Goal: Information Seeking & Learning: Compare options

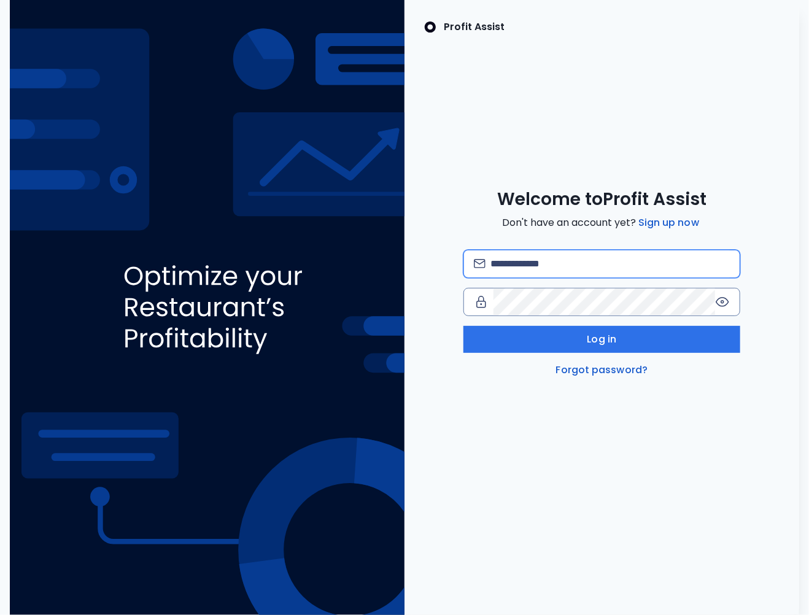
click at [511, 272] on input "email" at bounding box center [609, 263] width 239 height 27
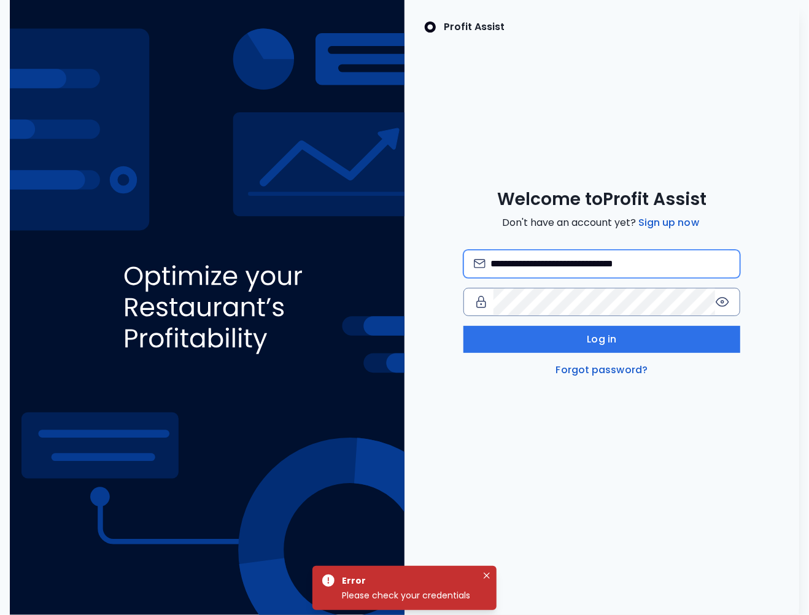
click at [547, 265] on input "**********" at bounding box center [609, 263] width 239 height 27
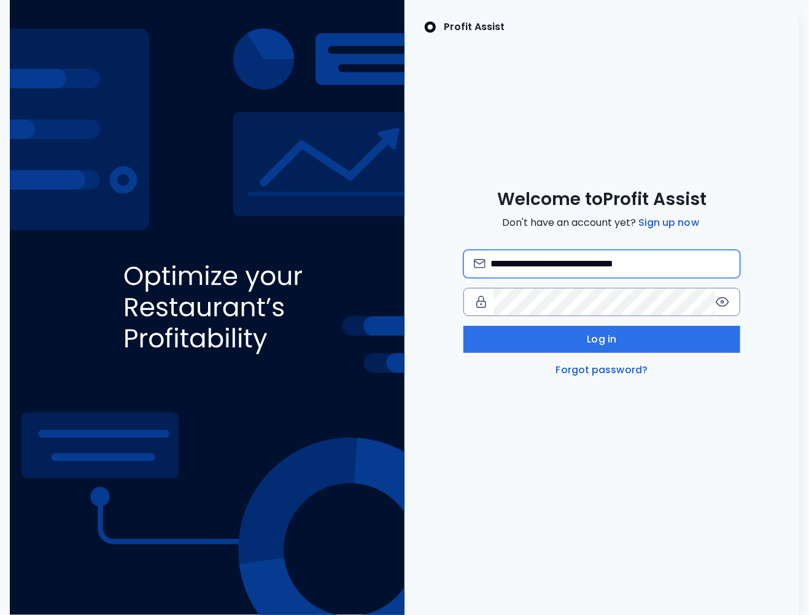
click at [617, 263] on input "**********" at bounding box center [609, 263] width 239 height 27
type input "**********"
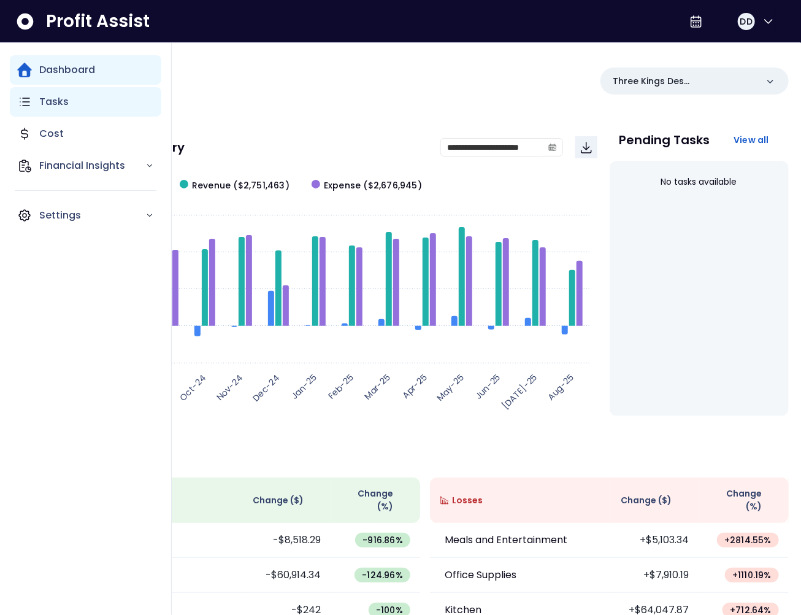
click at [49, 111] on div "Tasks" at bounding box center [86, 101] width 152 height 29
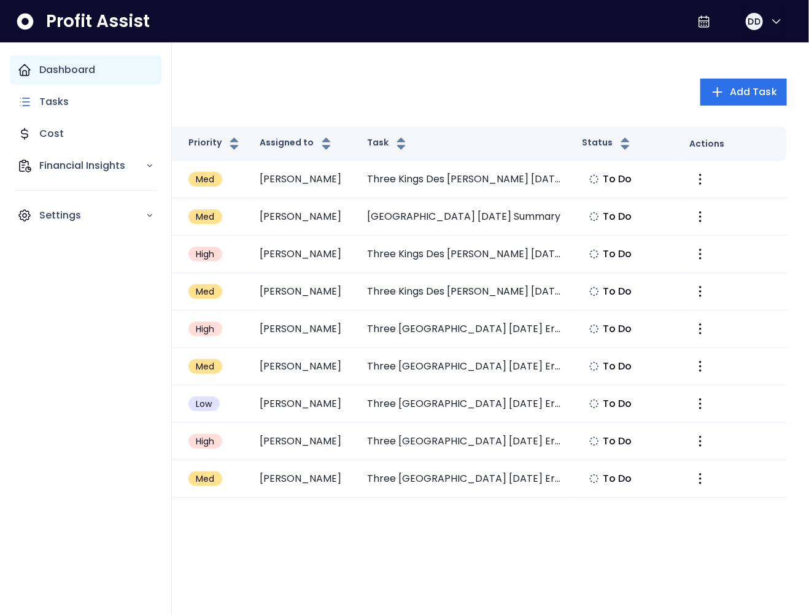
click at [32, 76] on div "Dashboard" at bounding box center [86, 69] width 152 height 29
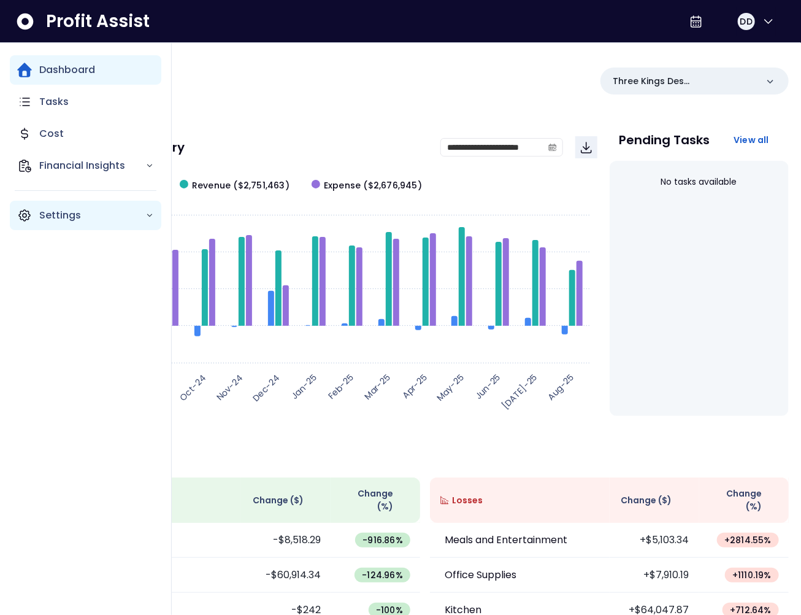
click at [27, 217] on icon "Main navigation" at bounding box center [24, 215] width 15 height 15
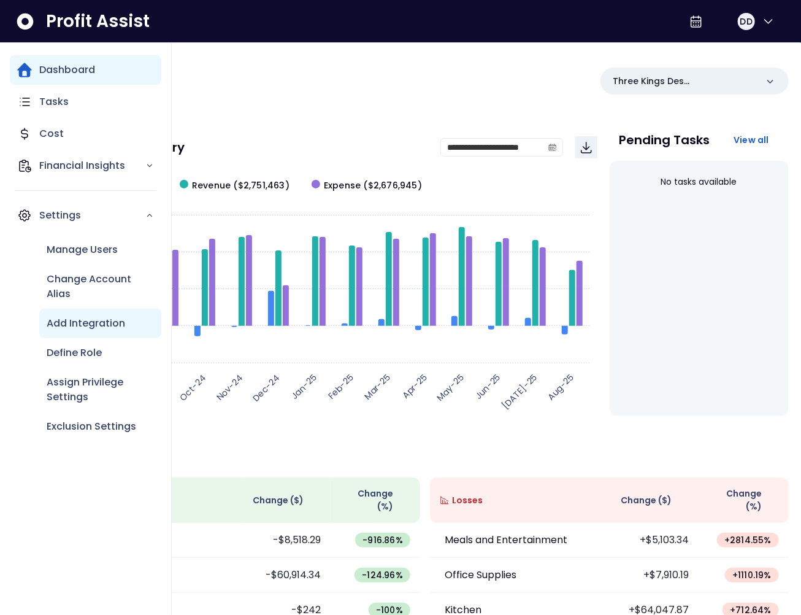
click at [83, 325] on p "Add Integration" at bounding box center [86, 323] width 79 height 15
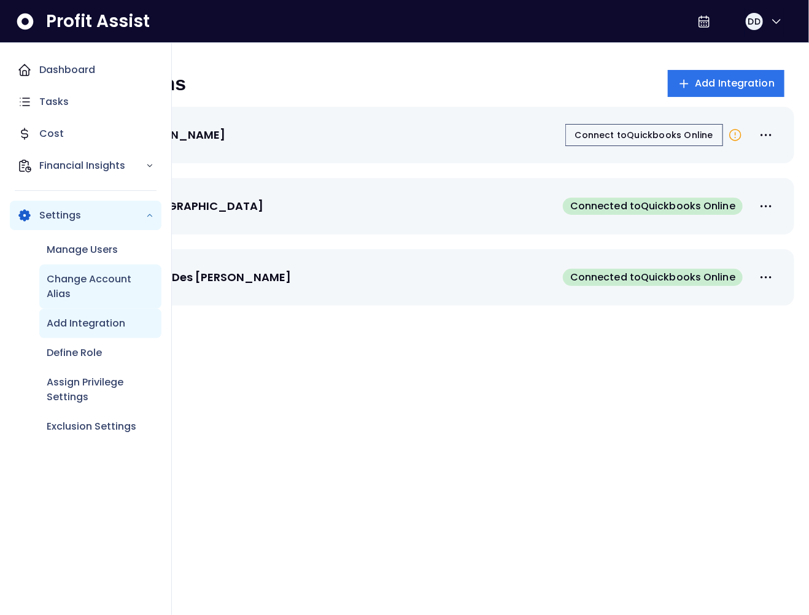
click at [85, 293] on p "Change Account Alias" at bounding box center [100, 286] width 107 height 29
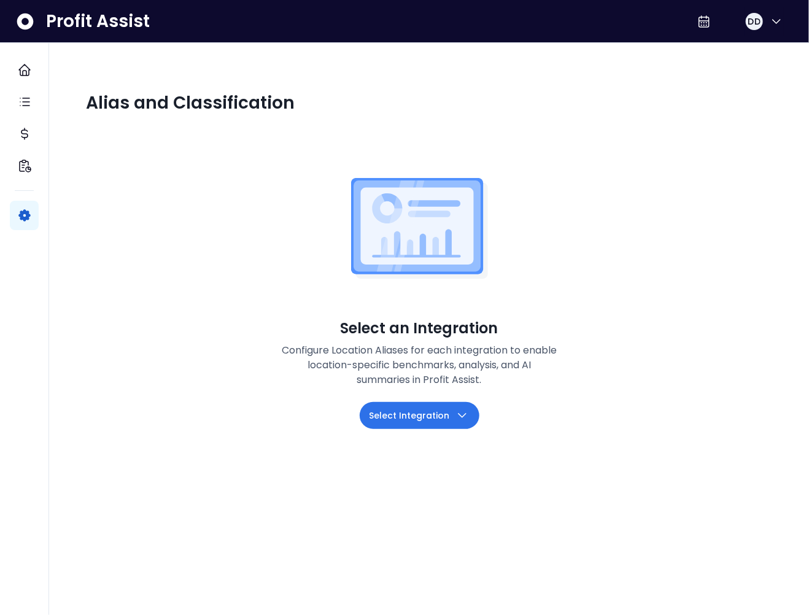
click at [420, 414] on span "Select Integration" at bounding box center [409, 415] width 80 height 15
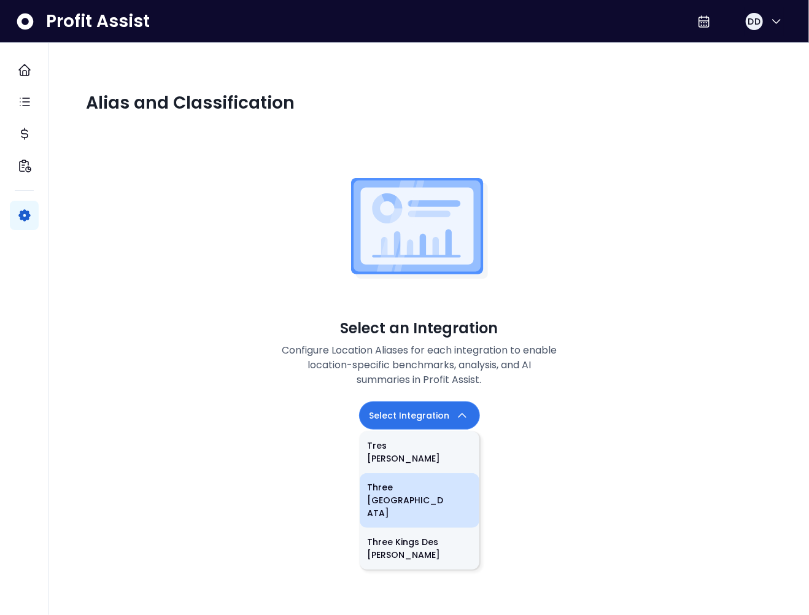
click at [412, 478] on li "Three [GEOGRAPHIC_DATA]" at bounding box center [420, 500] width 120 height 55
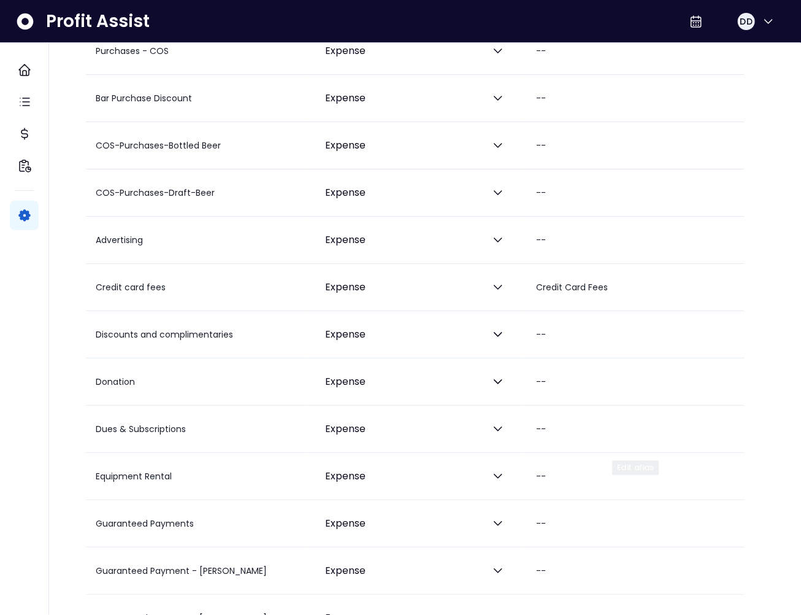
scroll to position [2245, 0]
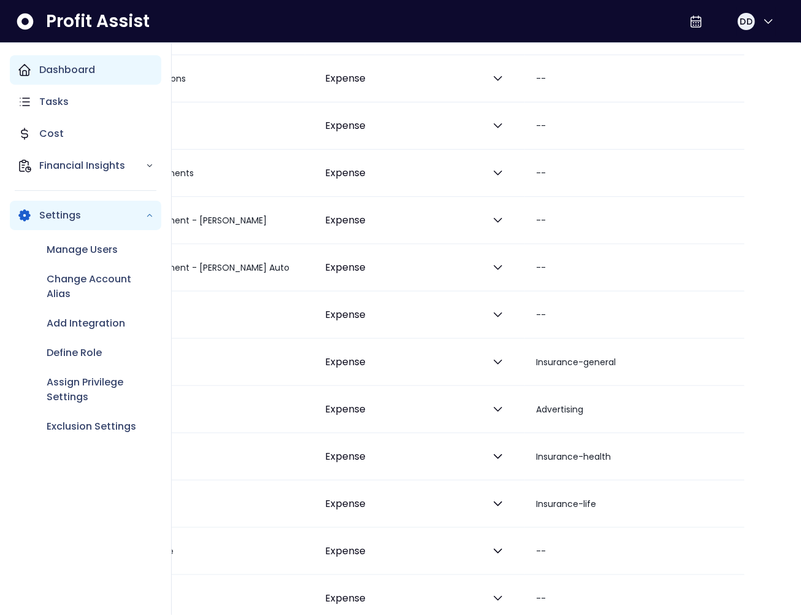
click at [23, 73] on icon "Main navigation" at bounding box center [24, 70] width 15 height 15
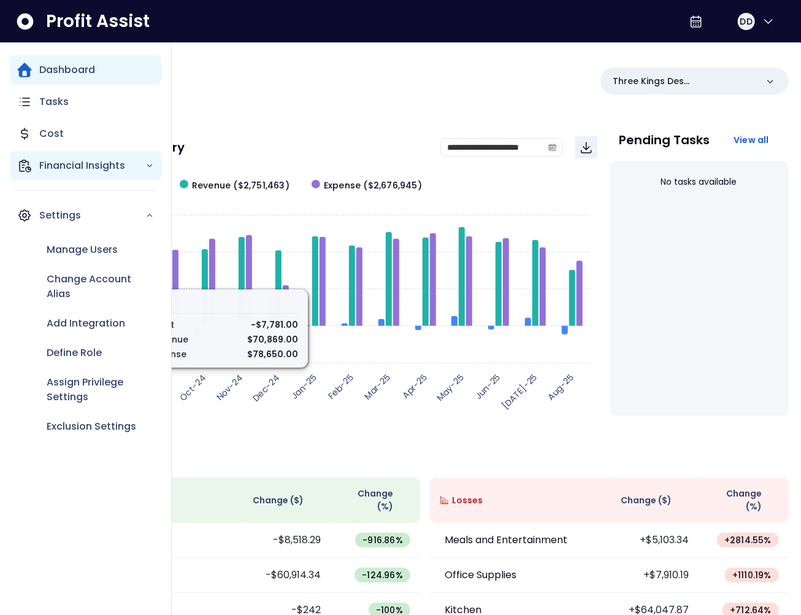
click at [29, 166] on icon "Main navigation" at bounding box center [24, 165] width 15 height 15
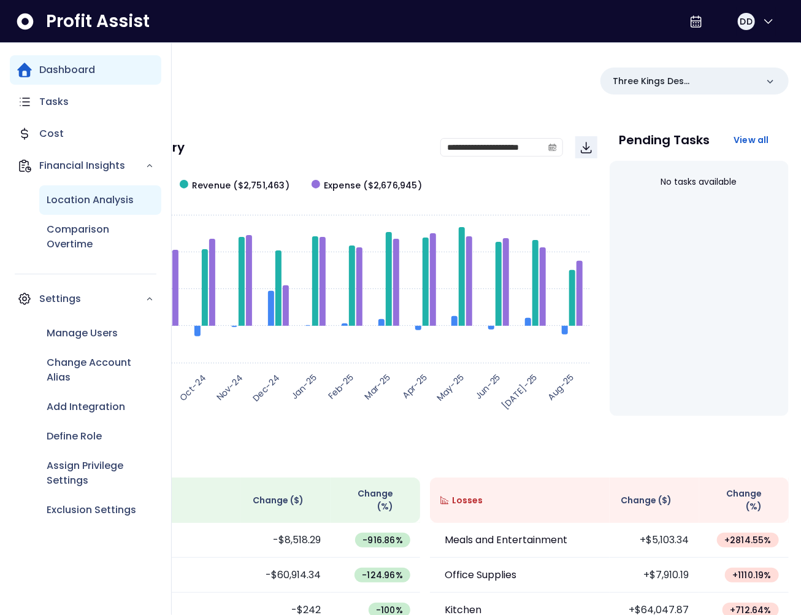
click at [90, 199] on p "Location Analysis" at bounding box center [90, 200] width 87 height 15
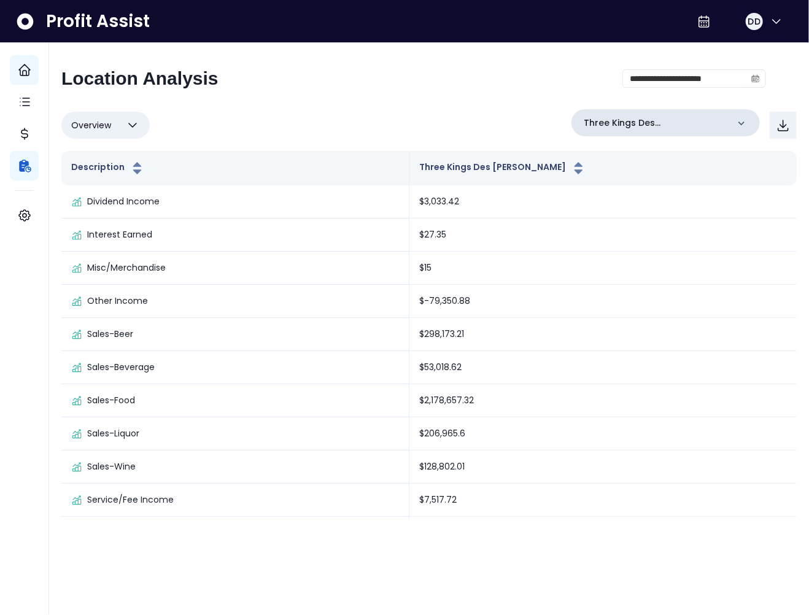
click at [680, 126] on p "Three Kings Des [PERSON_NAME]" at bounding box center [655, 123] width 144 height 13
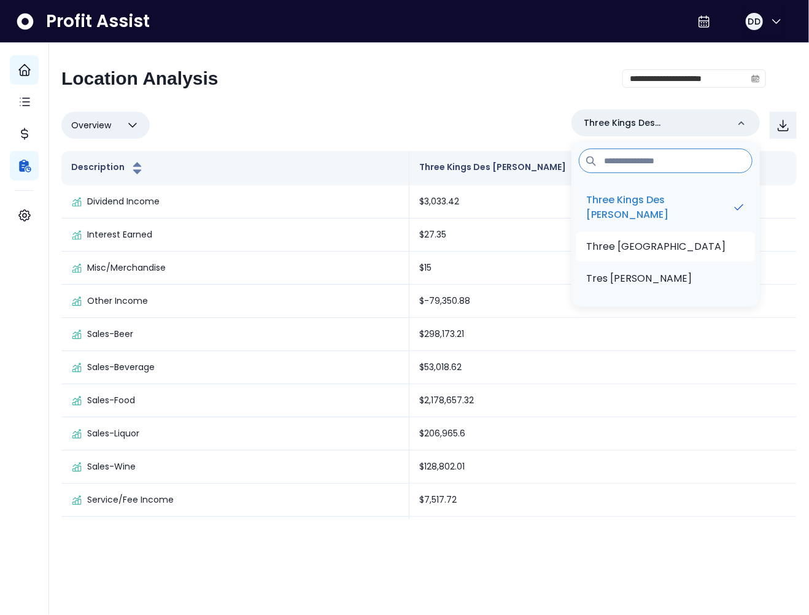
click at [688, 243] on p "Three [GEOGRAPHIC_DATA]" at bounding box center [655, 246] width 139 height 15
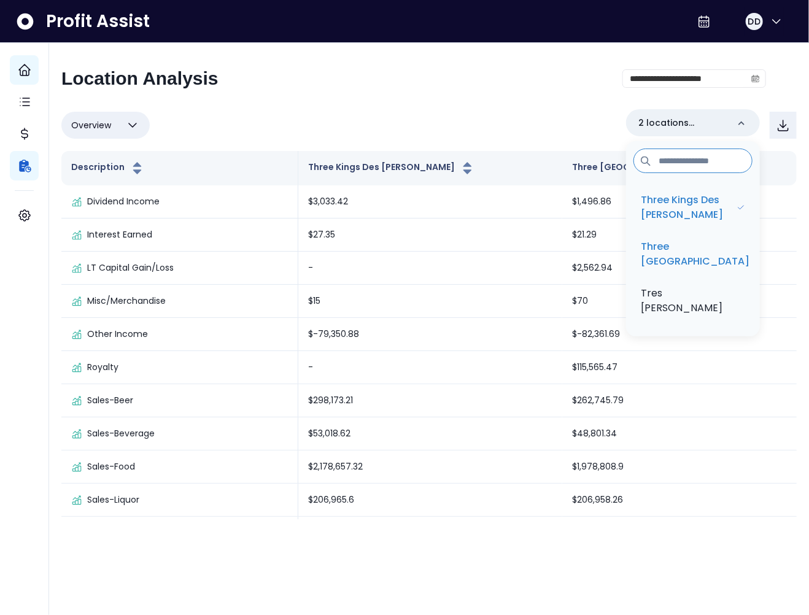
click at [539, 119] on div "Overview Overview % of cost % of sales % of budget ******** 2 locations selecte…" at bounding box center [428, 125] width 735 height 32
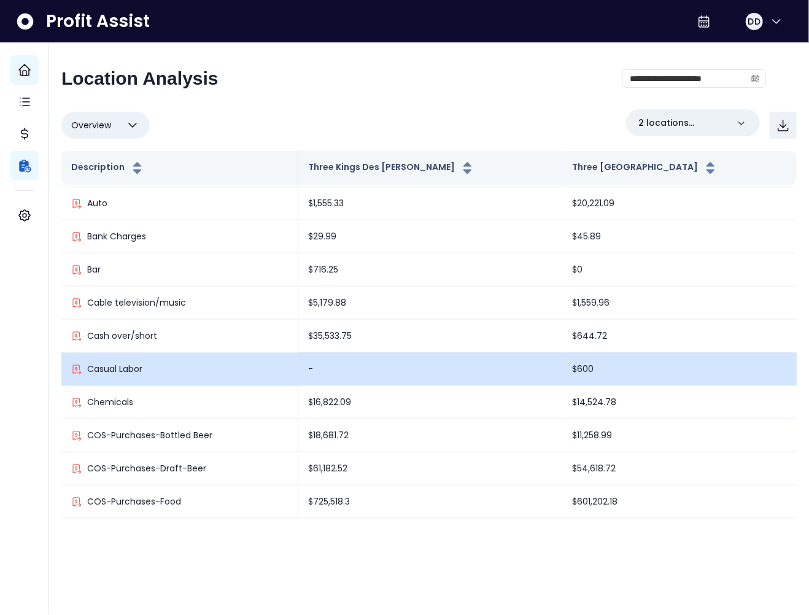
scroll to position [628, 0]
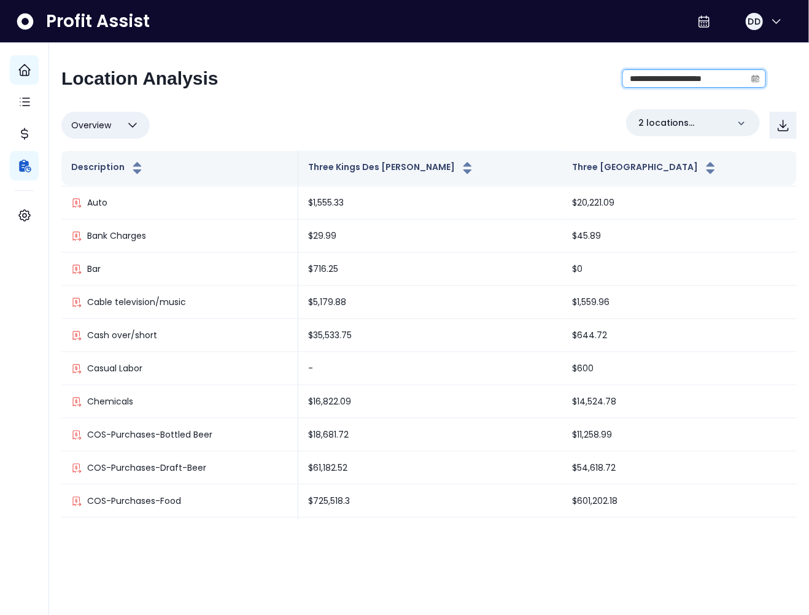
click at [680, 79] on input "**********" at bounding box center [684, 78] width 123 height 17
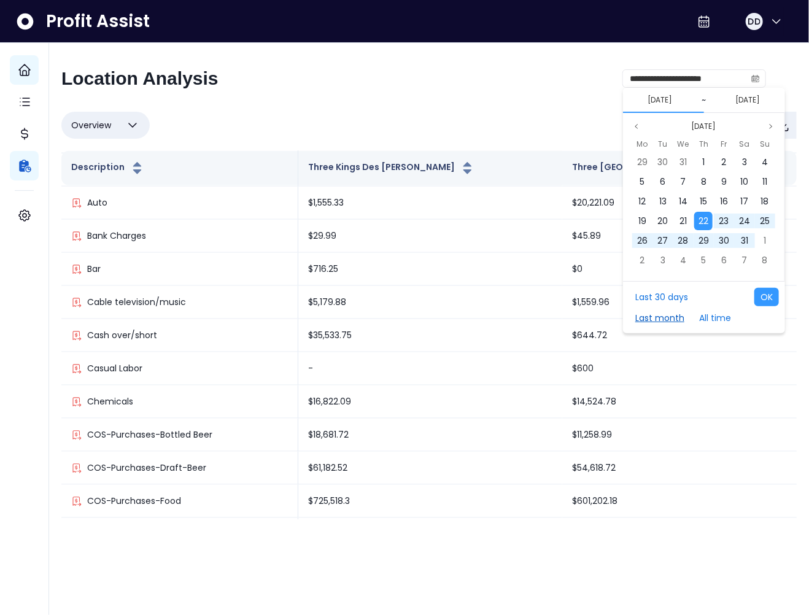
click at [667, 314] on button "Last month" at bounding box center [659, 318] width 61 height 18
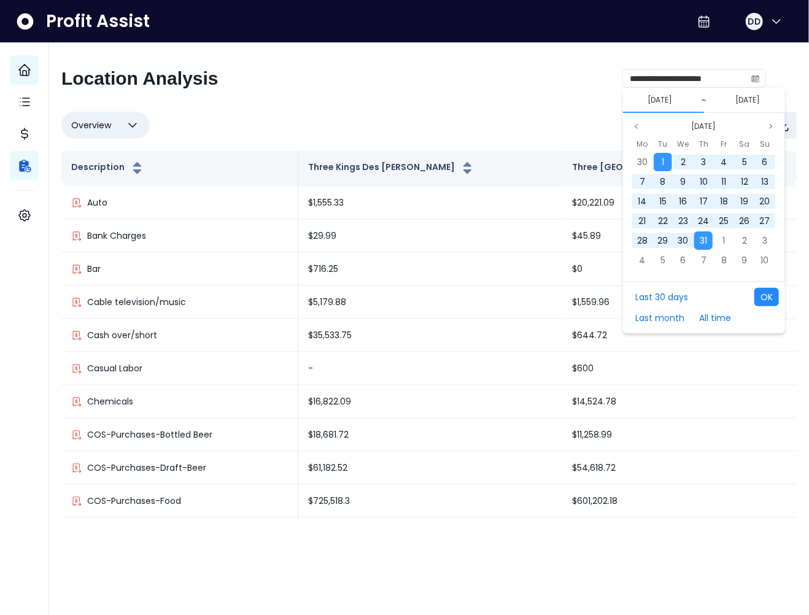
click at [763, 296] on button "OK" at bounding box center [766, 297] width 25 height 18
type input "**********"
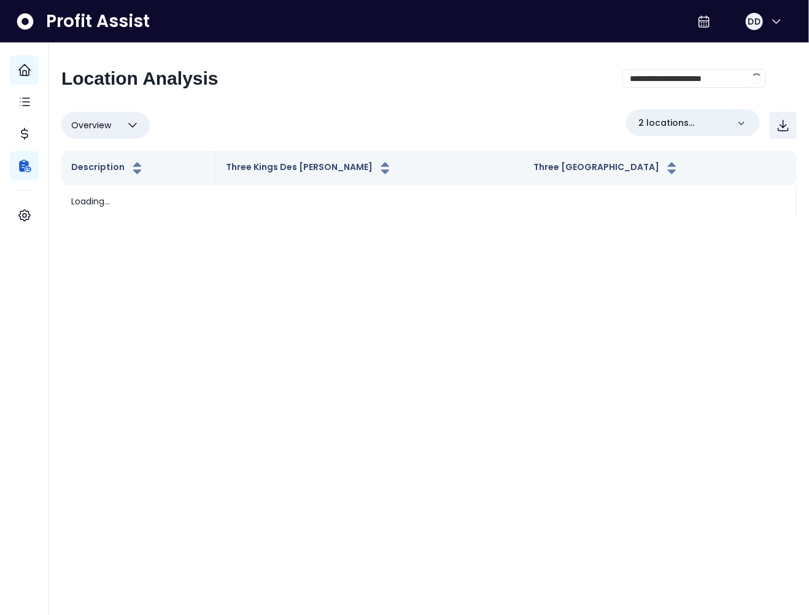
scroll to position [0, 0]
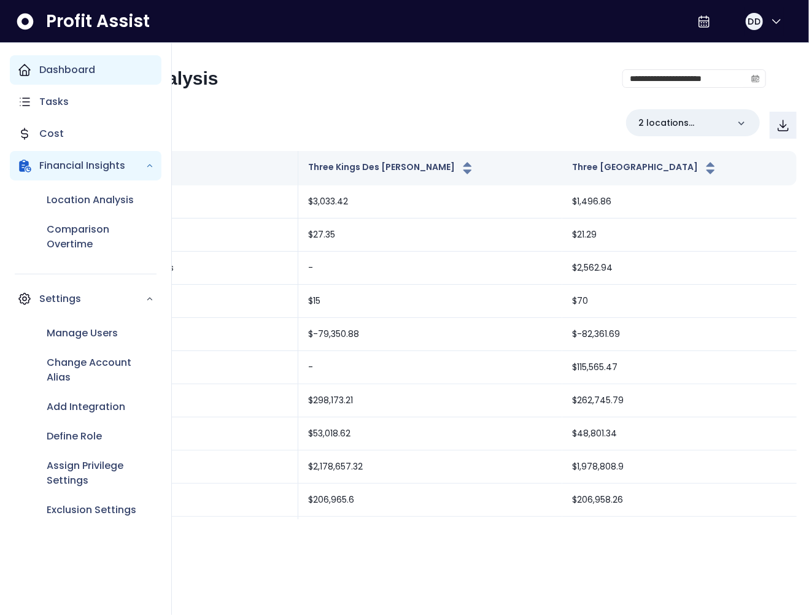
click at [33, 70] on div "Dashboard" at bounding box center [86, 69] width 152 height 29
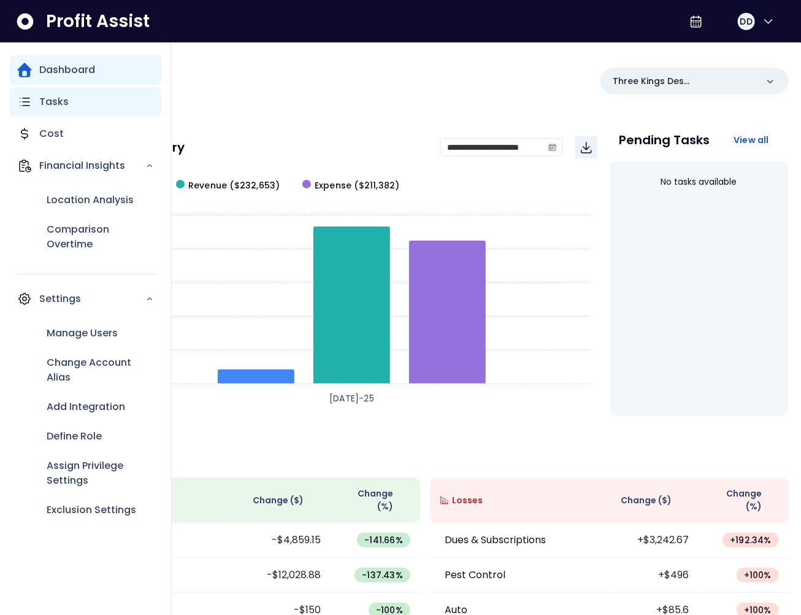
click at [52, 102] on p "Tasks" at bounding box center [53, 101] width 29 height 15
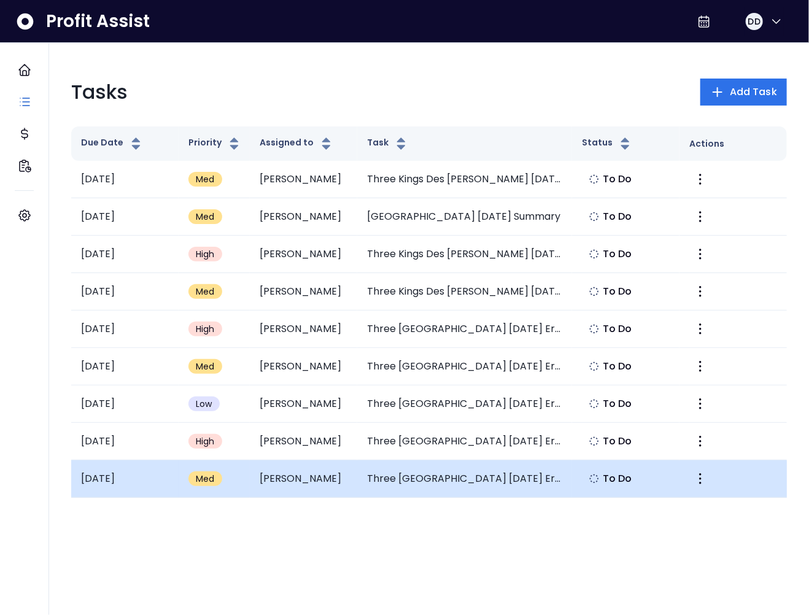
click at [445, 480] on td "Three Kings South County July 2025 Error: Unusual Increase in Insurance-Health …" at bounding box center [464, 478] width 215 height 37
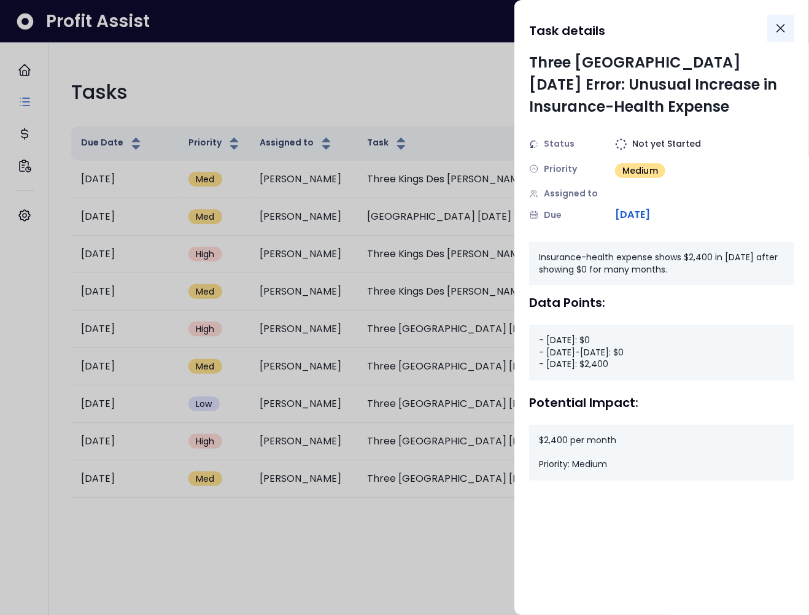
click at [788, 28] on button "Close" at bounding box center [780, 28] width 27 height 27
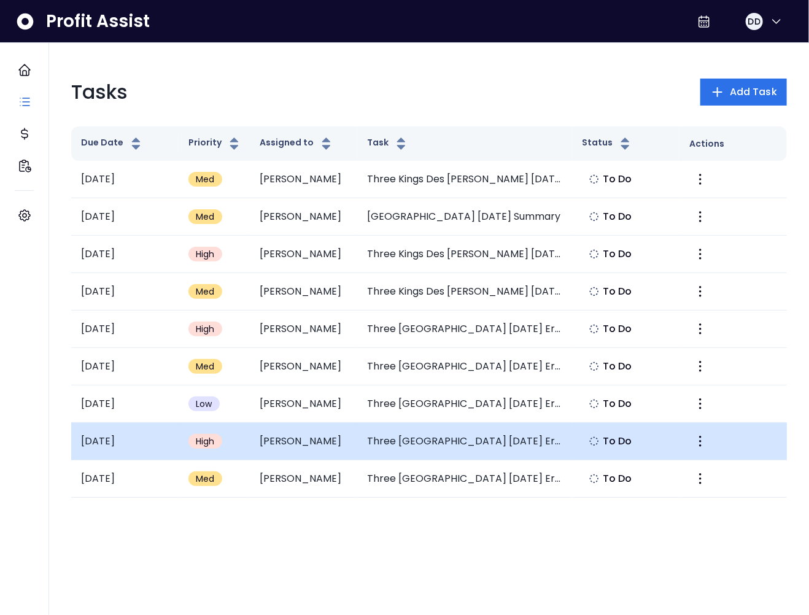
click at [447, 443] on td "Three Kings South County July 2025 Error: Missing Office Supplies Expense" at bounding box center [464, 441] width 215 height 37
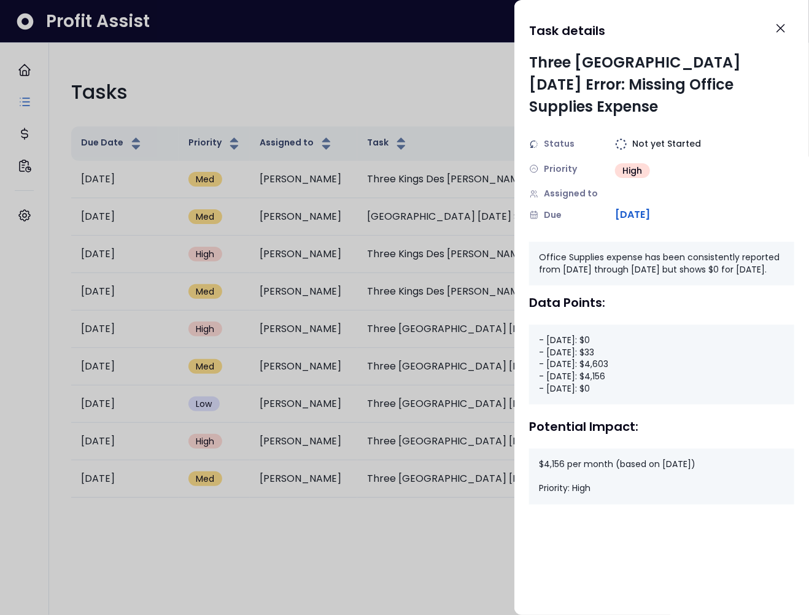
click at [330, 88] on div at bounding box center [404, 307] width 809 height 615
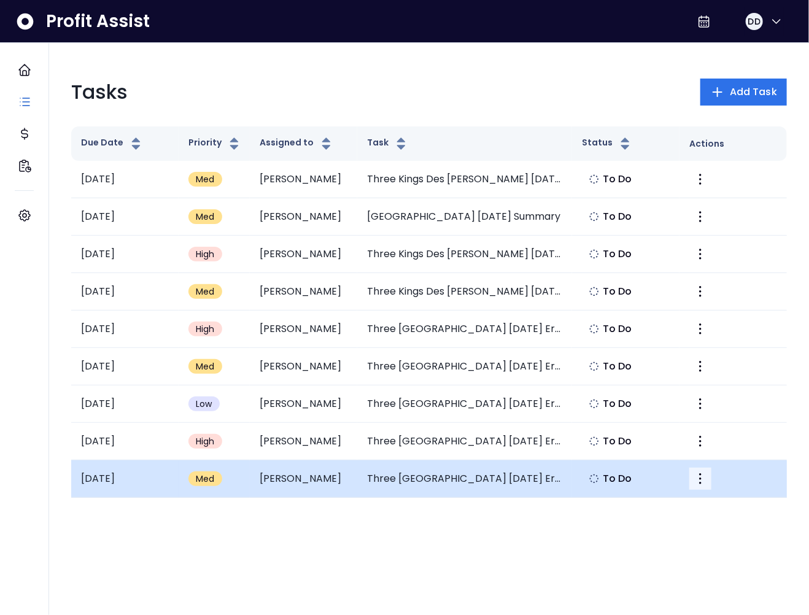
click at [696, 475] on icon "More" at bounding box center [700, 478] width 15 height 15
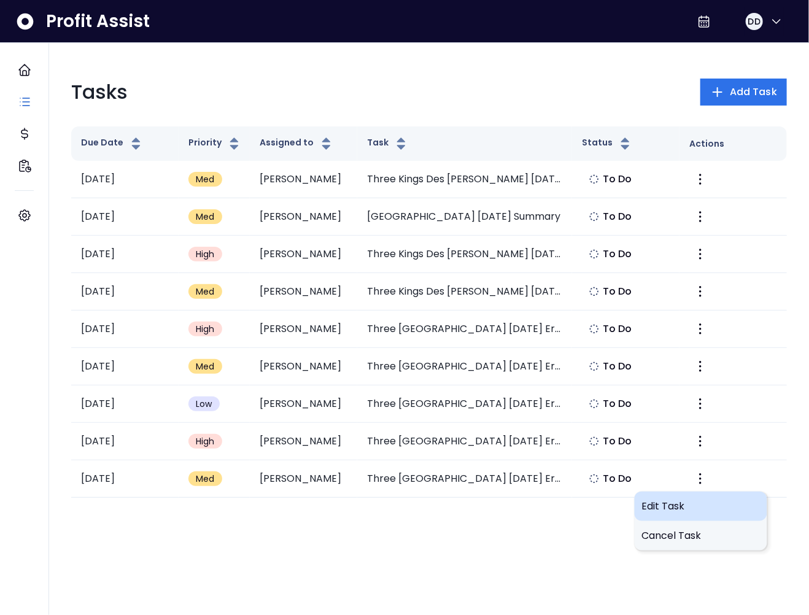
click at [660, 506] on span "Edit Task" at bounding box center [701, 506] width 118 height 15
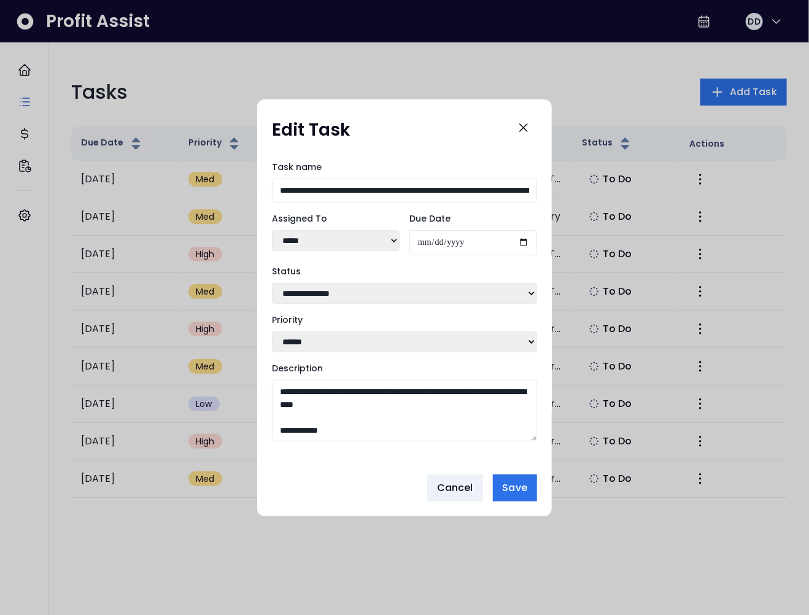
click at [329, 291] on select "**********" at bounding box center [404, 293] width 265 height 21
select select "*********"
click at [272, 283] on select "**********" at bounding box center [404, 293] width 265 height 21
click at [521, 495] on span "Save" at bounding box center [514, 487] width 25 height 15
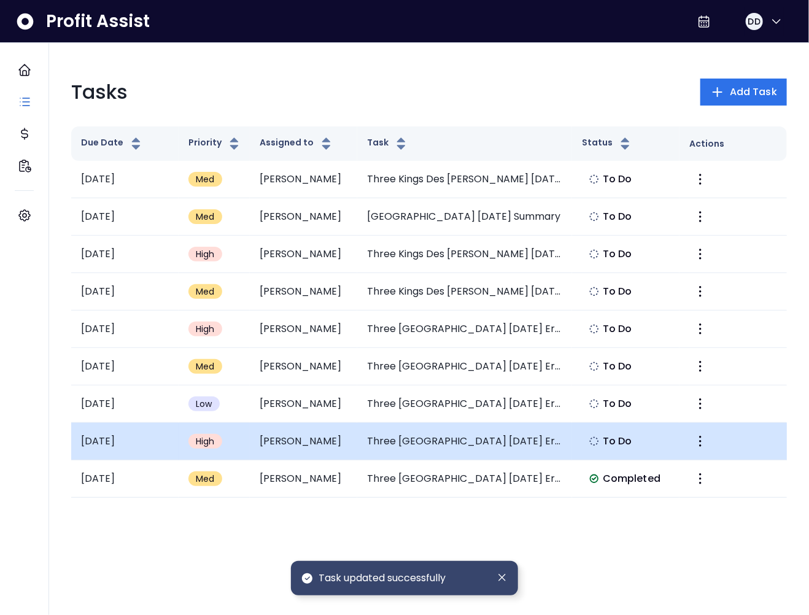
click at [452, 440] on td "Three Kings South County July 2025 Error: Missing Office Supplies Expense" at bounding box center [464, 441] width 215 height 37
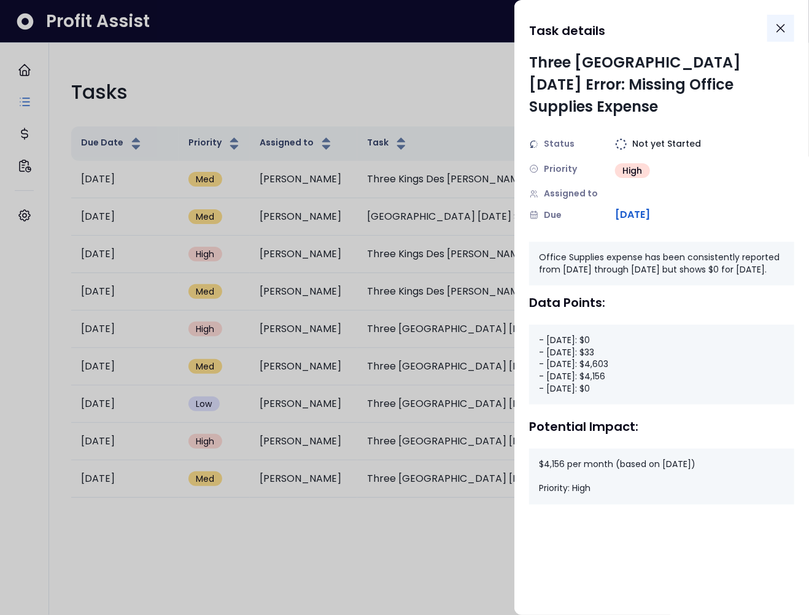
click at [777, 36] on button "Close" at bounding box center [780, 28] width 27 height 27
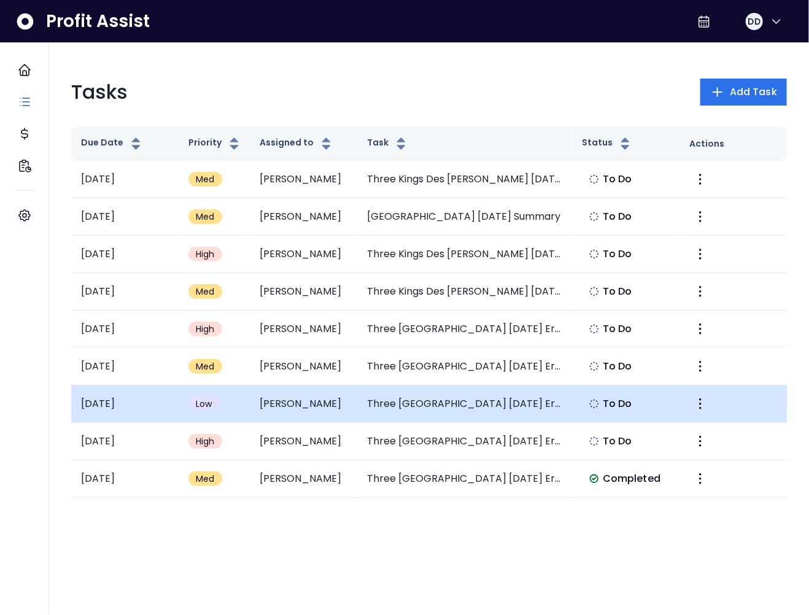
click at [497, 388] on td "Three Kings South County July 2025 Error: Missing Donation Expense" at bounding box center [464, 403] width 215 height 37
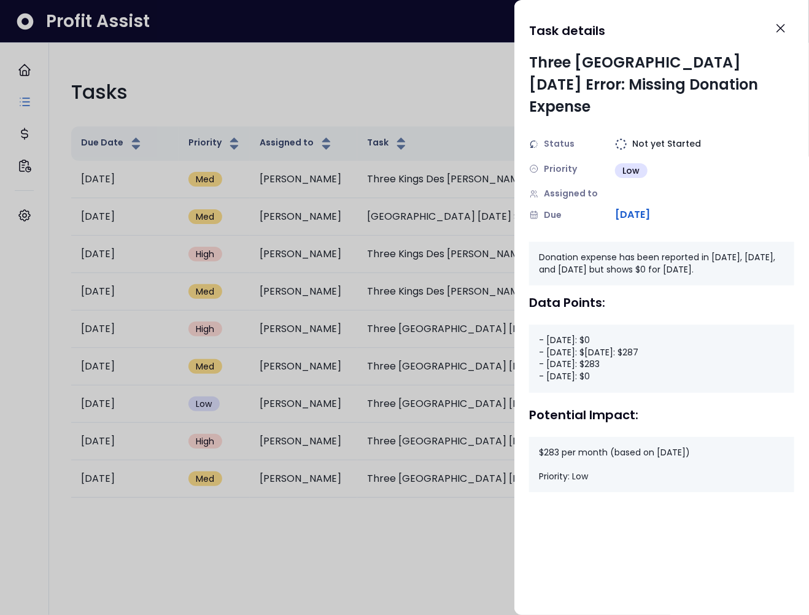
click at [472, 129] on div at bounding box center [404, 307] width 809 height 615
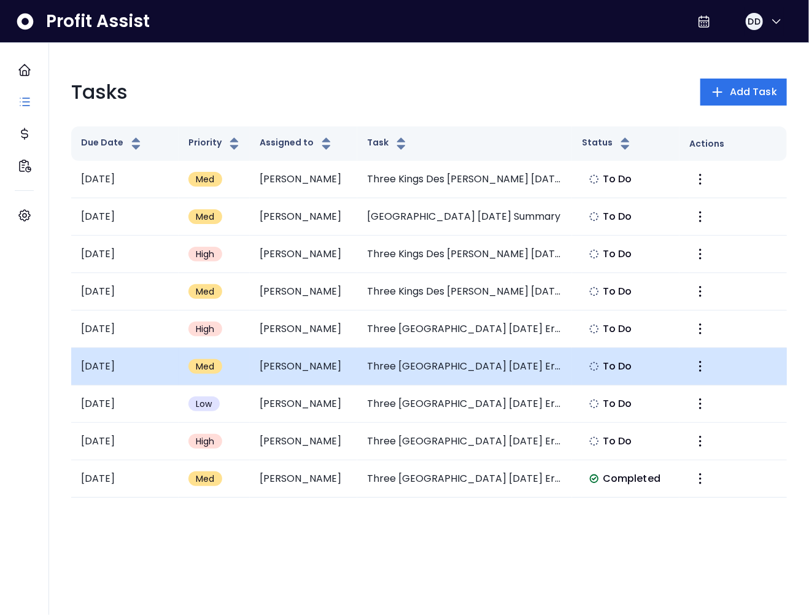
click at [455, 370] on td "Three Kings South County July 2025 Error: Missing Security Service Expense" at bounding box center [464, 366] width 215 height 37
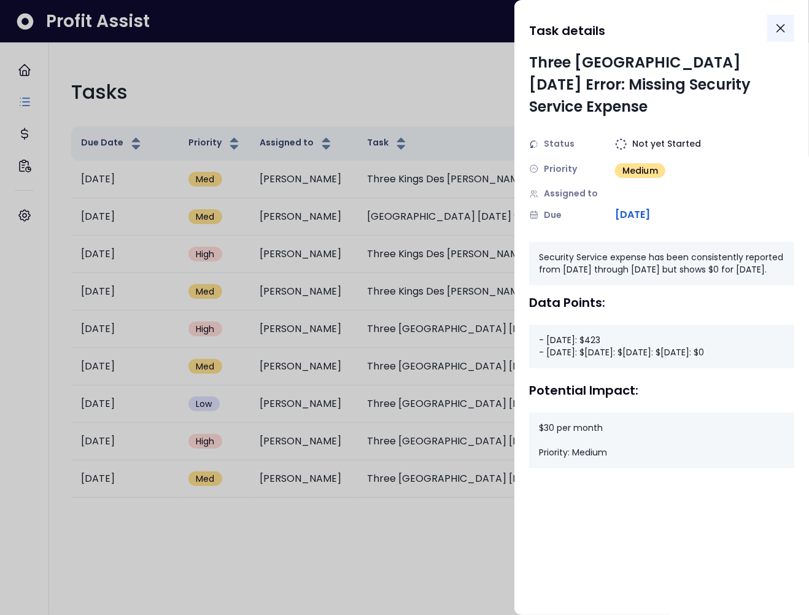
click at [776, 27] on icon "Close" at bounding box center [780, 28] width 15 height 15
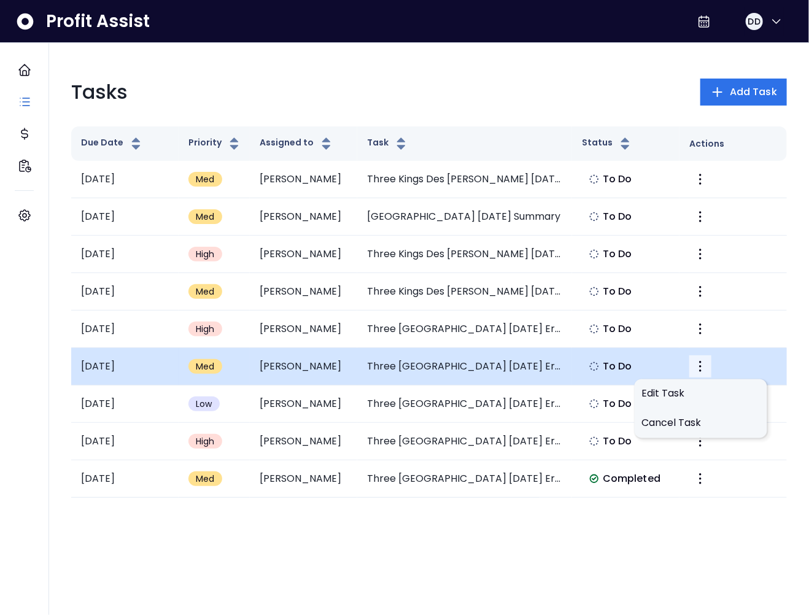
click at [707, 364] on button "More" at bounding box center [700, 366] width 22 height 22
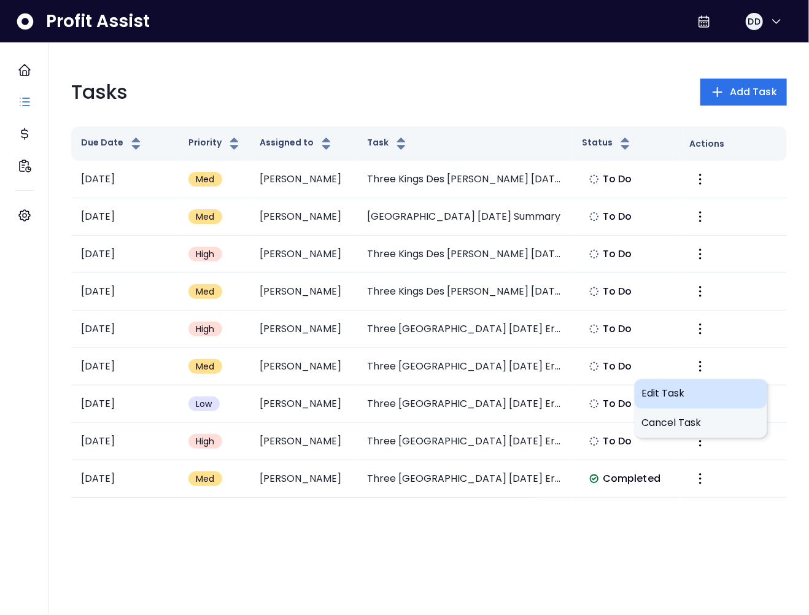
click at [679, 391] on span "Edit Task" at bounding box center [701, 394] width 118 height 15
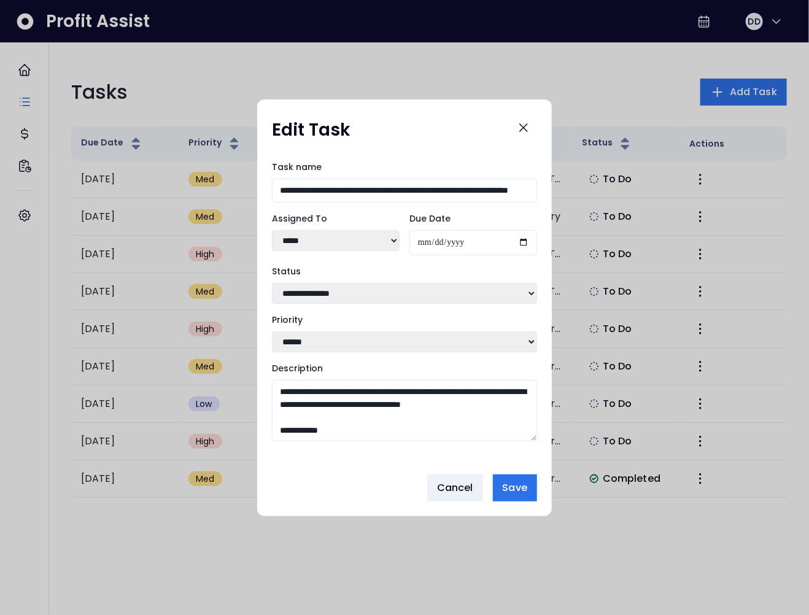
click at [328, 289] on select "**********" at bounding box center [404, 293] width 265 height 21
select select "*********"
click at [272, 283] on select "**********" at bounding box center [404, 293] width 265 height 21
click at [520, 491] on span "Save" at bounding box center [514, 487] width 25 height 15
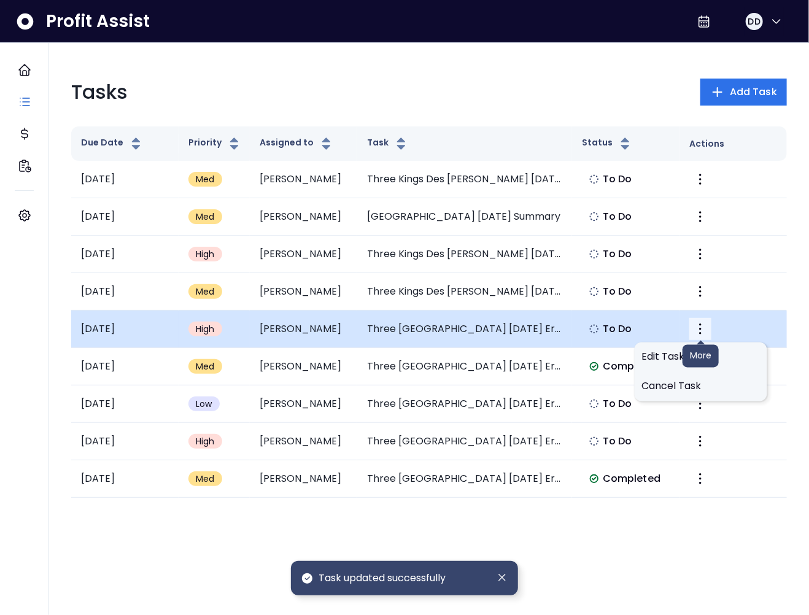
click at [693, 326] on icon "More" at bounding box center [700, 328] width 15 height 15
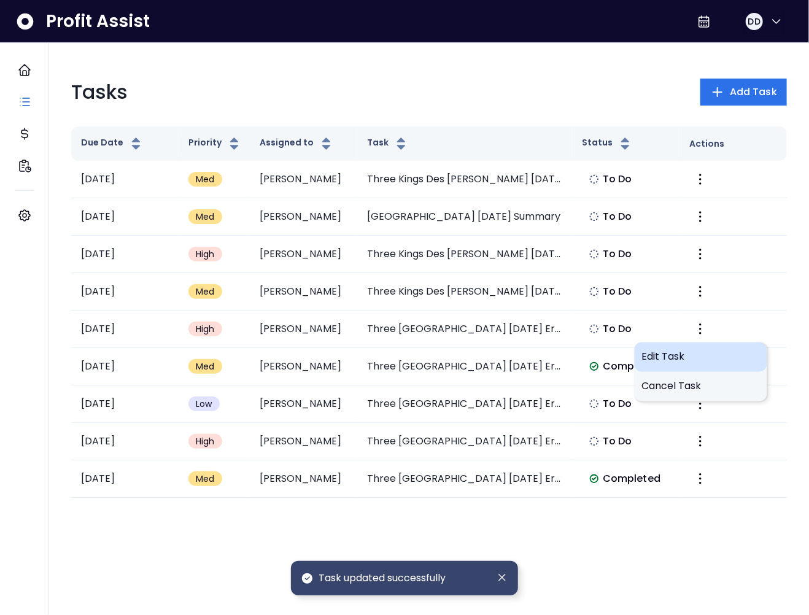
click at [669, 358] on span "Edit Task" at bounding box center [701, 357] width 118 height 15
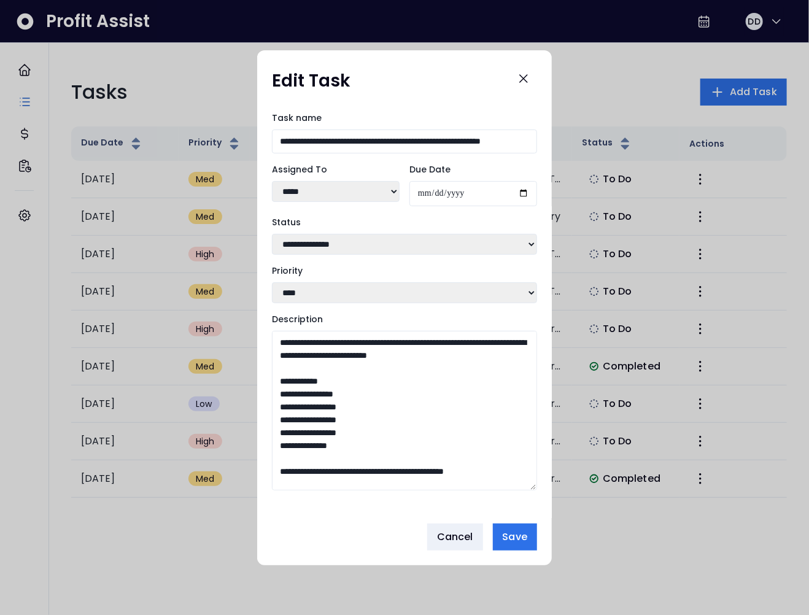
drag, startPoint x: 534, startPoint y: 444, endPoint x: 550, endPoint y: 539, distance: 97.1
click at [550, 540] on div "**********" at bounding box center [404, 307] width 294 height 515
click at [525, 76] on icon "Close" at bounding box center [523, 78] width 15 height 15
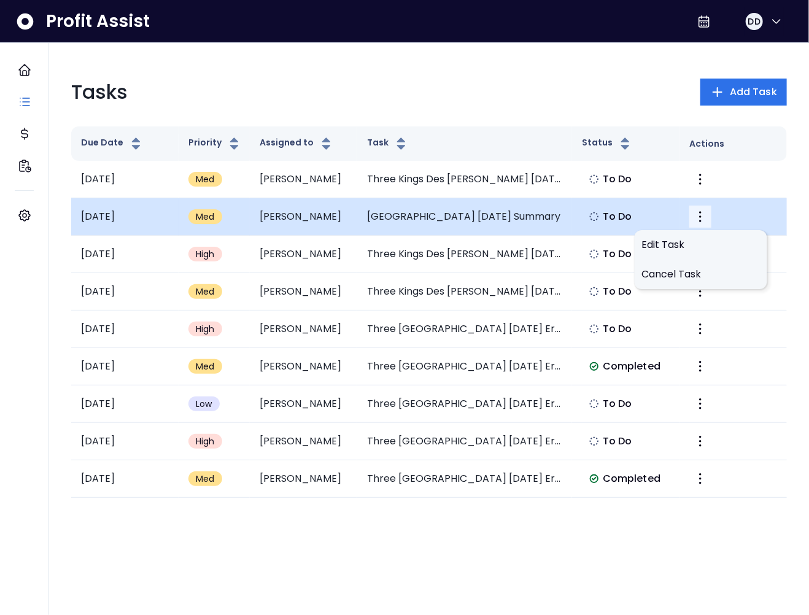
click at [707, 217] on icon "More" at bounding box center [700, 216] width 15 height 15
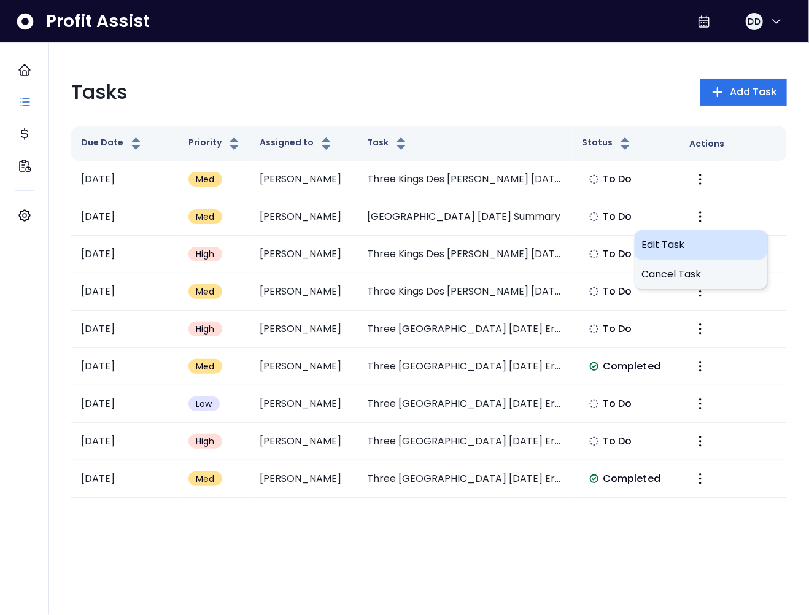
click at [689, 239] on span "Edit Task" at bounding box center [701, 244] width 118 height 15
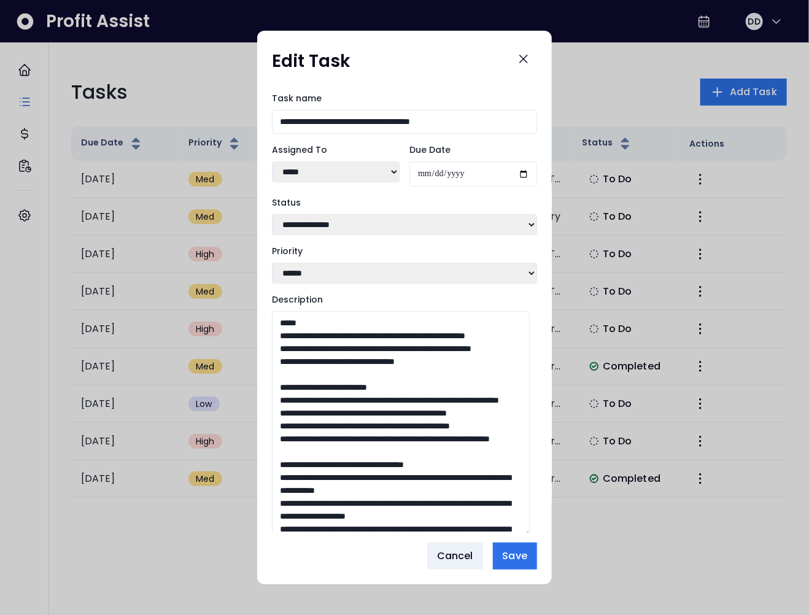
drag, startPoint x: 534, startPoint y: 439, endPoint x: 542, endPoint y: 604, distance: 165.2
click at [545, 608] on div "**********" at bounding box center [404, 307] width 809 height 615
click at [321, 172] on select "***** *****" at bounding box center [336, 171] width 128 height 21
select select "***"
click at [272, 161] on select "***** *****" at bounding box center [336, 171] width 128 height 21
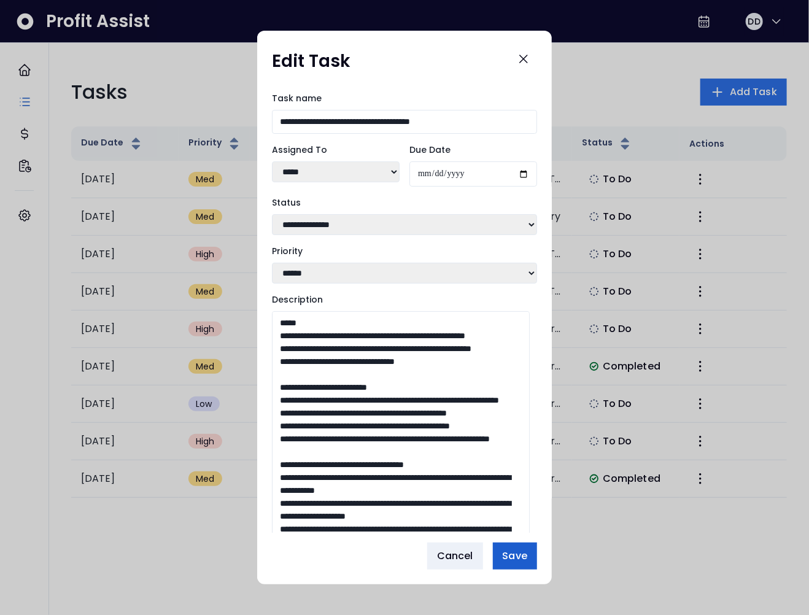
click at [533, 552] on button "Save" at bounding box center [515, 555] width 44 height 27
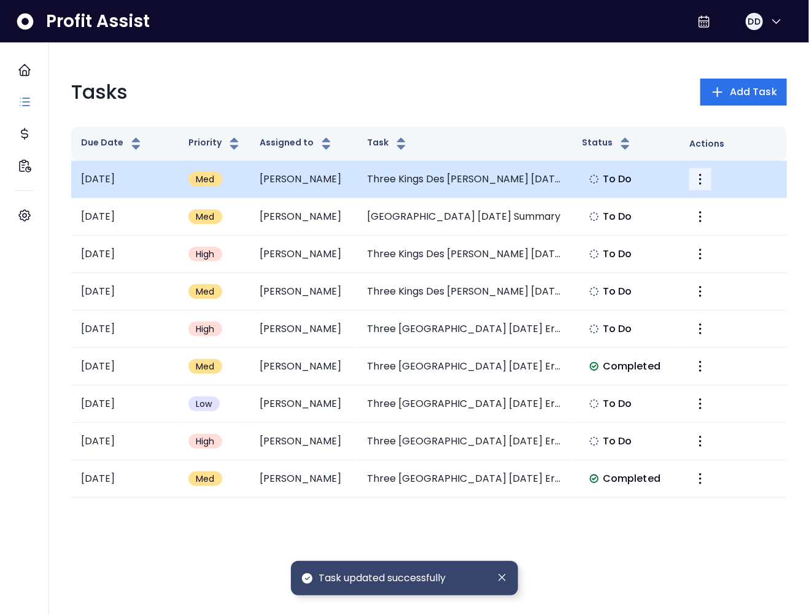
click at [699, 173] on icon "More" at bounding box center [700, 179] width 15 height 15
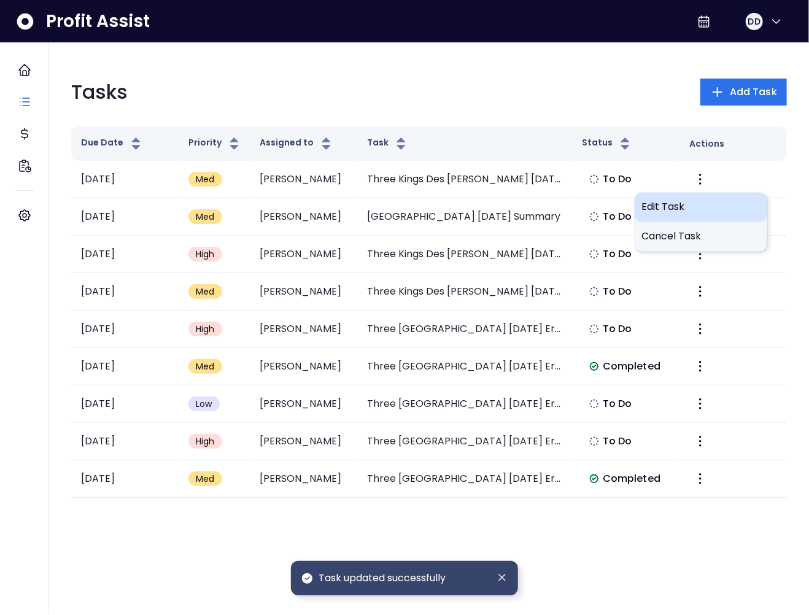
click at [671, 215] on div "Edit Task" at bounding box center [700, 207] width 133 height 29
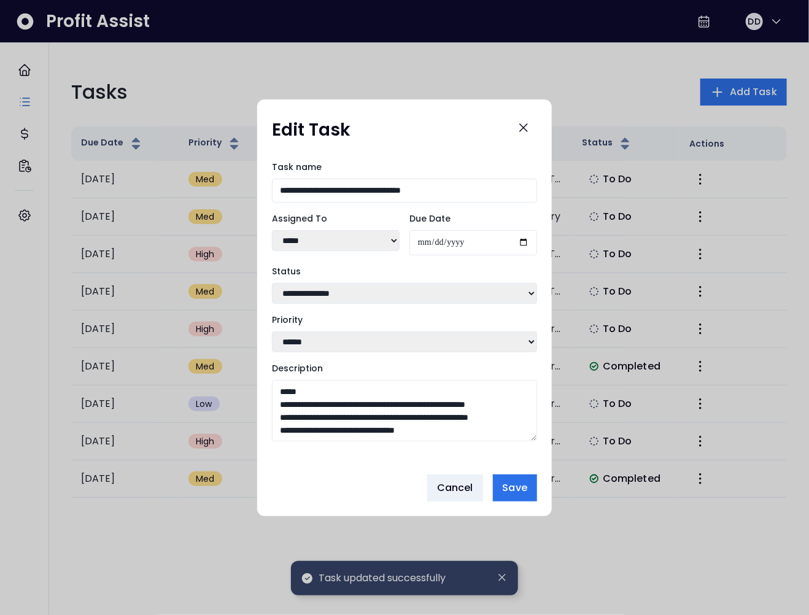
click at [325, 234] on select "***** *****" at bounding box center [336, 240] width 128 height 21
select select "***"
click at [272, 230] on select "***** *****" at bounding box center [336, 240] width 128 height 21
click at [528, 484] on button "Save" at bounding box center [515, 487] width 44 height 27
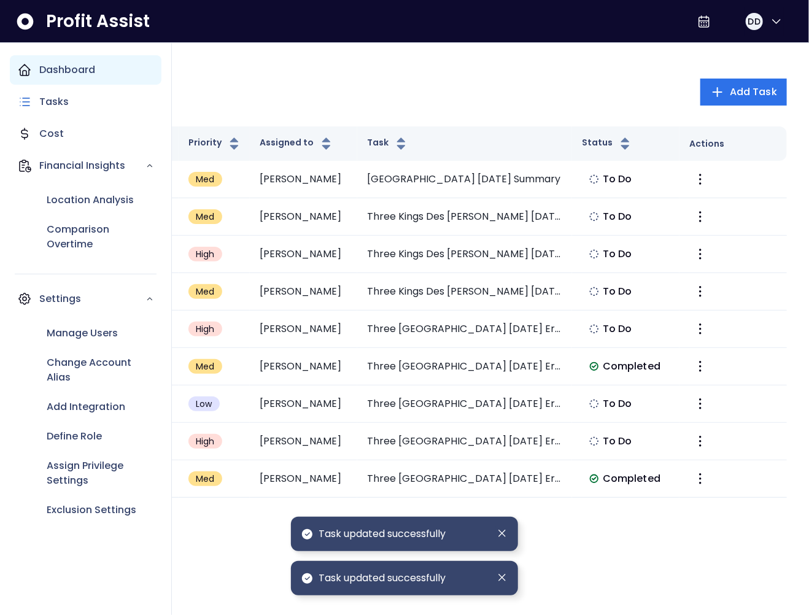
click at [28, 81] on div "Dashboard" at bounding box center [86, 69] width 152 height 29
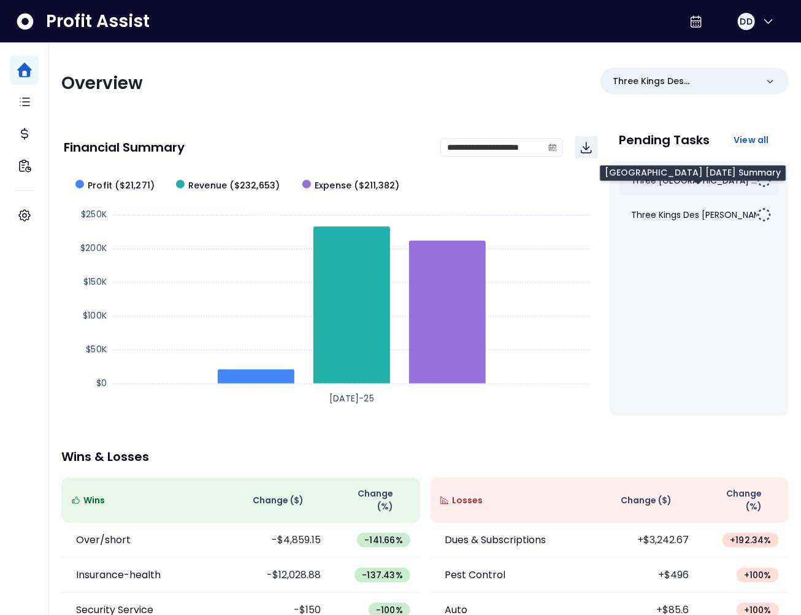
click at [689, 180] on span "Three Kings South County ..." at bounding box center [695, 180] width 126 height 12
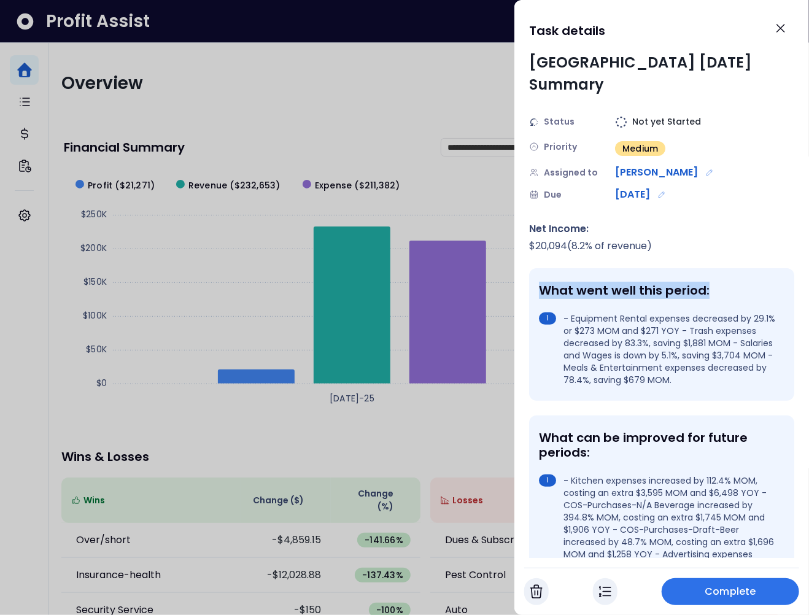
click at [750, 319] on div "What went well this period: - Equipment Rental expenses decreased by 29.1% or $…" at bounding box center [661, 334] width 265 height 133
click at [738, 320] on li "- Equipment Rental expenses decreased by 29.1% or $273 MOM and $271 YOY - Trash…" at bounding box center [659, 349] width 240 height 74
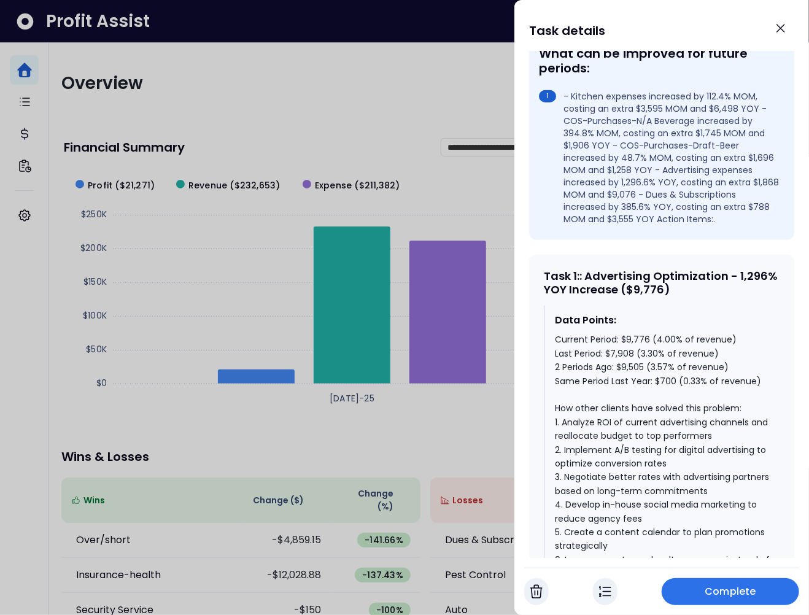
scroll to position [420, 0]
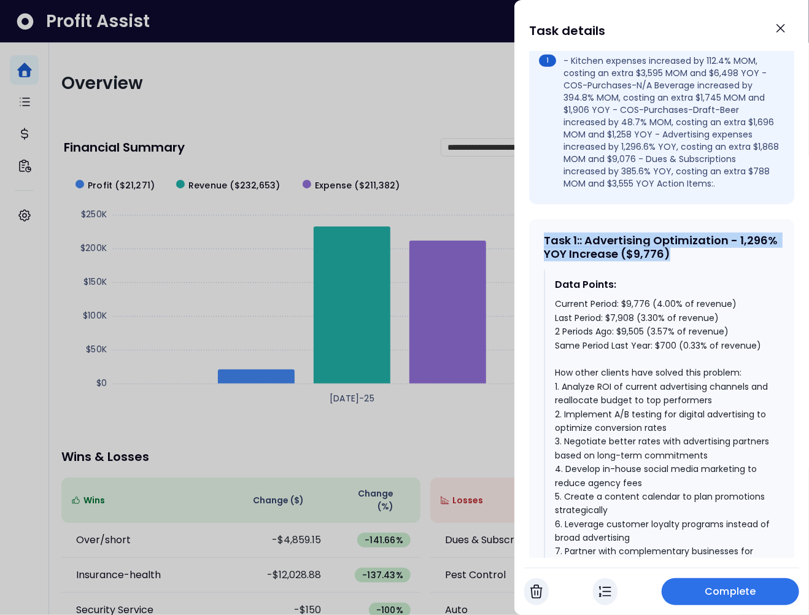
drag, startPoint x: 709, startPoint y: 269, endPoint x: 534, endPoint y: 250, distance: 175.9
click at [534, 250] on div "Task 1 : : Advertising Optimization - 1,296% YOY Increase ($9,776) Data Points:…" at bounding box center [661, 465] width 265 height 493
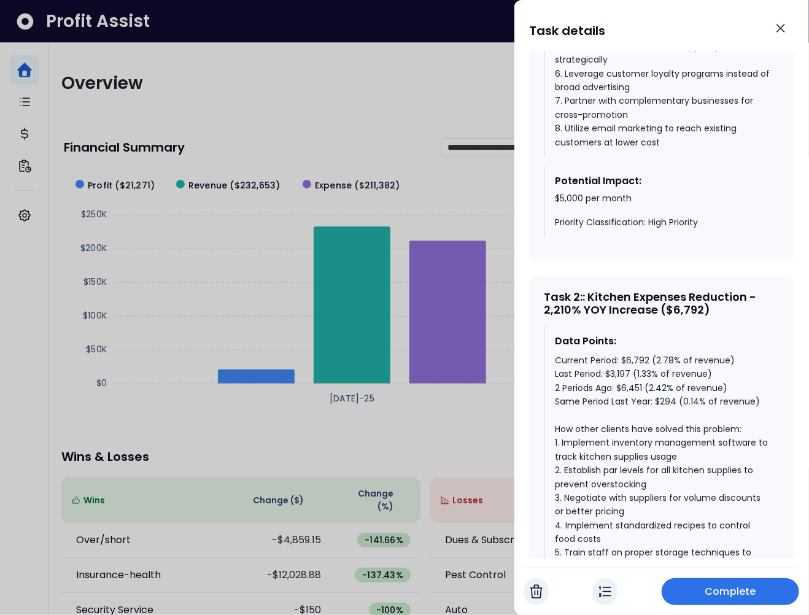
scroll to position [955, 0]
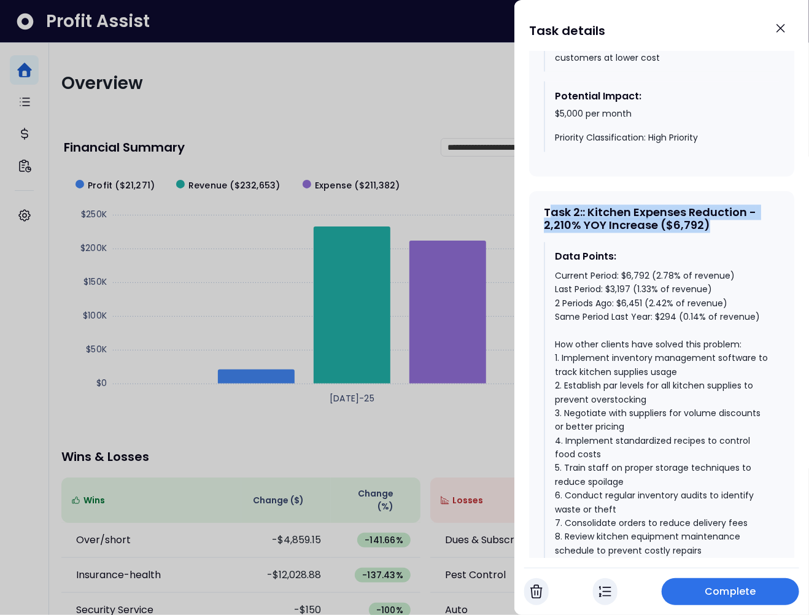
drag, startPoint x: 720, startPoint y: 237, endPoint x: 548, endPoint y: 226, distance: 172.2
click at [548, 226] on div "Task 2 : : Kitchen Expenses Reduction - 2,210% YOY Increase ($6,792)" at bounding box center [662, 219] width 236 height 26
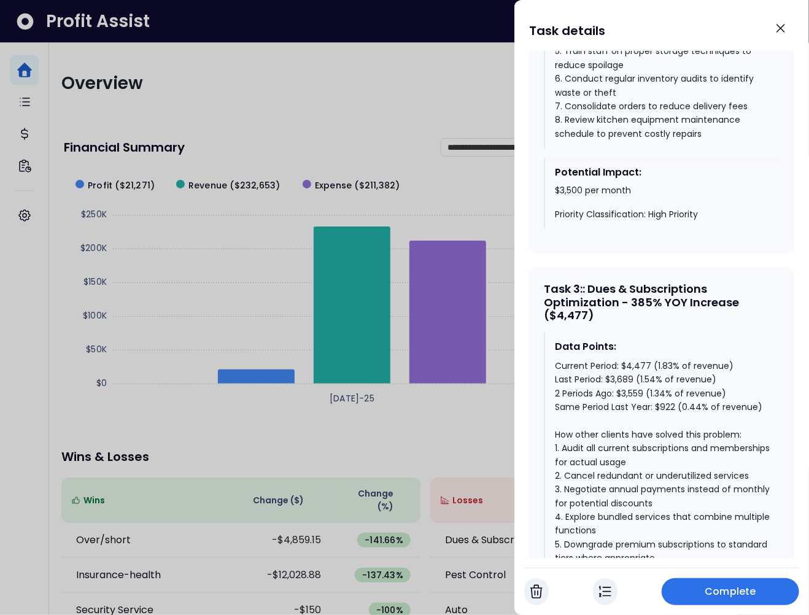
scroll to position [1379, 0]
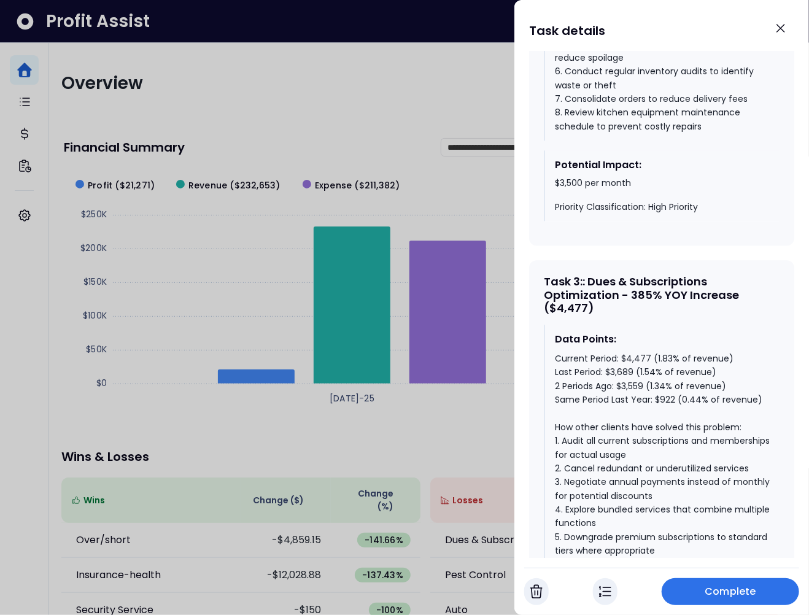
click at [619, 328] on div "Task 3 : : Dues & Subscriptions Optimization - 385% YOY Increase ($4,477) Data …" at bounding box center [661, 506] width 265 height 492
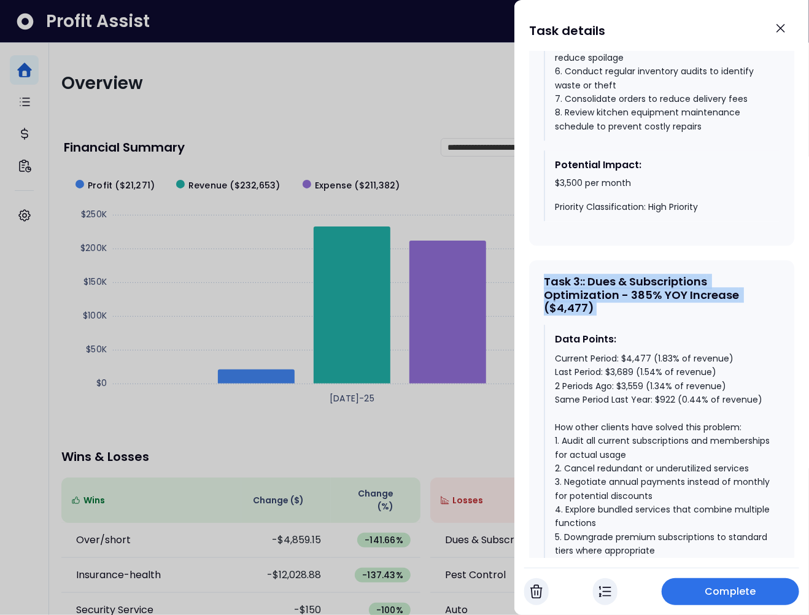
drag, startPoint x: 616, startPoint y: 325, endPoint x: 537, endPoint y: 280, distance: 90.4
click at [537, 280] on div "Task 3 : : Dues & Subscriptions Optimization - 385% YOY Increase ($4,477) Data …" at bounding box center [661, 506] width 265 height 492
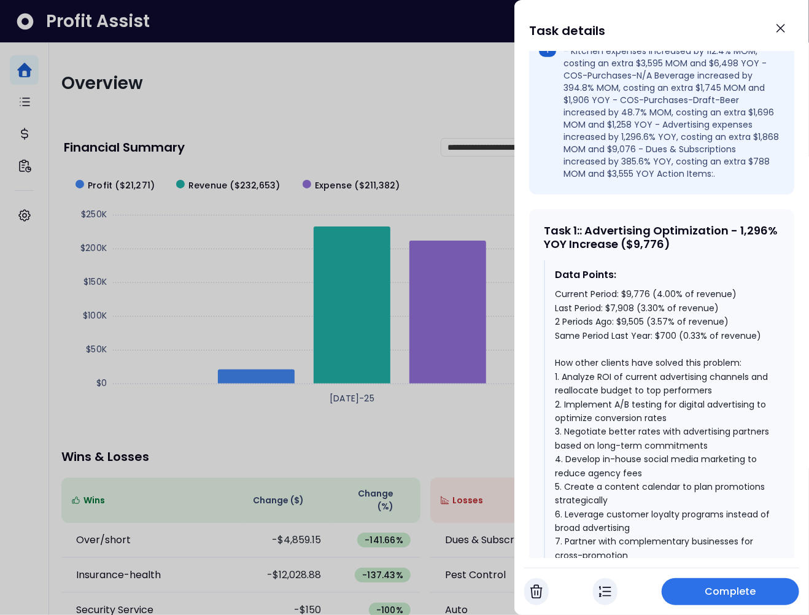
scroll to position [447, 0]
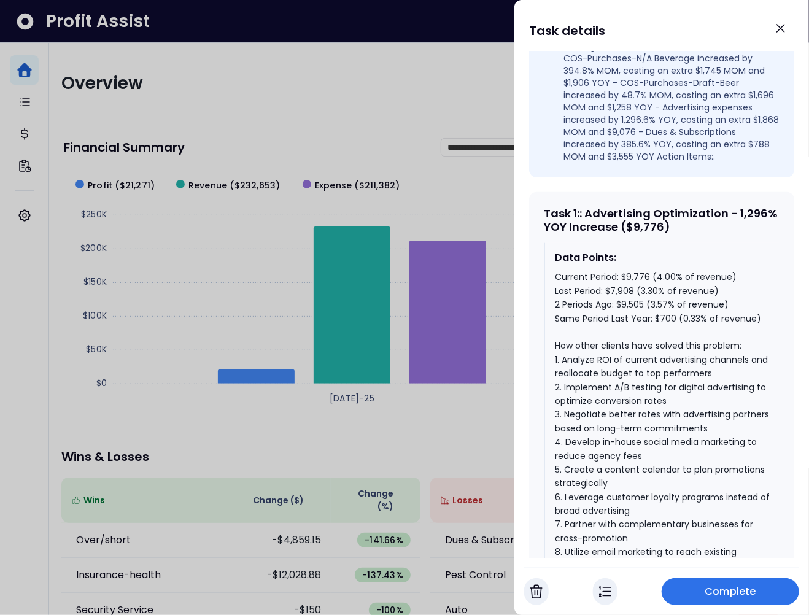
click at [649, 258] on div "Data Points: Current Period: $9,776 (4.00% of revenue) Last Period: $7,908 (3.3…" at bounding box center [662, 411] width 236 height 337
drag, startPoint x: 723, startPoint y: 243, endPoint x: 526, endPoint y: 220, distance: 198.8
click at [526, 220] on div "Three Kings South County July 2025 Summary Status Not yet Started Priority Medi…" at bounding box center [661, 305] width 294 height 506
click at [600, 226] on div "Task 1 : : Advertising Optimization - 1,296% YOY Increase ($9,776)" at bounding box center [662, 220] width 236 height 26
click at [661, 290] on div "Current Period: $9,776 (4.00% of revenue) Last Period: $7,908 (3.30% of revenue…" at bounding box center [662, 421] width 215 height 302
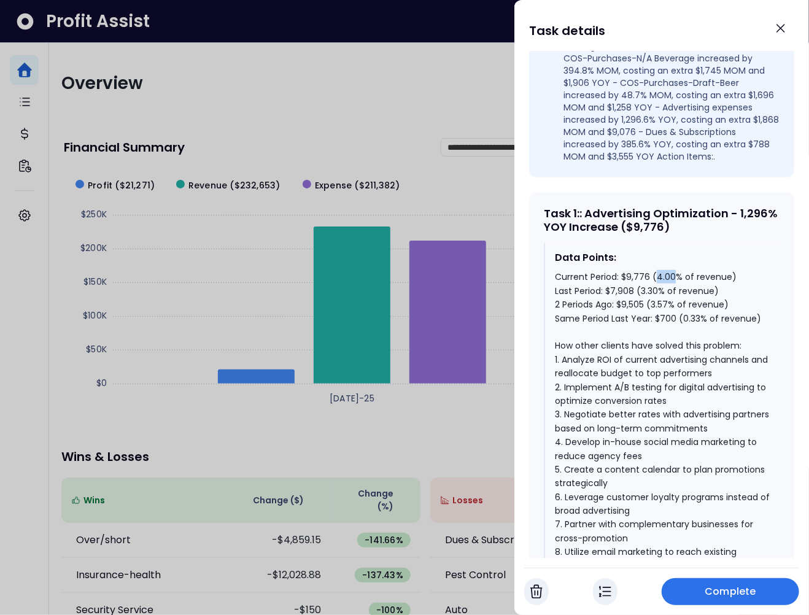
click at [661, 290] on div "Current Period: $9,776 (4.00% of revenue) Last Period: $7,908 (3.30% of revenue…" at bounding box center [662, 421] width 215 height 302
click at [645, 300] on div "Current Period: $9,776 (4.00% of revenue) Last Period: $7,908 (3.30% of revenue…" at bounding box center [662, 421] width 215 height 302
click at [660, 290] on div "Current Period: $9,776 (4.00% of revenue) Last Period: $7,908 (3.30% of revenue…" at bounding box center [662, 421] width 215 height 302
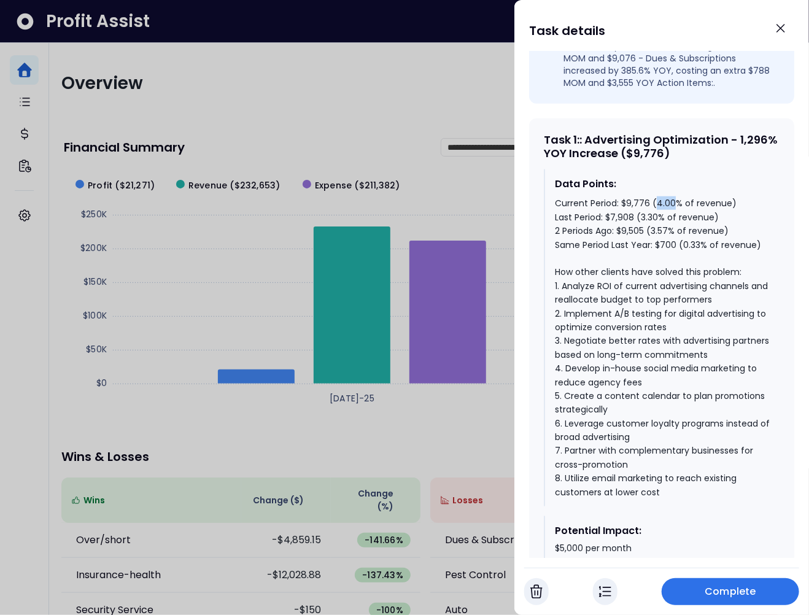
scroll to position [515, 0]
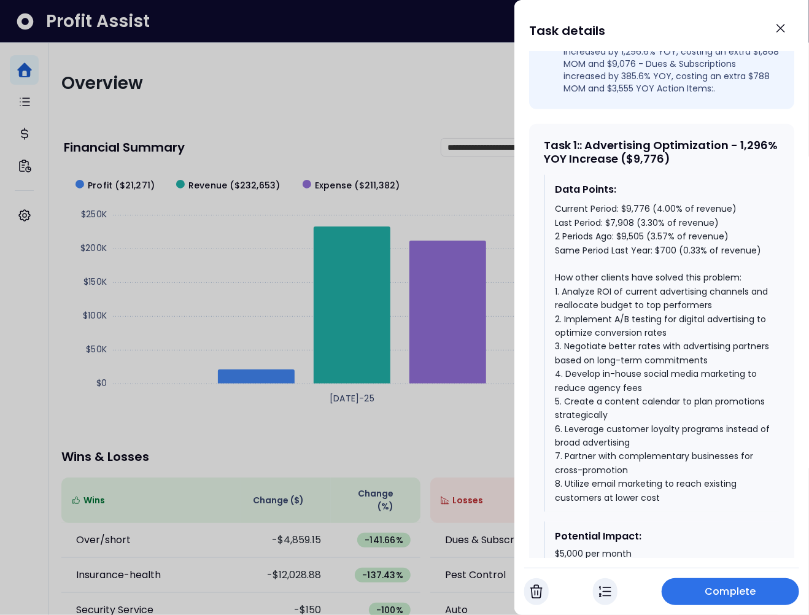
click at [644, 278] on div "Current Period: $9,776 (4.00% of revenue) Last Period: $7,908 (3.30% of revenue…" at bounding box center [662, 353] width 215 height 302
click at [310, 122] on div at bounding box center [404, 307] width 809 height 615
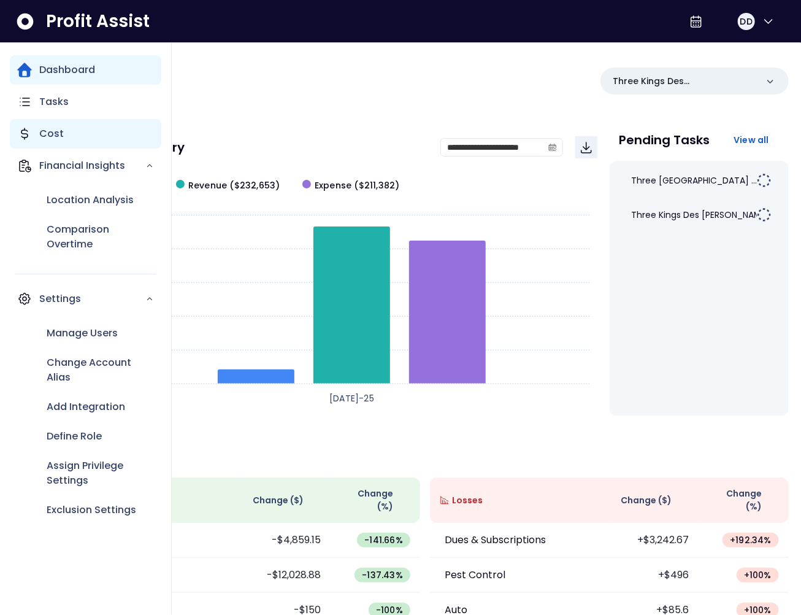
click at [30, 134] on icon "Main navigation" at bounding box center [24, 133] width 15 height 15
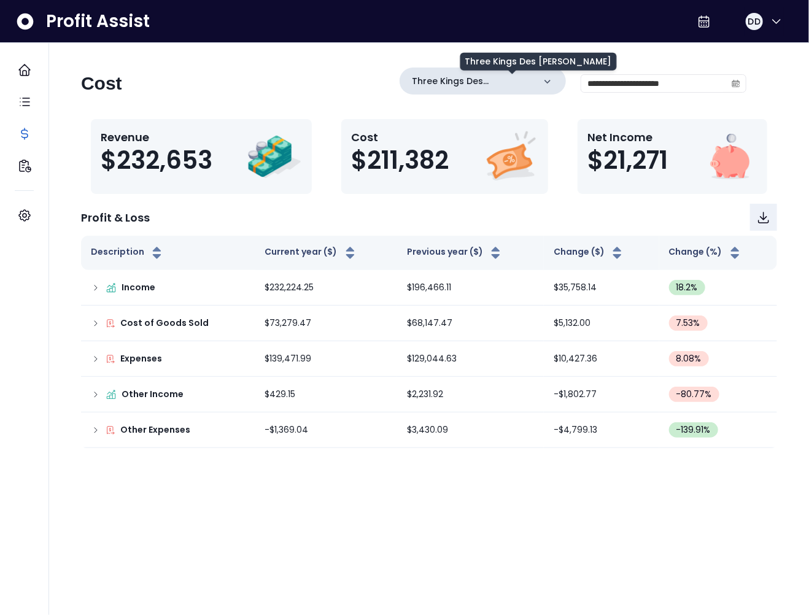
click at [534, 80] on p "Three Kings Des Peres" at bounding box center [473, 81] width 122 height 13
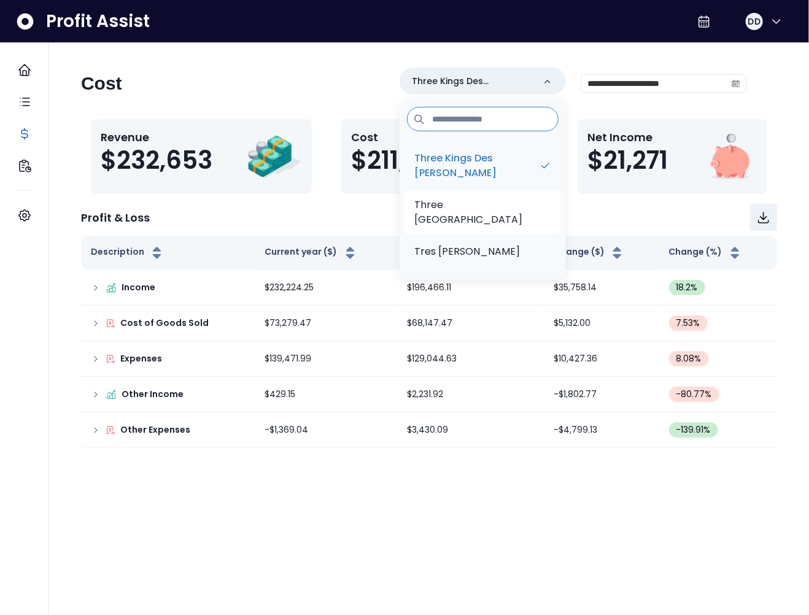
click at [532, 198] on p "Three Kings South County" at bounding box center [482, 212] width 137 height 29
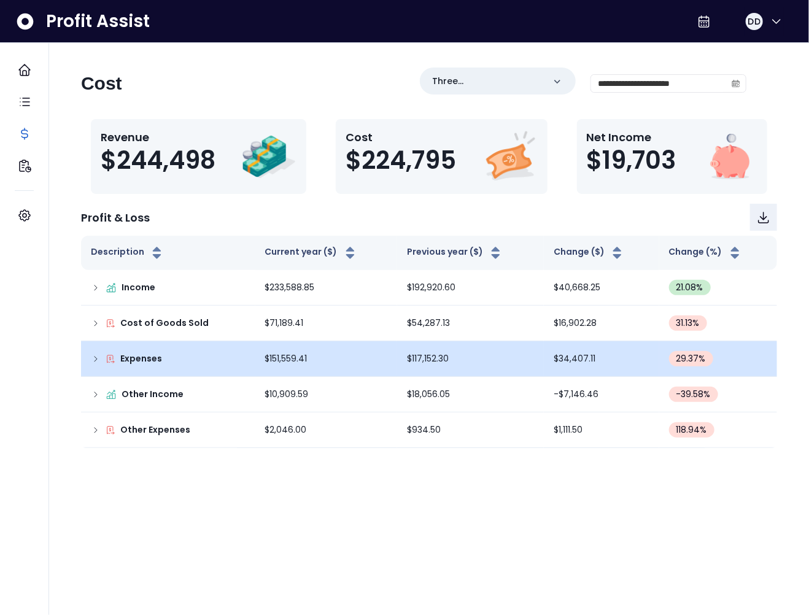
click at [98, 363] on icon at bounding box center [96, 359] width 10 height 10
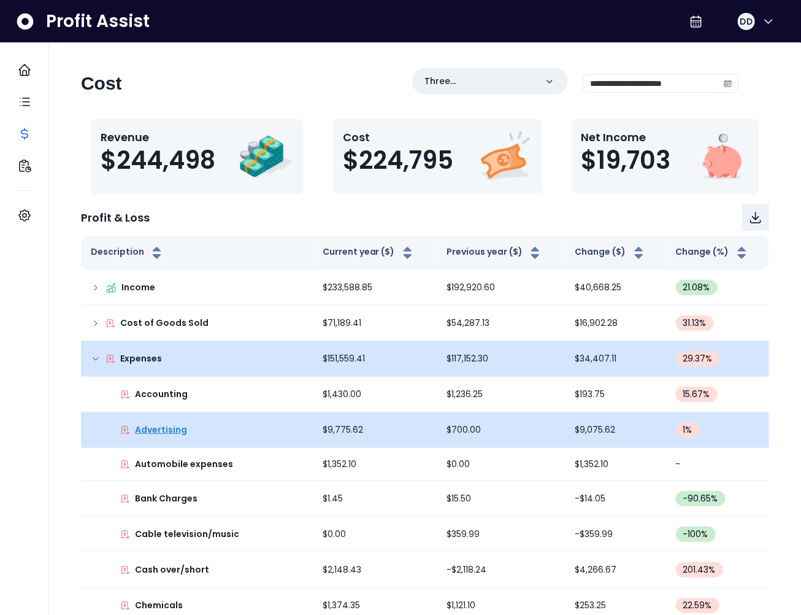
click at [161, 431] on p "Advertising" at bounding box center [161, 429] width 52 height 13
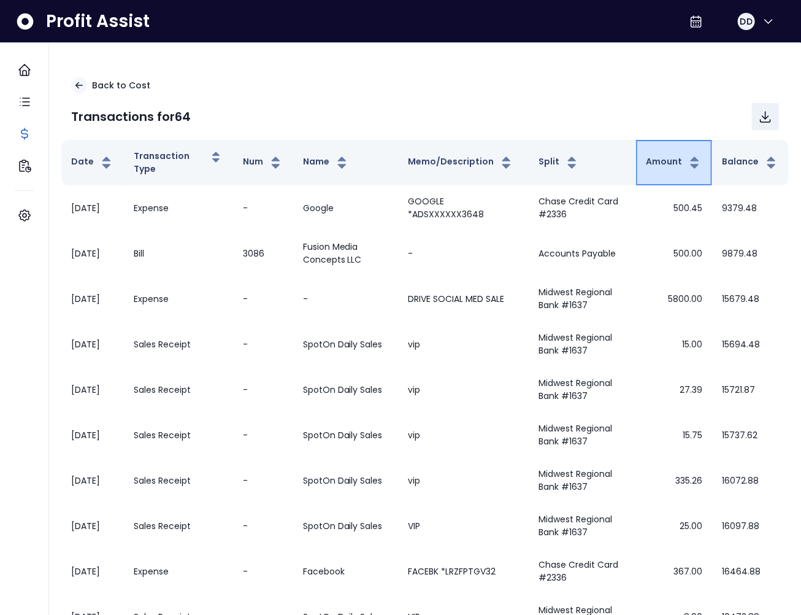
click at [664, 161] on button "Amount" at bounding box center [674, 162] width 56 height 15
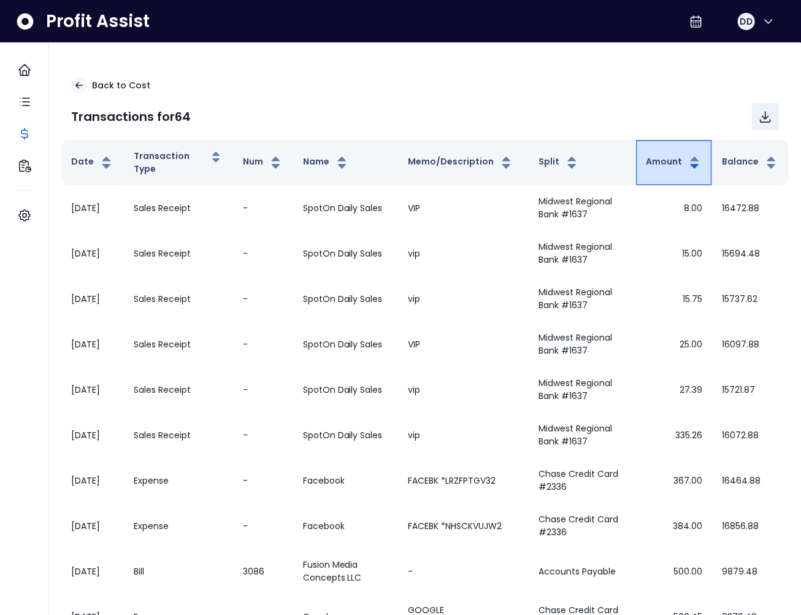
click at [665, 161] on button "Amount" at bounding box center [674, 162] width 56 height 15
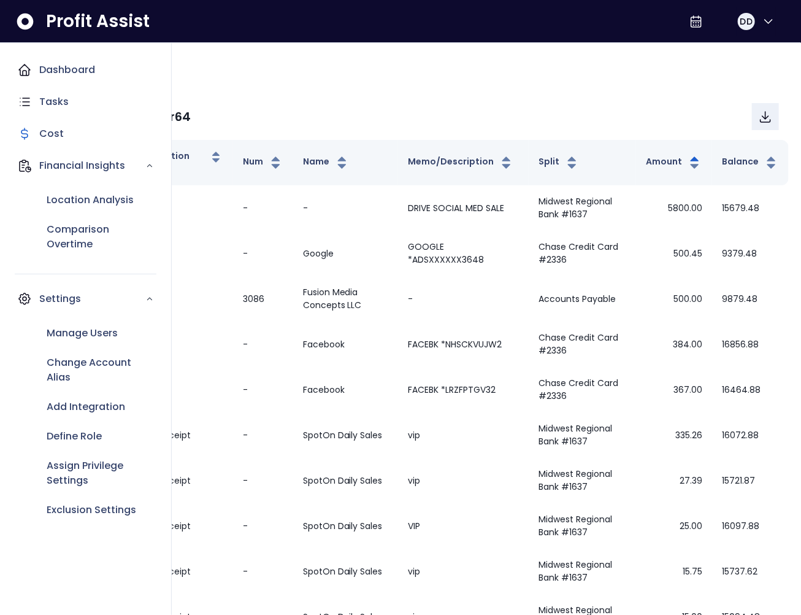
click at [25, 69] on icon "Main navigation" at bounding box center [24, 70] width 15 height 15
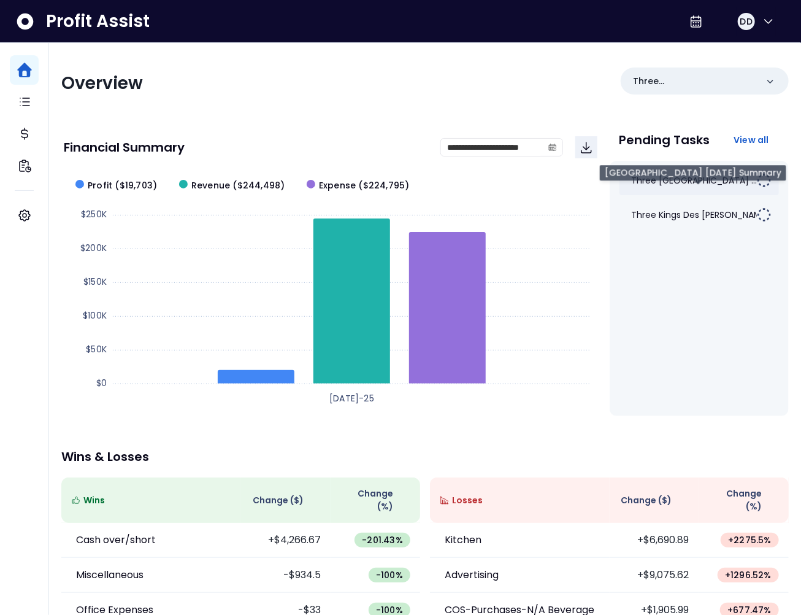
click at [688, 184] on span "Three Kings South County ..." at bounding box center [695, 180] width 126 height 12
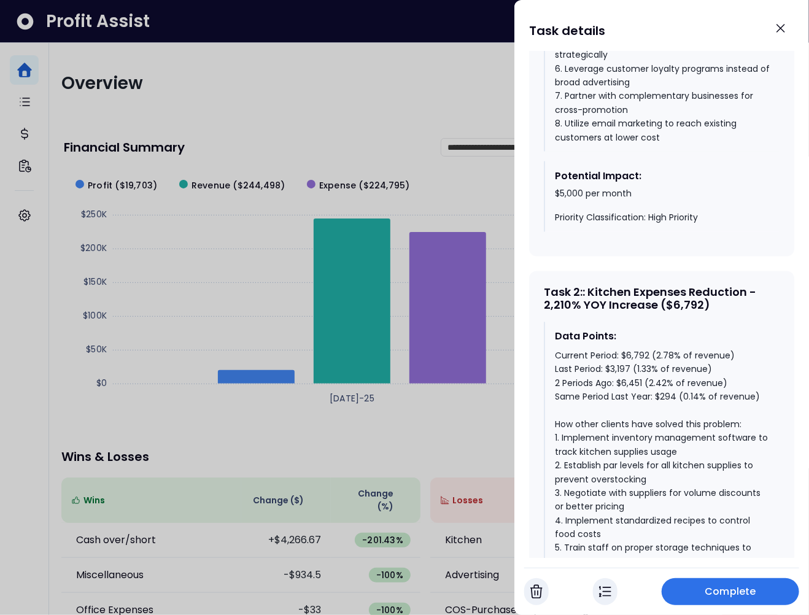
scroll to position [875, 0]
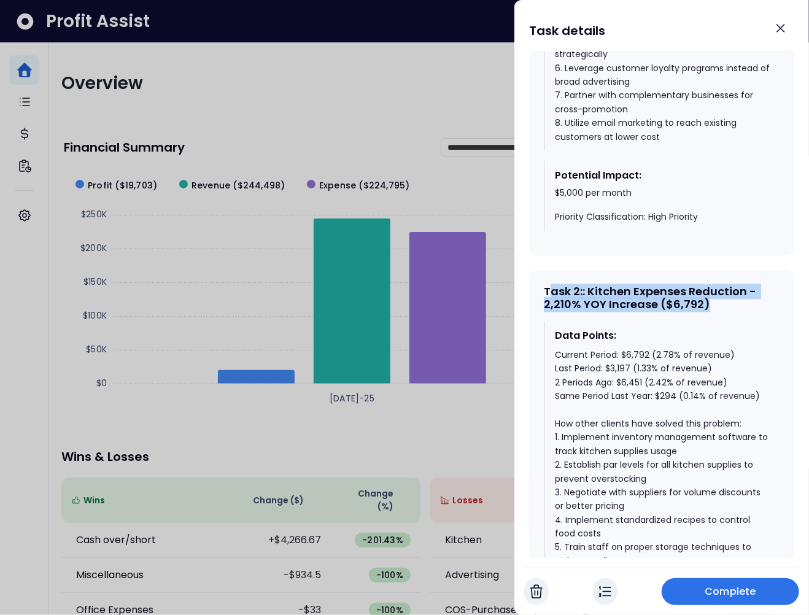
drag, startPoint x: 705, startPoint y: 317, endPoint x: 553, endPoint y: 306, distance: 151.9
click at [553, 306] on div "Task 2 : : Kitchen Expenses Reduction - 2,210% YOY Increase ($6,792)" at bounding box center [662, 298] width 236 height 26
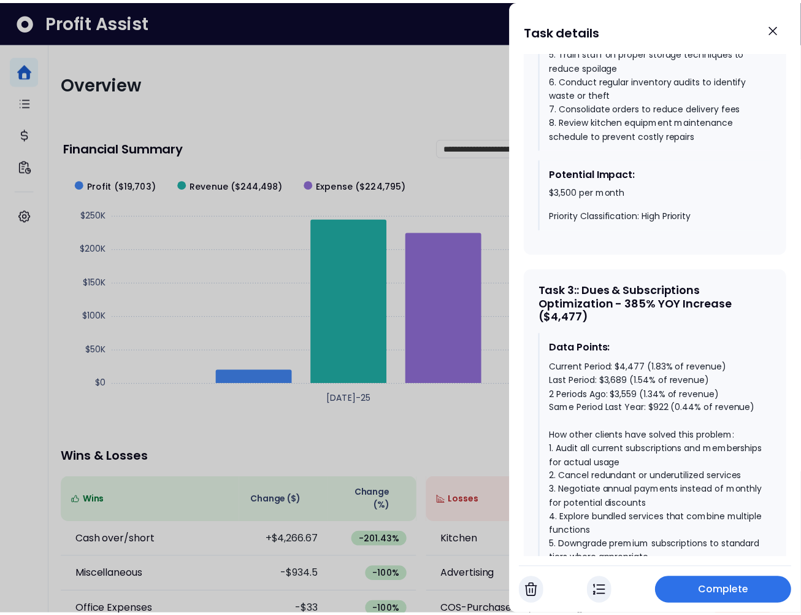
scroll to position [1377, 0]
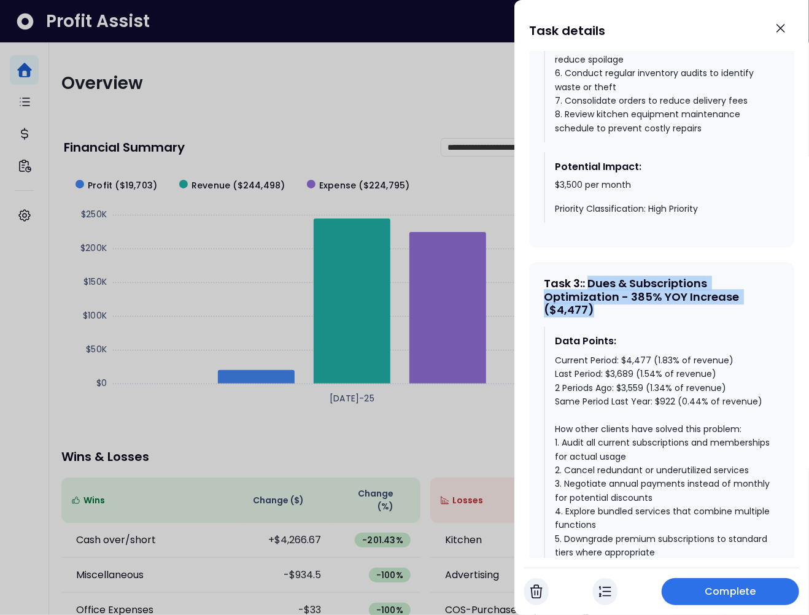
drag, startPoint x: 613, startPoint y: 326, endPoint x: 594, endPoint y: 296, distance: 35.8
click at [594, 296] on div "Task 3 : : Dues & Subscriptions Optimization - 385% YOY Increase ($4,477)" at bounding box center [662, 297] width 236 height 40
click at [625, 317] on div "Task 3 : : Dues & Subscriptions Optimization - 385% YOY Increase ($4,477)" at bounding box center [662, 297] width 236 height 40
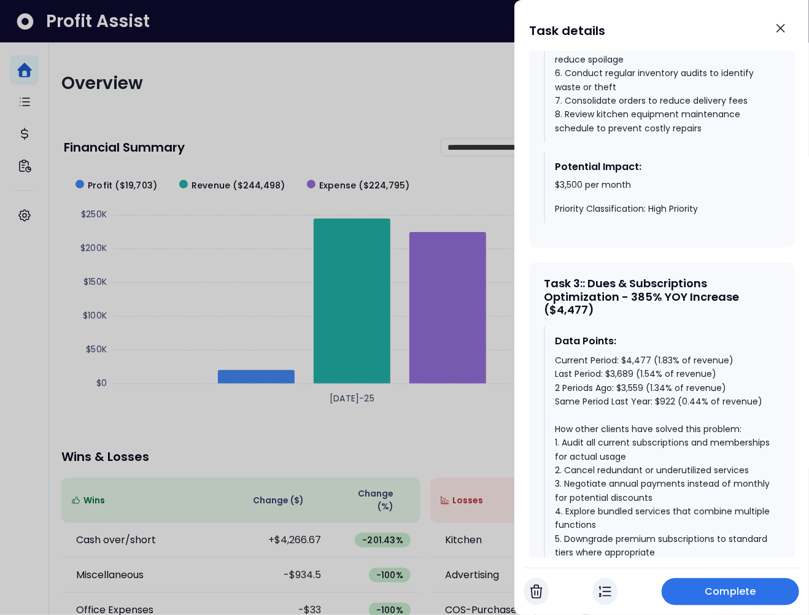
click at [202, 136] on div at bounding box center [404, 307] width 809 height 615
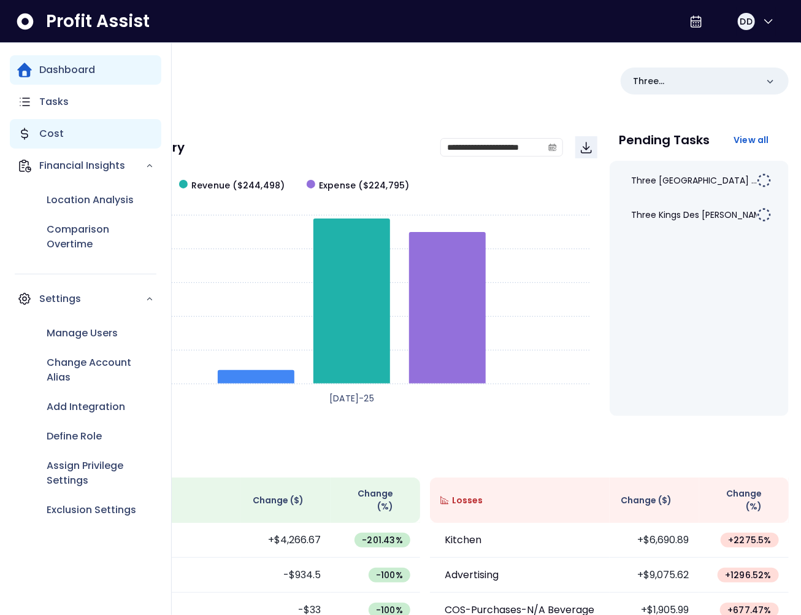
click at [36, 132] on div "Cost" at bounding box center [86, 133] width 152 height 29
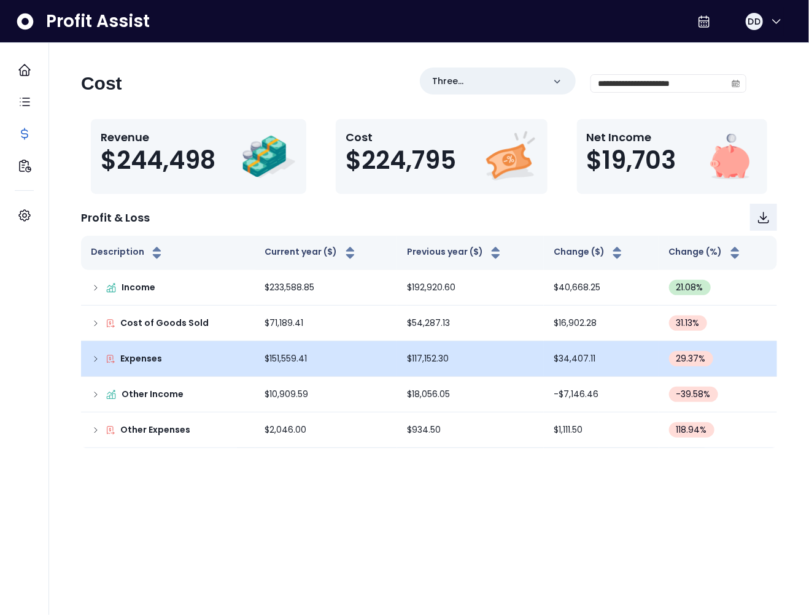
click at [93, 358] on icon at bounding box center [96, 359] width 10 height 10
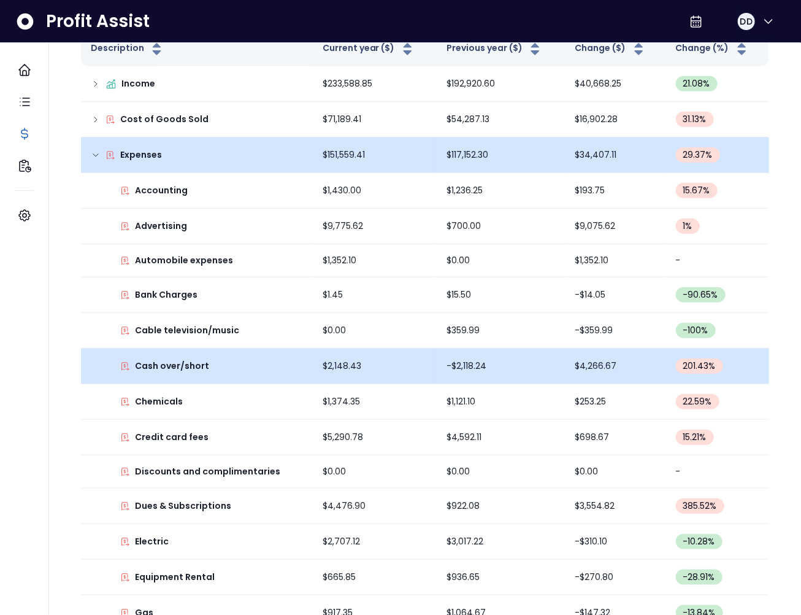
scroll to position [245, 0]
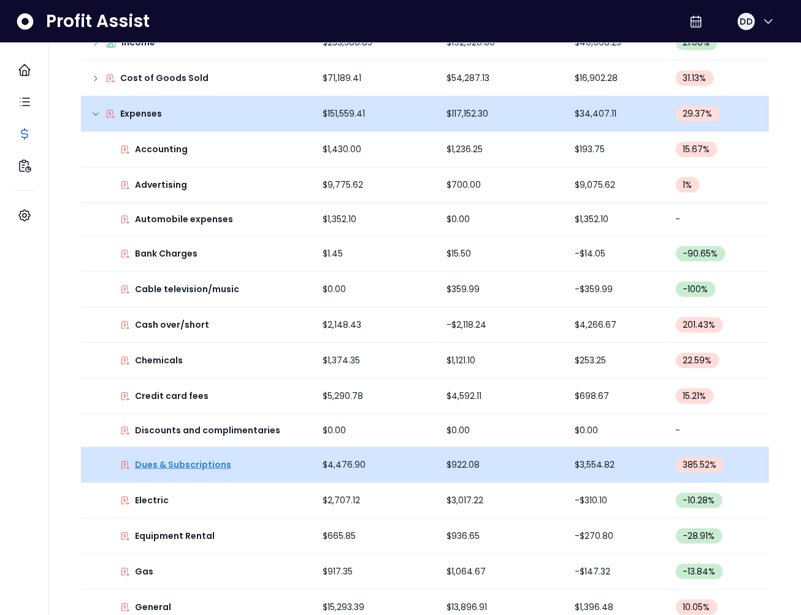
click at [190, 458] on p "Dues & Subscriptions" at bounding box center [183, 464] width 96 height 13
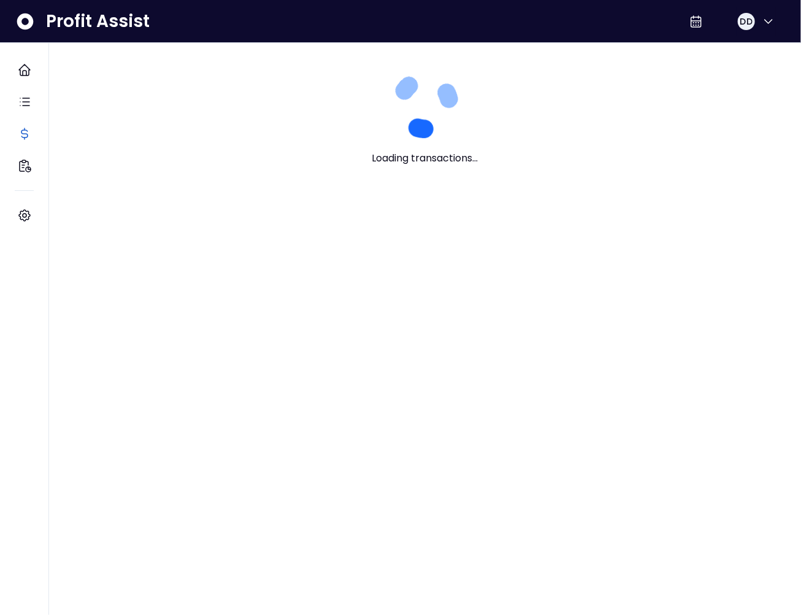
scroll to position [0, 0]
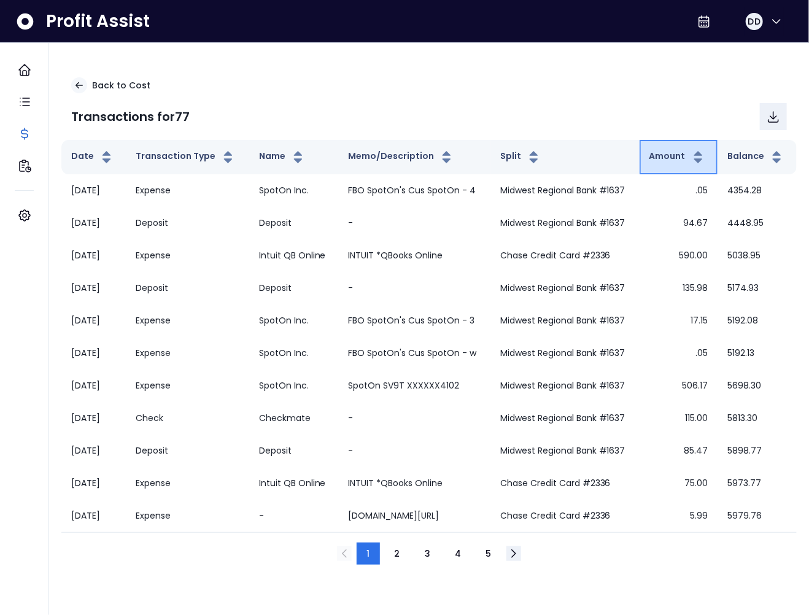
click at [667, 150] on button "Amount" at bounding box center [677, 157] width 56 height 15
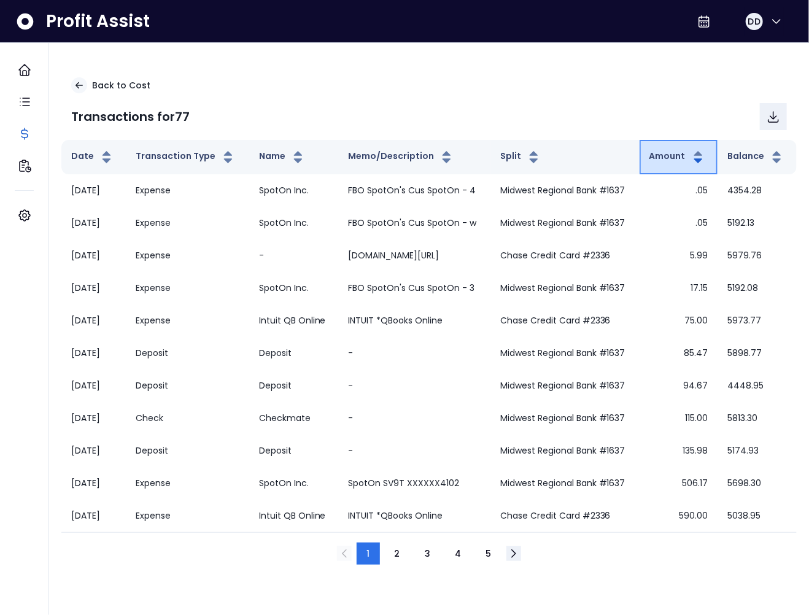
click at [669, 152] on button "Amount" at bounding box center [677, 157] width 56 height 15
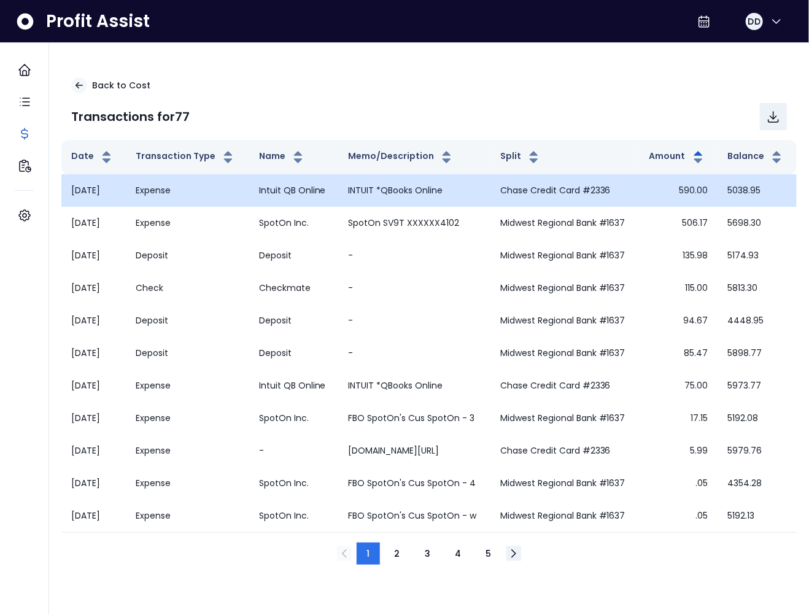
click at [381, 189] on td "INTUIT *QBooks Online" at bounding box center [414, 190] width 152 height 33
click at [398, 189] on td "INTUIT *QBooks Online" at bounding box center [414, 190] width 152 height 33
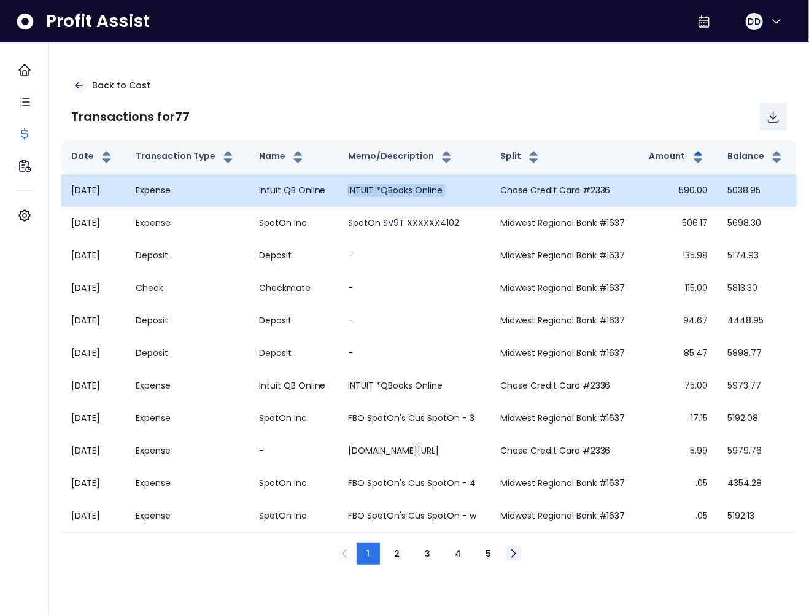
click at [396, 189] on td "INTUIT *QBooks Online" at bounding box center [414, 190] width 152 height 33
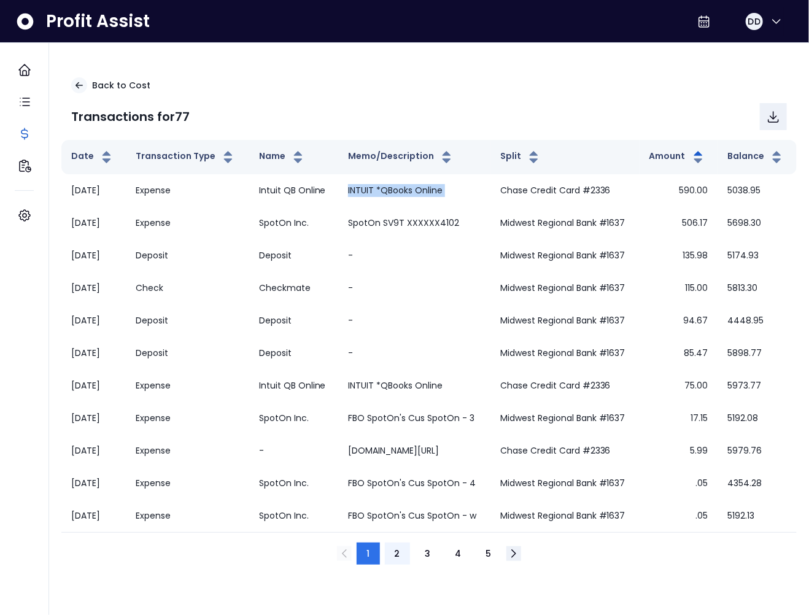
click at [402, 555] on button "2" at bounding box center [397, 553] width 25 height 22
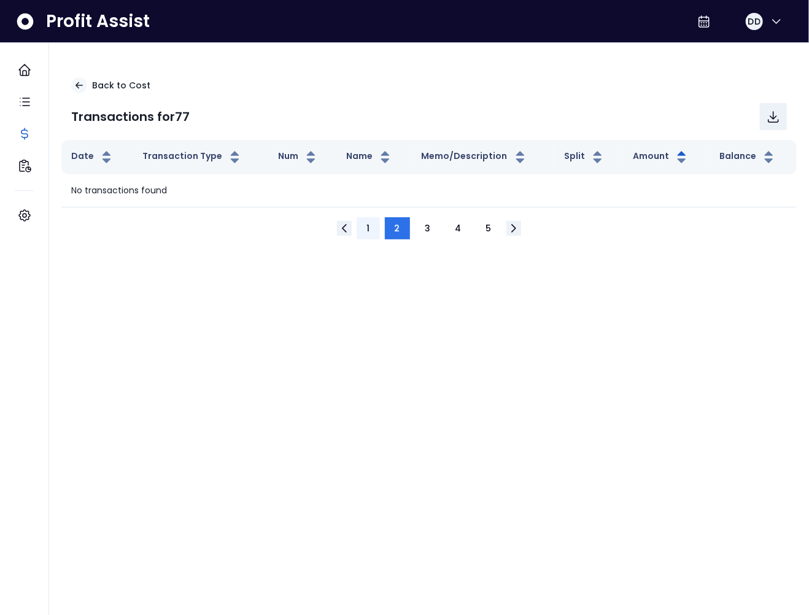
click at [367, 233] on span "1" at bounding box center [367, 228] width 3 height 12
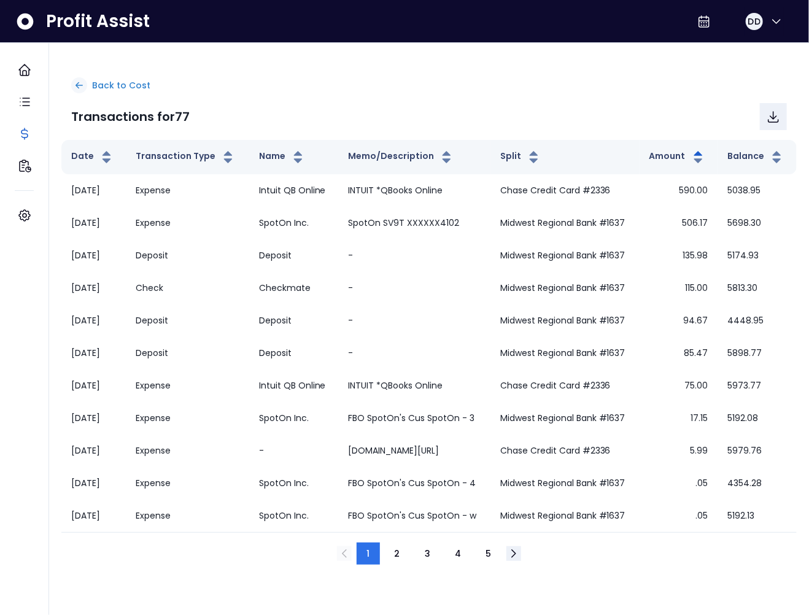
click at [91, 85] on div "Back to Cost" at bounding box center [428, 85] width 715 height 16
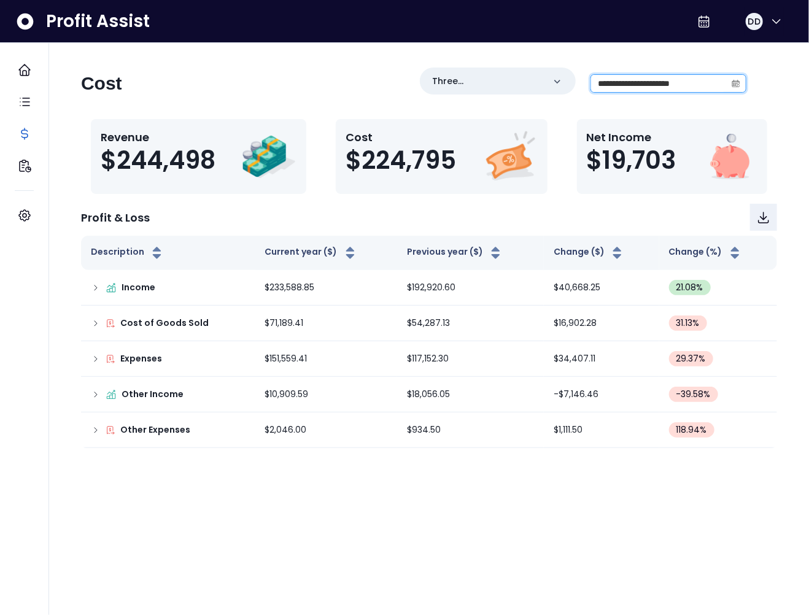
click at [628, 80] on input "**********" at bounding box center [658, 83] width 135 height 17
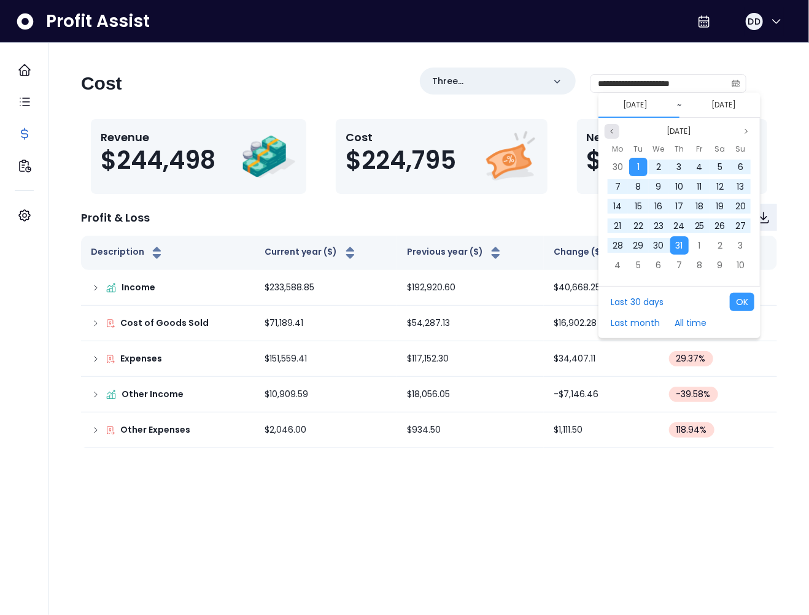
click at [607, 132] on button "Previous month" at bounding box center [611, 131] width 15 height 15
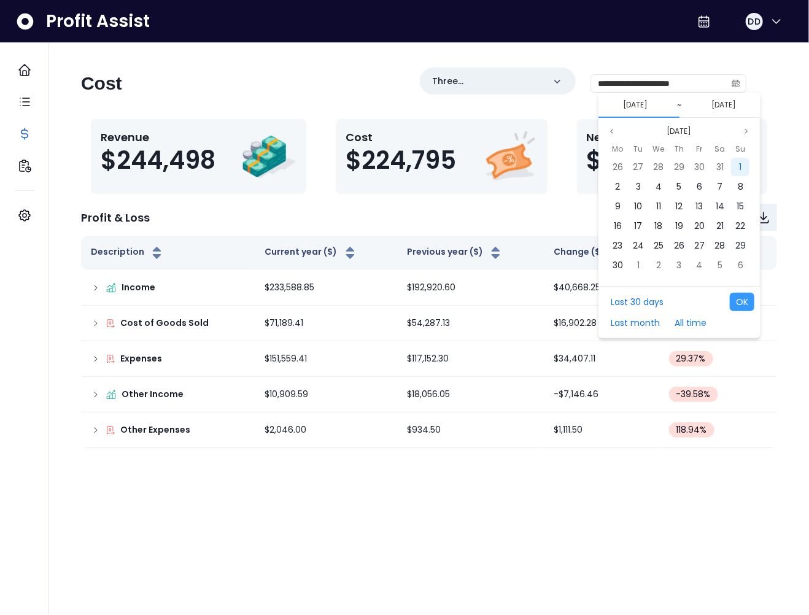
click at [739, 166] on span "1" at bounding box center [740, 167] width 2 height 12
click at [621, 168] on span "30" at bounding box center [617, 167] width 10 height 12
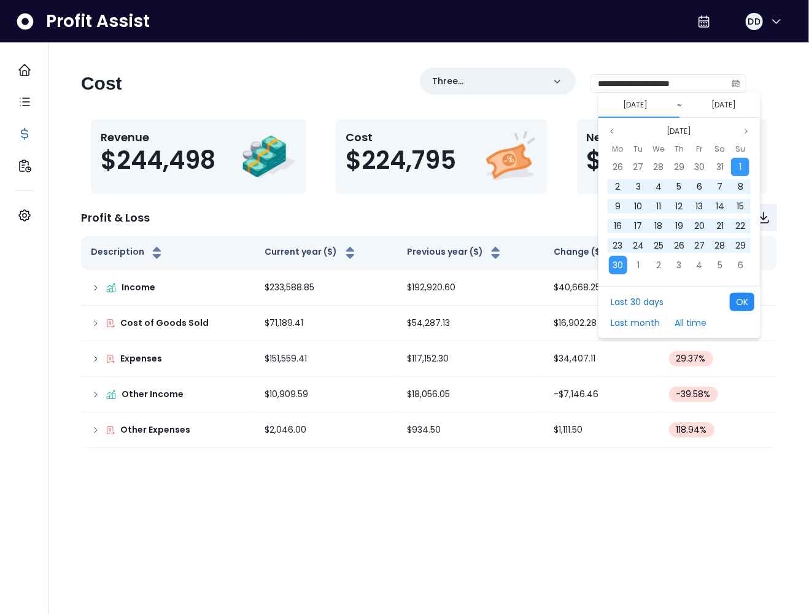
click at [735, 293] on button "OK" at bounding box center [741, 302] width 25 height 18
type input "**********"
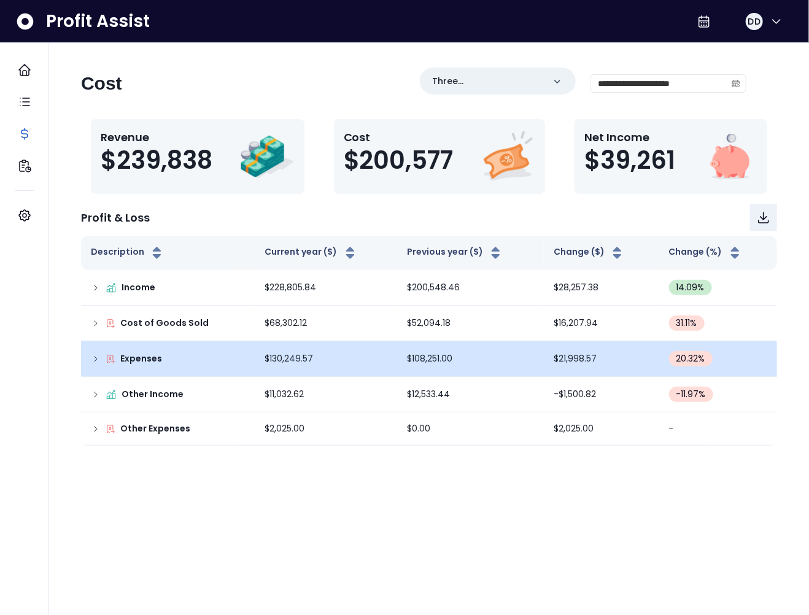
click at [89, 356] on td "Expenses" at bounding box center [168, 359] width 174 height 36
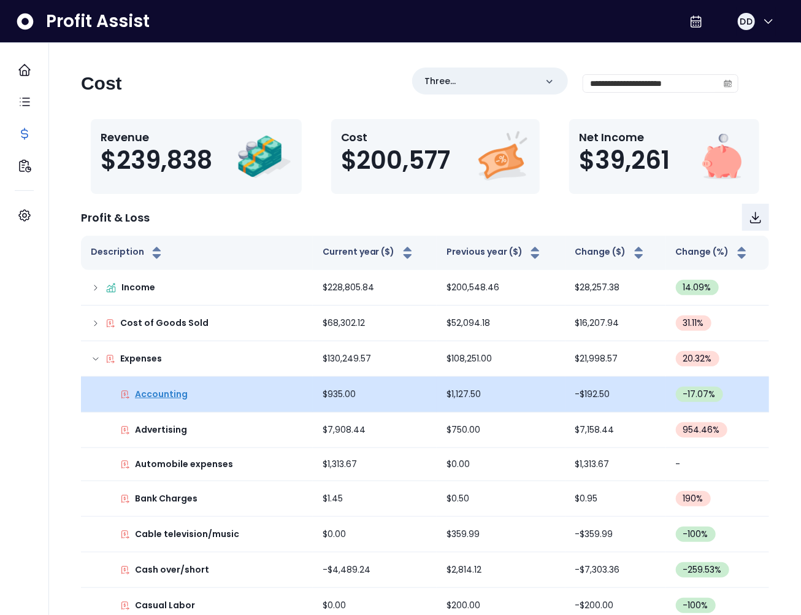
click at [165, 398] on p "Accounting" at bounding box center [161, 394] width 53 height 13
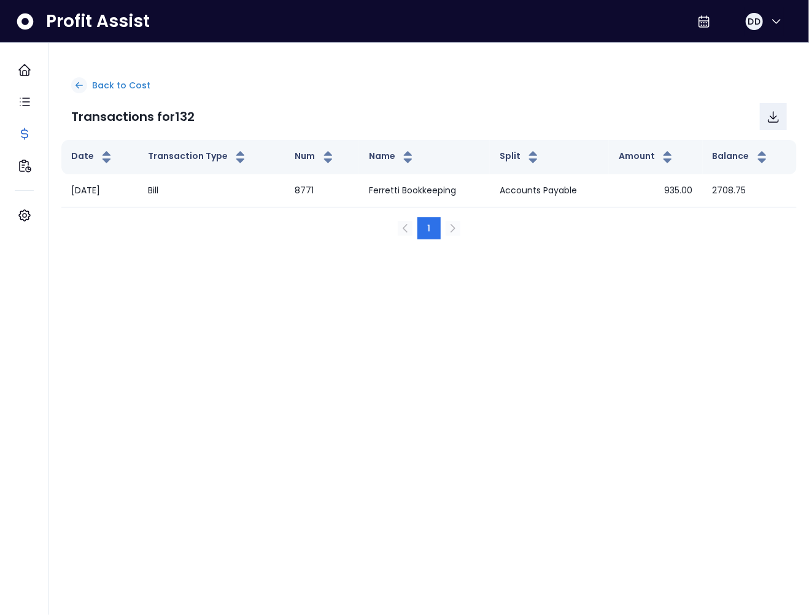
click at [114, 90] on p "Back to Cost" at bounding box center [121, 85] width 58 height 13
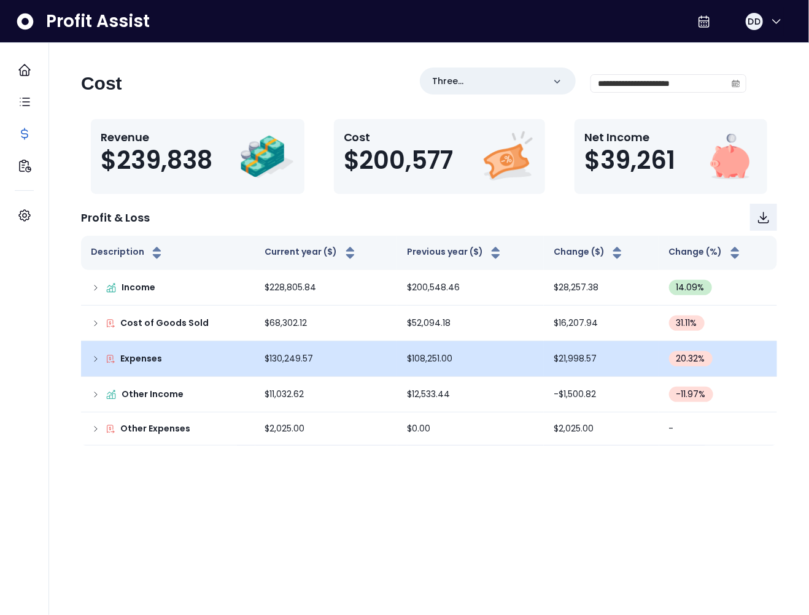
click at [102, 355] on div "Expenses" at bounding box center [168, 358] width 155 height 13
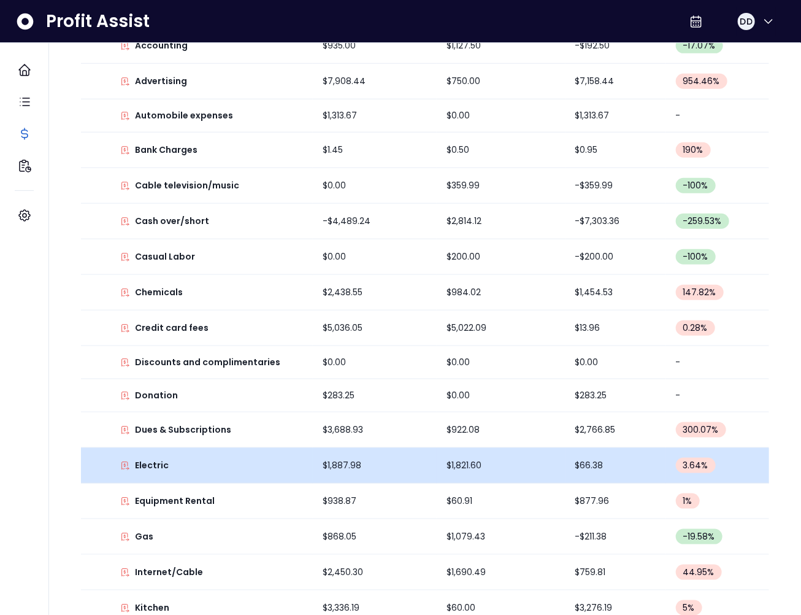
scroll to position [402, 0]
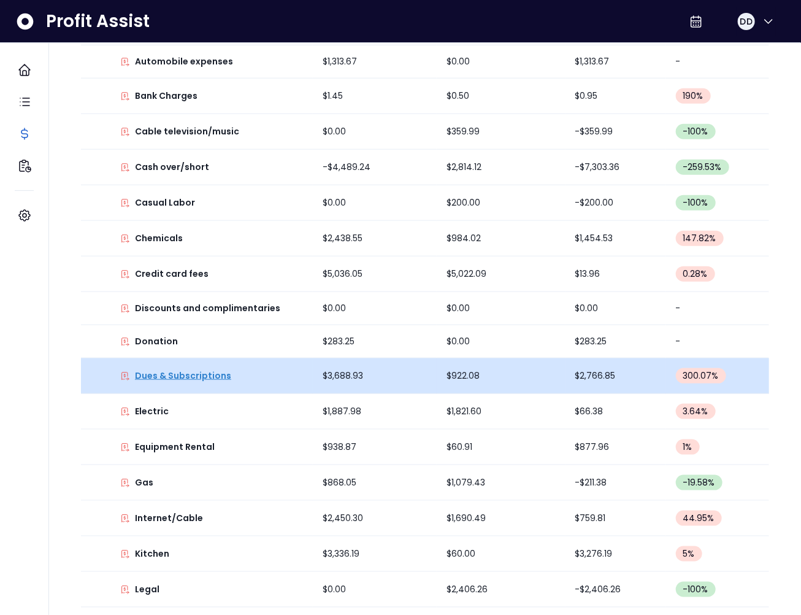
click at [190, 372] on p "Dues & Subscriptions" at bounding box center [183, 375] width 96 height 13
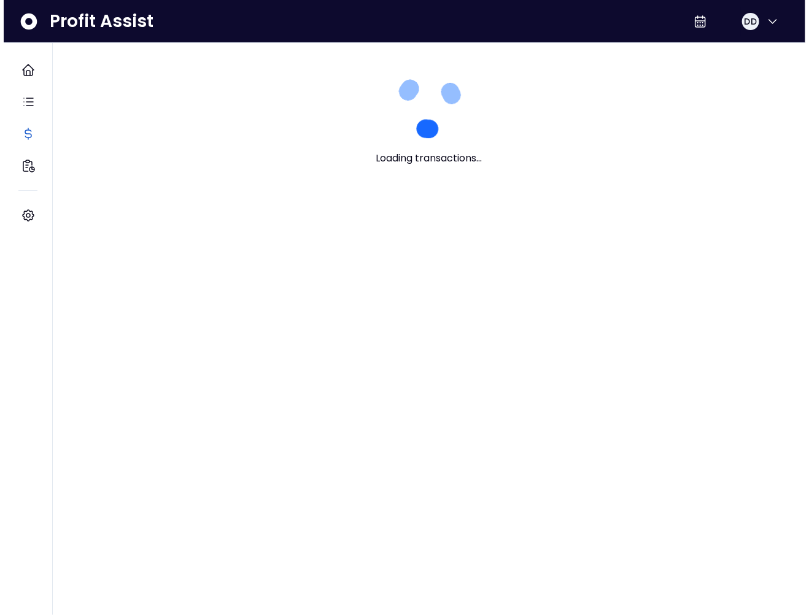
scroll to position [0, 0]
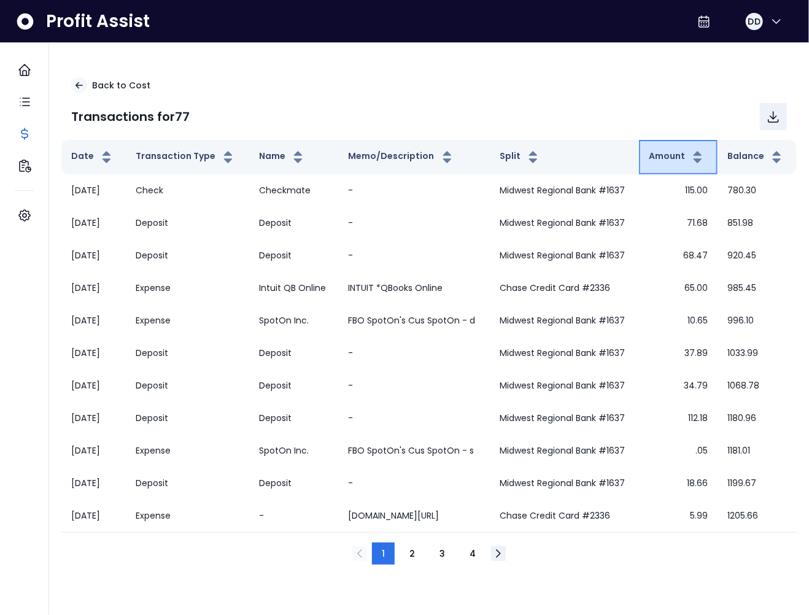
click at [667, 153] on button "Amount" at bounding box center [676, 157] width 56 height 15
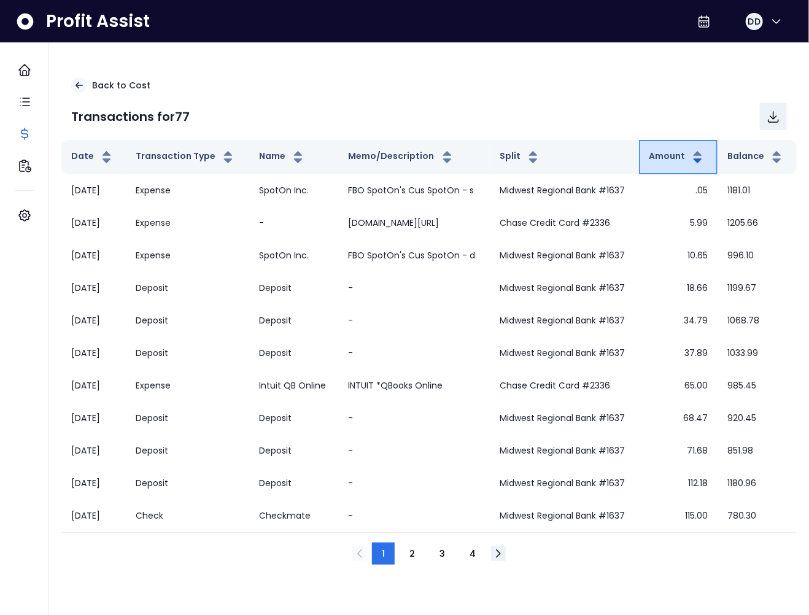
click at [667, 153] on button "Amount" at bounding box center [676, 157] width 56 height 15
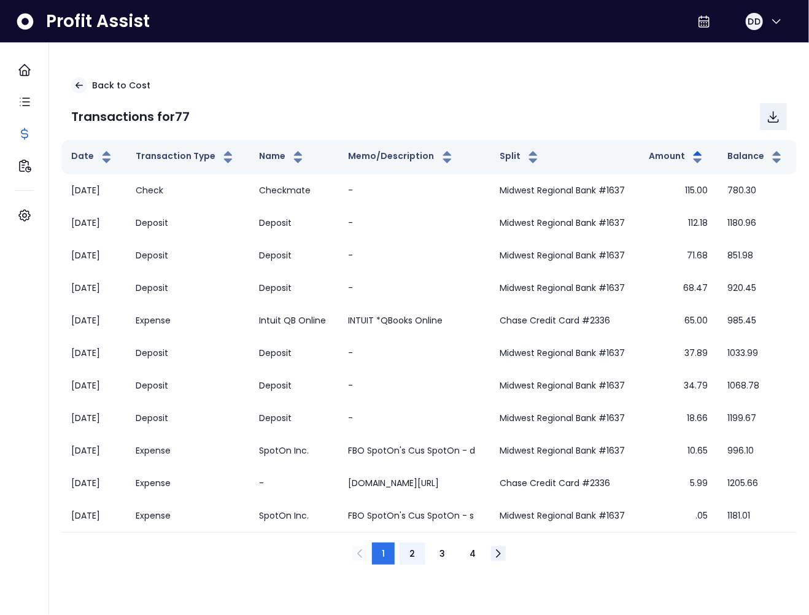
click at [415, 558] on span "2" at bounding box center [412, 553] width 6 height 12
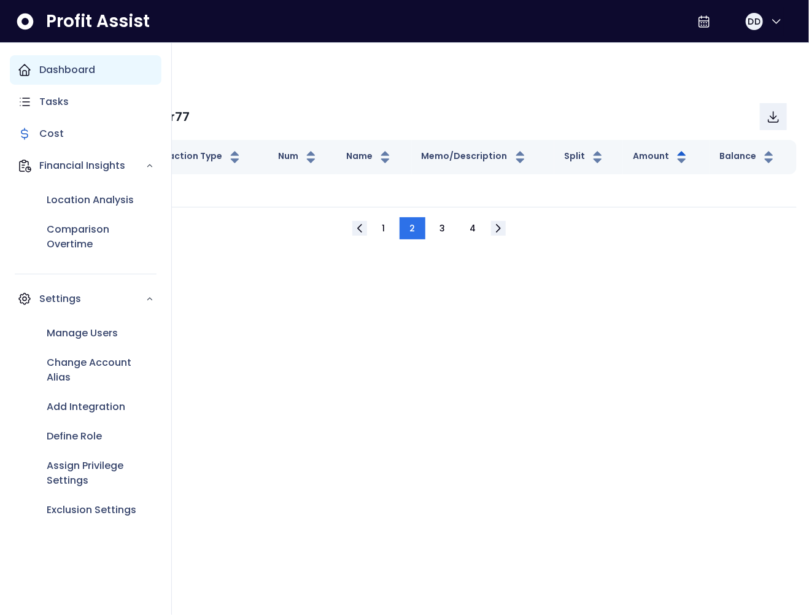
click at [34, 70] on div "Dashboard" at bounding box center [86, 69] width 152 height 29
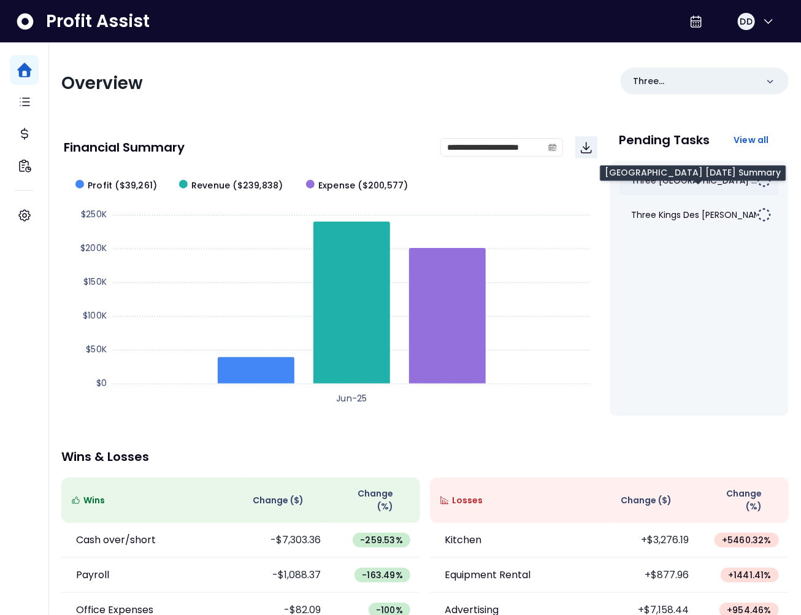
click at [673, 183] on span "Three Kings South County ..." at bounding box center [695, 180] width 126 height 12
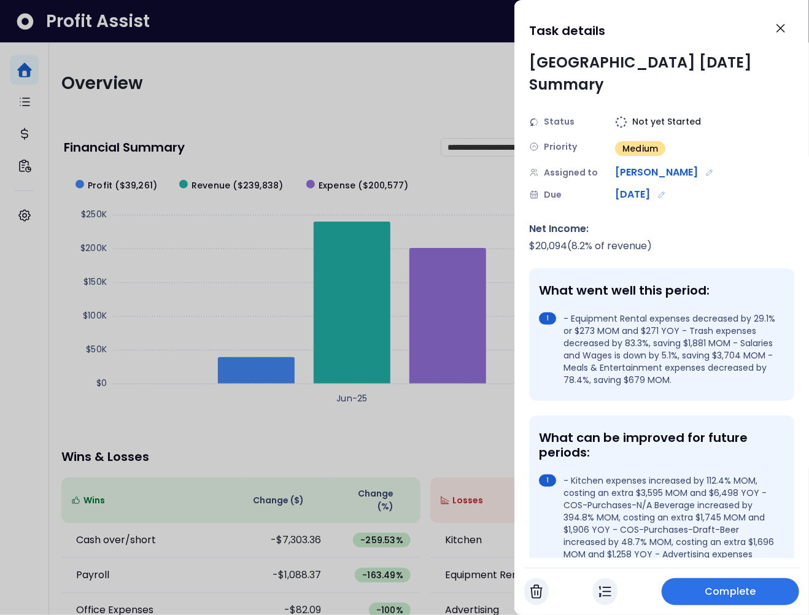
click at [738, 585] on span "Complete" at bounding box center [730, 591] width 51 height 15
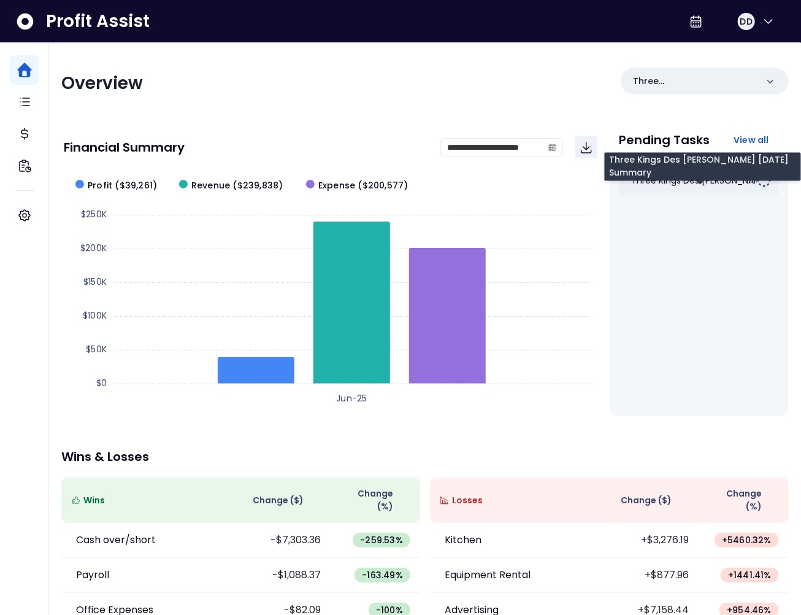
click at [700, 180] on span "Three Kings Des Peres Jul..." at bounding box center [719, 180] width 175 height 12
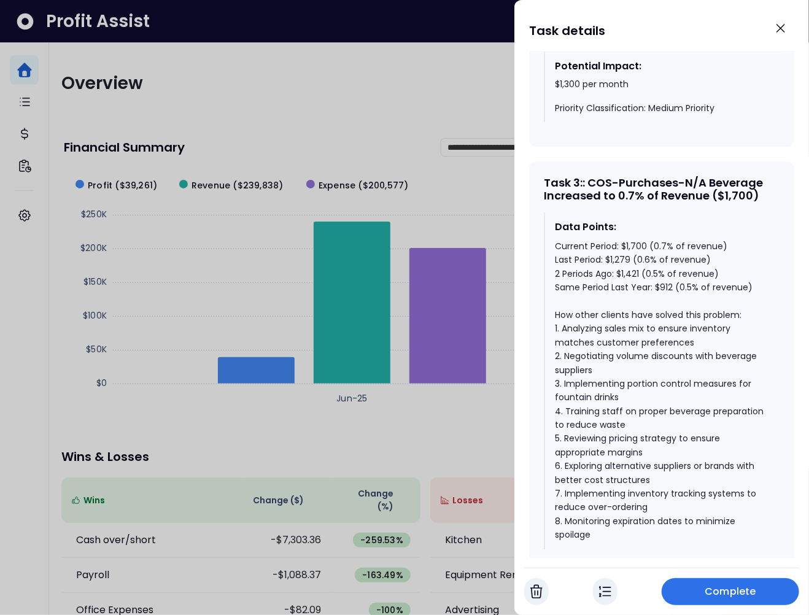
scroll to position [1520, 0]
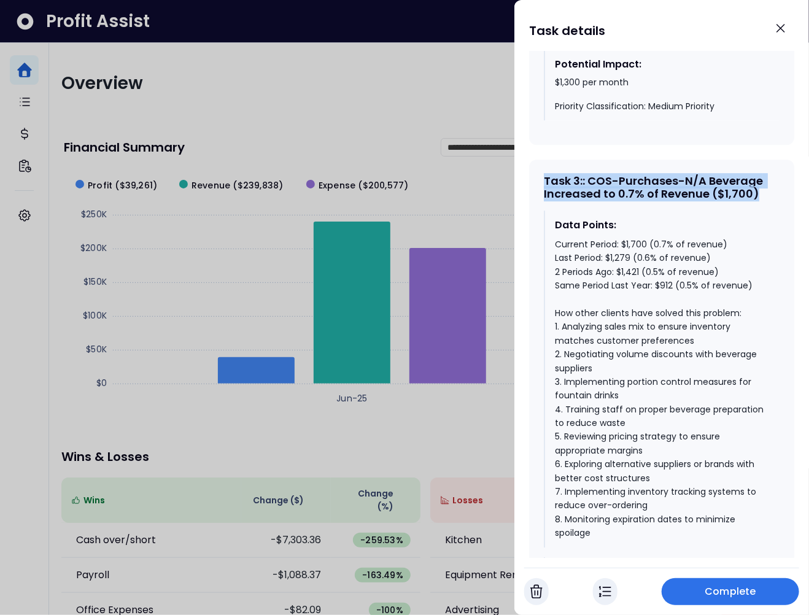
drag, startPoint x: 756, startPoint y: 209, endPoint x: 539, endPoint y: 193, distance: 217.7
click at [539, 193] on div "Task 3 : : COS-Purchases-N/A Beverage Increased to 0.7% of Revenue ($1,700) Dat…" at bounding box center [661, 406] width 265 height 493
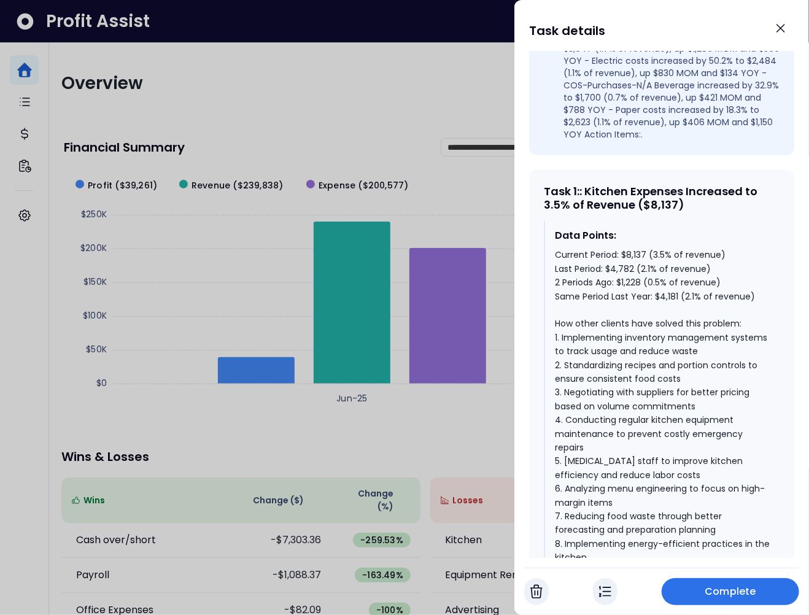
scroll to position [0, 0]
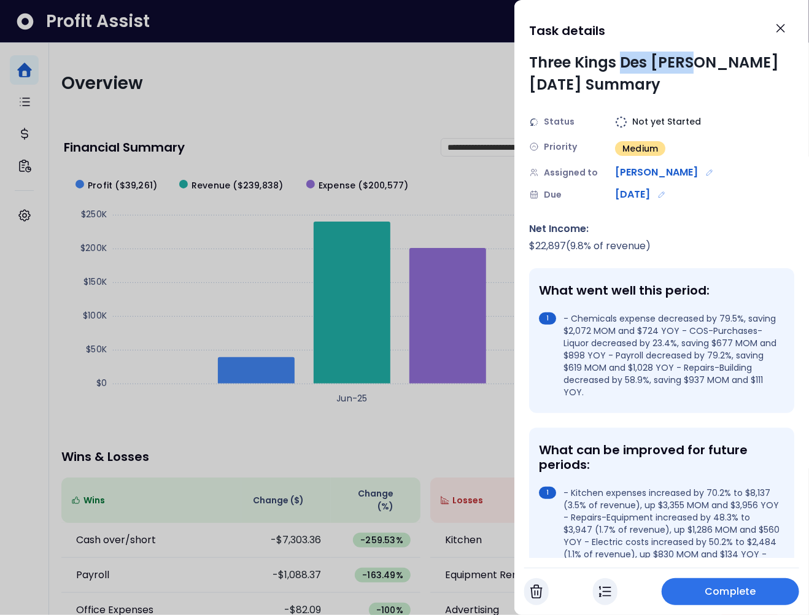
drag, startPoint x: 625, startPoint y: 64, endPoint x: 689, endPoint y: 66, distance: 64.4
click at [689, 66] on div "Three Kings Des Peres July 2025 Summary" at bounding box center [661, 74] width 265 height 44
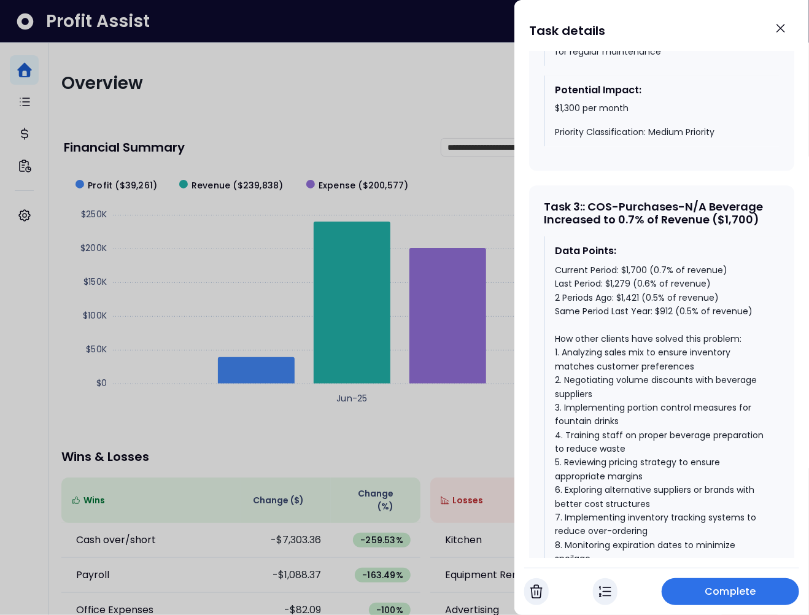
scroll to position [1540, 0]
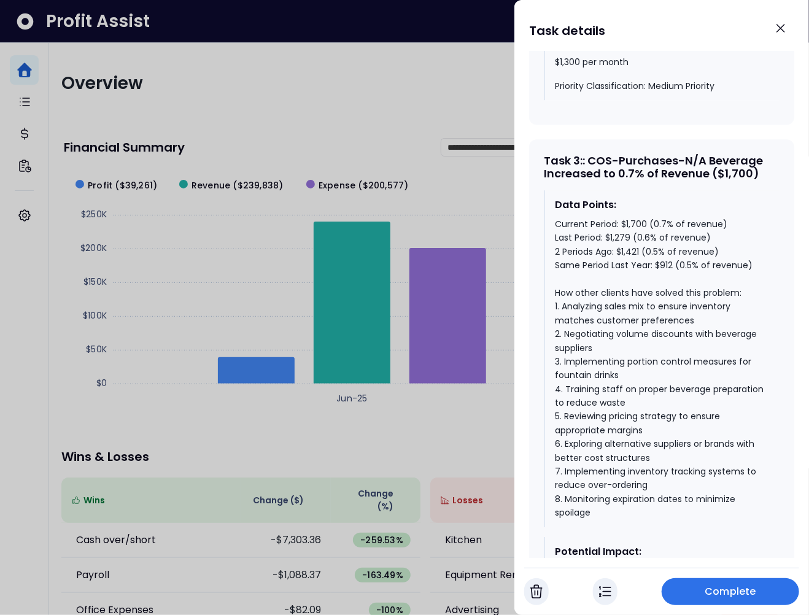
click at [358, 207] on div at bounding box center [404, 307] width 809 height 615
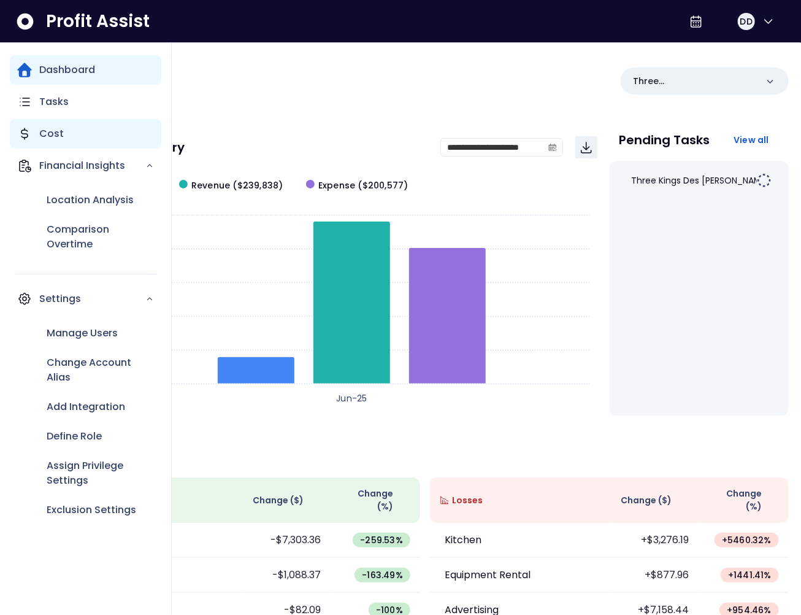
click at [28, 137] on icon "Main navigation" at bounding box center [24, 133] width 15 height 15
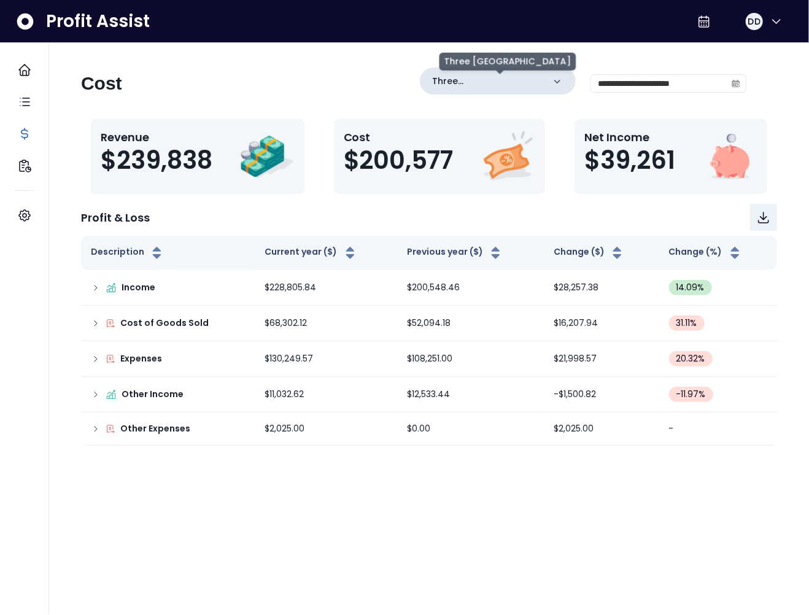
click at [537, 86] on p "Three Kings South County" at bounding box center [488, 81] width 112 height 13
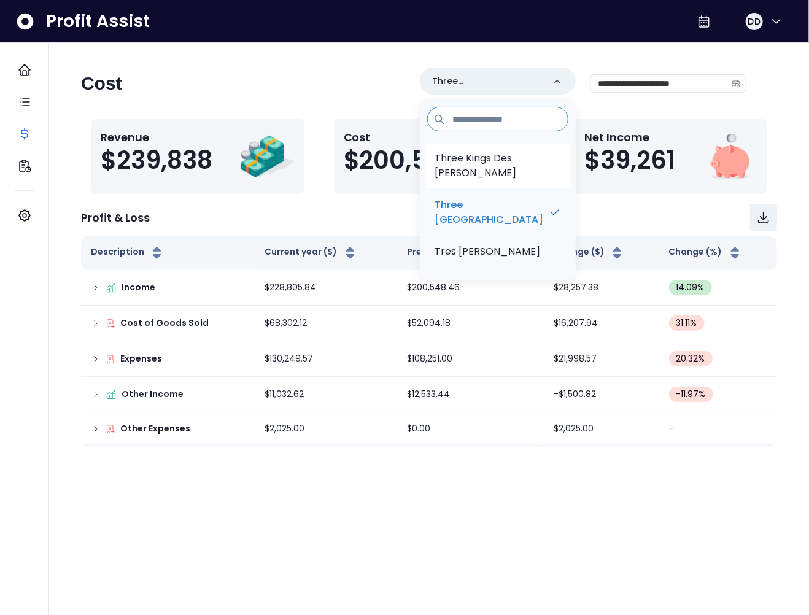
click at [517, 153] on p "Three Kings Des Peres" at bounding box center [497, 165] width 126 height 29
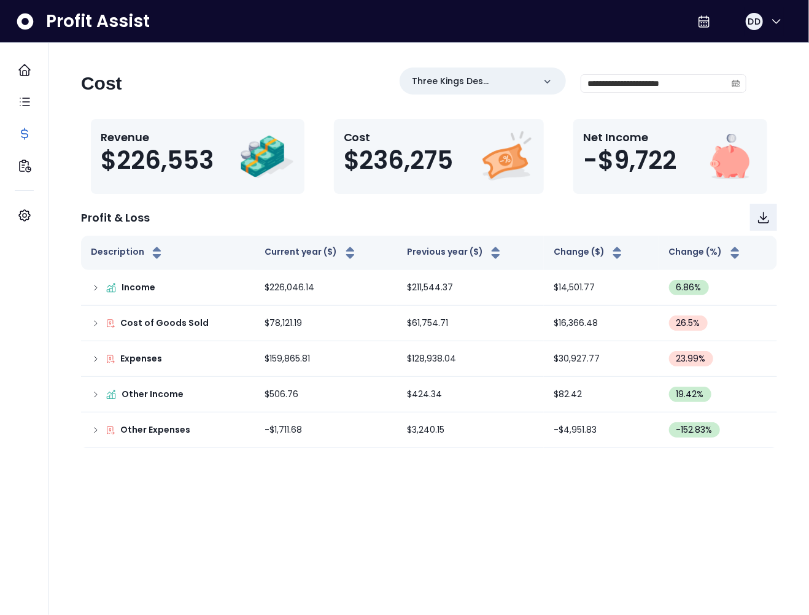
click at [737, 82] on icon "calendar" at bounding box center [735, 84] width 7 height 4
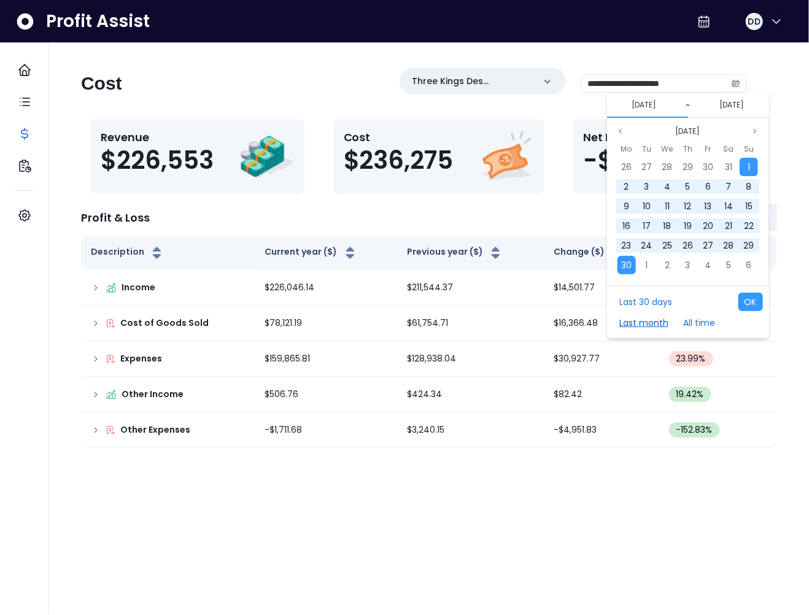
click at [629, 318] on button "Last month" at bounding box center [643, 323] width 61 height 18
click at [742, 297] on button "OK" at bounding box center [750, 302] width 25 height 18
type input "**********"
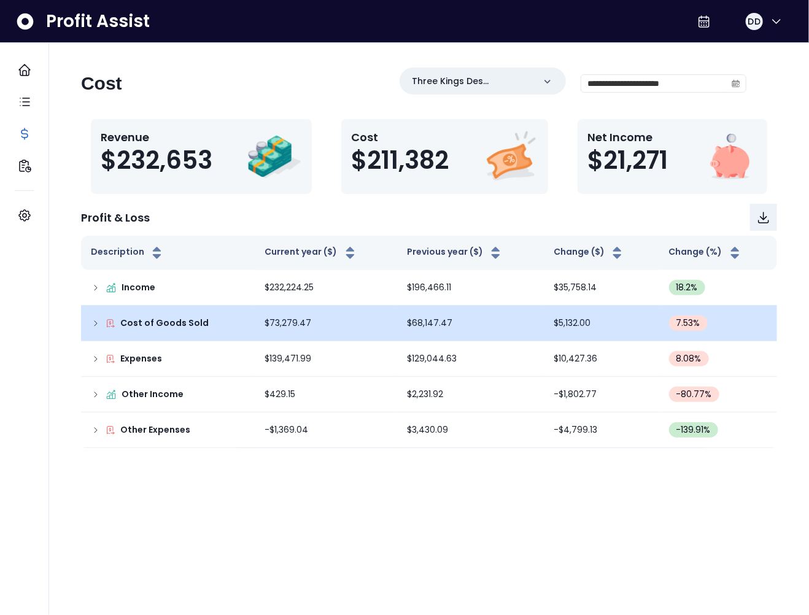
click at [87, 323] on td "Cost of Goods Sold" at bounding box center [168, 324] width 174 height 36
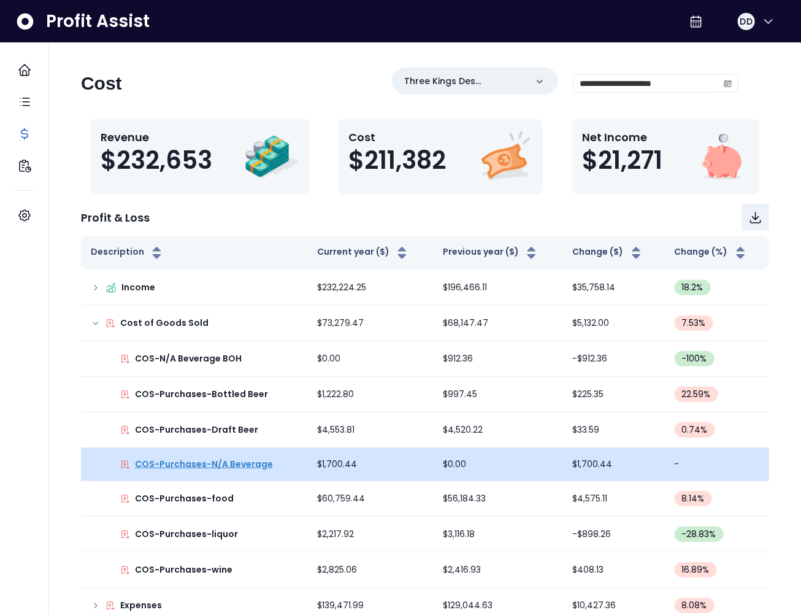
click at [225, 465] on p "COS-Purchases-N/A Beverage" at bounding box center [204, 464] width 138 height 13
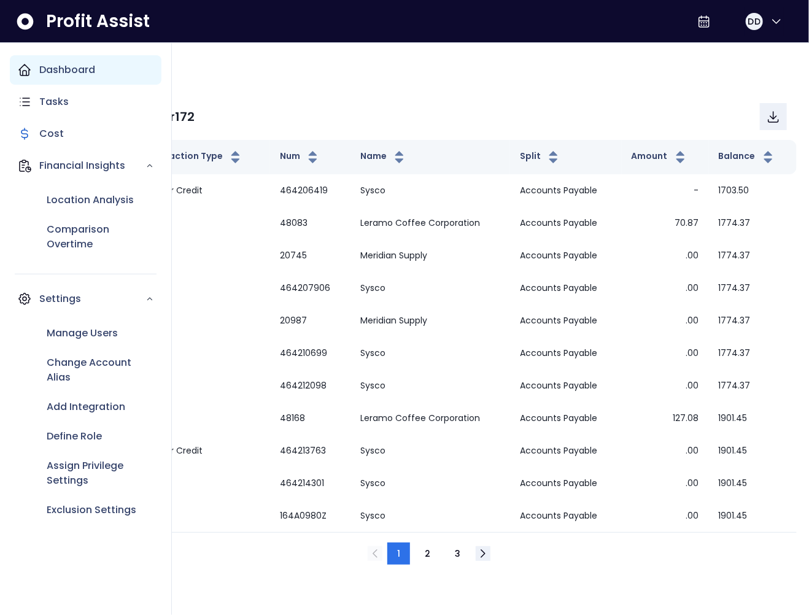
click at [11, 67] on div "Dashboard" at bounding box center [86, 69] width 152 height 29
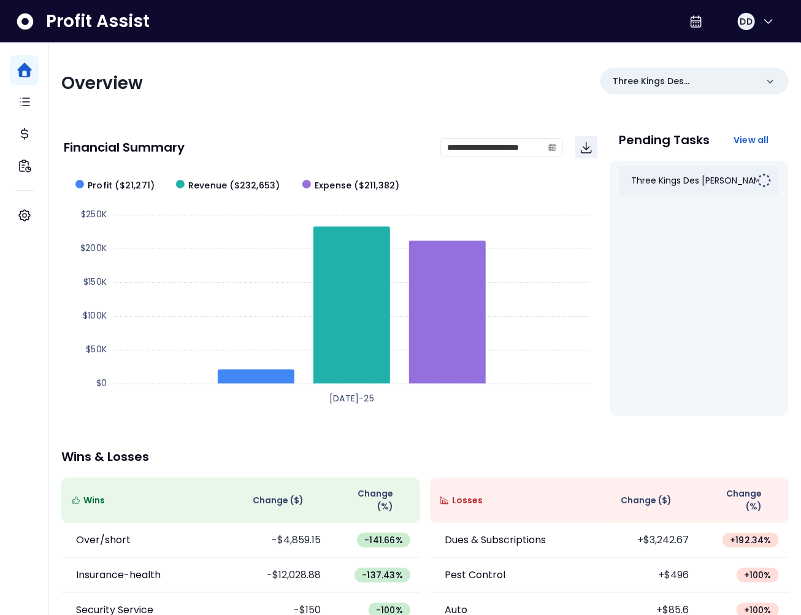
click at [656, 173] on div "Three Kings Des Peres Jul..." at bounding box center [700, 180] width 160 height 29
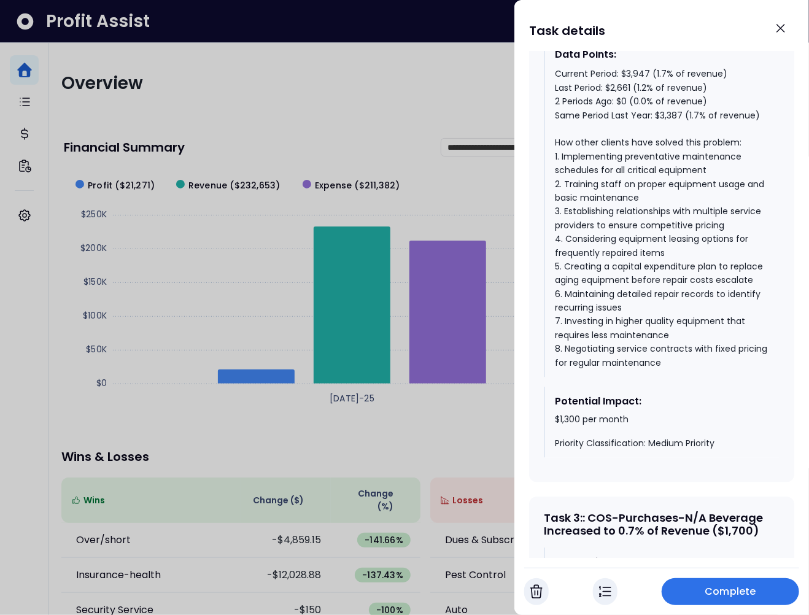
scroll to position [1330, 0]
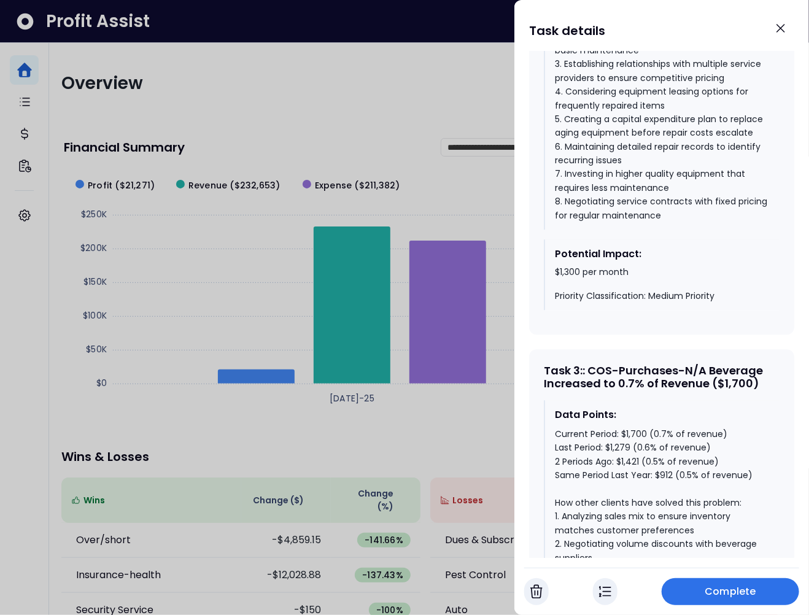
click at [722, 583] on button "Complete" at bounding box center [729, 591] width 137 height 27
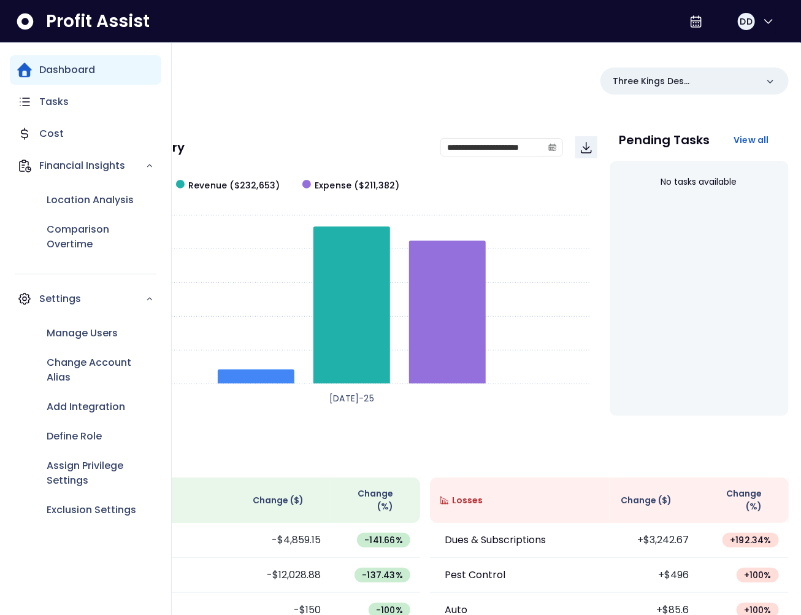
click at [27, 215] on div "Location Analysis Comparison Overtime" at bounding box center [86, 221] width 152 height 83
click at [77, 340] on div "Manage Users" at bounding box center [100, 332] width 122 height 29
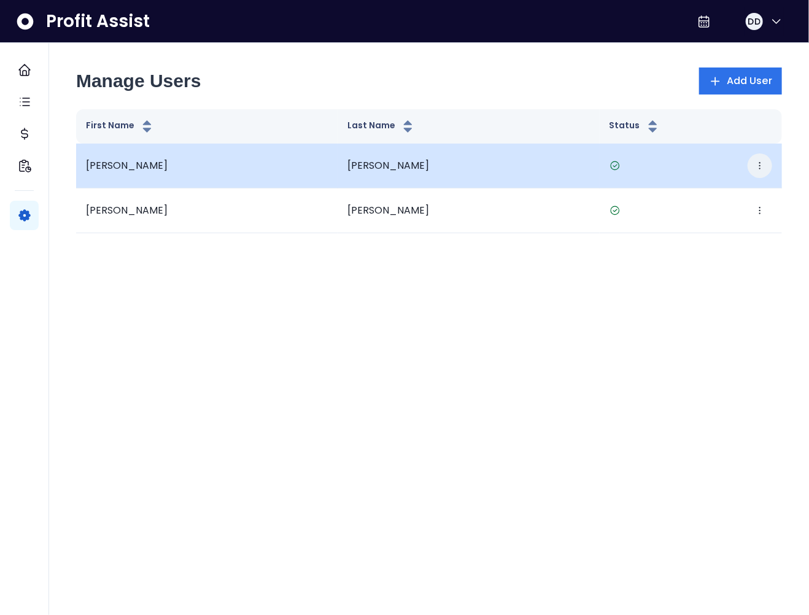
click at [757, 165] on icon "button" at bounding box center [760, 166] width 10 height 10
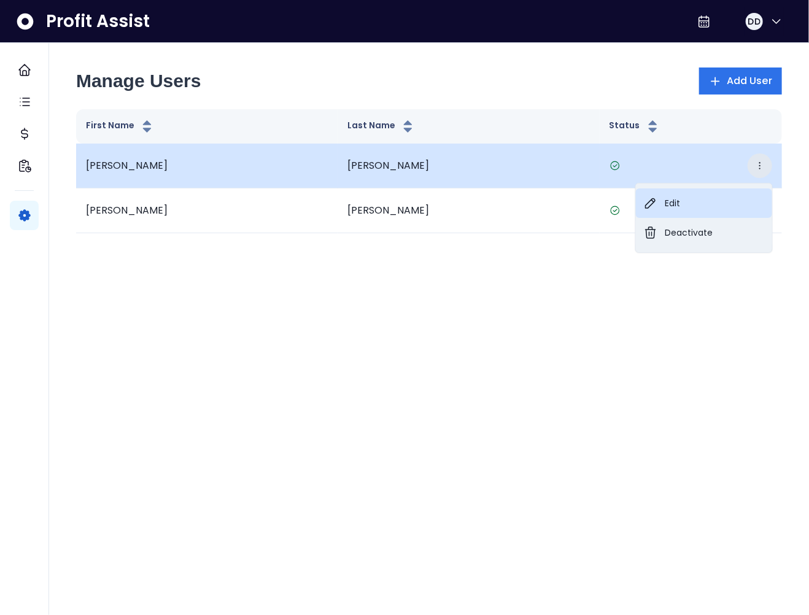
click at [717, 198] on button "Edit" at bounding box center [704, 202] width 136 height 29
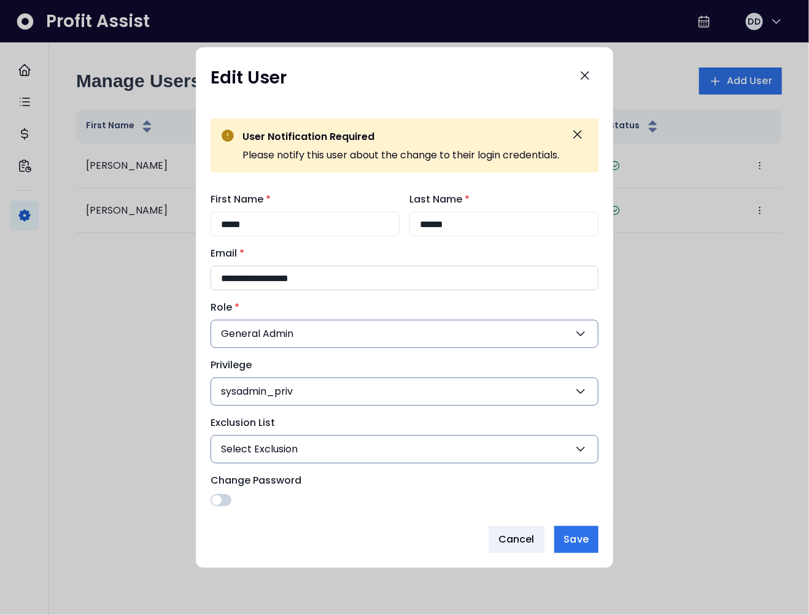
click at [290, 279] on input "**********" at bounding box center [404, 278] width 388 height 25
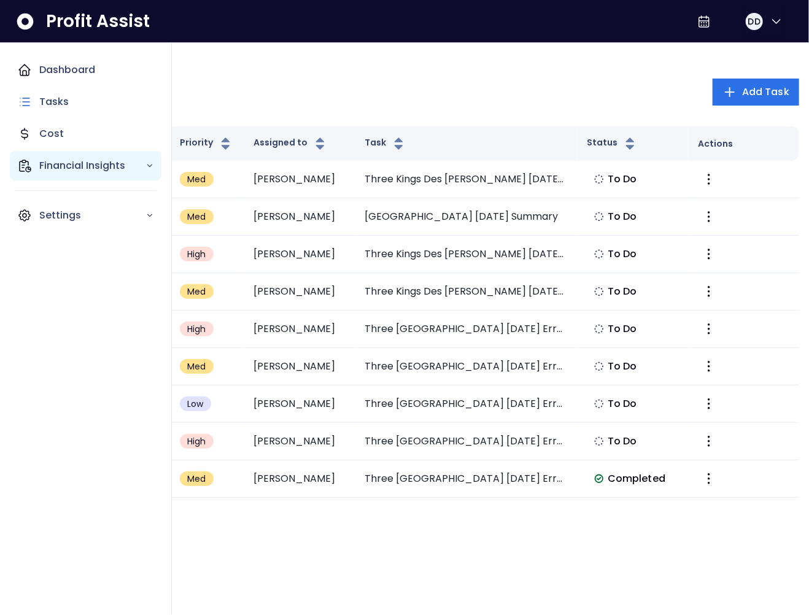
click at [52, 172] on p "Financial Insights" at bounding box center [92, 165] width 106 height 15
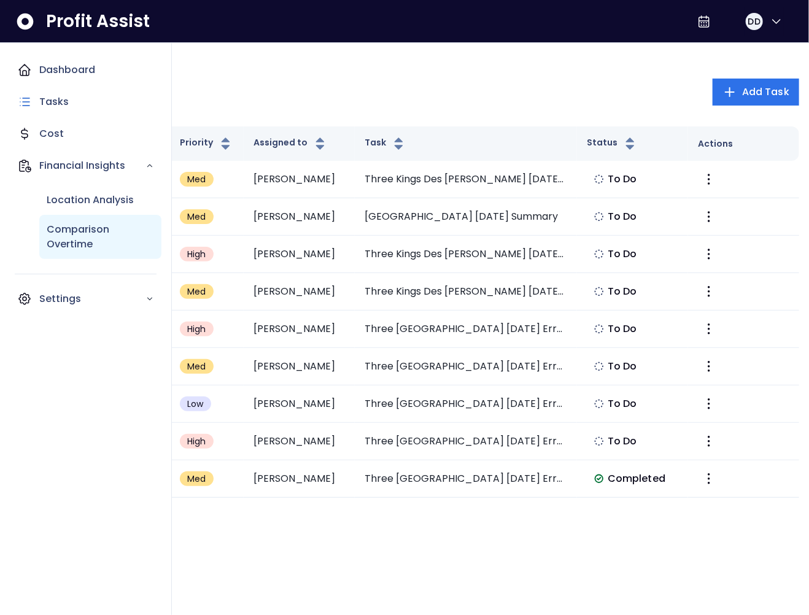
click at [77, 237] on p "Comparison Overtime" at bounding box center [100, 236] width 107 height 29
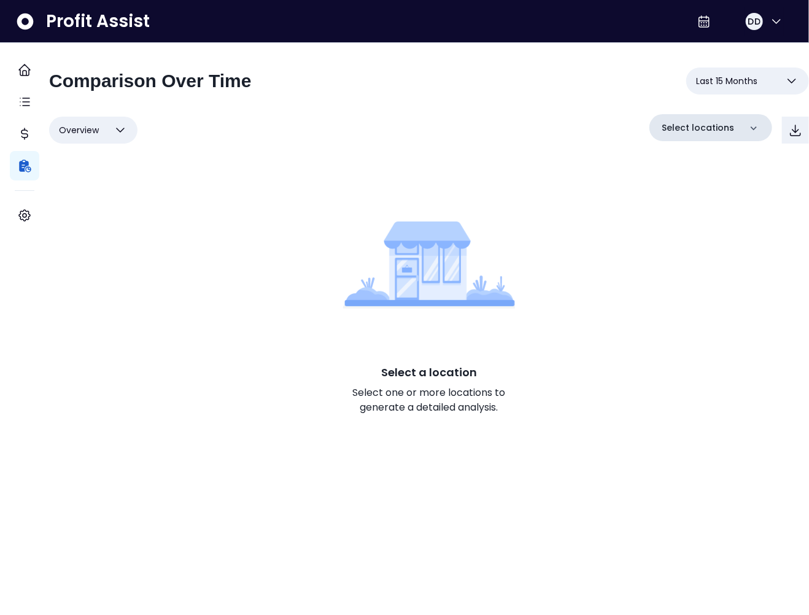
click at [700, 124] on p "Select locations" at bounding box center [697, 127] width 72 height 13
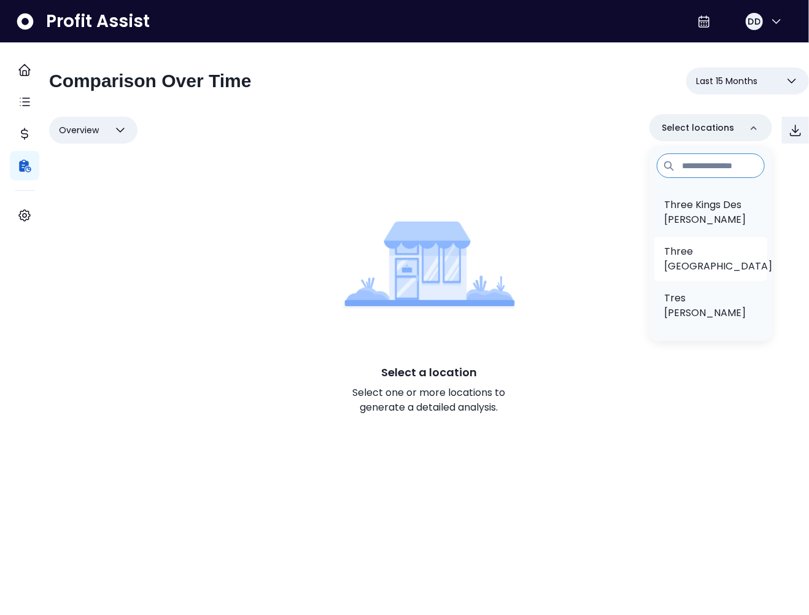
click at [687, 243] on li "Three [GEOGRAPHIC_DATA]" at bounding box center [710, 259] width 113 height 44
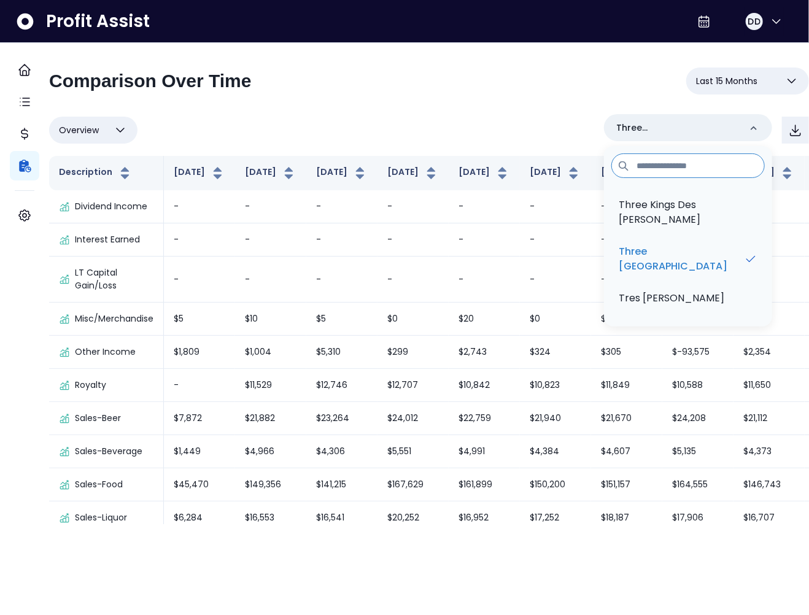
click at [511, 117] on div "Overview Overview % of cost % of sales % of budget ******** Three Kings South C…" at bounding box center [429, 130] width 760 height 32
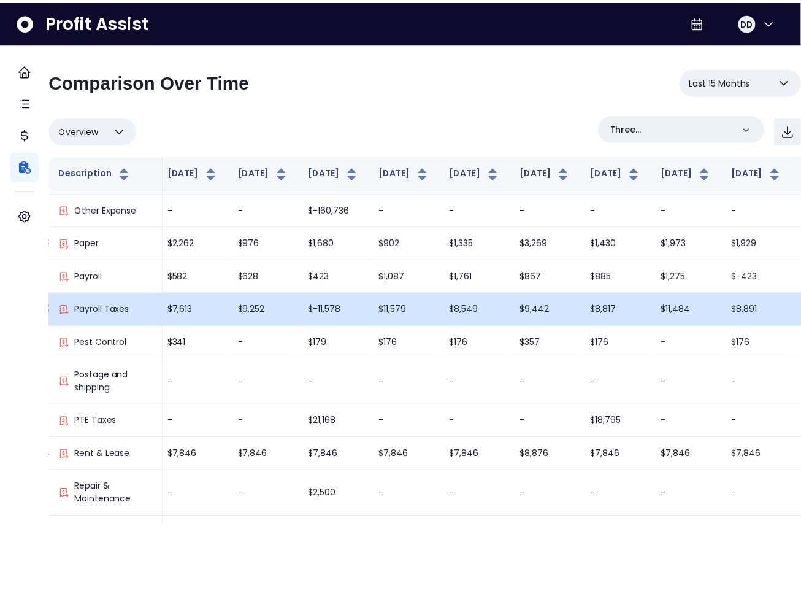
scroll to position [1920, 361]
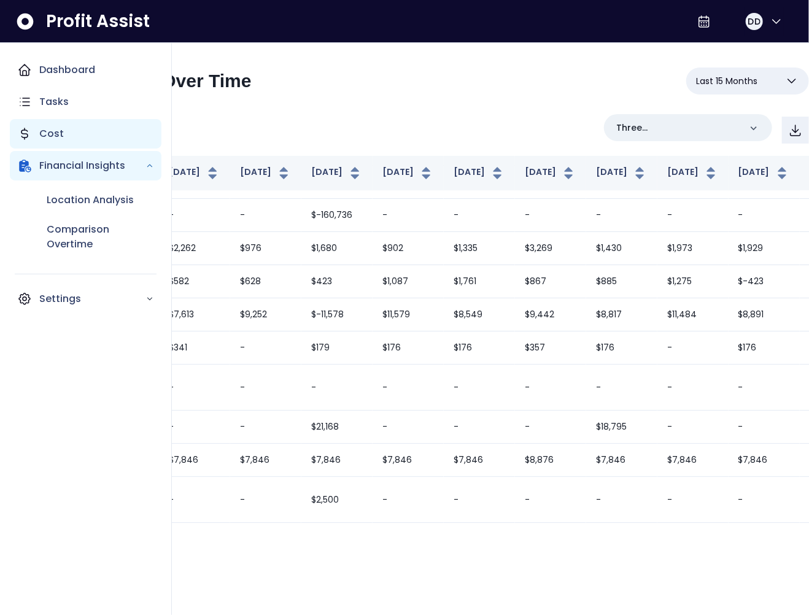
click at [33, 139] on div "Cost" at bounding box center [86, 133] width 152 height 29
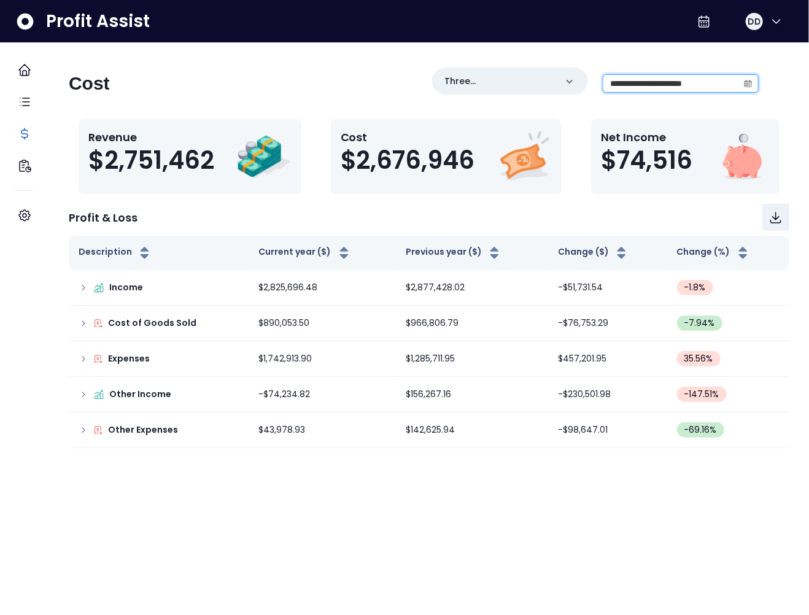
click at [668, 78] on input "**********" at bounding box center [670, 83] width 135 height 17
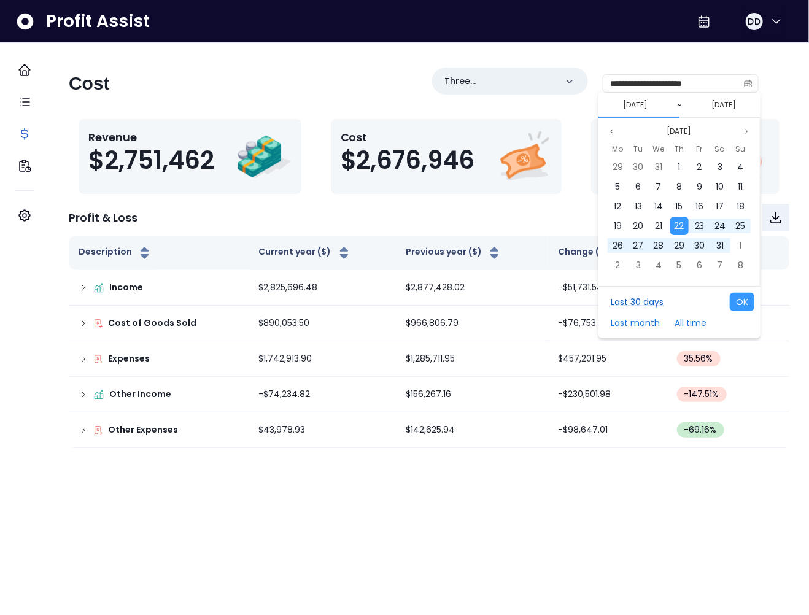
click at [637, 297] on button "Last 30 days" at bounding box center [636, 302] width 65 height 18
click at [736, 301] on button "OK" at bounding box center [741, 302] width 25 height 18
type input "**********"
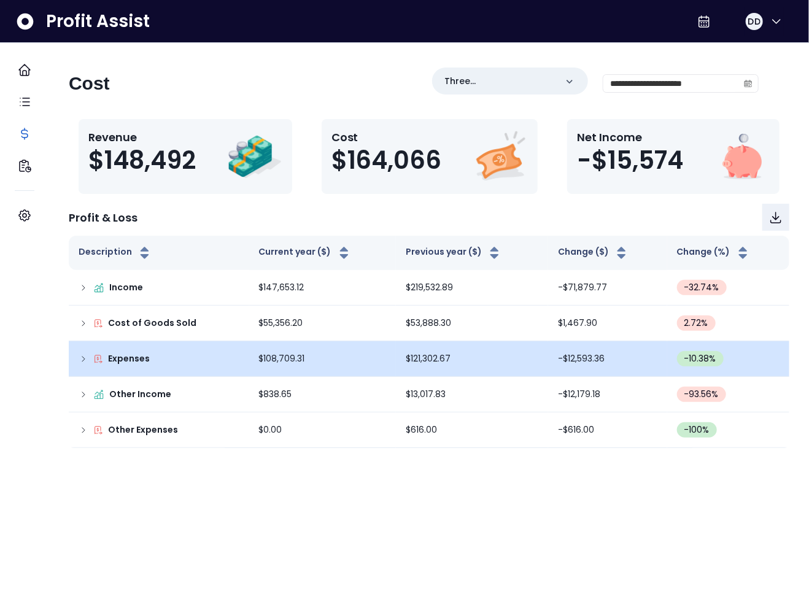
click at [90, 363] on td "Expenses" at bounding box center [159, 359] width 180 height 36
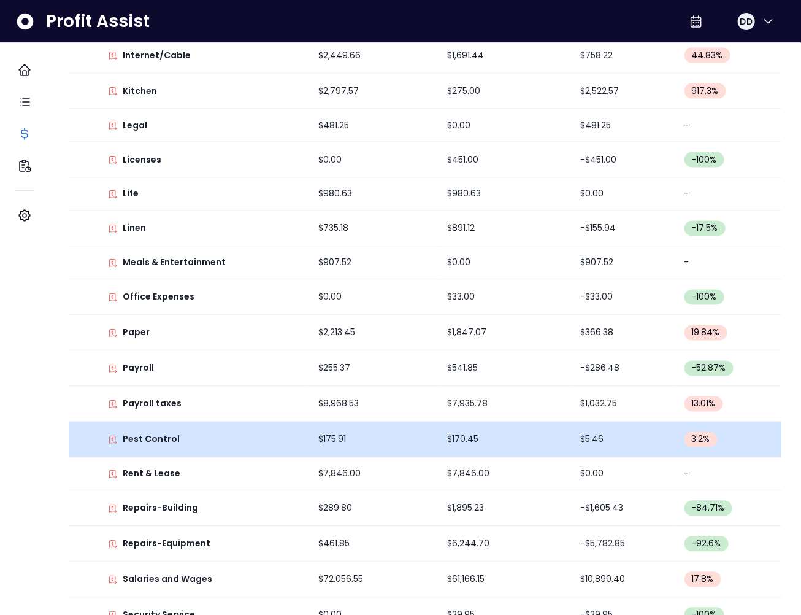
scroll to position [831, 0]
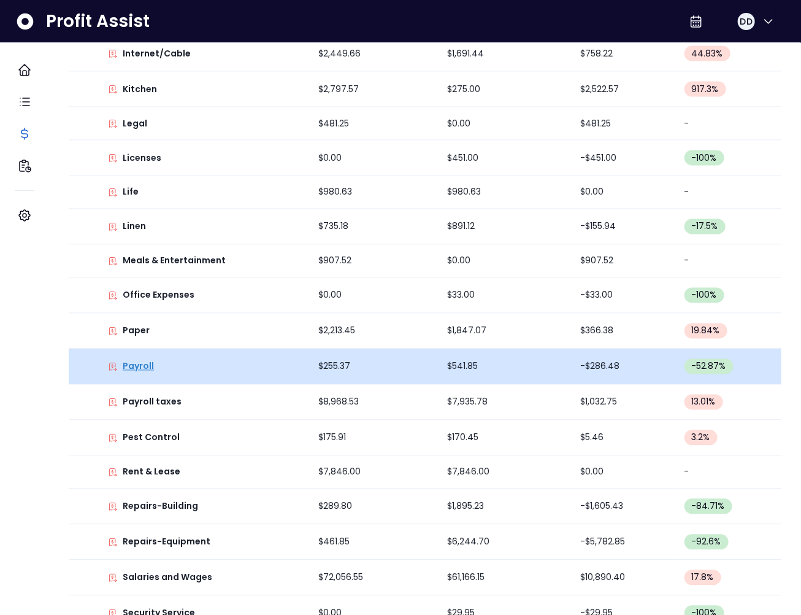
click at [154, 366] on p "Payroll" at bounding box center [138, 366] width 31 height 13
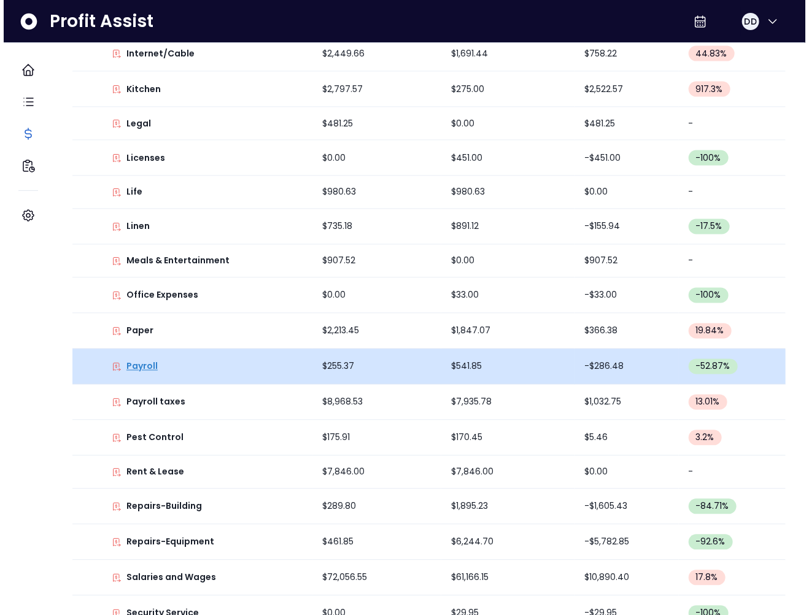
scroll to position [0, 0]
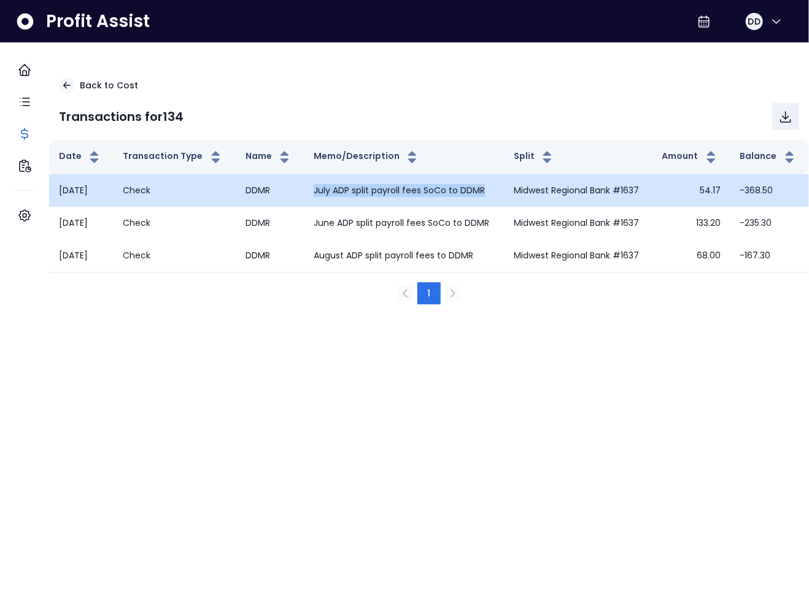
click at [495, 207] on tr "08-01-2025 Check DDMR July ADP split payroll fees SoCo to DDMR Midwest Regional…" at bounding box center [429, 190] width 760 height 33
click at [81, 207] on td "08-01-2025" at bounding box center [81, 190] width 64 height 33
drag, startPoint x: 93, startPoint y: 215, endPoint x: 67, endPoint y: 198, distance: 30.6
click at [67, 198] on td "08-01-2025" at bounding box center [81, 190] width 64 height 33
click at [347, 207] on td "July ADP split payroll fees SoCo to DDMR" at bounding box center [404, 190] width 200 height 33
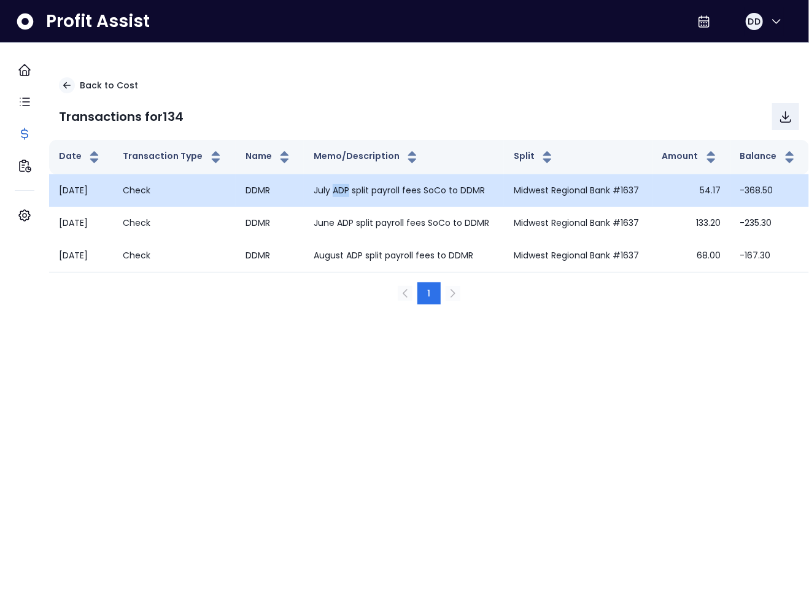
click at [347, 207] on td "July ADP split payroll fees SoCo to DDMR" at bounding box center [404, 190] width 200 height 33
click at [353, 207] on td "July ADP split payroll fees SoCo to DDMR" at bounding box center [404, 190] width 200 height 33
click at [328, 207] on td "July ADP split payroll fees SoCo to DDMR" at bounding box center [404, 190] width 200 height 33
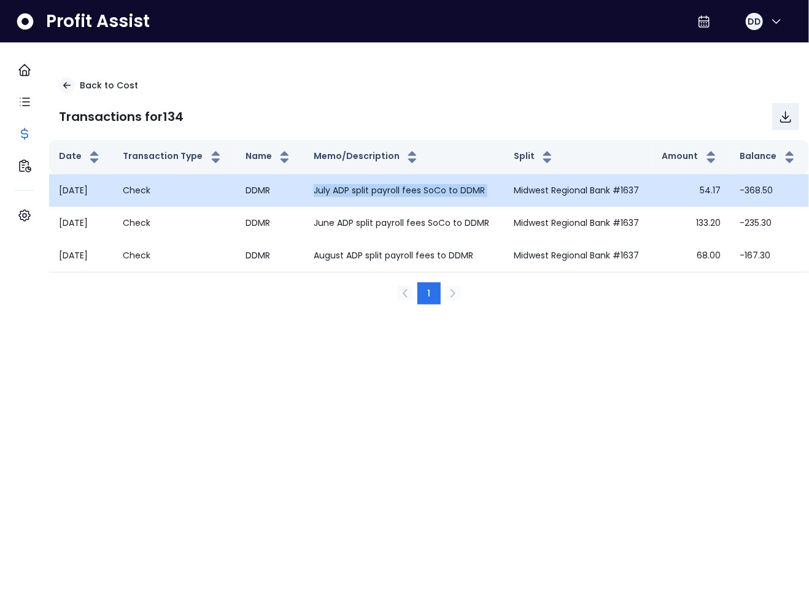
click at [328, 207] on td "July ADP split payroll fees SoCo to DDMR" at bounding box center [404, 190] width 200 height 33
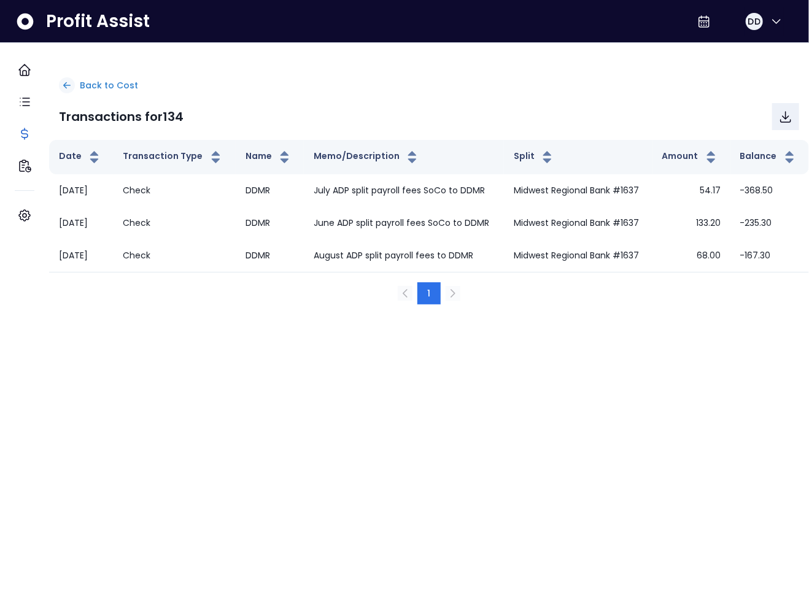
click at [106, 85] on p "Back to Cost" at bounding box center [109, 85] width 58 height 13
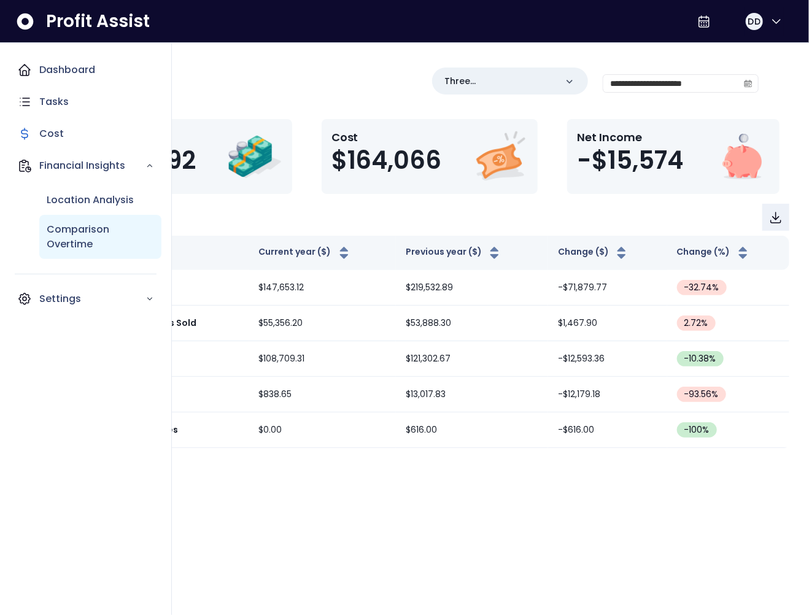
click at [62, 230] on p "Comparison Overtime" at bounding box center [100, 236] width 107 height 29
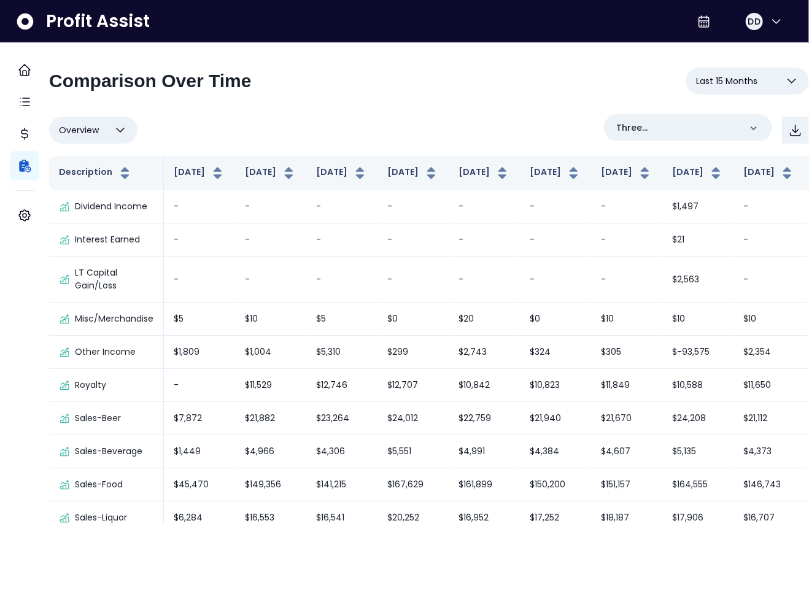
click at [123, 126] on button "Overview" at bounding box center [93, 130] width 88 height 27
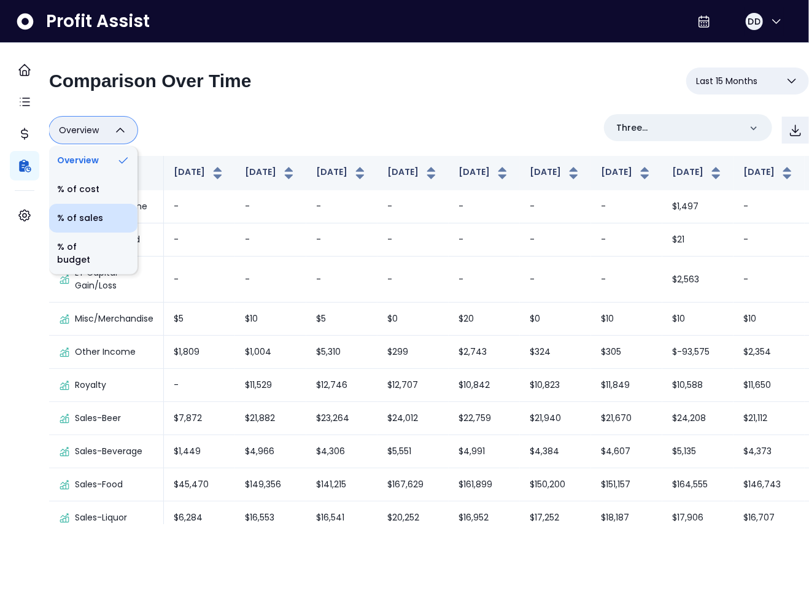
click at [110, 220] on li "% of sales" at bounding box center [93, 218] width 88 height 29
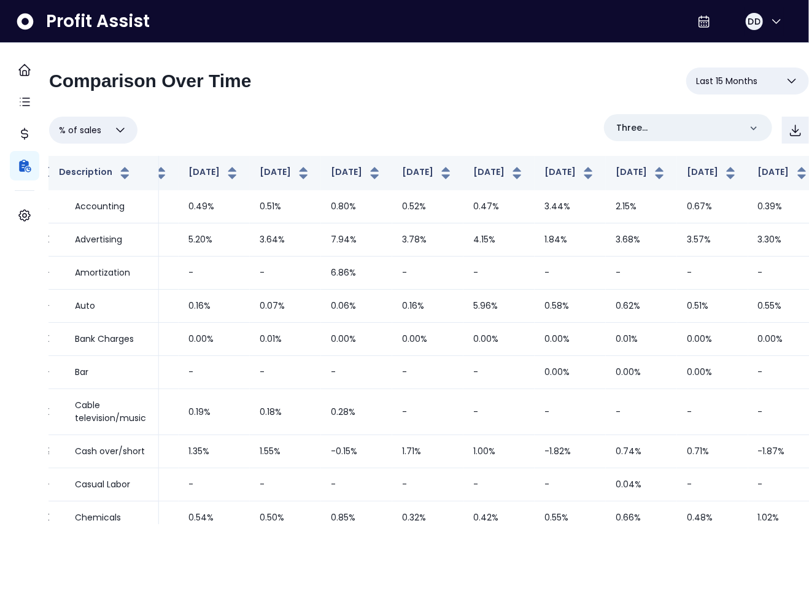
scroll to position [0, 356]
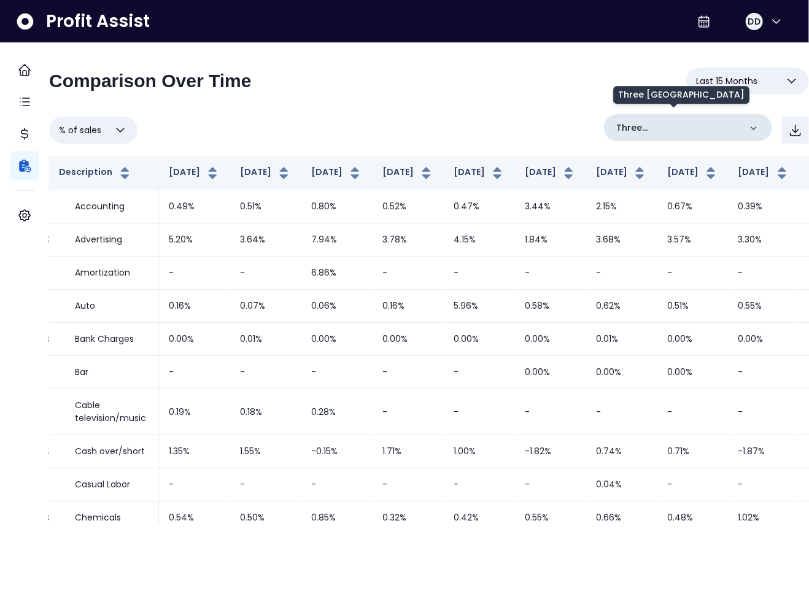
click at [657, 121] on p "Three Kings South County" at bounding box center [678, 127] width 124 height 13
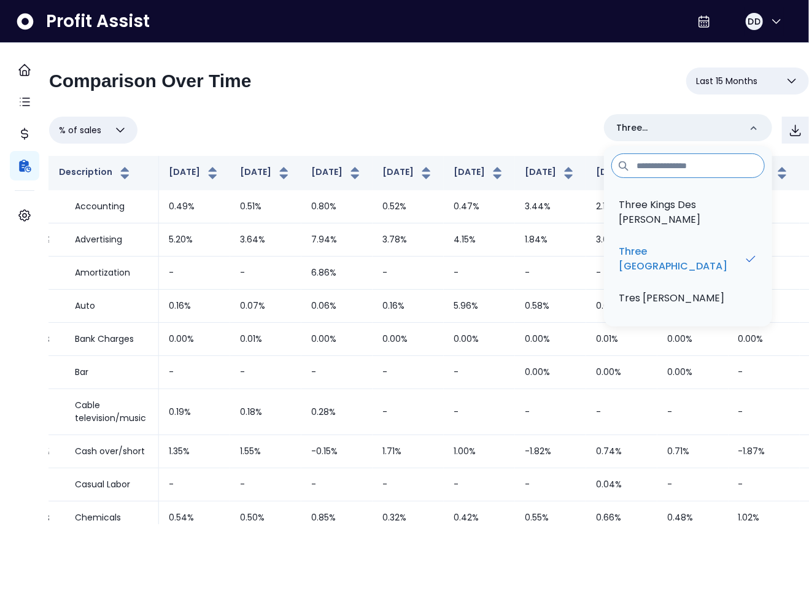
click at [489, 110] on div "**********" at bounding box center [429, 295] width 760 height 456
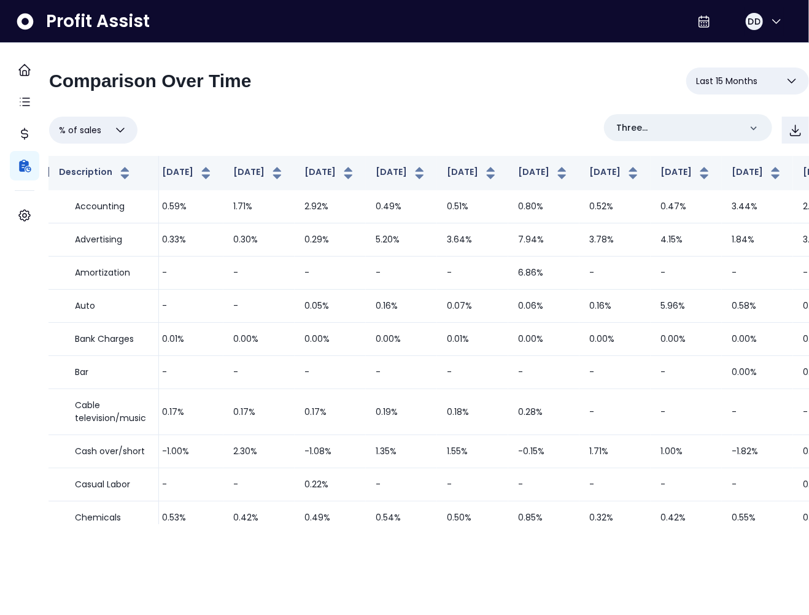
scroll to position [0, 0]
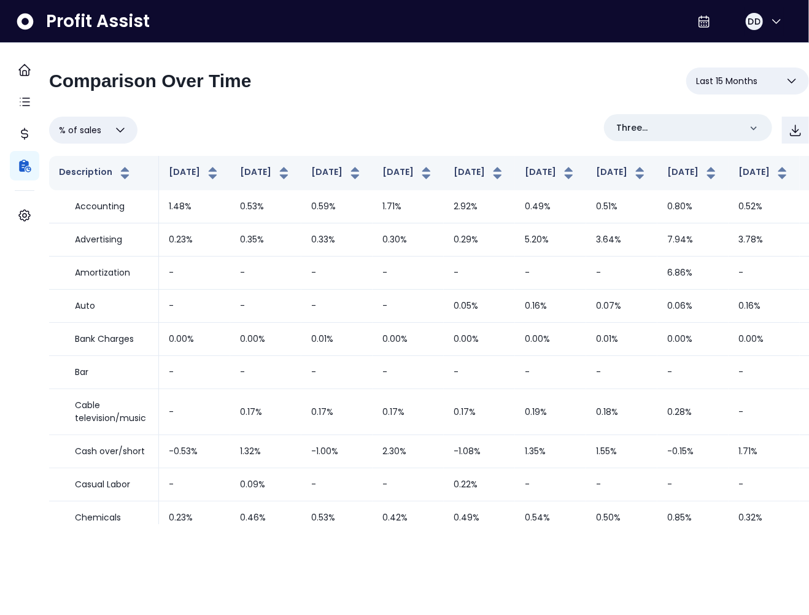
click at [117, 129] on button "% of sales" at bounding box center [93, 130] width 88 height 27
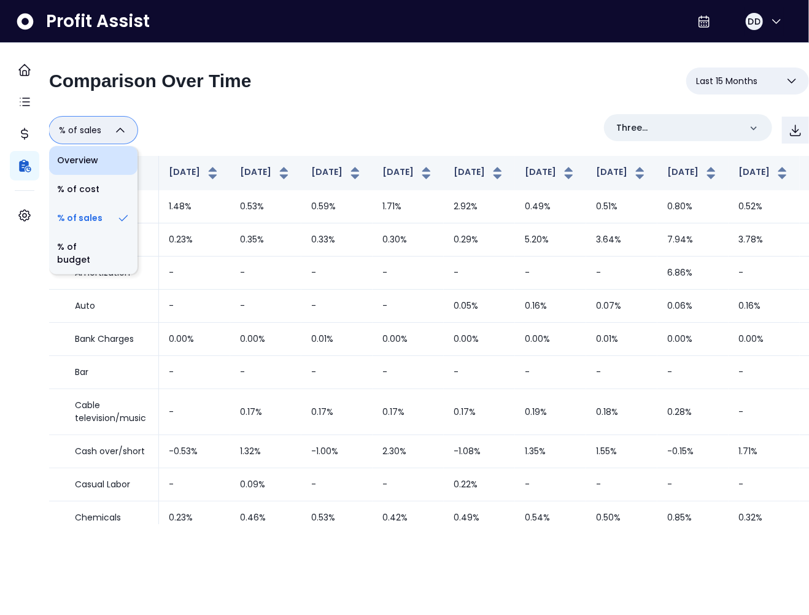
click at [106, 161] on li "Overview" at bounding box center [93, 160] width 88 height 29
type input "********"
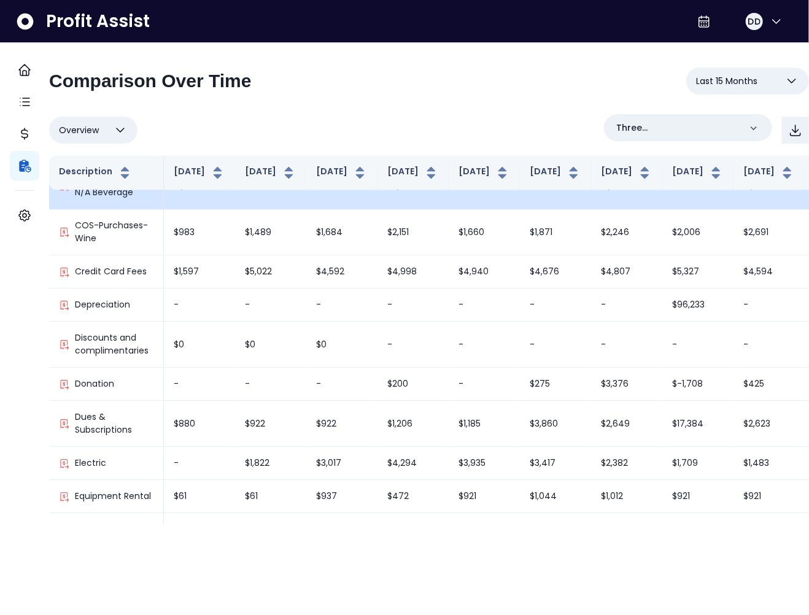
scroll to position [1136, 0]
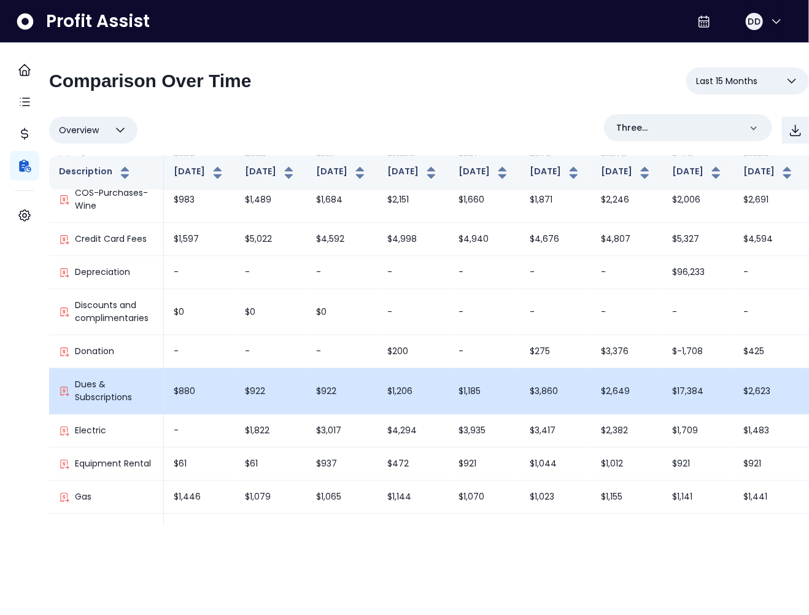
click at [280, 405] on td "$922" at bounding box center [270, 392] width 71 height 46
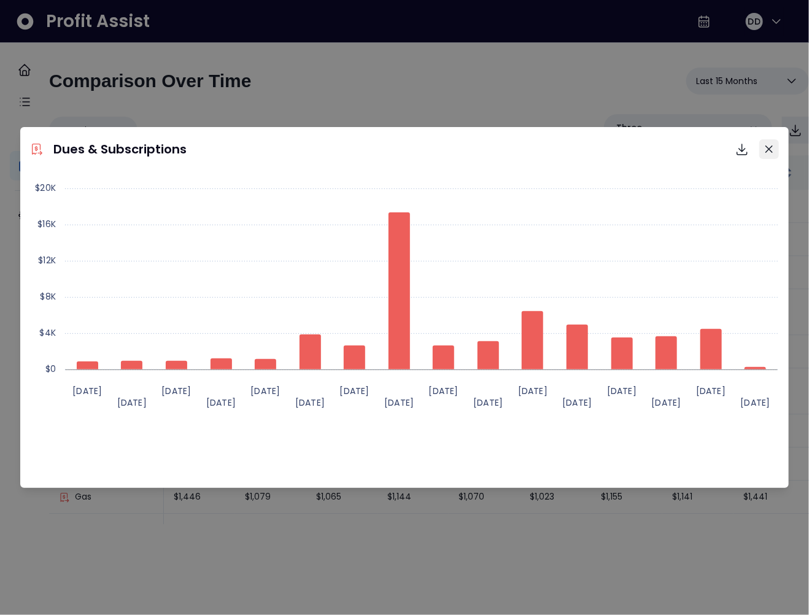
click at [770, 152] on icon "Close" at bounding box center [768, 148] width 7 height 7
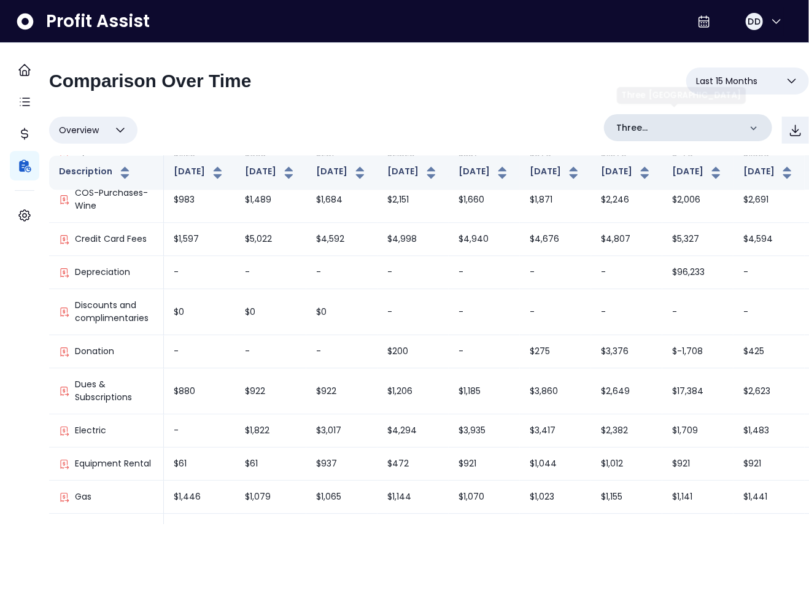
click at [671, 131] on p "Three Kings South County" at bounding box center [678, 127] width 124 height 13
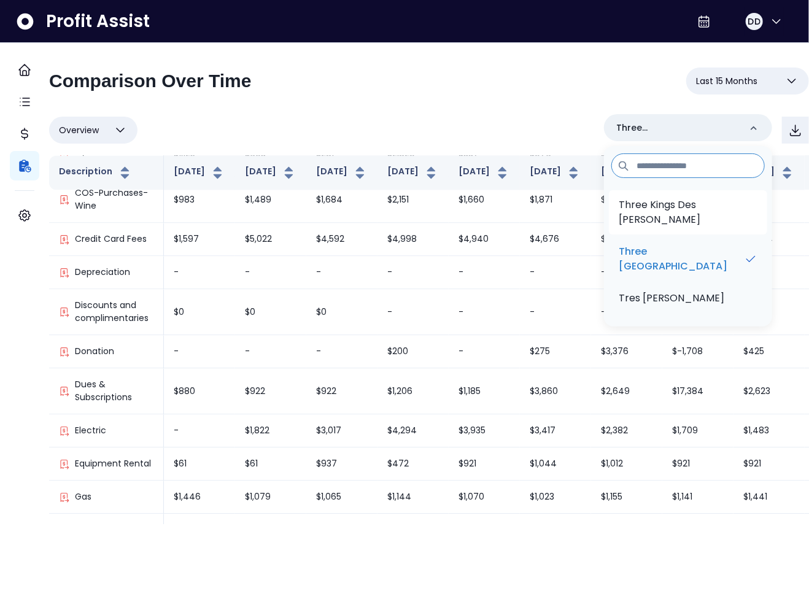
click at [674, 205] on p "Three Kings Des Peres" at bounding box center [687, 212] width 139 height 29
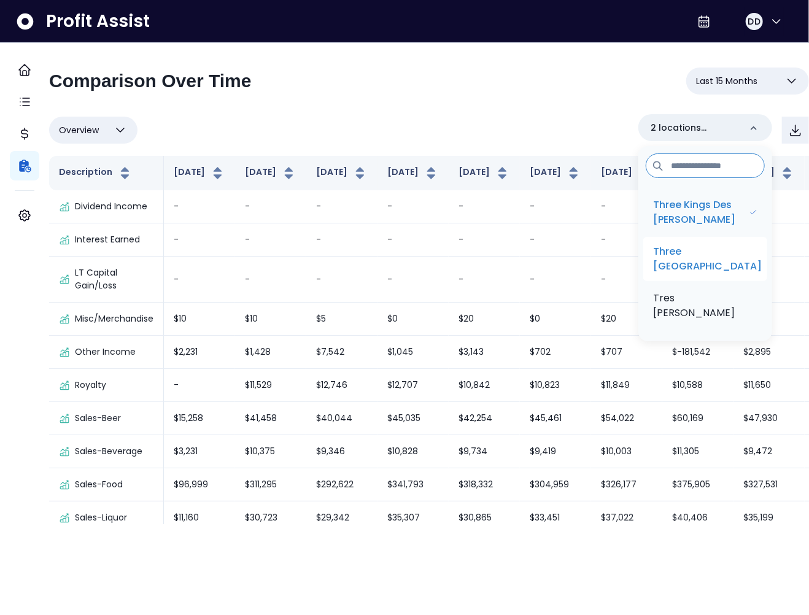
click at [684, 263] on p "Three Kings South County" at bounding box center [707, 258] width 109 height 29
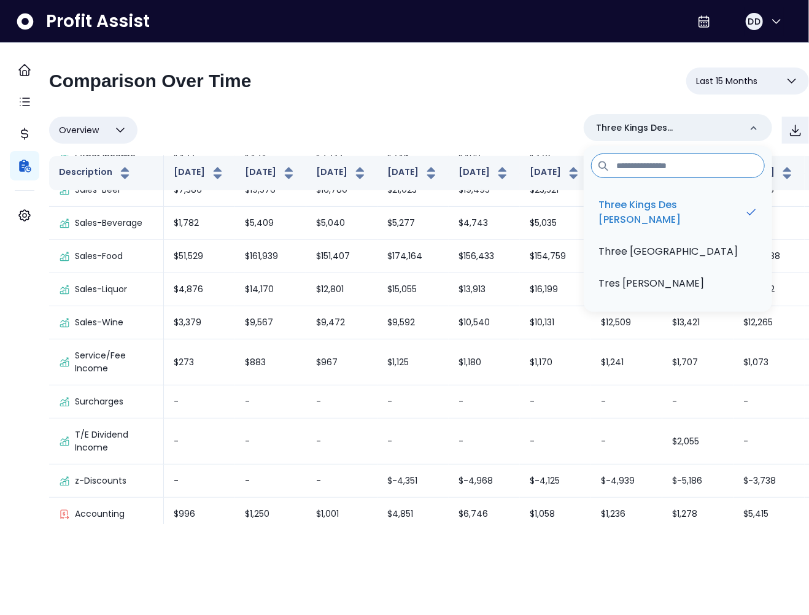
scroll to position [142, 0]
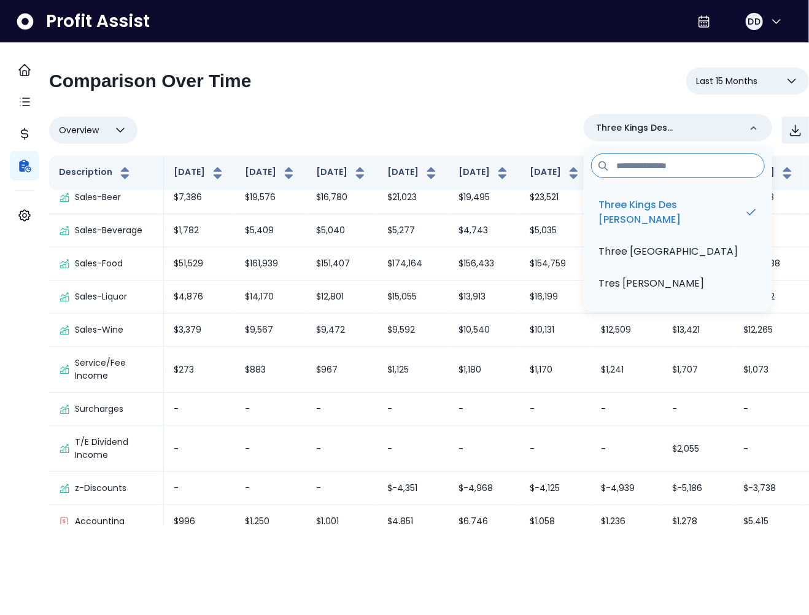
click at [300, 524] on html "**********" at bounding box center [404, 262] width 809 height 524
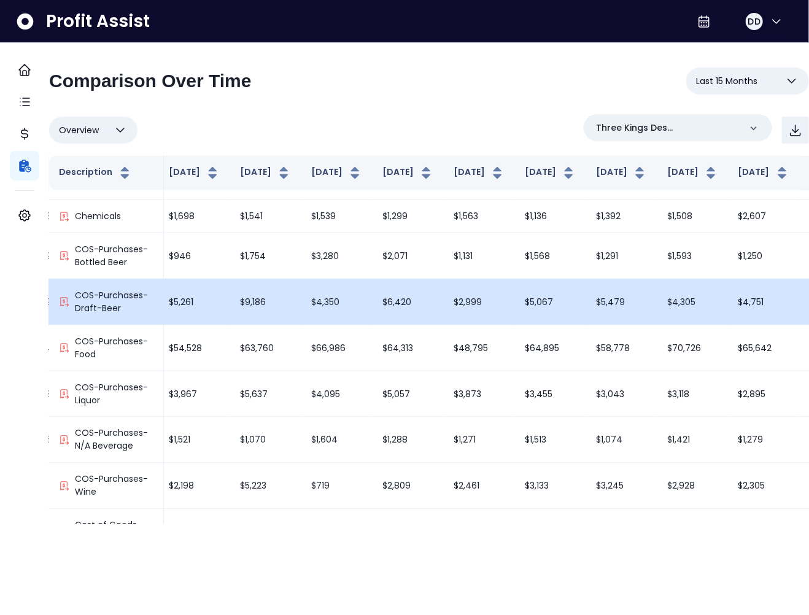
scroll to position [834, 361]
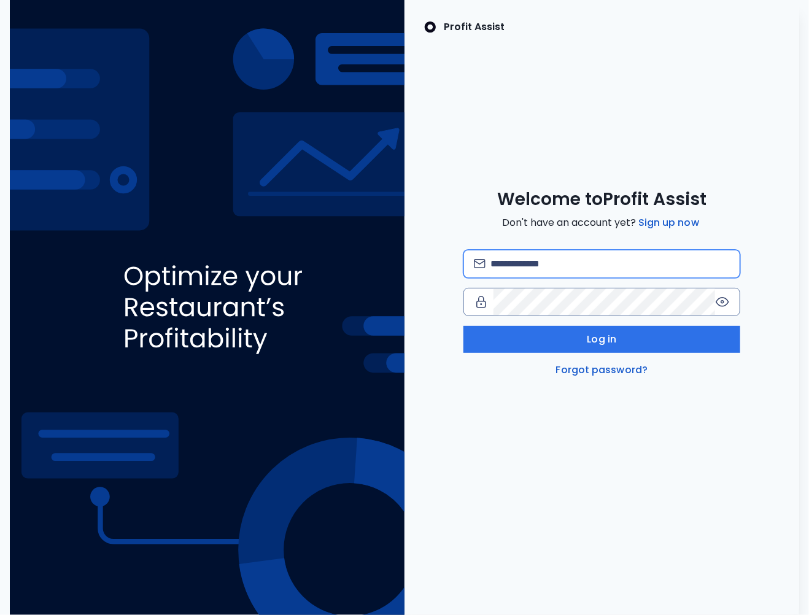
click at [539, 265] on input "email" at bounding box center [609, 263] width 239 height 27
paste input "**********"
type input "**********"
paste input "**********"
type input "**********"
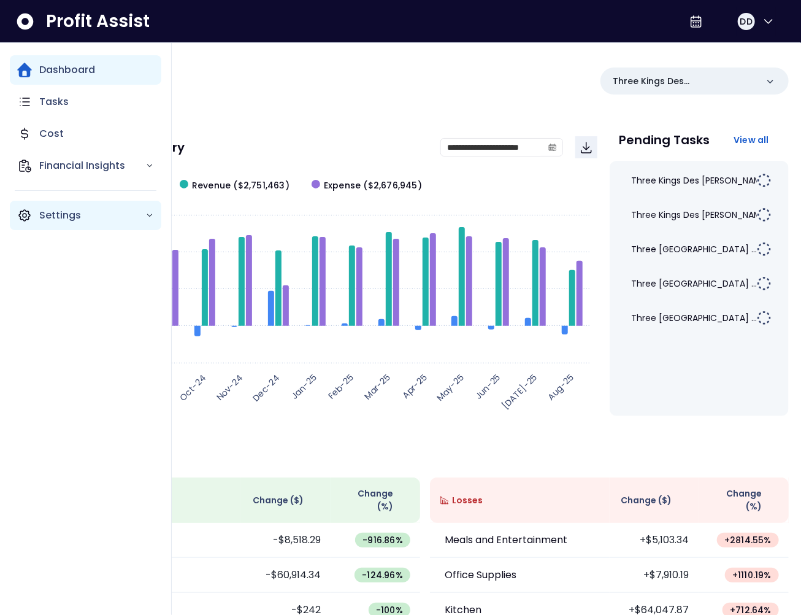
click at [25, 221] on icon "Main navigation" at bounding box center [24, 215] width 11 height 11
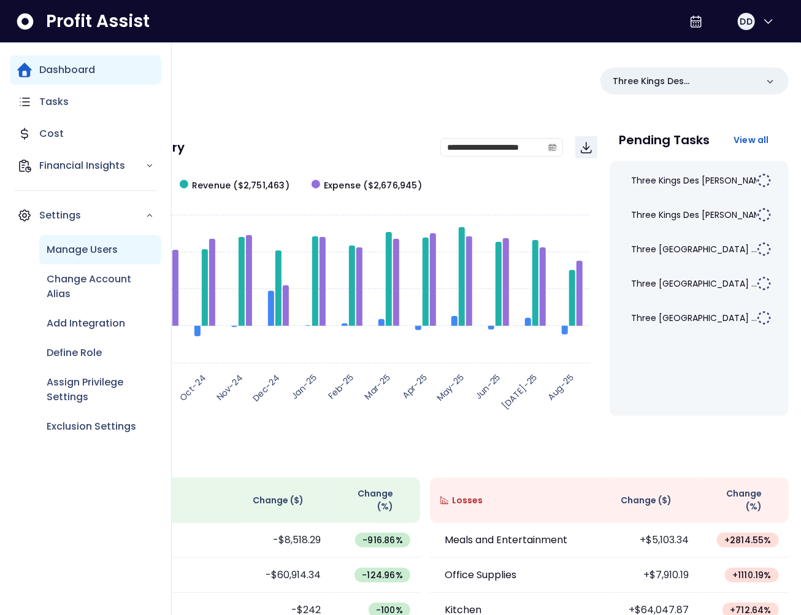
click at [83, 255] on p "Manage Users" at bounding box center [82, 249] width 71 height 15
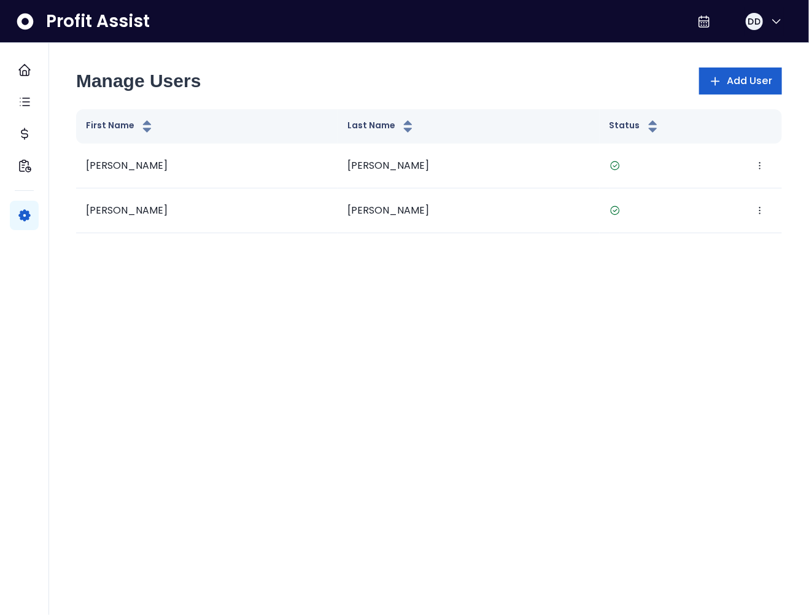
click at [731, 87] on span "Add User" at bounding box center [748, 81] width 45 height 15
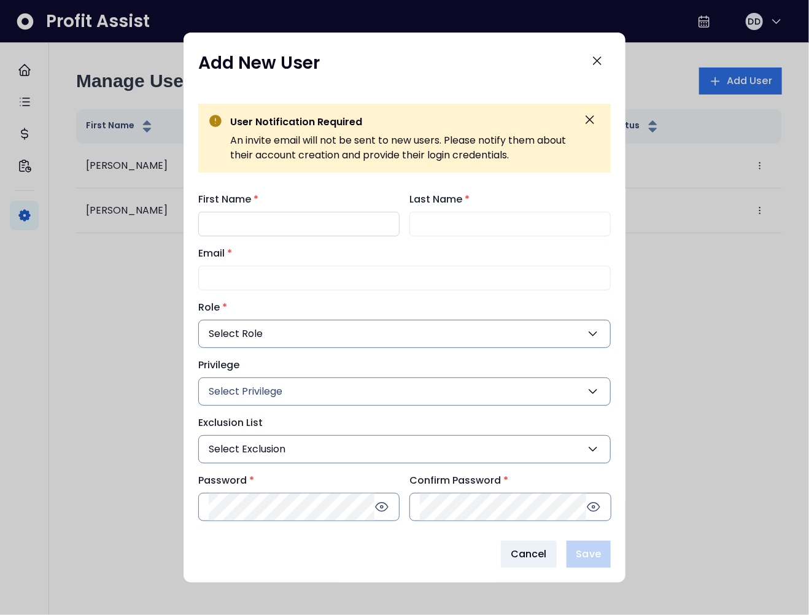
click at [277, 225] on input "First Name *" at bounding box center [298, 224] width 201 height 25
type input "******"
type input "*****"
click at [324, 282] on input "Email *" at bounding box center [404, 278] width 412 height 25
paste input "**********"
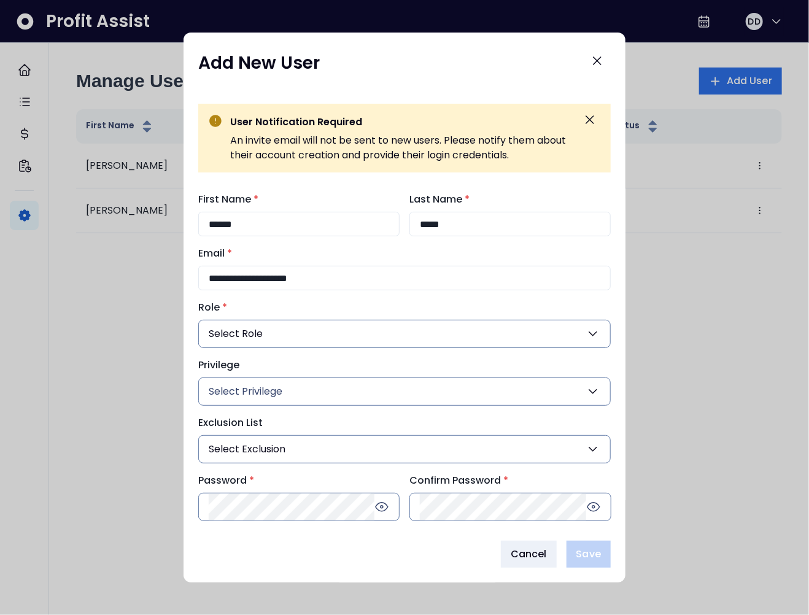
type input "**********"
click at [317, 333] on button "Select Role" at bounding box center [404, 334] width 412 height 28
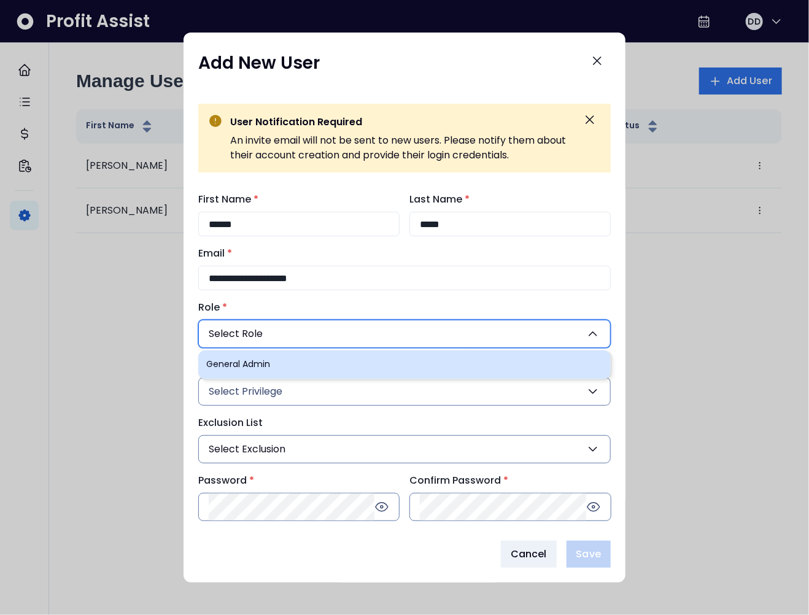
click at [307, 358] on li "General Admin" at bounding box center [404, 364] width 412 height 29
type input "***"
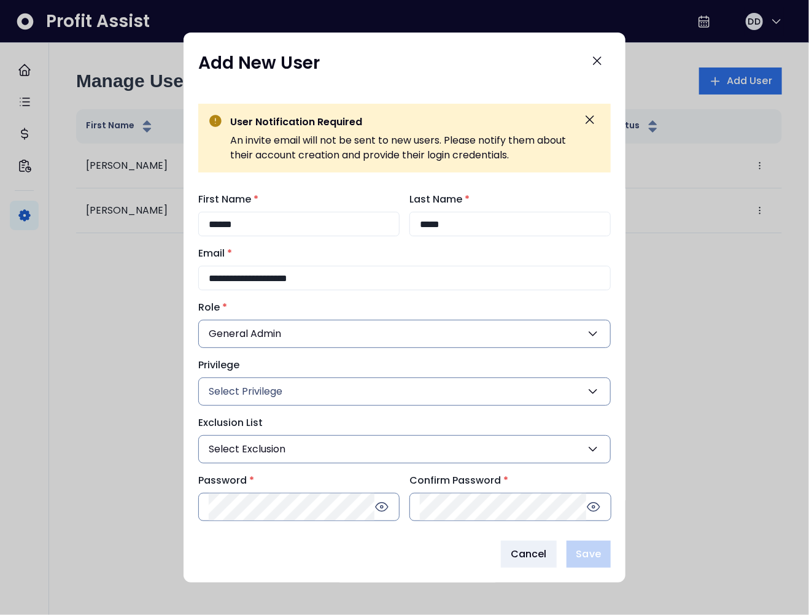
click at [283, 390] on button "Select Privilege" at bounding box center [404, 391] width 412 height 28
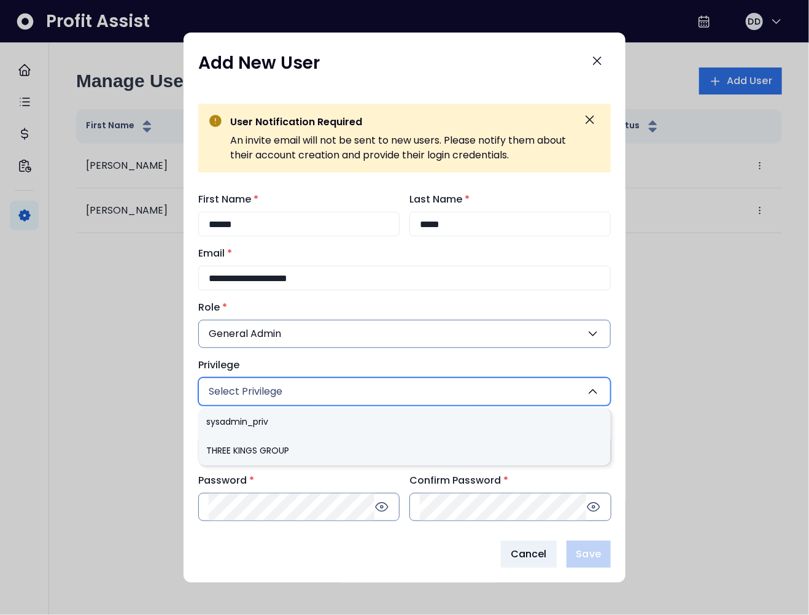
click at [268, 442] on li "THREE KINGS GROUP" at bounding box center [404, 451] width 412 height 29
type input "***"
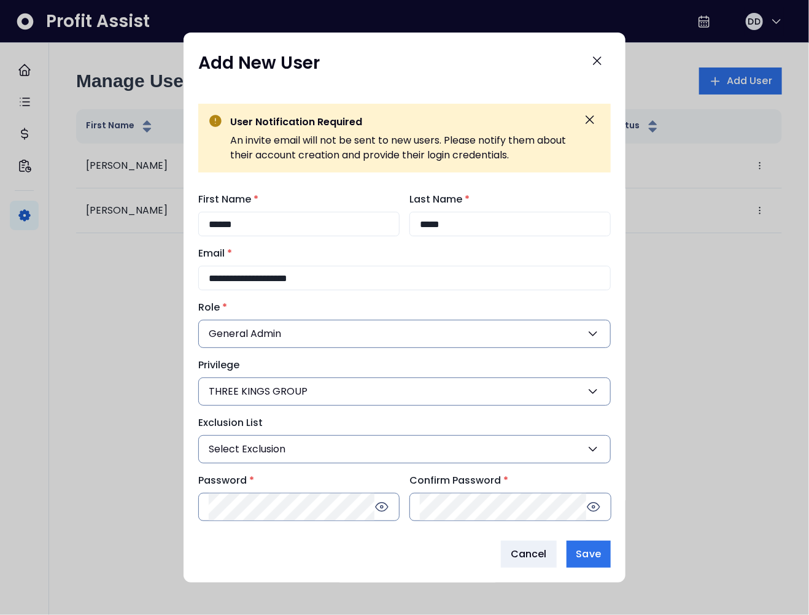
click at [398, 529] on div "**********" at bounding box center [404, 356] width 442 height 348
click at [585, 550] on span "Save" at bounding box center [588, 554] width 25 height 15
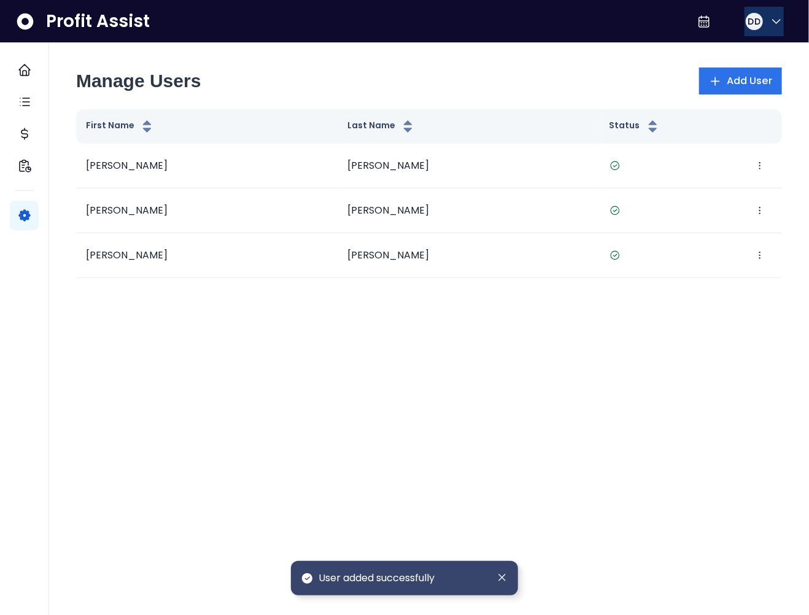
click at [760, 28] on button "DD" at bounding box center [763, 21] width 39 height 29
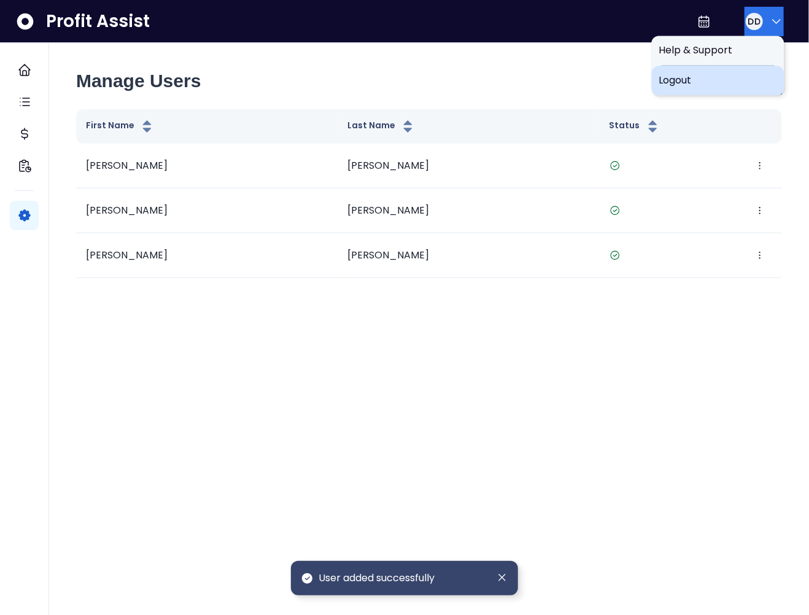
click at [721, 76] on span "Logout" at bounding box center [718, 80] width 118 height 15
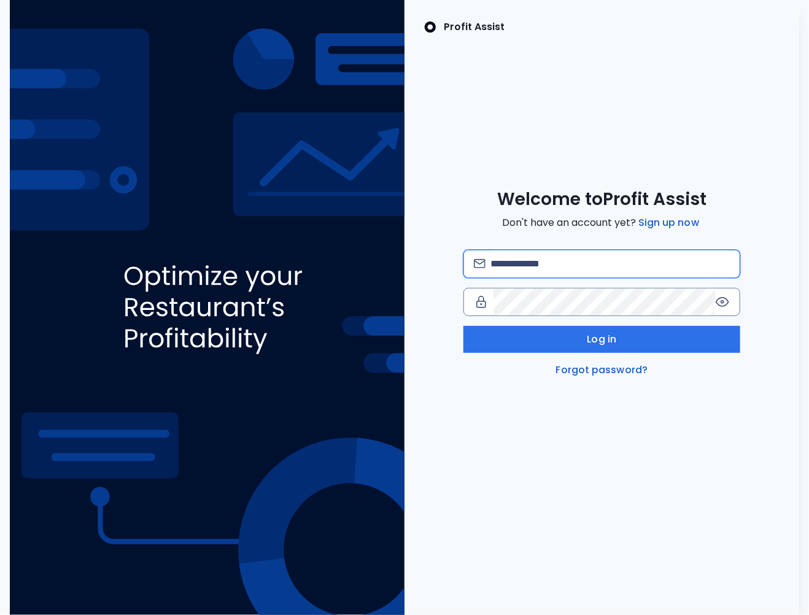
click at [544, 266] on input "email" at bounding box center [609, 263] width 239 height 27
click at [532, 264] on input "email" at bounding box center [609, 263] width 239 height 27
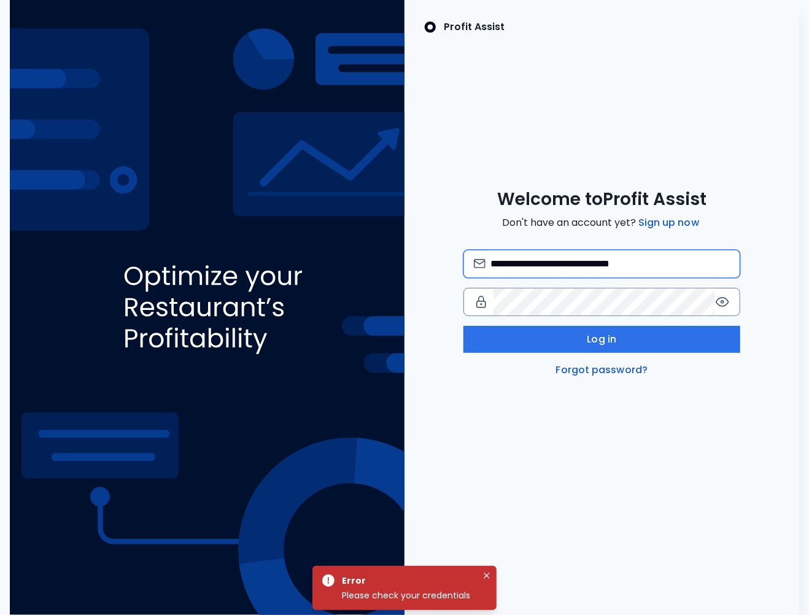
click at [543, 266] on input "**********" at bounding box center [609, 263] width 239 height 27
type input "**********"
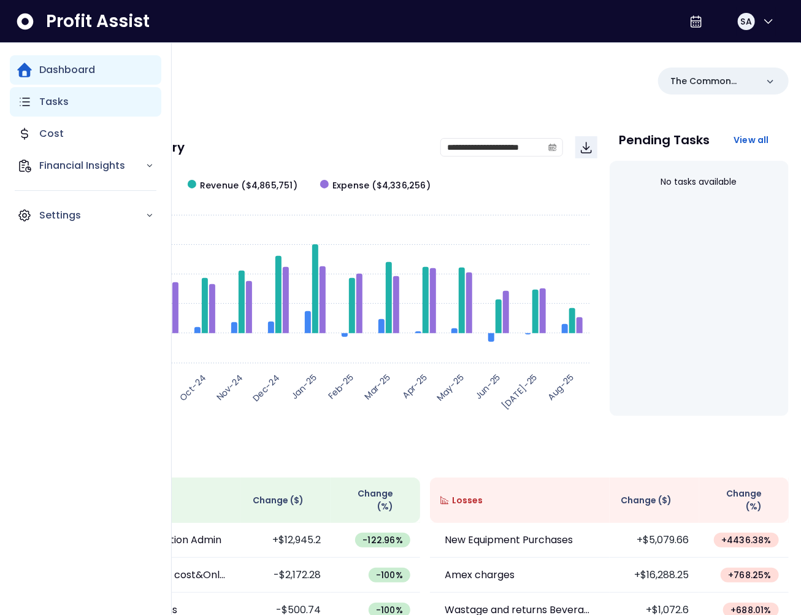
click at [20, 102] on icon "Main navigation" at bounding box center [24, 101] width 15 height 15
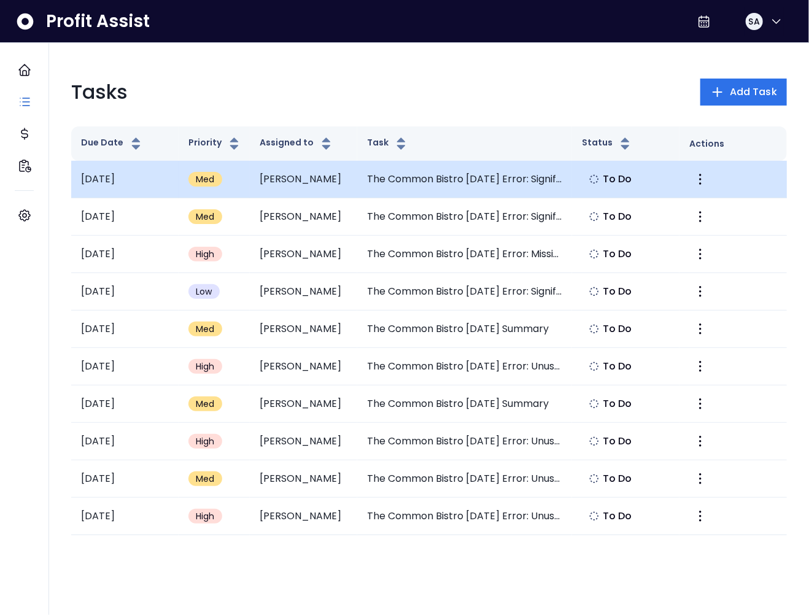
click at [449, 179] on td "The Common Bistro July 2025 Error: Significant Drop in Entertainment-Musicians" at bounding box center [464, 179] width 215 height 37
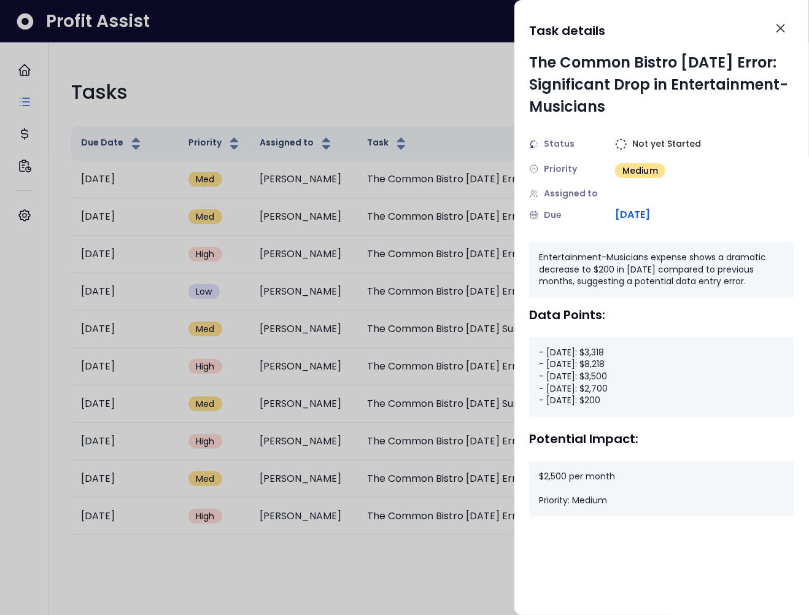
click at [438, 169] on div at bounding box center [404, 307] width 809 height 615
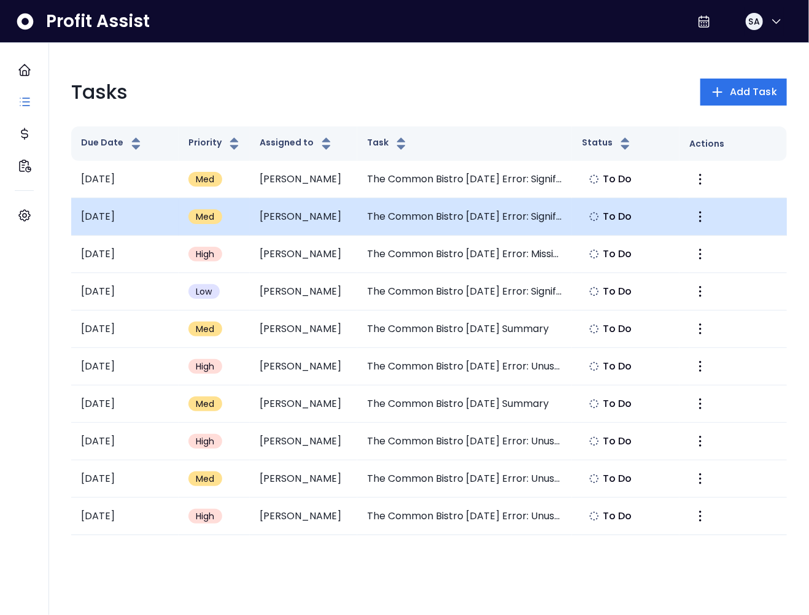
click at [448, 206] on td "The Common Bistro July 2025 Error: Significant Drop in Gas Expense" at bounding box center [464, 216] width 215 height 37
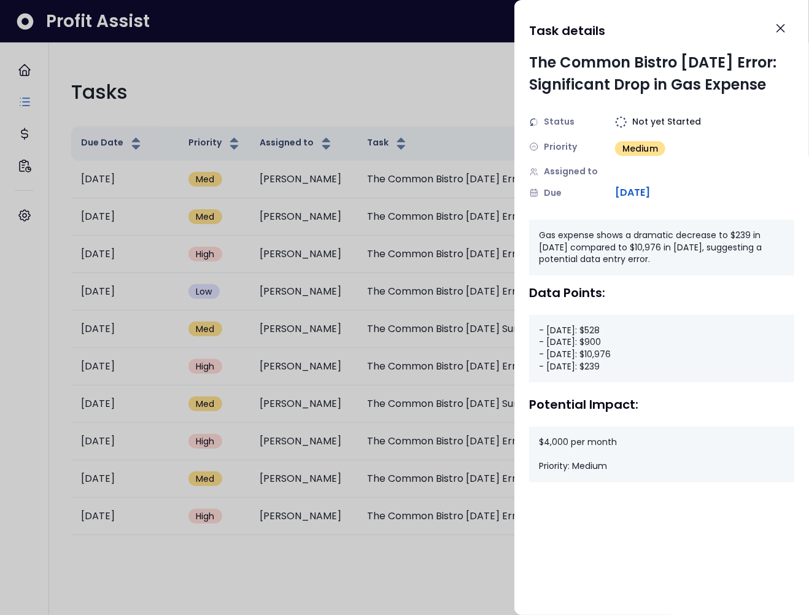
click at [414, 199] on div at bounding box center [404, 307] width 809 height 615
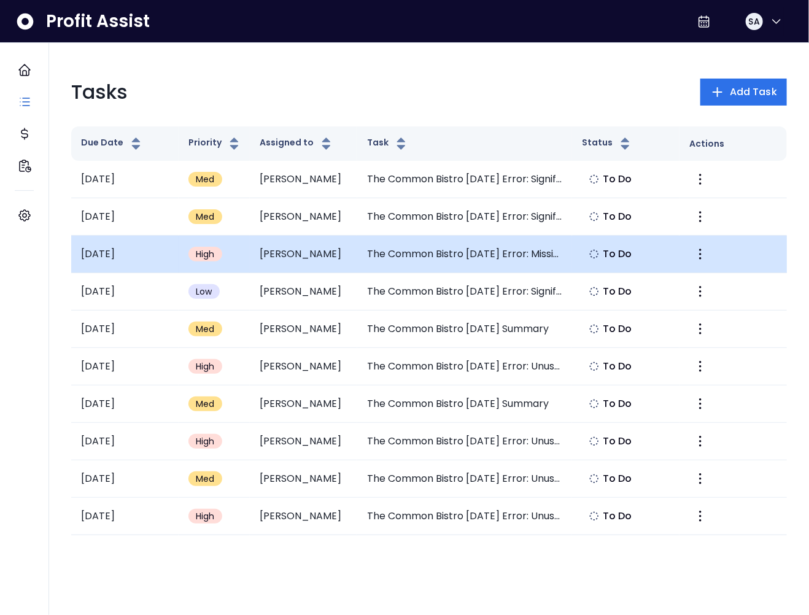
click at [429, 252] on td "The Common Bistro July 2025 Error: Missing Consultant Expense" at bounding box center [464, 254] width 215 height 37
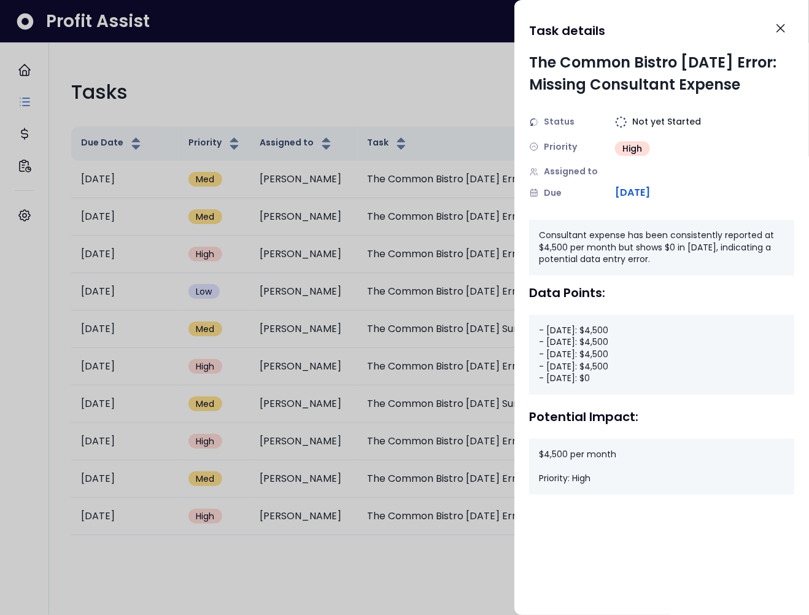
click at [413, 247] on div at bounding box center [404, 307] width 809 height 615
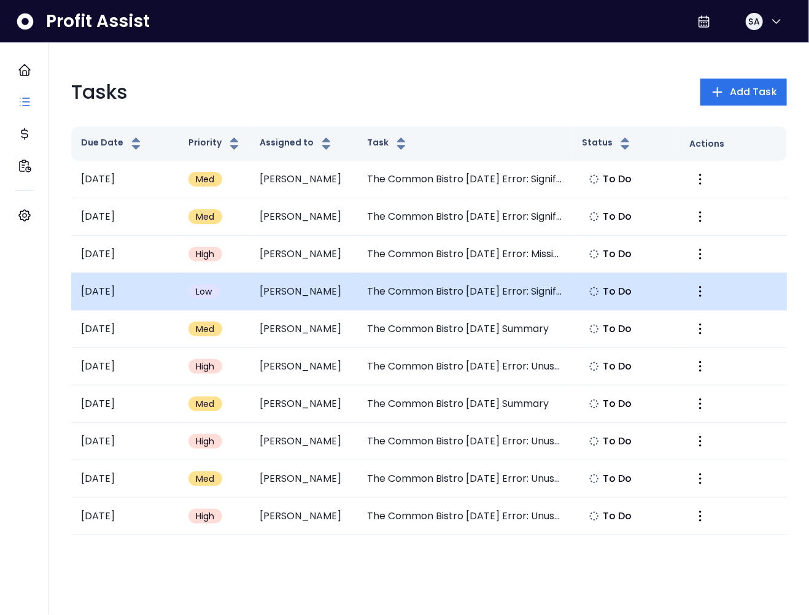
click at [489, 278] on td "The Common Bistro July 2025 Error: Significant Drop in Office Supplies" at bounding box center [464, 291] width 215 height 37
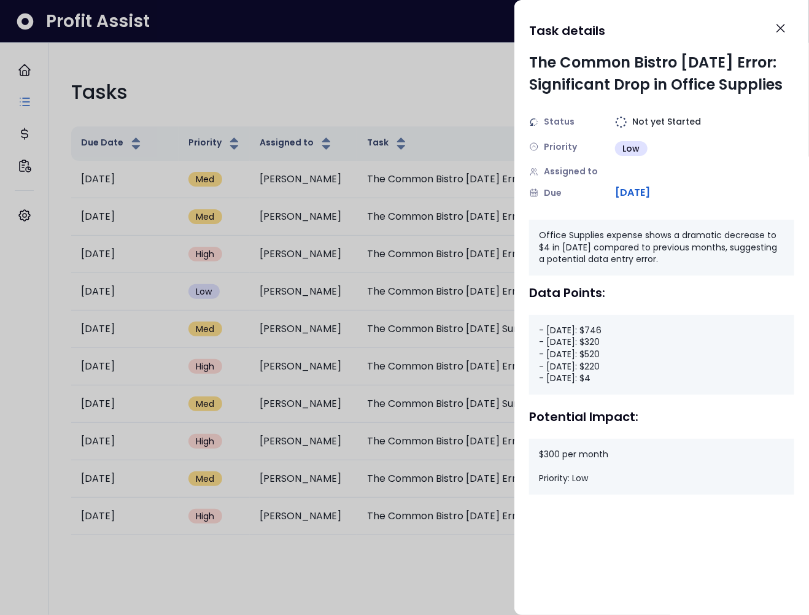
click at [355, 247] on div at bounding box center [404, 307] width 809 height 615
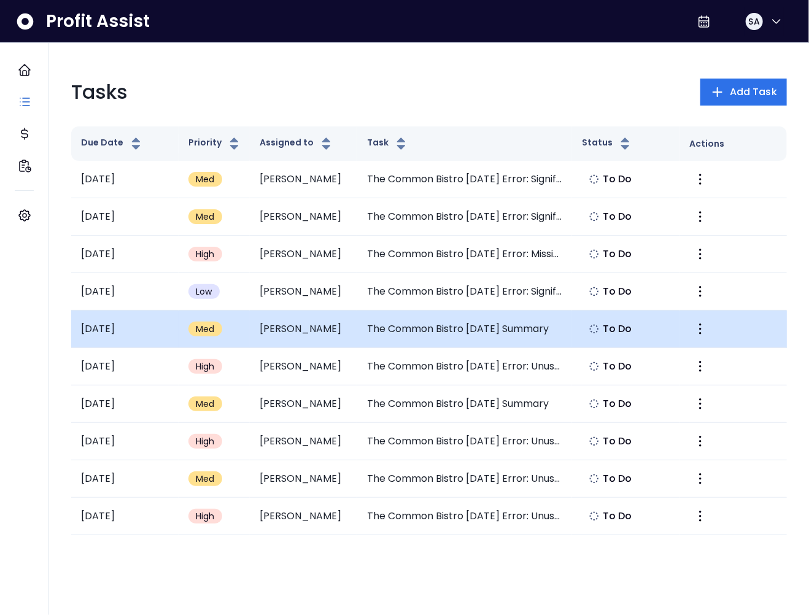
click at [467, 330] on td "The Common Bistro June 2025 Summary" at bounding box center [464, 328] width 215 height 37
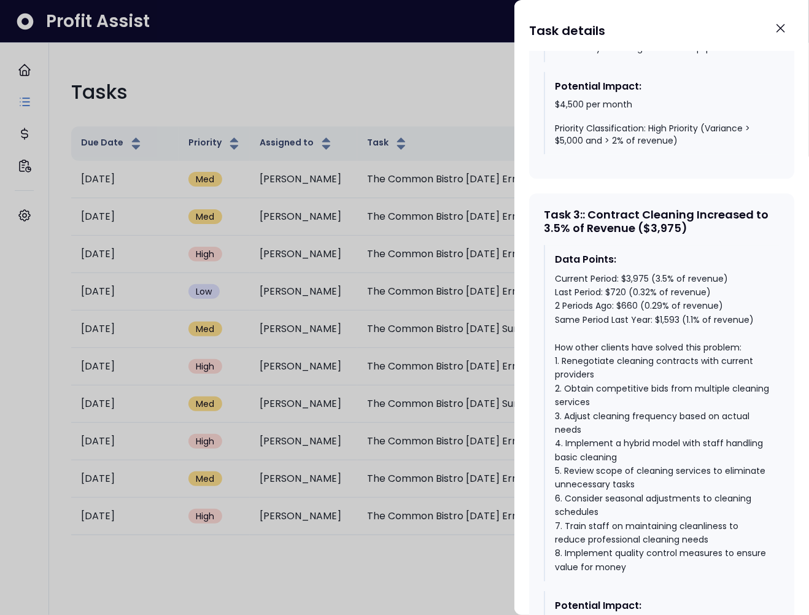
scroll to position [1502, 0]
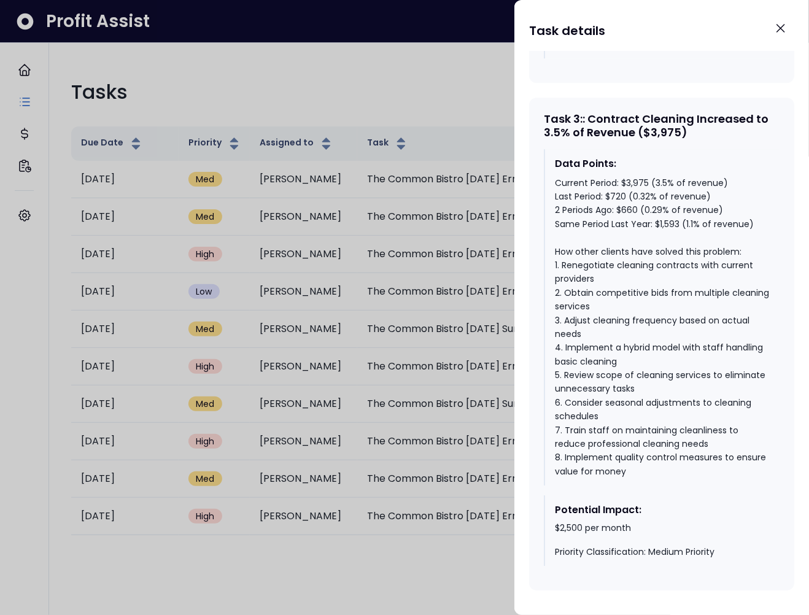
click at [250, 93] on div at bounding box center [404, 307] width 809 height 615
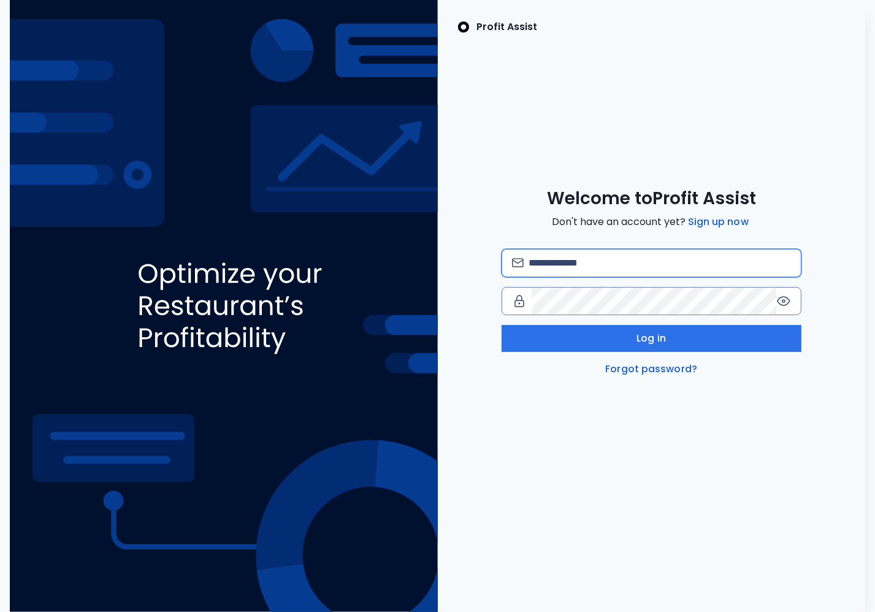
click at [571, 258] on input "email" at bounding box center [660, 263] width 263 height 27
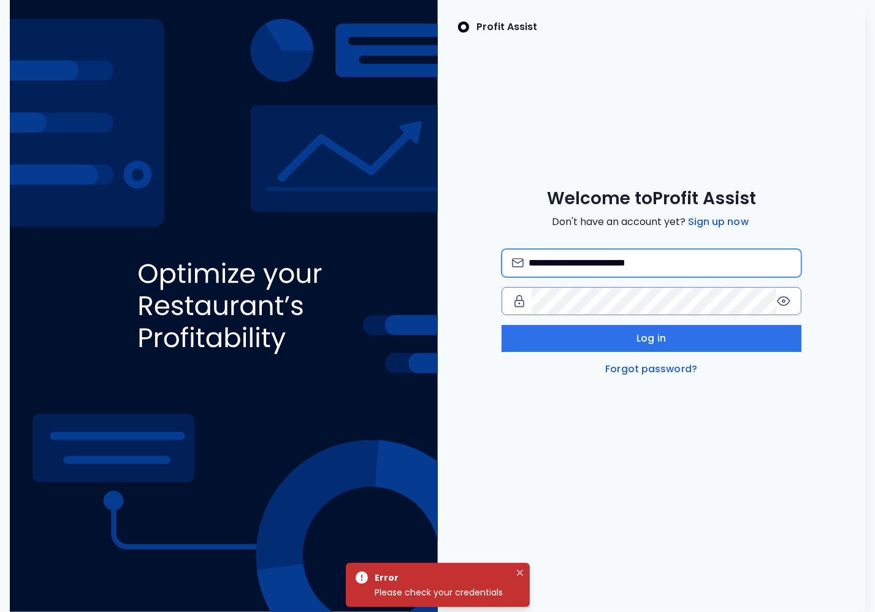
click at [648, 267] on input "**********" at bounding box center [660, 263] width 263 height 27
type input "**********"
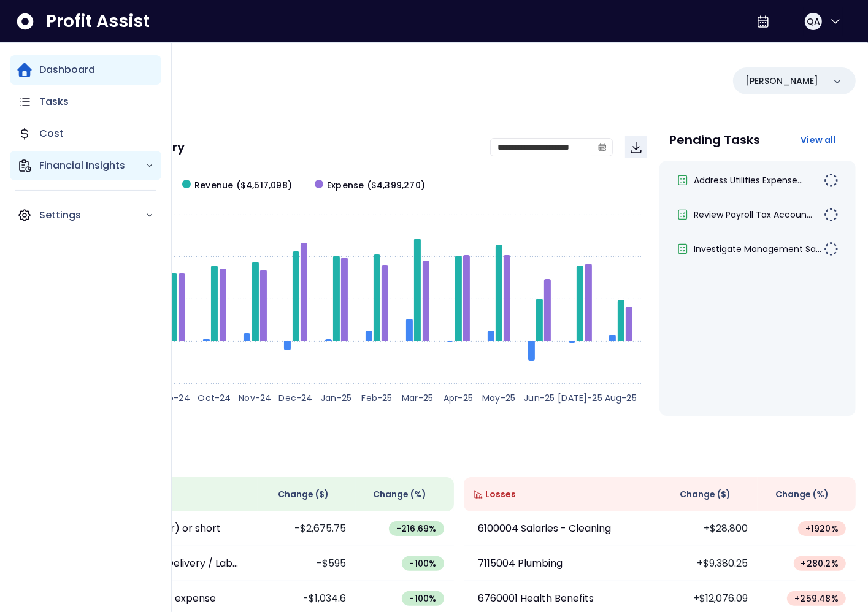
click at [52, 160] on p "Financial Insights" at bounding box center [92, 165] width 106 height 15
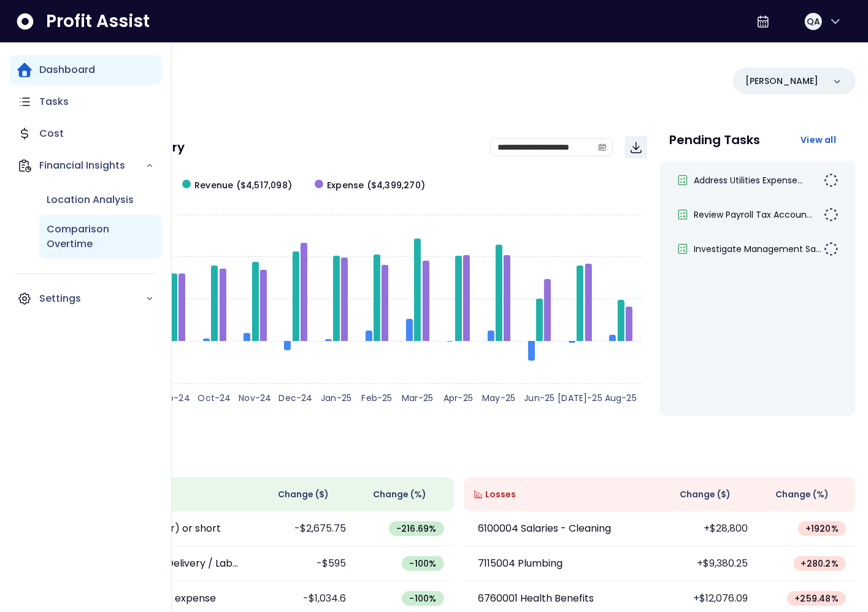
click at [88, 234] on p "Comparison Overtime" at bounding box center [100, 236] width 107 height 29
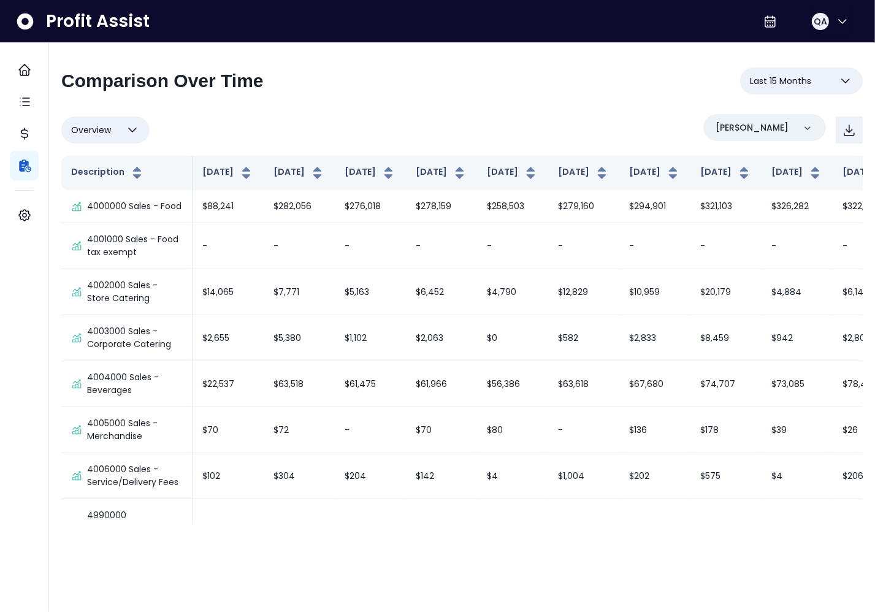
click at [776, 85] on span "Last 15 Months" at bounding box center [780, 81] width 61 height 15
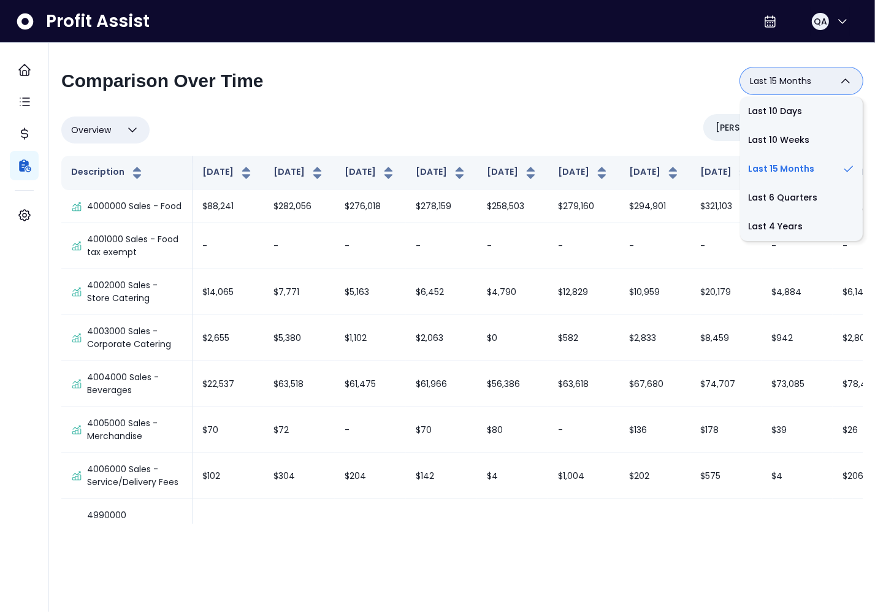
click at [691, 120] on div "Overview Overview % of cost % of sales % of budget ******** Nandos - Gilbert" at bounding box center [462, 130] width 802 height 32
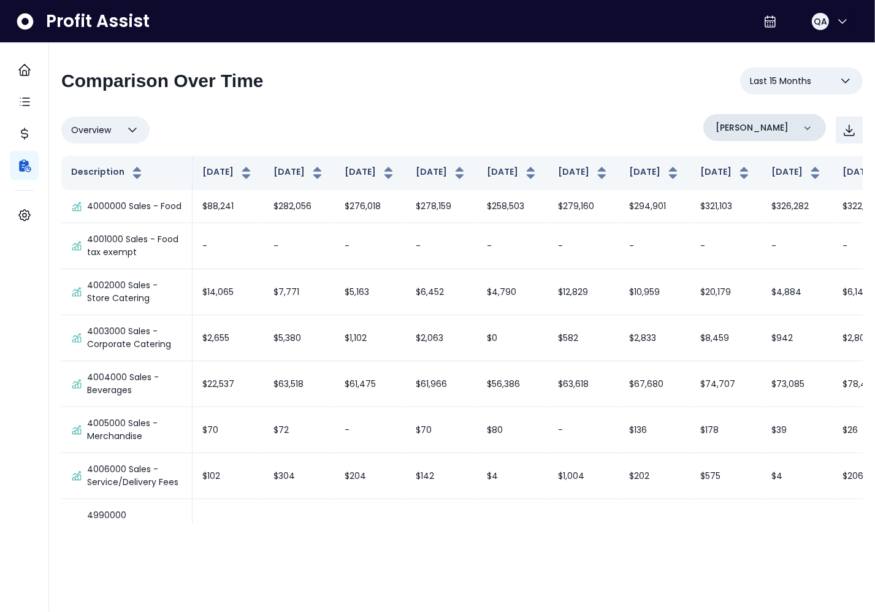
click at [761, 130] on p "Nandos - Gilbert" at bounding box center [752, 127] width 73 height 13
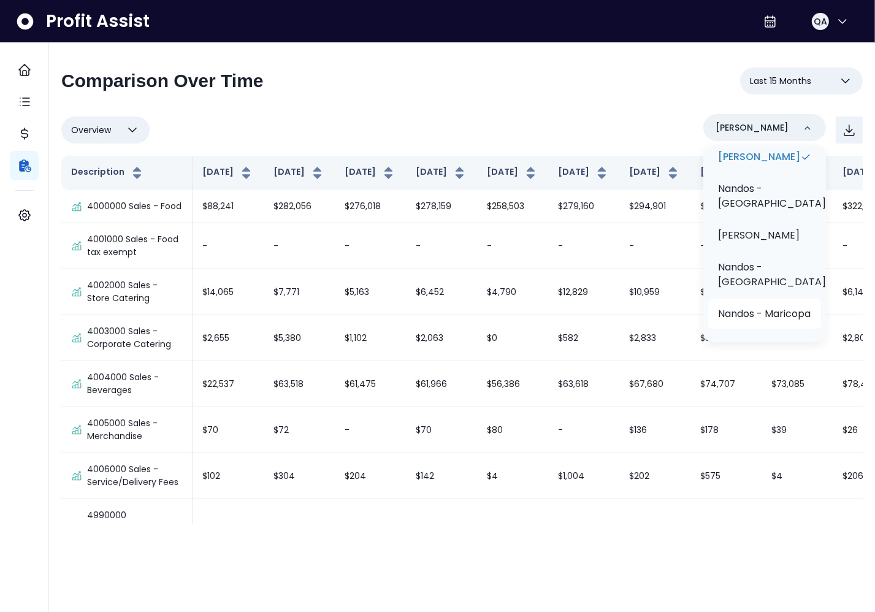
scroll to position [77, 0]
click at [773, 307] on p "Nandos - Maricopa" at bounding box center [764, 314] width 93 height 15
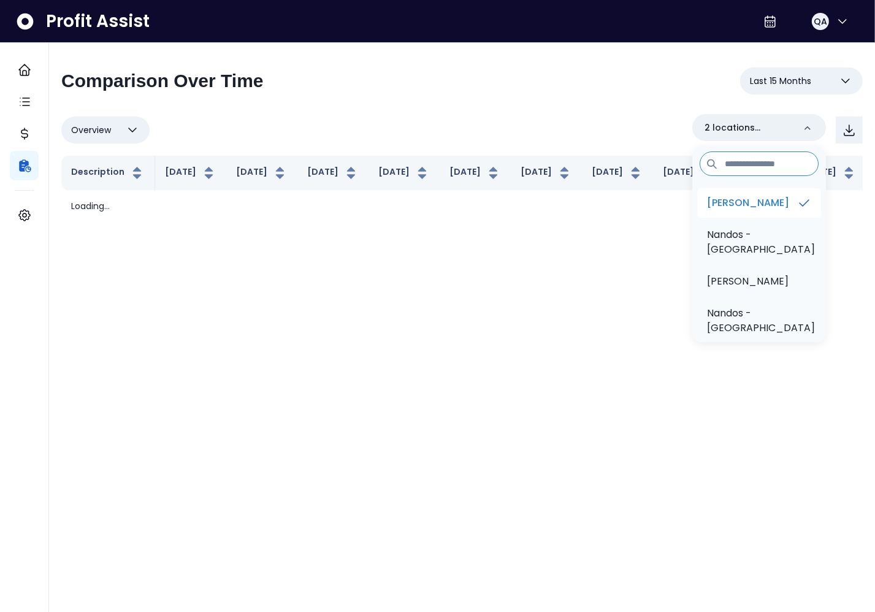
scroll to position [0, 0]
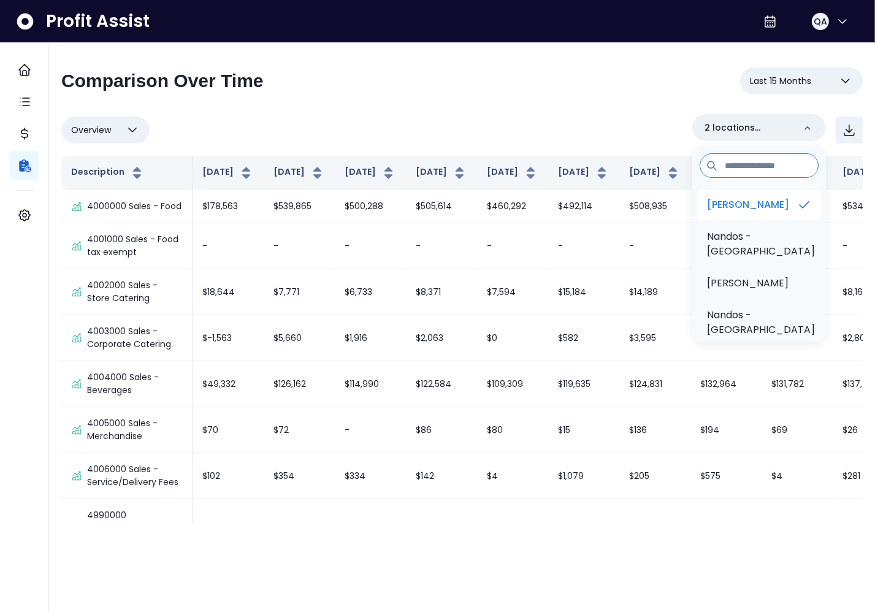
click at [760, 207] on p "Nandos - Gilbert" at bounding box center [748, 205] width 82 height 15
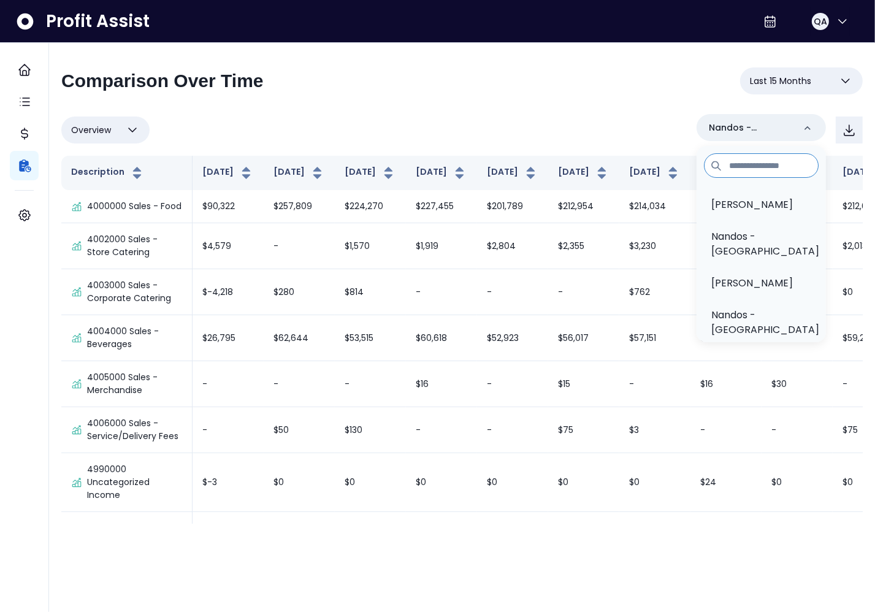
click at [602, 99] on div "**********" at bounding box center [462, 85] width 802 height 37
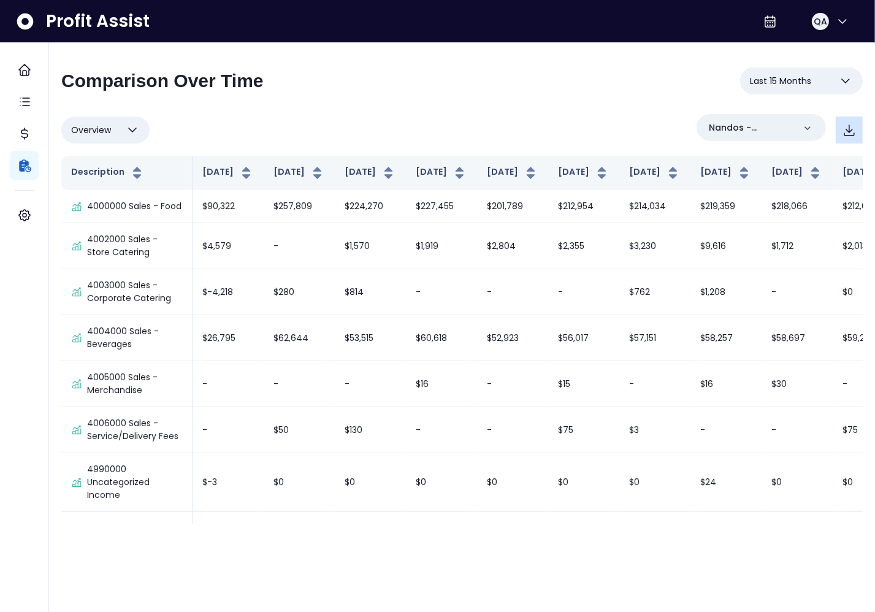
click at [845, 139] on button "button" at bounding box center [849, 130] width 27 height 27
click at [757, 126] on p "Nandos - Maricopa" at bounding box center [751, 127] width 85 height 13
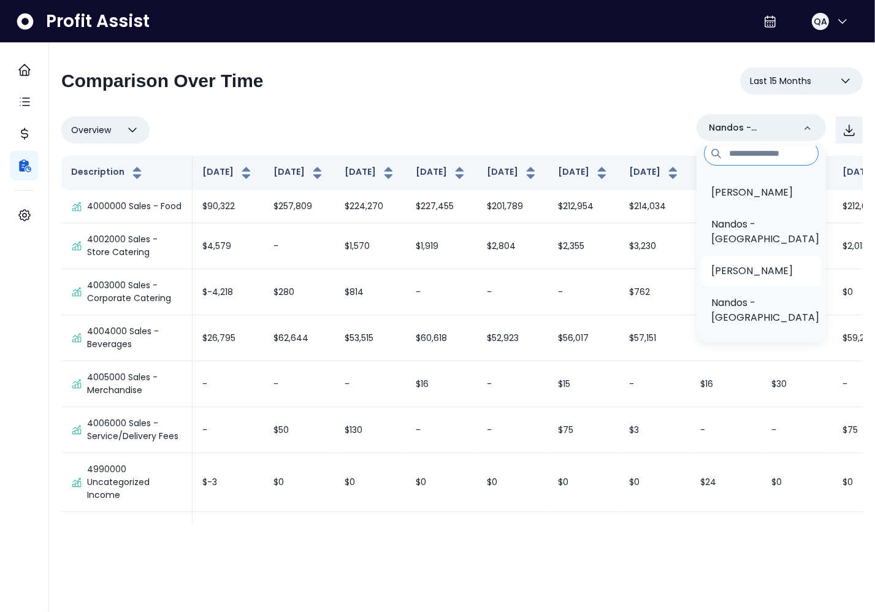
scroll to position [17, 0]
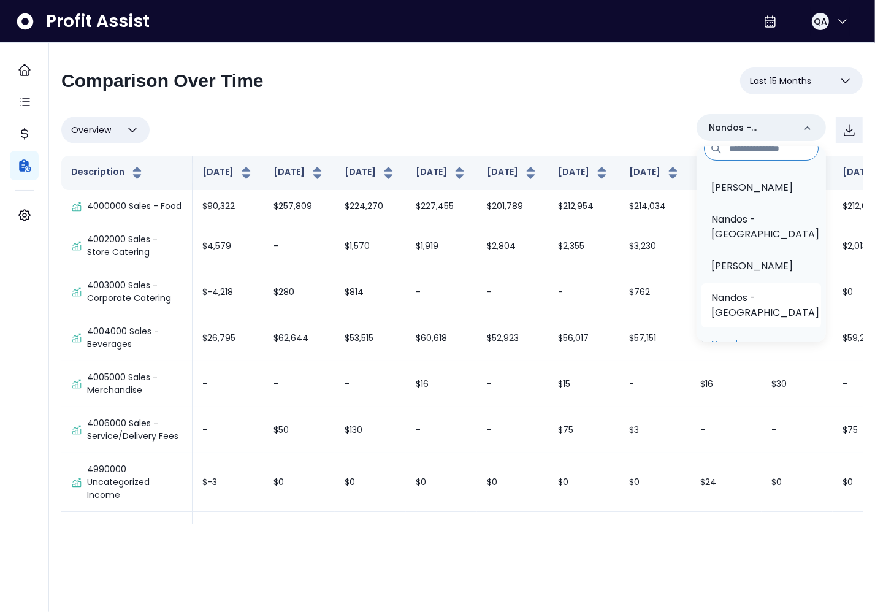
click at [761, 297] on p "Nandos - Queen Creek" at bounding box center [766, 305] width 108 height 29
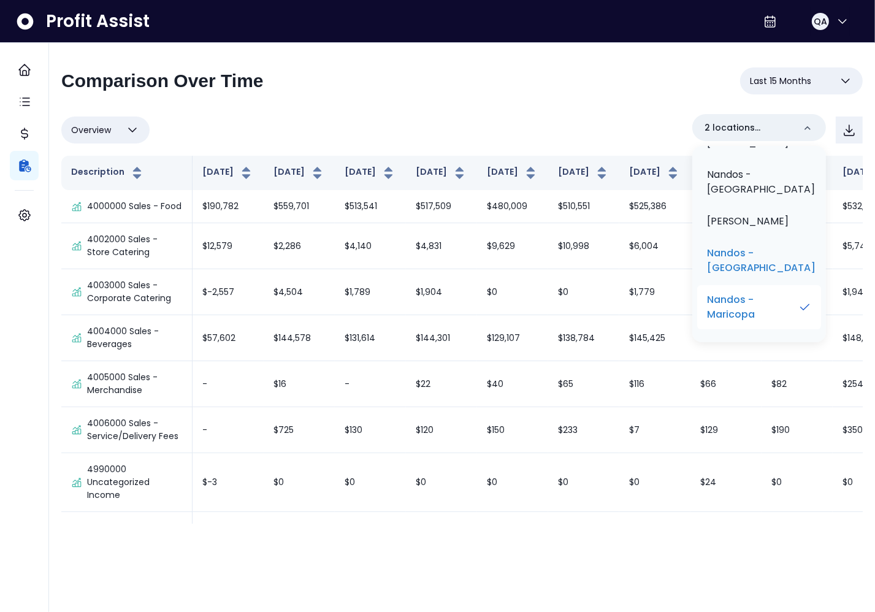
click at [752, 300] on p "Nandos - Maricopa" at bounding box center [752, 307] width 91 height 29
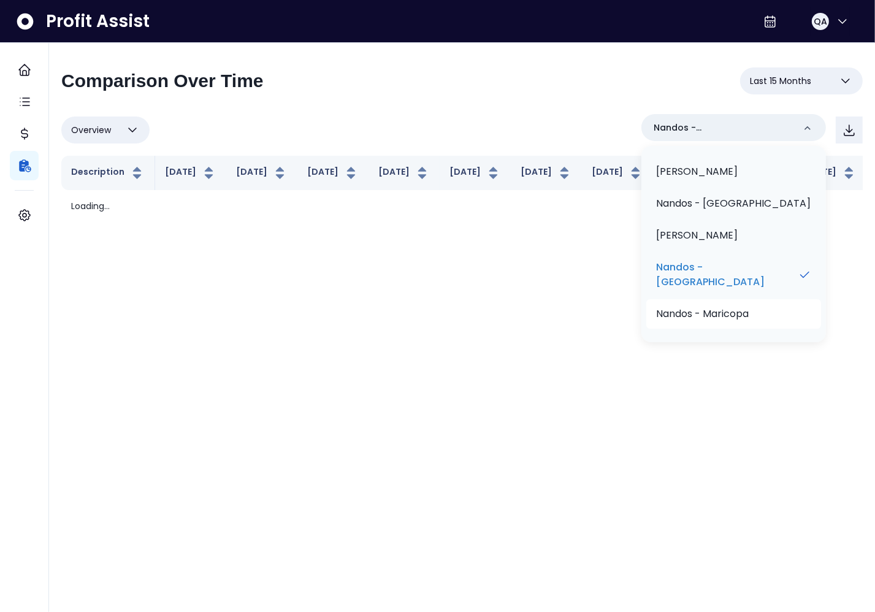
scroll to position [33, 0]
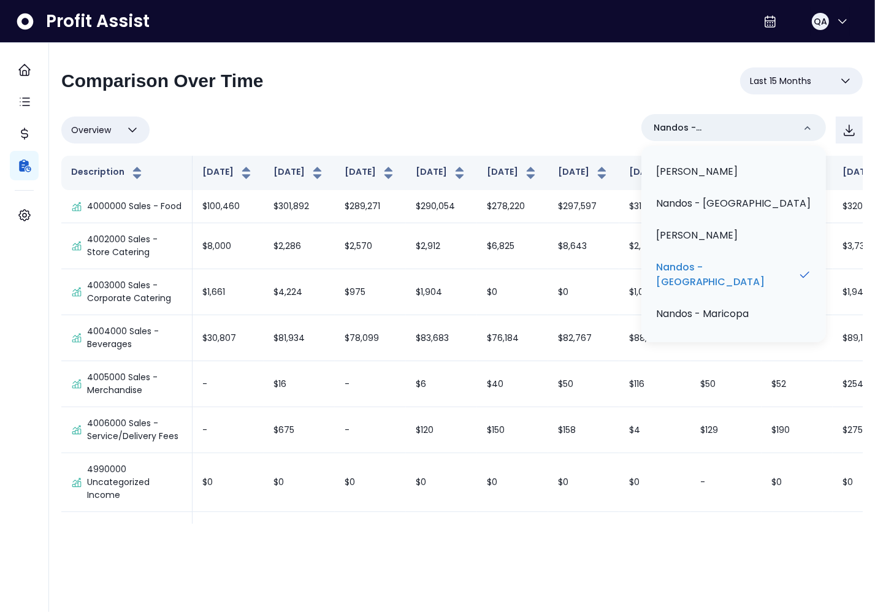
click at [567, 102] on div "**********" at bounding box center [462, 85] width 802 height 37
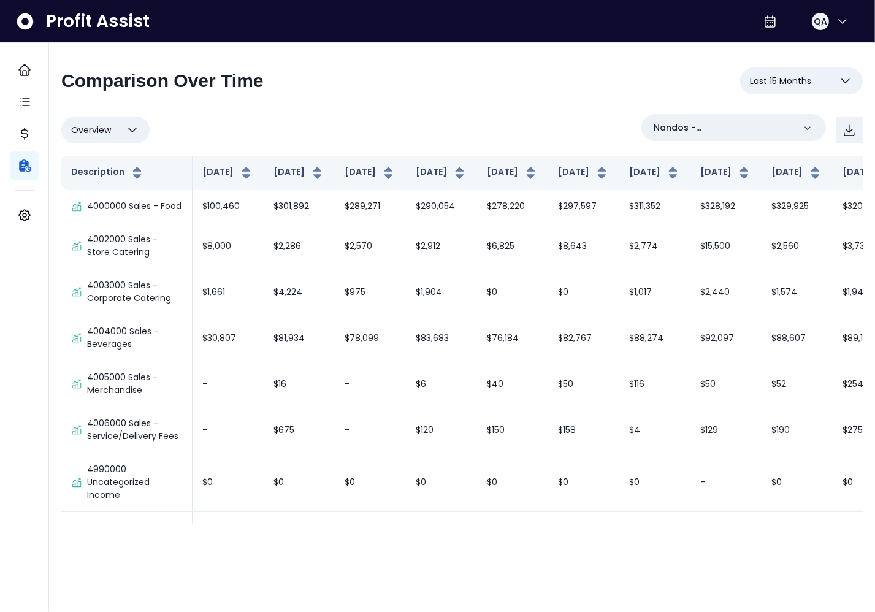
scroll to position [3282, 0]
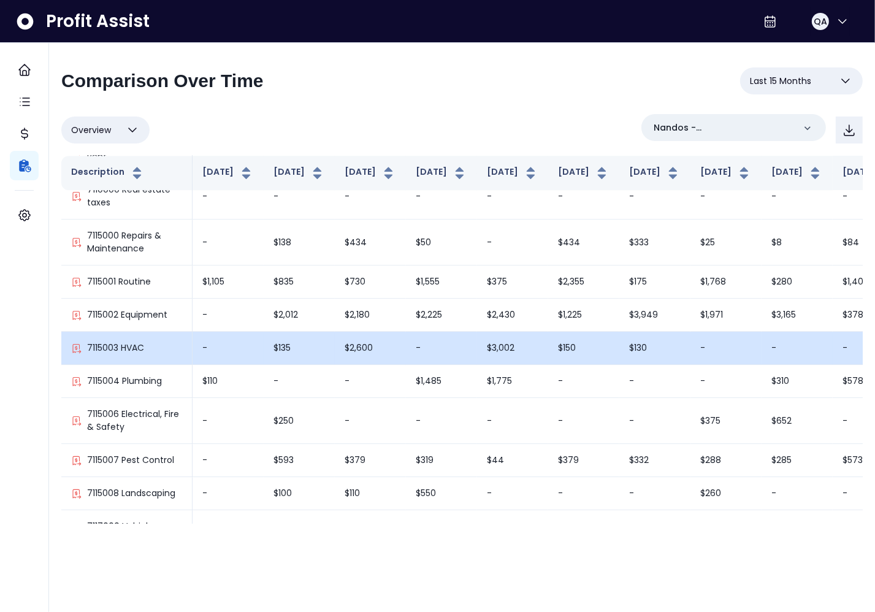
click at [620, 332] on td "$130" at bounding box center [655, 348] width 71 height 33
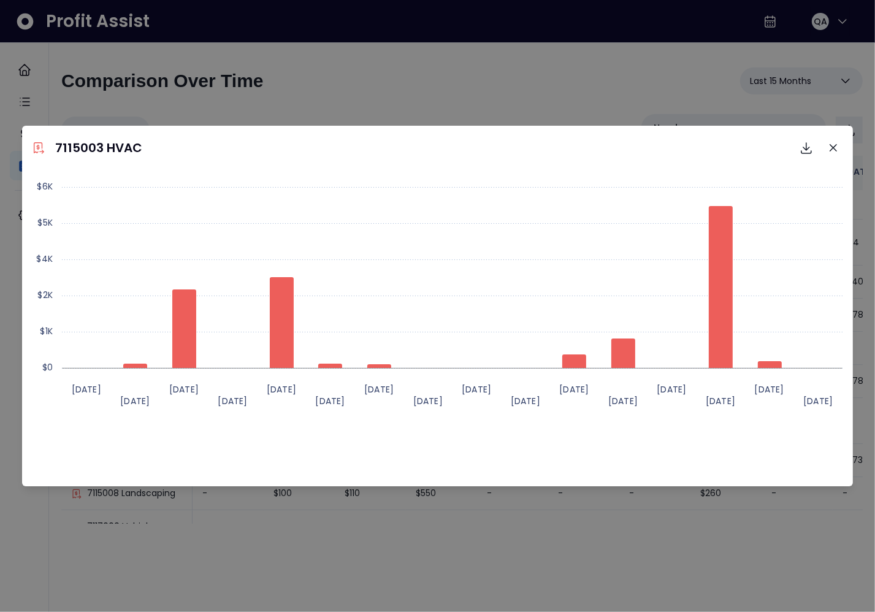
click at [816, 109] on div "7115003 HVAC Download SVG Download PNG Download CSV Created with Highcharts 11.…" at bounding box center [437, 306] width 875 height 612
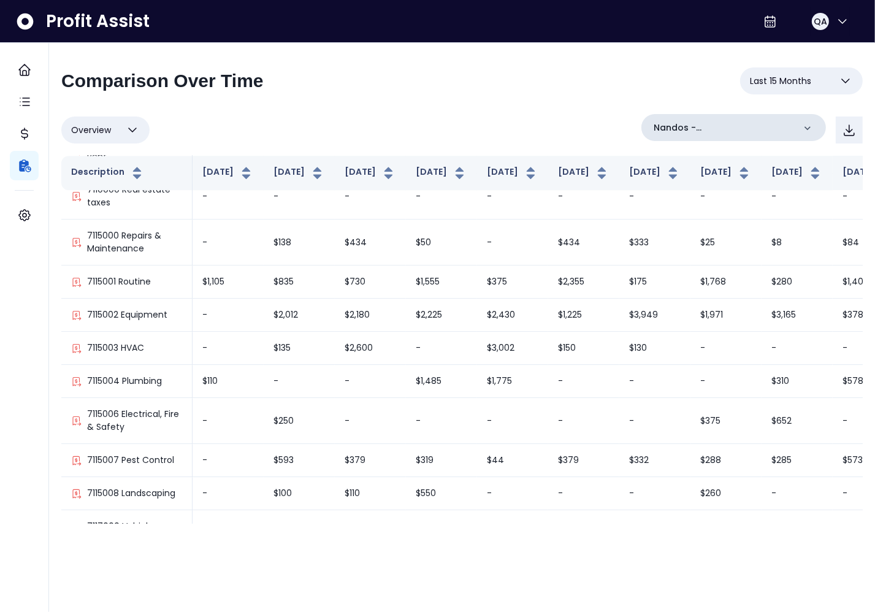
click at [777, 127] on p "Nandos - Queen Creek" at bounding box center [724, 127] width 140 height 13
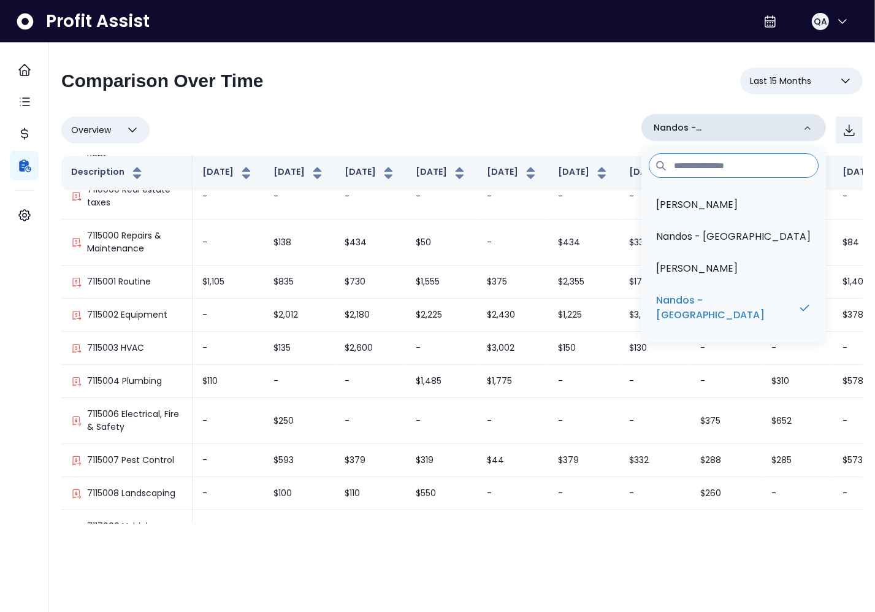
click at [777, 127] on p "Nandos - Queen Creek" at bounding box center [724, 127] width 140 height 13
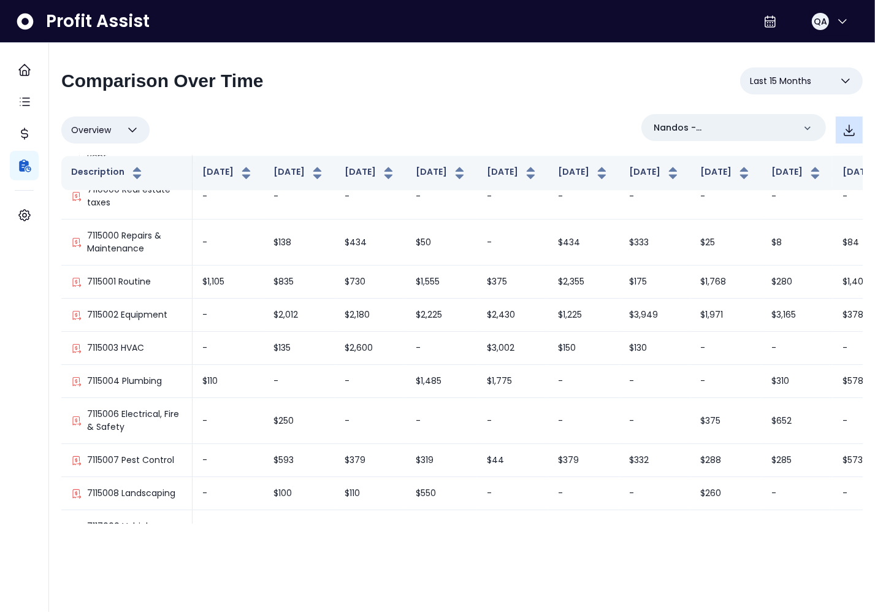
click at [853, 128] on icon "button" at bounding box center [849, 130] width 15 height 15
click at [779, 127] on p "Nandos - Queen Creek" at bounding box center [724, 127] width 140 height 13
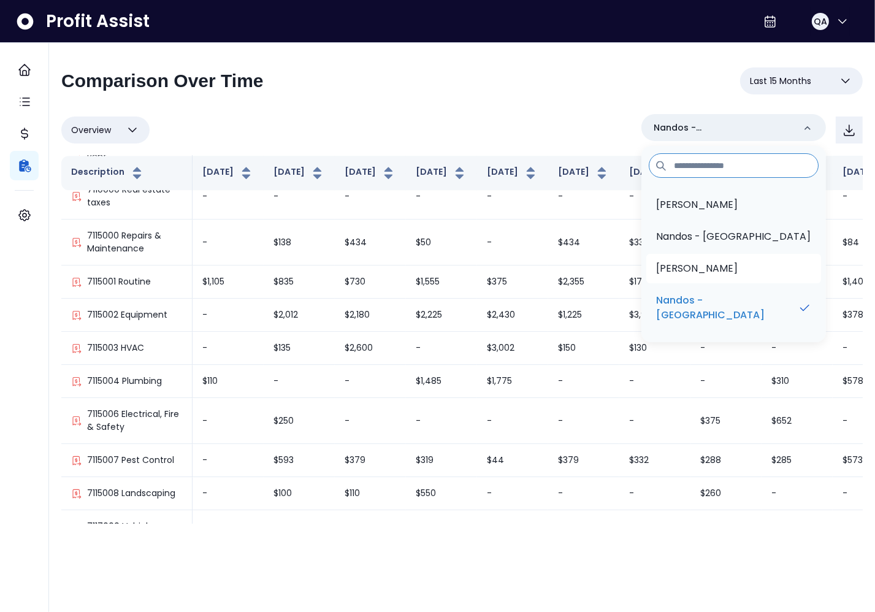
click at [738, 271] on p "Nandos - Chandler" at bounding box center [697, 268] width 82 height 15
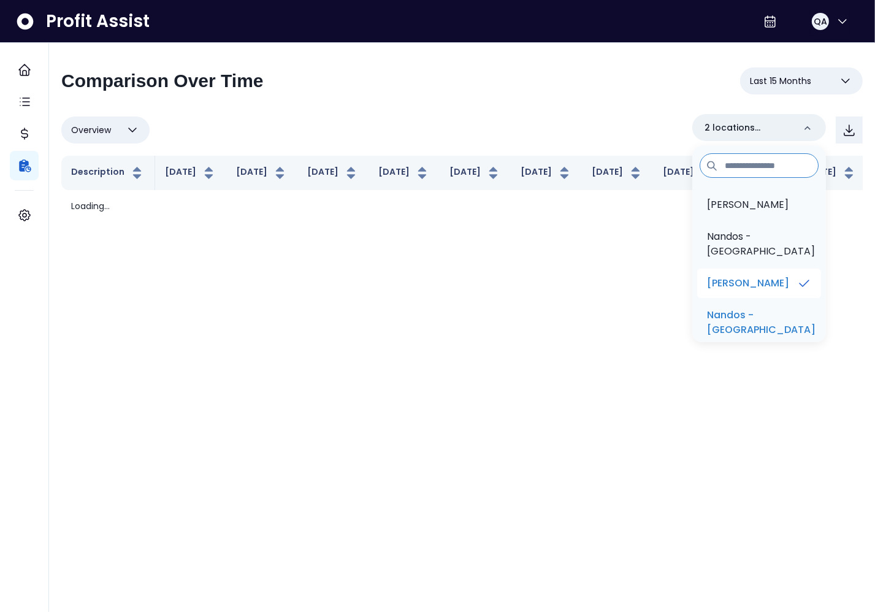
scroll to position [0, 0]
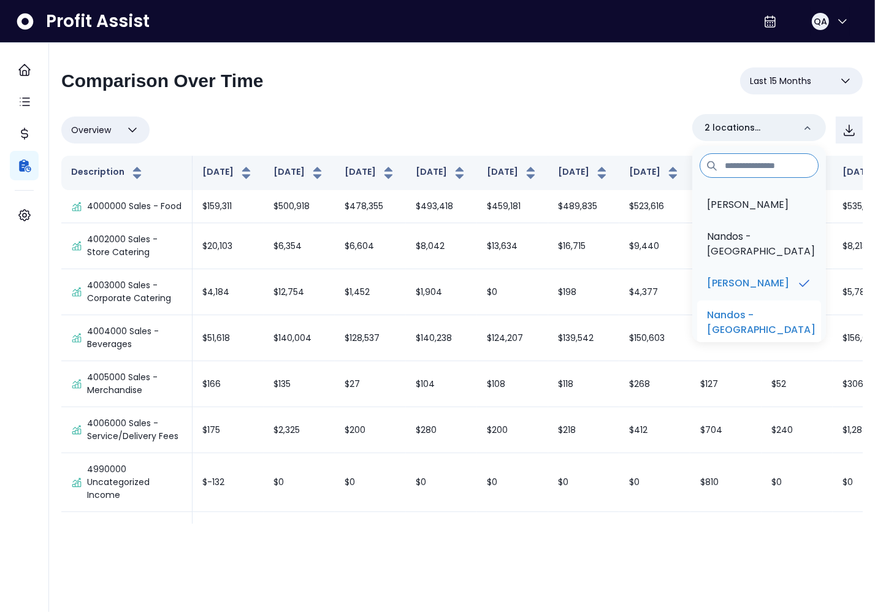
click at [755, 321] on p "Nandos - Queen Creek" at bounding box center [761, 322] width 109 height 29
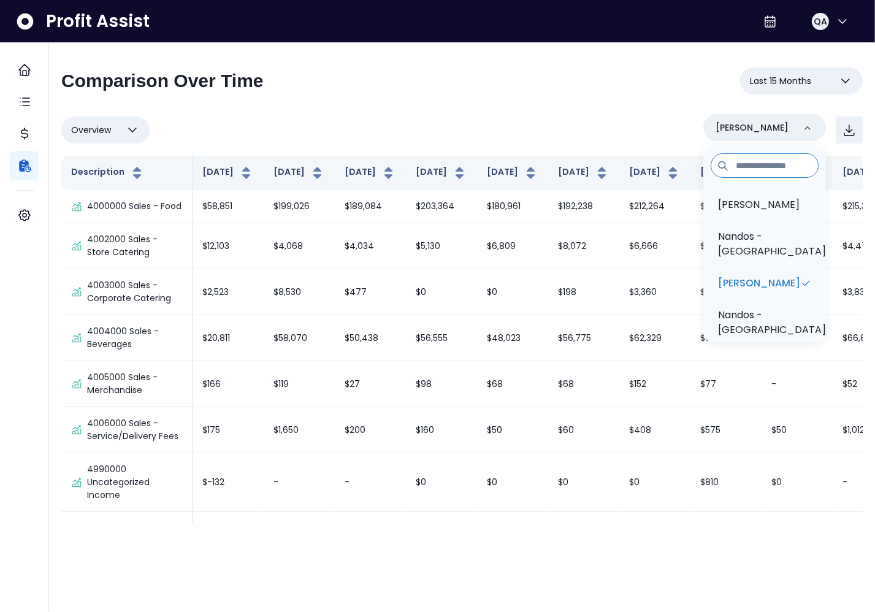
click at [614, 133] on div "Overview Overview % of cost % of sales % of budget ******** Nandos - Chandler N…" at bounding box center [462, 130] width 802 height 32
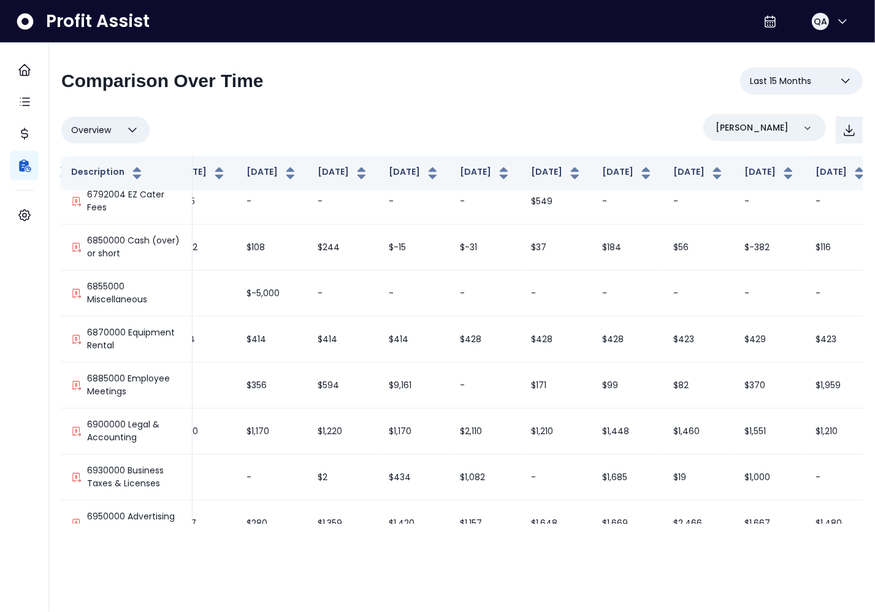
scroll to position [3012, 312]
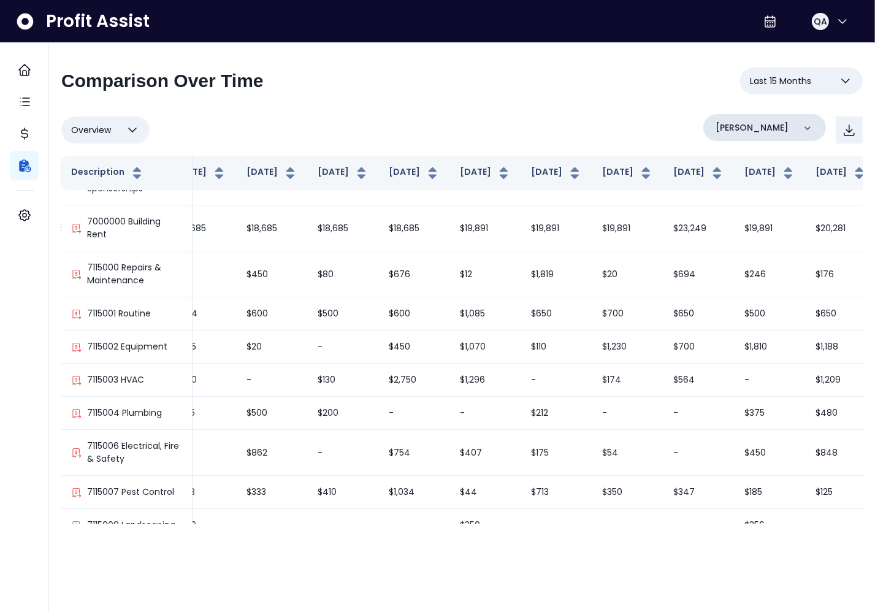
click at [776, 129] on p "Nandos - Chandler" at bounding box center [752, 127] width 73 height 13
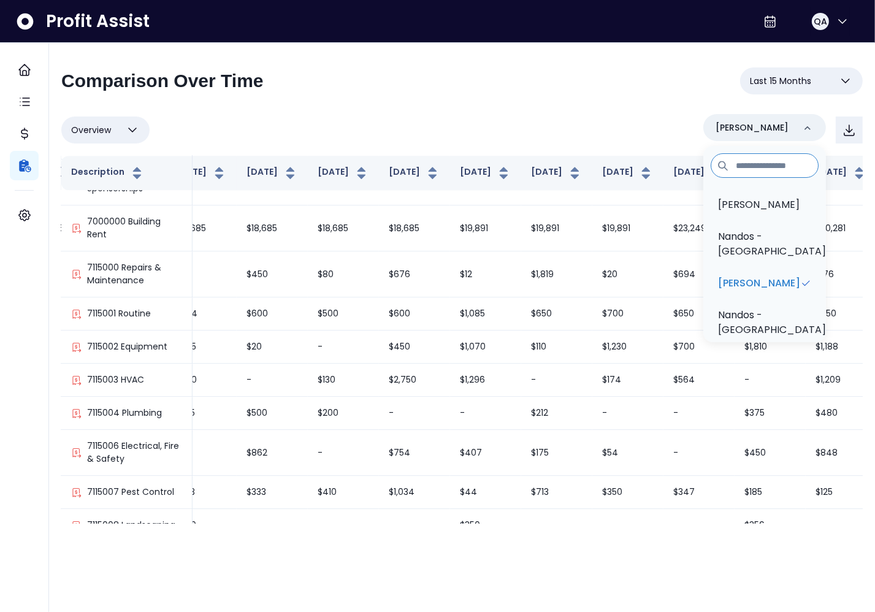
click at [598, 108] on div "**********" at bounding box center [462, 295] width 802 height 456
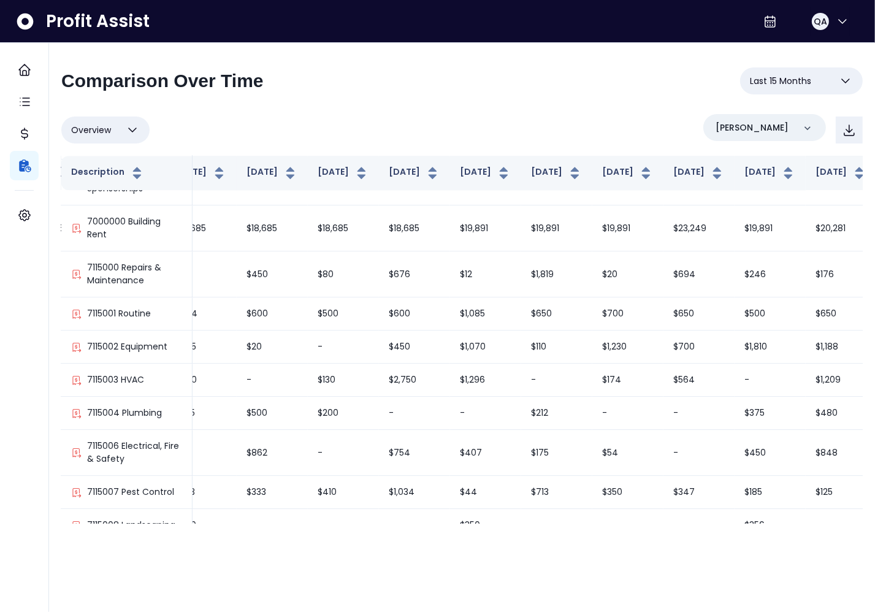
click at [582, 130] on div "Overview Overview % of cost % of sales % of budget ******** Nandos - Chandler" at bounding box center [462, 130] width 802 height 32
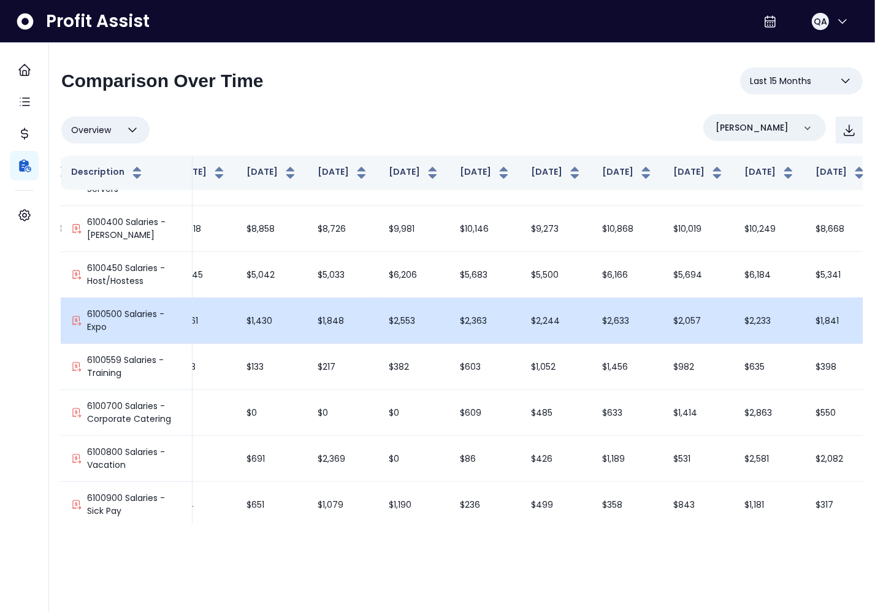
click at [735, 329] on td "$2,233" at bounding box center [770, 321] width 71 height 46
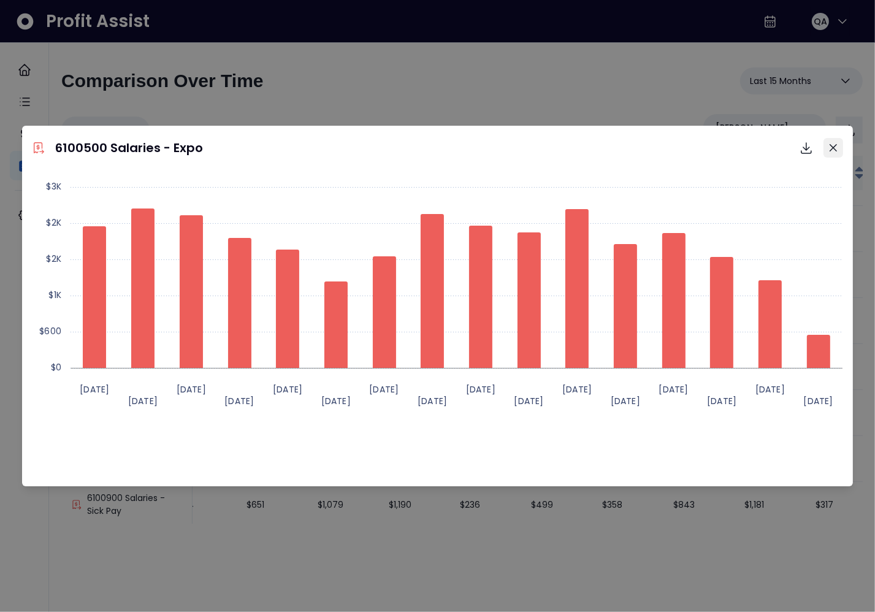
click at [837, 150] on button "Close" at bounding box center [834, 148] width 20 height 20
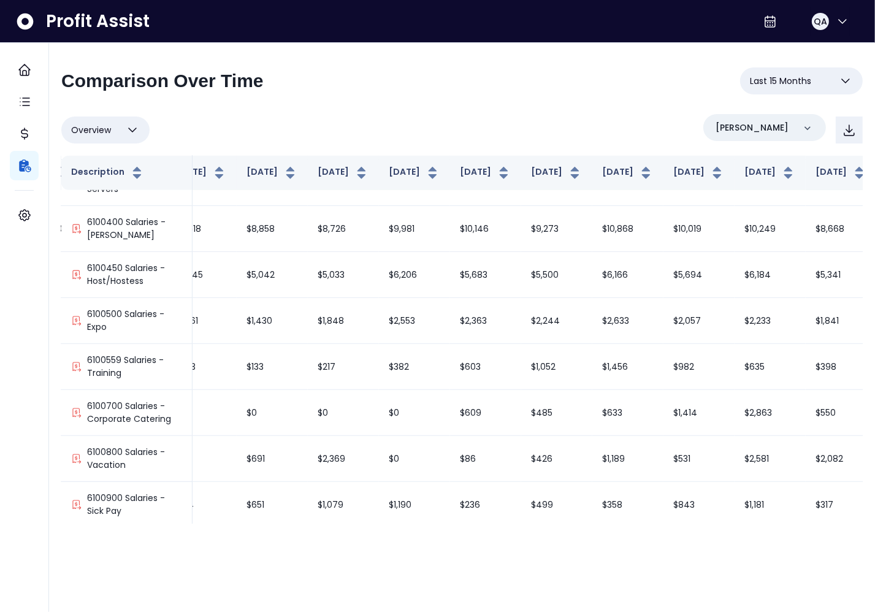
scroll to position [2671, 312]
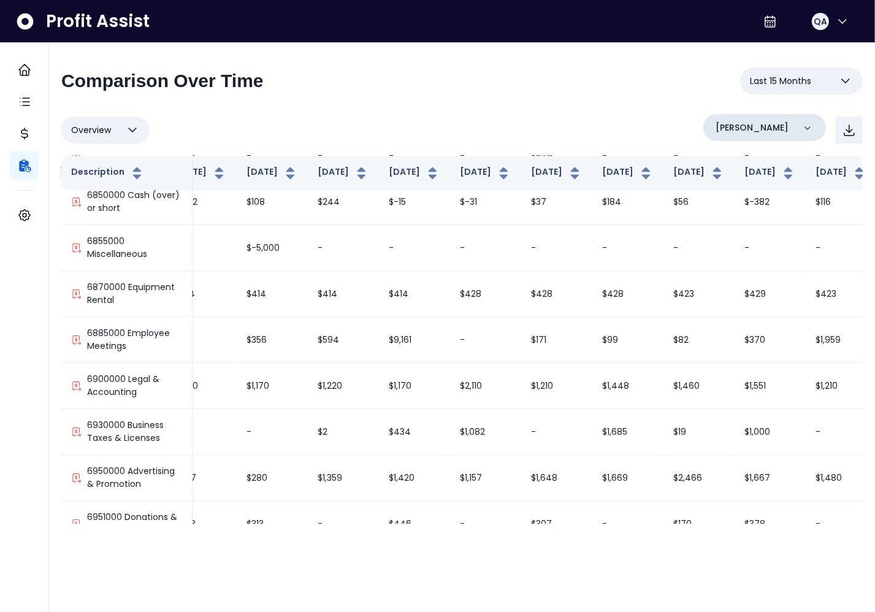
click at [765, 131] on p "Nandos - Chandler" at bounding box center [752, 127] width 73 height 13
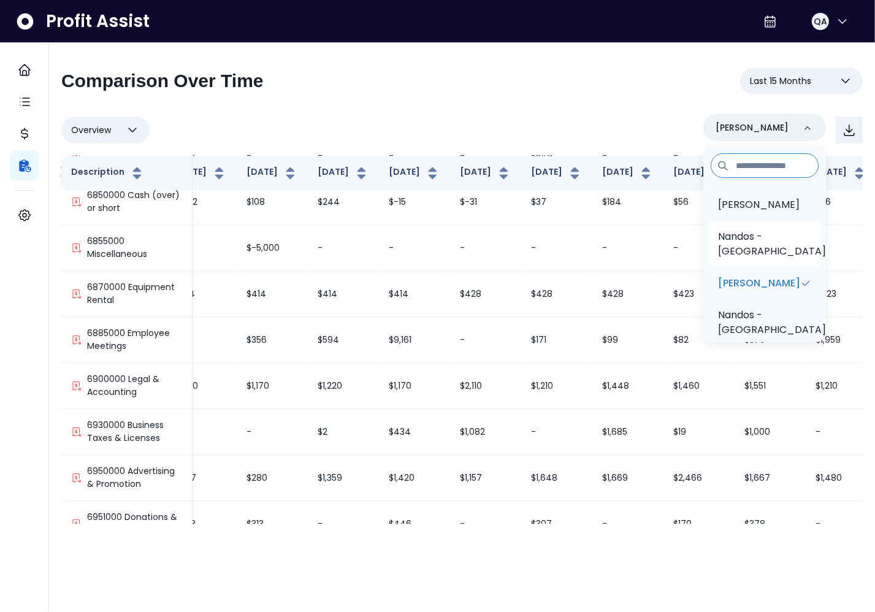
click at [755, 238] on p "Nandos - Mesa" at bounding box center [772, 243] width 108 height 29
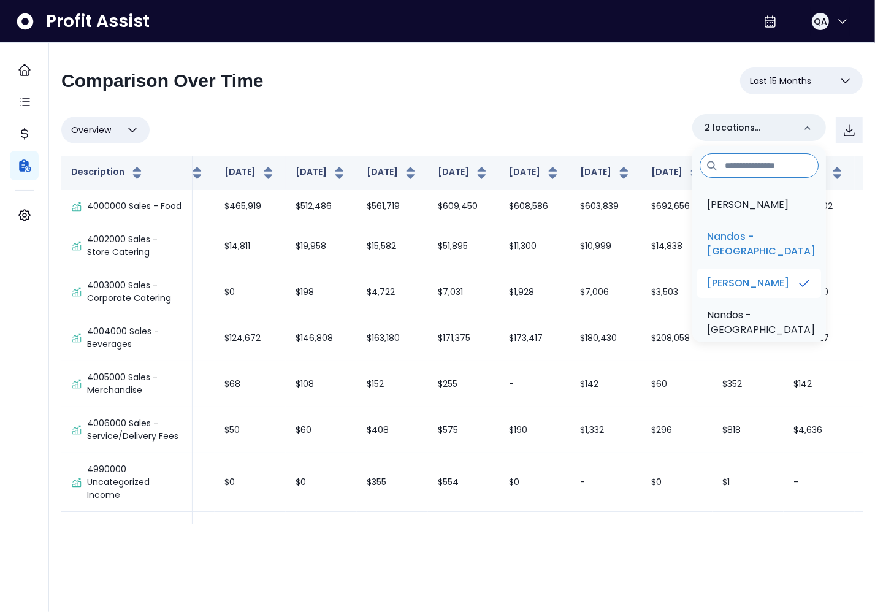
click at [755, 276] on p "Nandos - Chandler" at bounding box center [748, 283] width 82 height 15
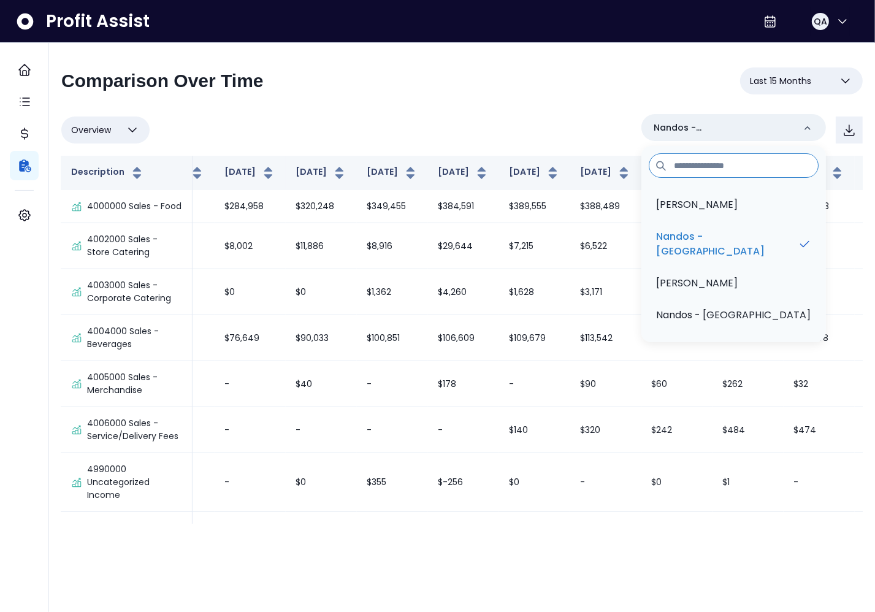
click at [556, 104] on div "**********" at bounding box center [462, 295] width 802 height 456
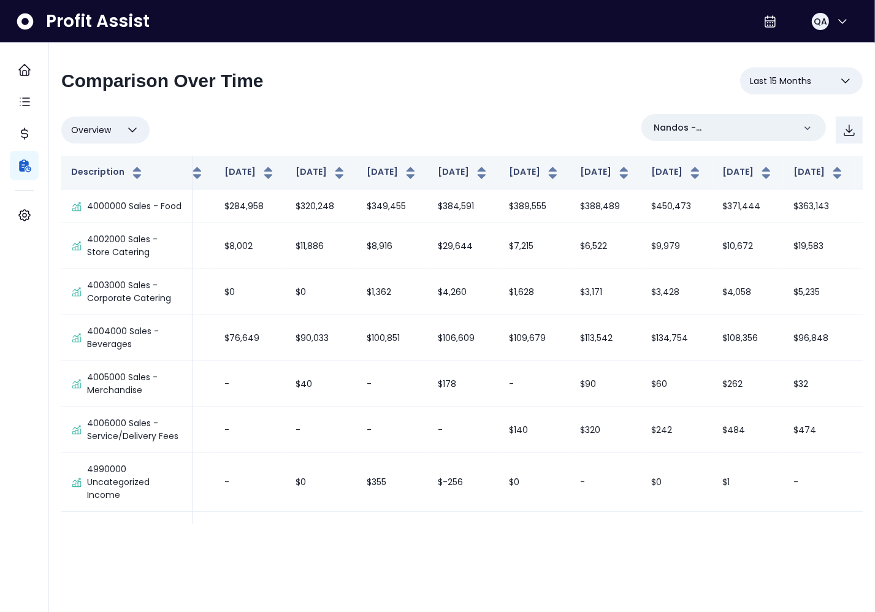
scroll to position [2579, 263]
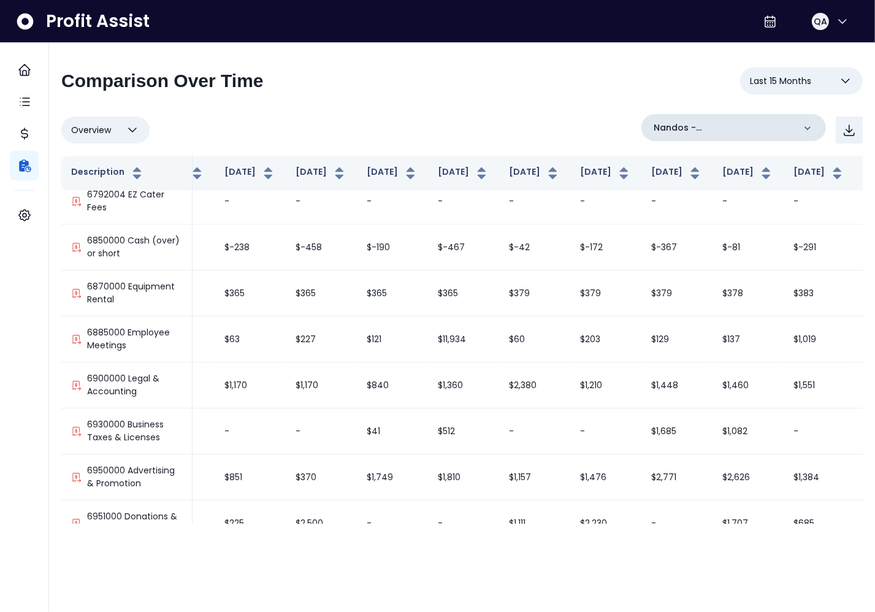
click at [783, 133] on div "Nandos - Mesa" at bounding box center [734, 127] width 185 height 27
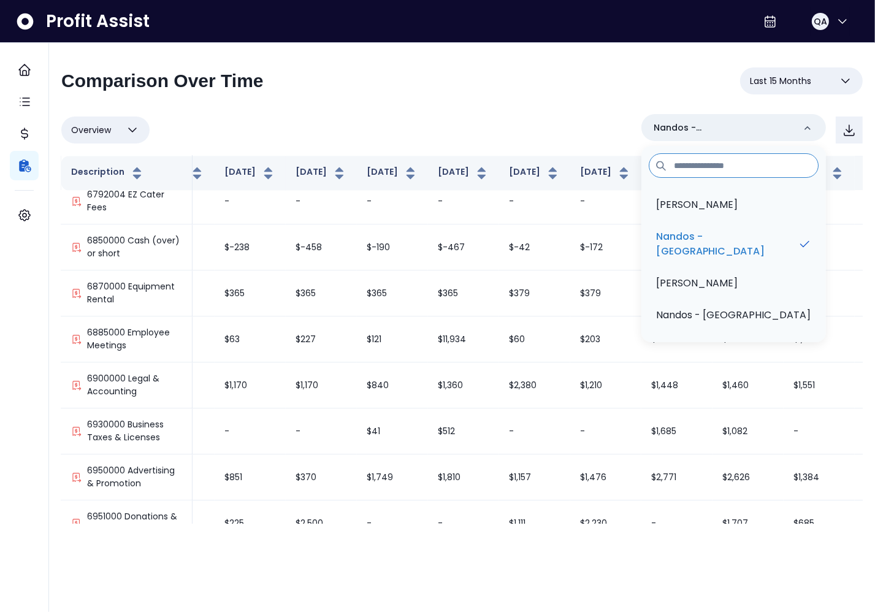
click at [661, 117] on div "Overview Overview % of cost % of sales % of budget ******** Nandos - Mesa Nando…" at bounding box center [462, 130] width 802 height 32
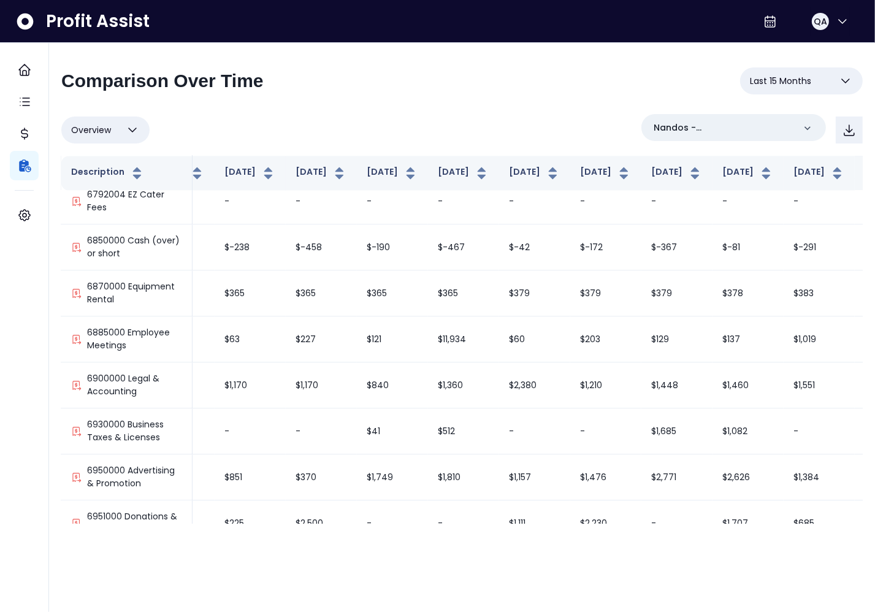
click at [818, 77] on button "Last 15 Months" at bounding box center [802, 80] width 123 height 27
click at [134, 123] on icon "button" at bounding box center [132, 130] width 15 height 15
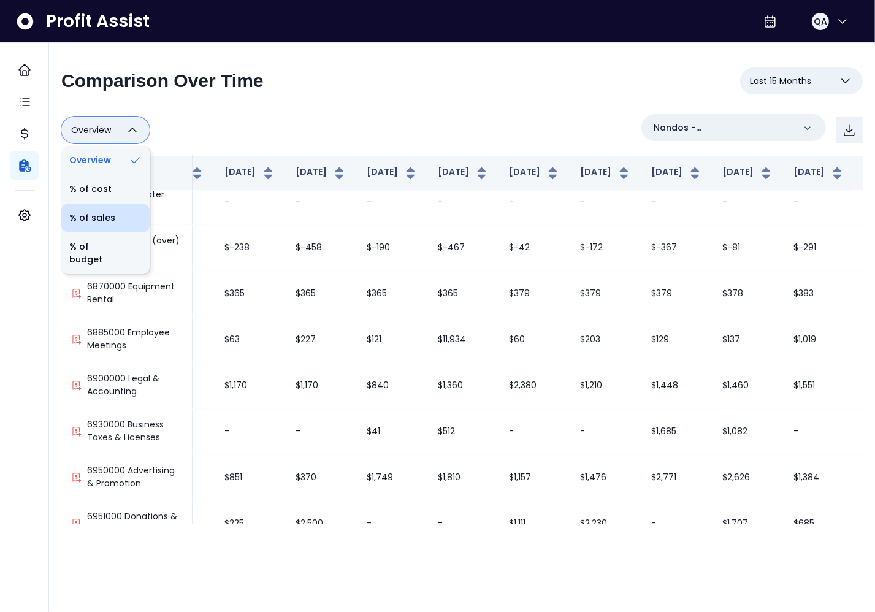
click at [101, 213] on li "% of sales" at bounding box center [105, 218] width 88 height 29
type input "*********"
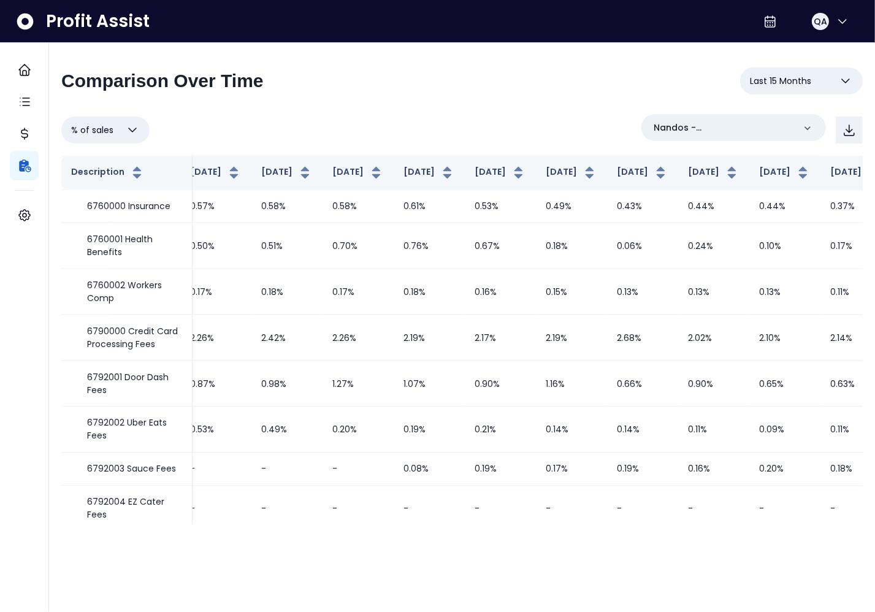
scroll to position [1949, 0]
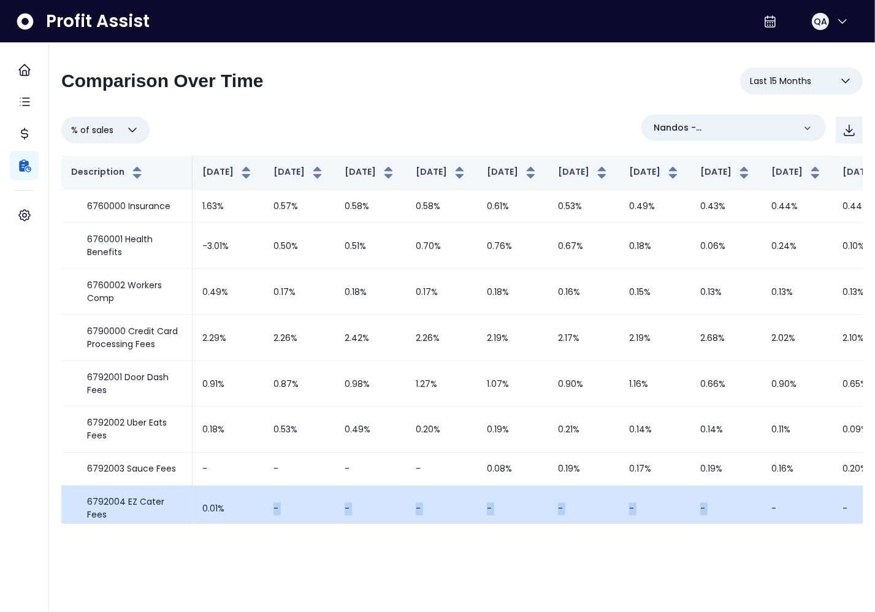
drag, startPoint x: 542, startPoint y: 519, endPoint x: 696, endPoint y: 504, distance: 155.3
click at [696, 504] on tr "6792004 EZ Cater Fees 0.01% - - - - - - - - - - - - - - -" at bounding box center [696, 510] width 1270 height 46
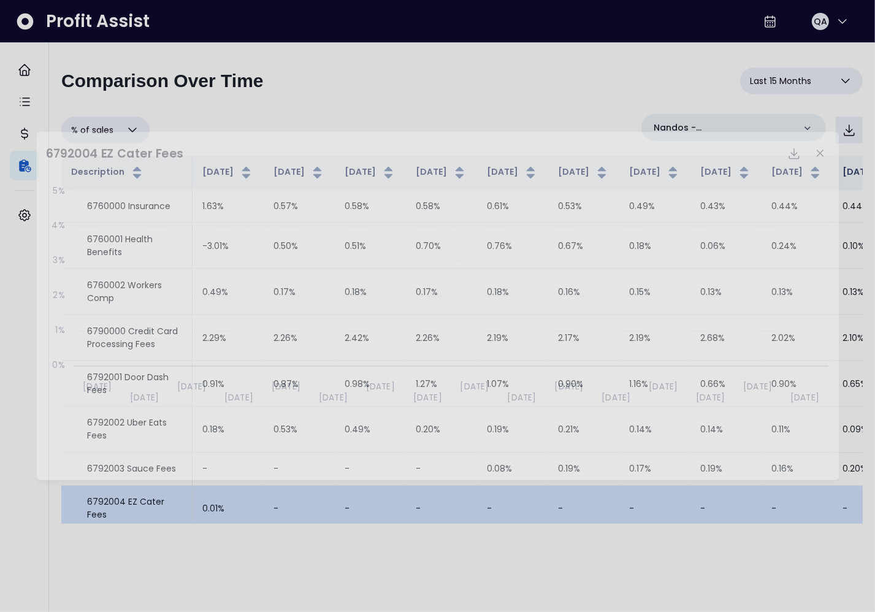
click at [655, 560] on div "6792004 EZ Cater Fees Download SVG Download PNG Download CSV Created with Highc…" at bounding box center [437, 306] width 875 height 612
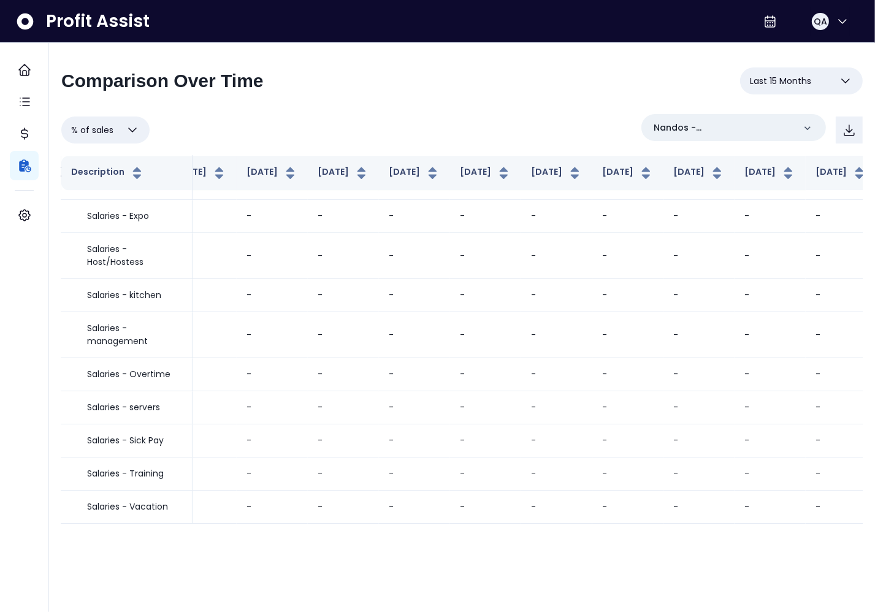
scroll to position [78, 312]
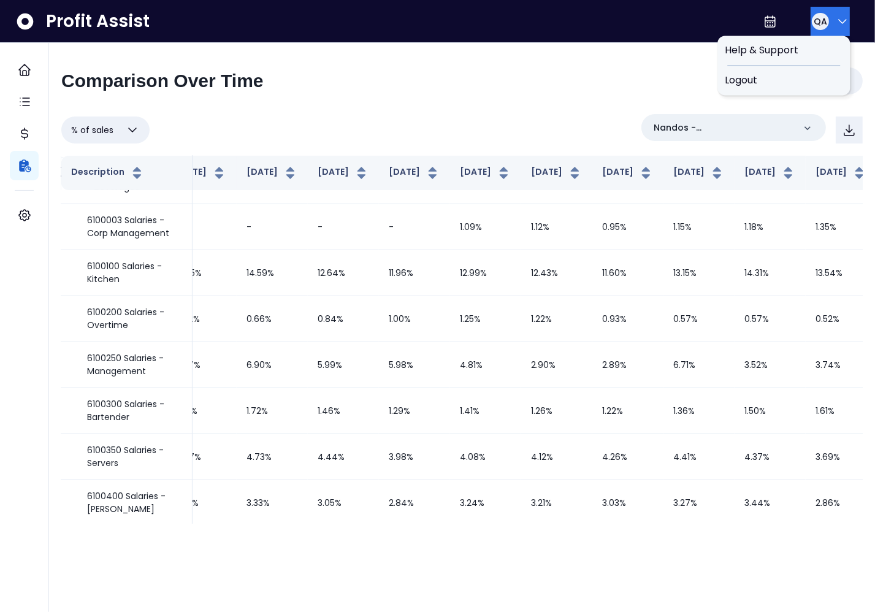
click at [818, 24] on span "QA" at bounding box center [820, 21] width 13 height 12
click at [807, 80] on span "Logout" at bounding box center [784, 80] width 118 height 15
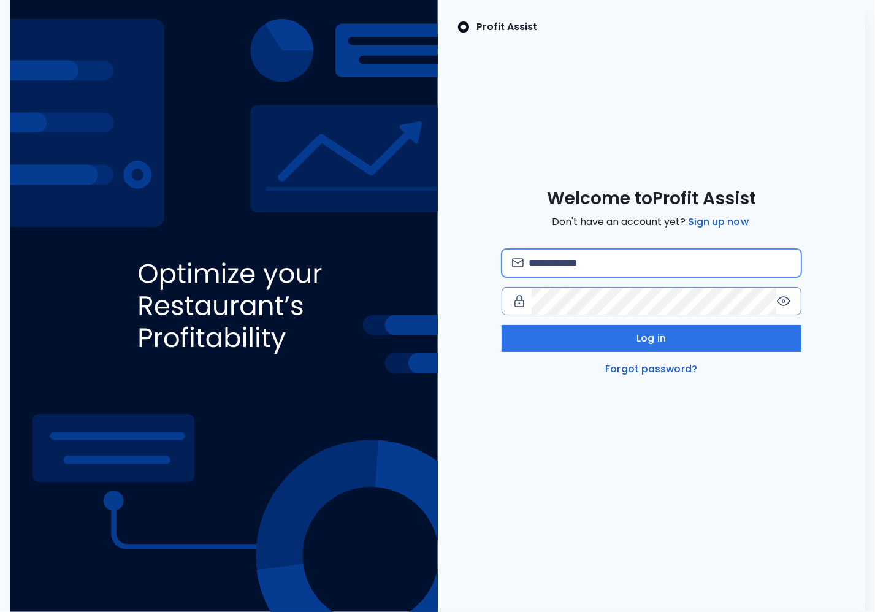
click at [617, 274] on input "email" at bounding box center [660, 263] width 263 height 27
type input "**********"
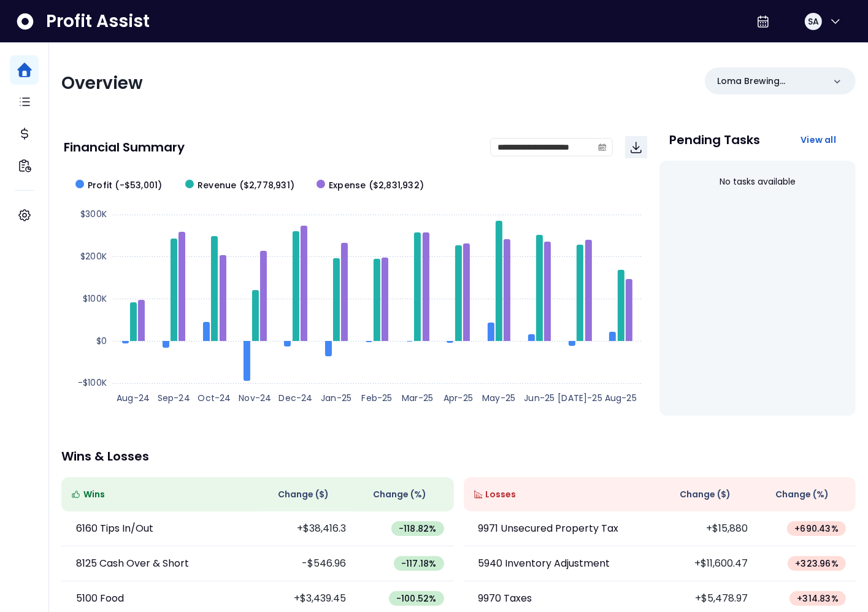
drag, startPoint x: 555, startPoint y: 82, endPoint x: 287, endPoint y: 117, distance: 270.4
click at [556, 82] on div "Overview Loma Brewing Company" at bounding box center [458, 83] width 794 height 32
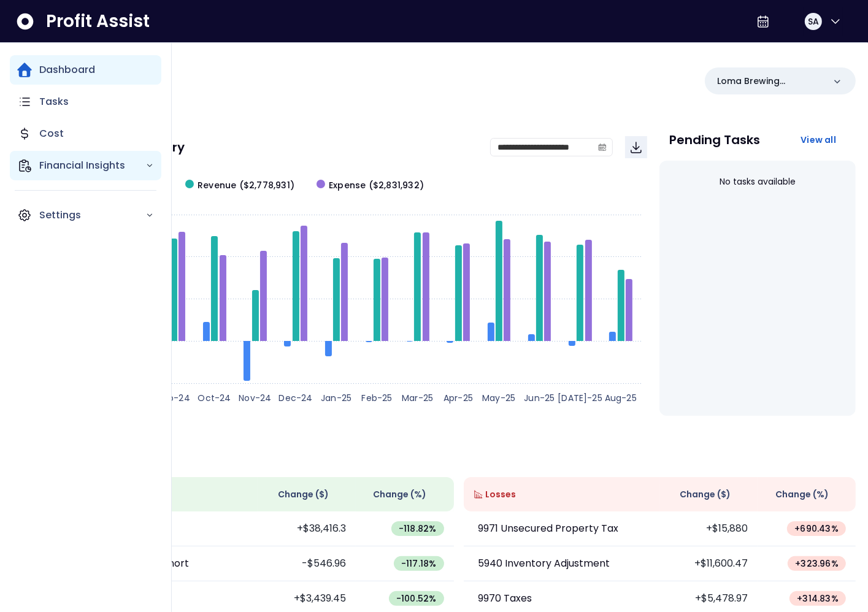
click at [66, 174] on div "Financial Insights" at bounding box center [86, 165] width 152 height 29
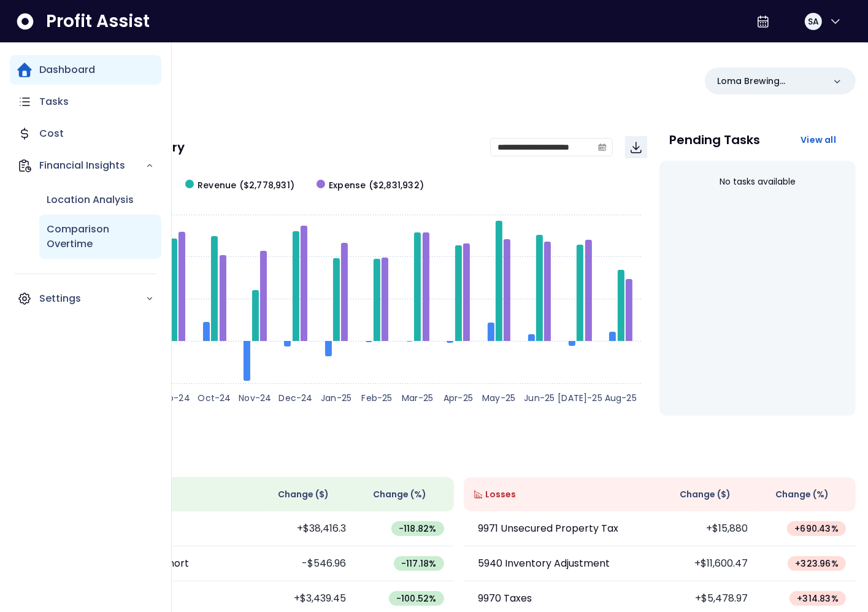
click at [98, 219] on div "Comparison Overtime" at bounding box center [100, 237] width 122 height 44
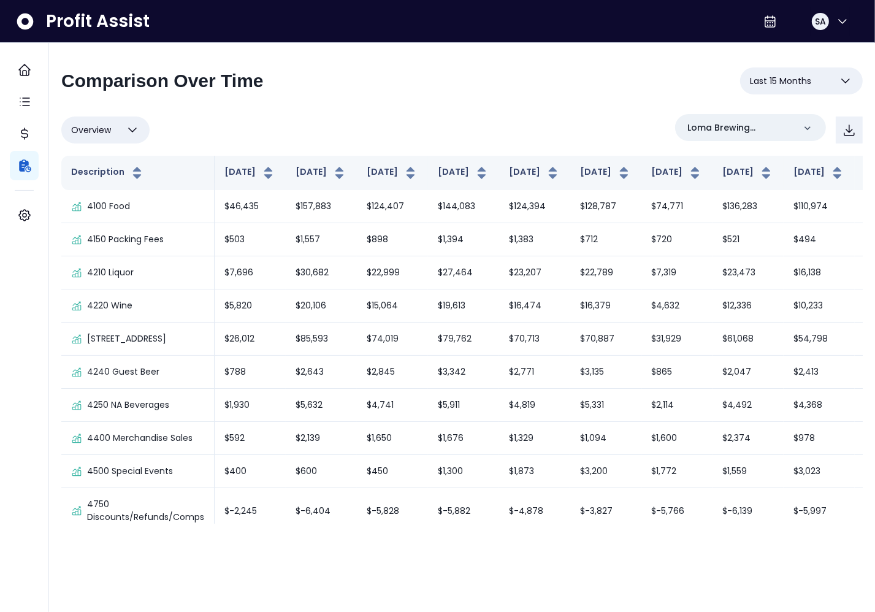
click at [570, 82] on div "**********" at bounding box center [462, 85] width 802 height 37
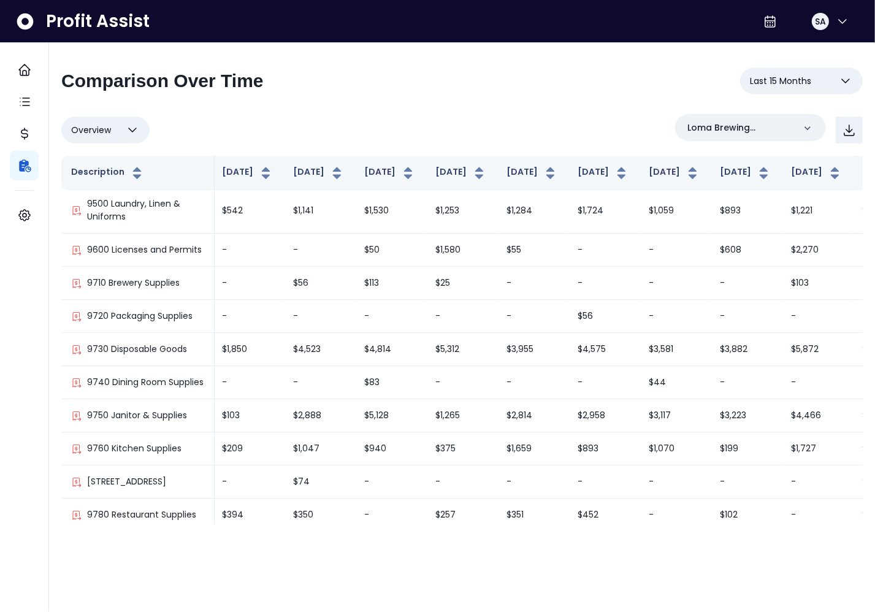
scroll to position [3032, 0]
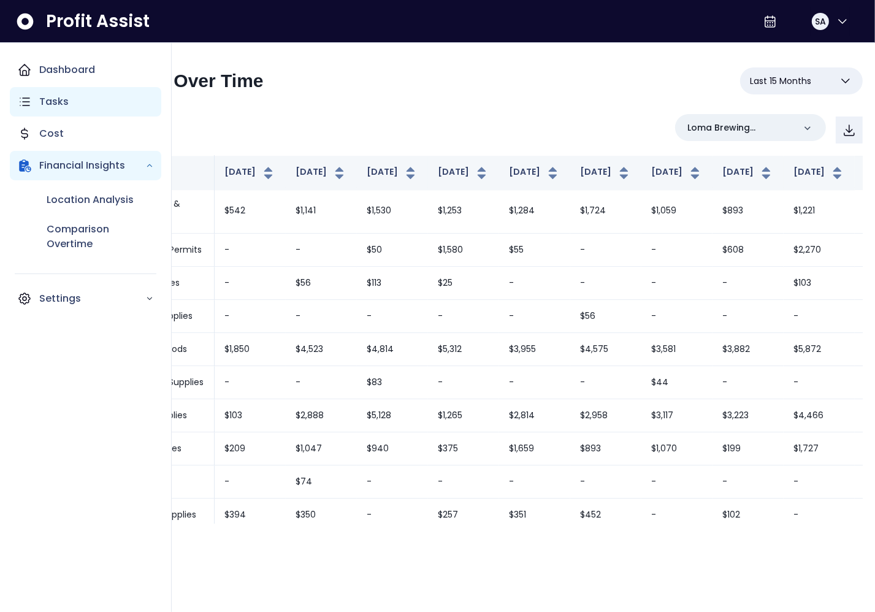
click at [28, 102] on icon "Main navigation" at bounding box center [24, 101] width 15 height 15
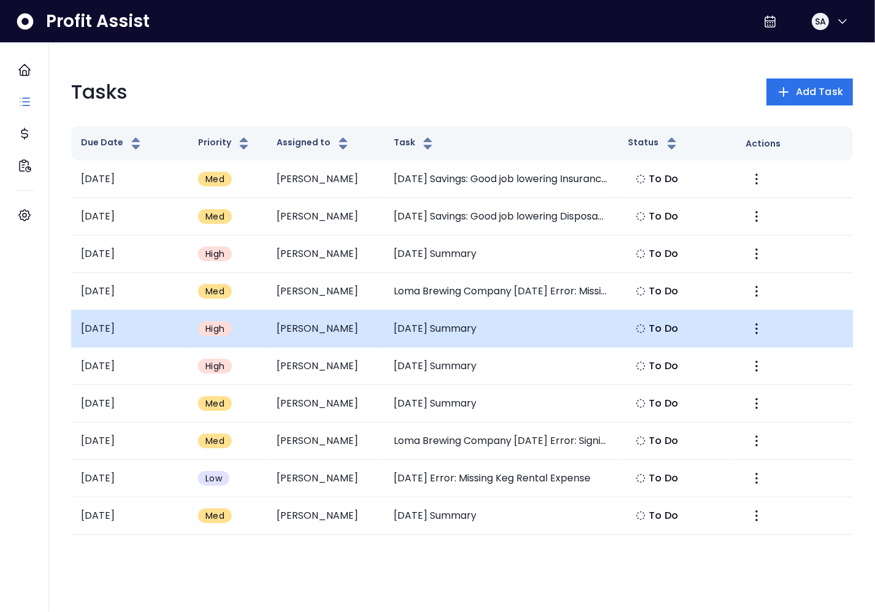
click at [400, 324] on td "[DATE] Summary" at bounding box center [501, 328] width 235 height 37
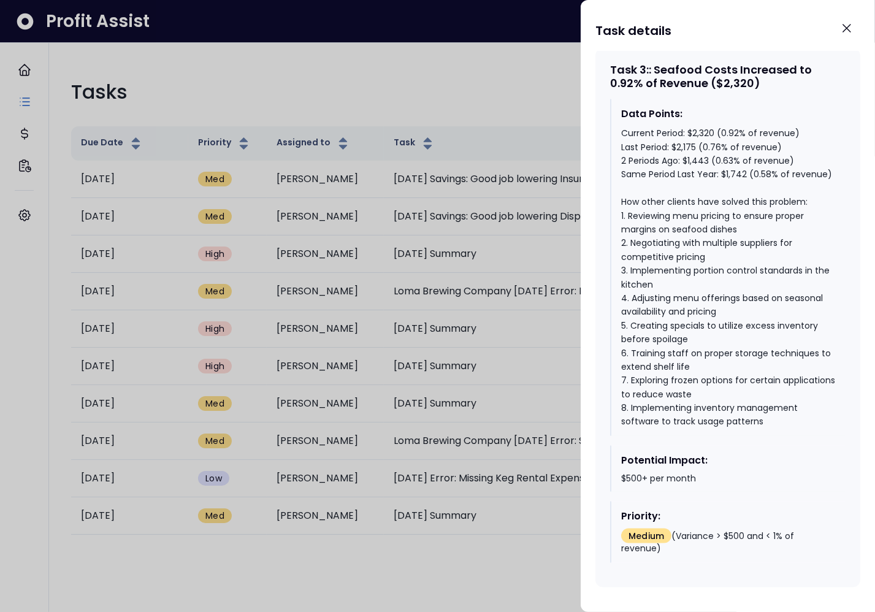
scroll to position [1693, 0]
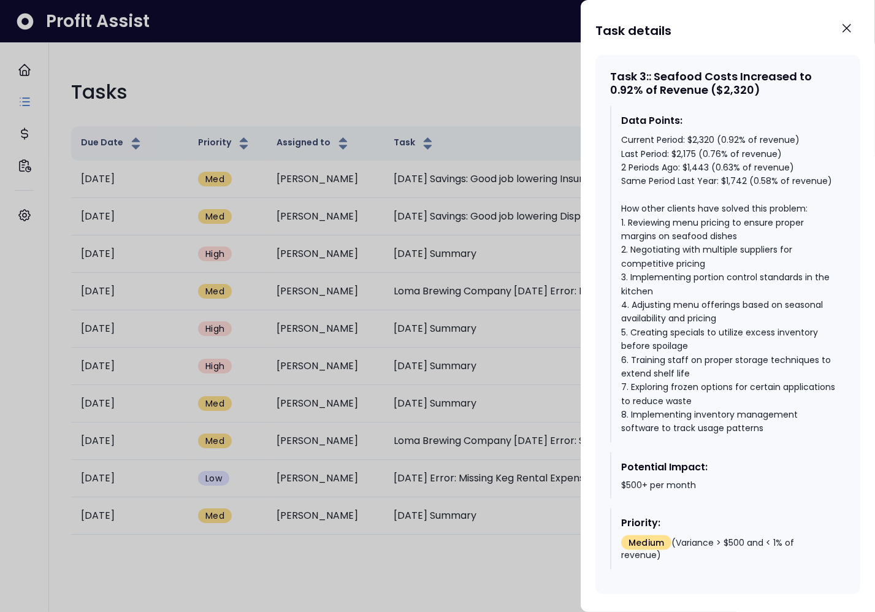
click at [498, 337] on div at bounding box center [437, 306] width 875 height 612
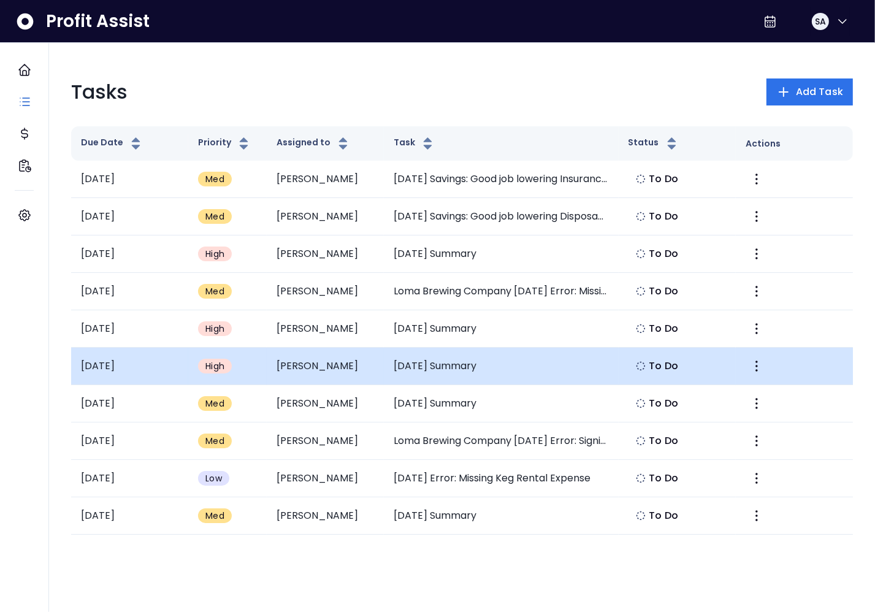
click at [442, 367] on td "[DATE] Summary" at bounding box center [501, 366] width 235 height 37
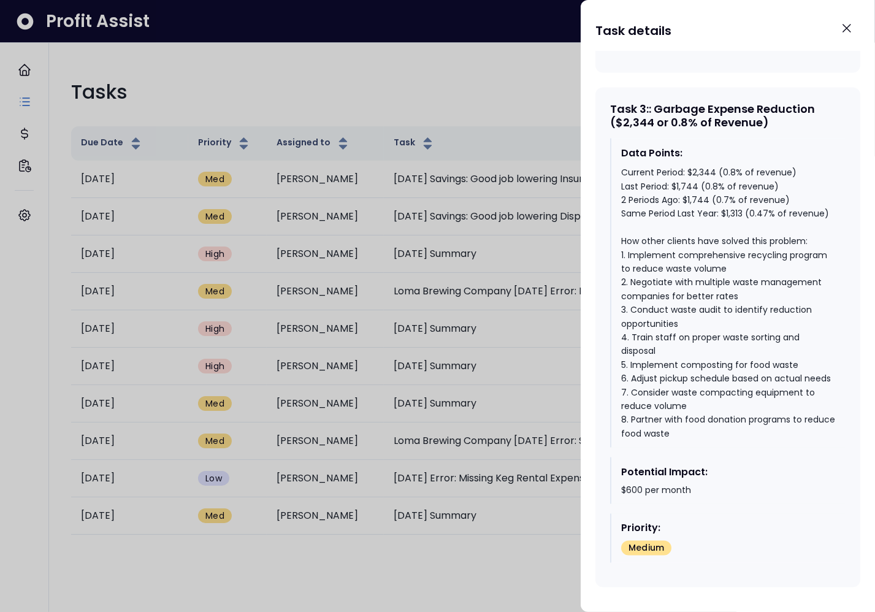
scroll to position [1812, 0]
click at [485, 363] on div at bounding box center [437, 306] width 875 height 612
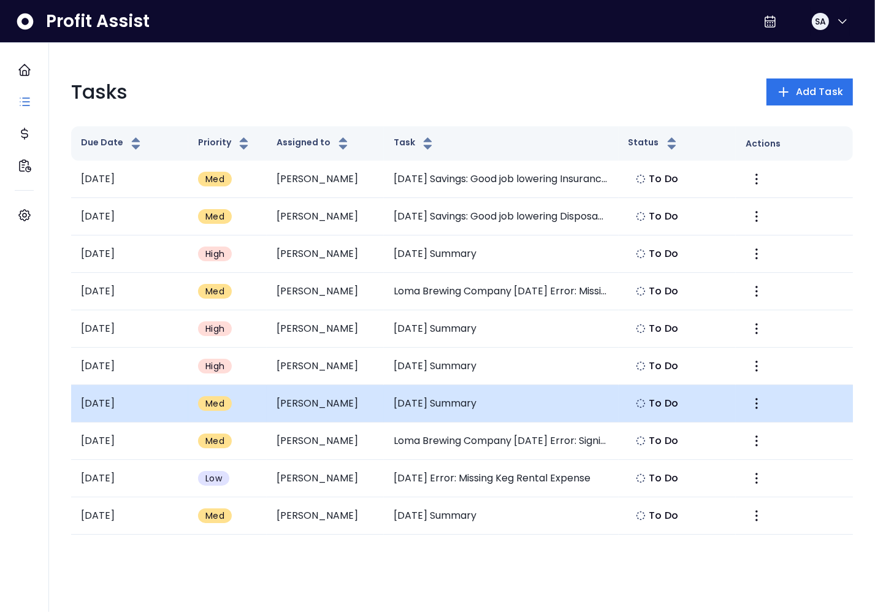
click at [452, 390] on td "[DATE] Summary" at bounding box center [501, 403] width 235 height 37
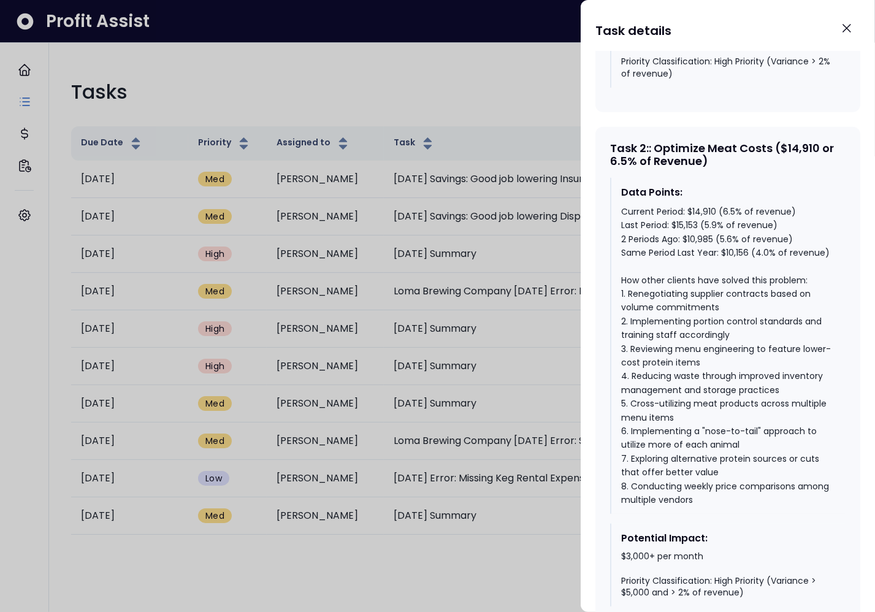
scroll to position [675, 0]
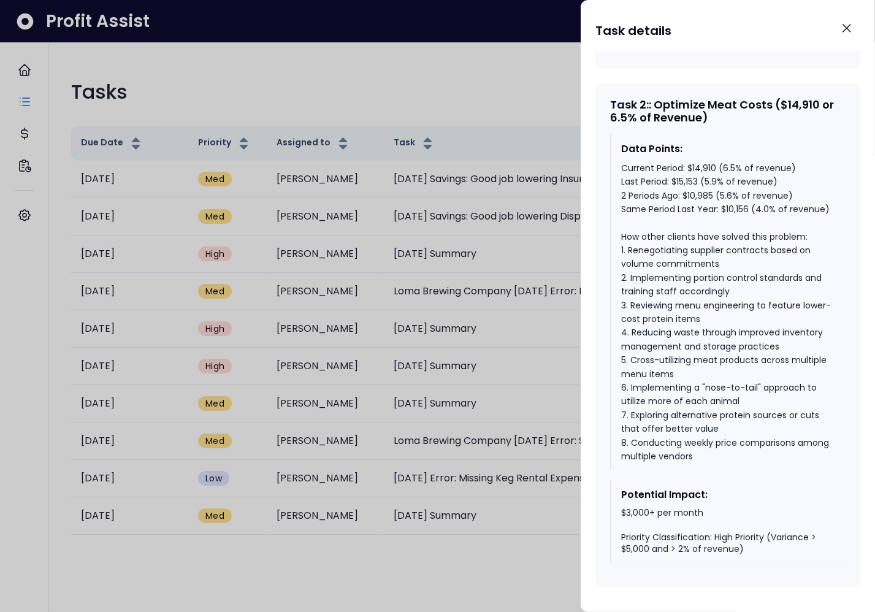
click at [417, 360] on div at bounding box center [437, 306] width 875 height 612
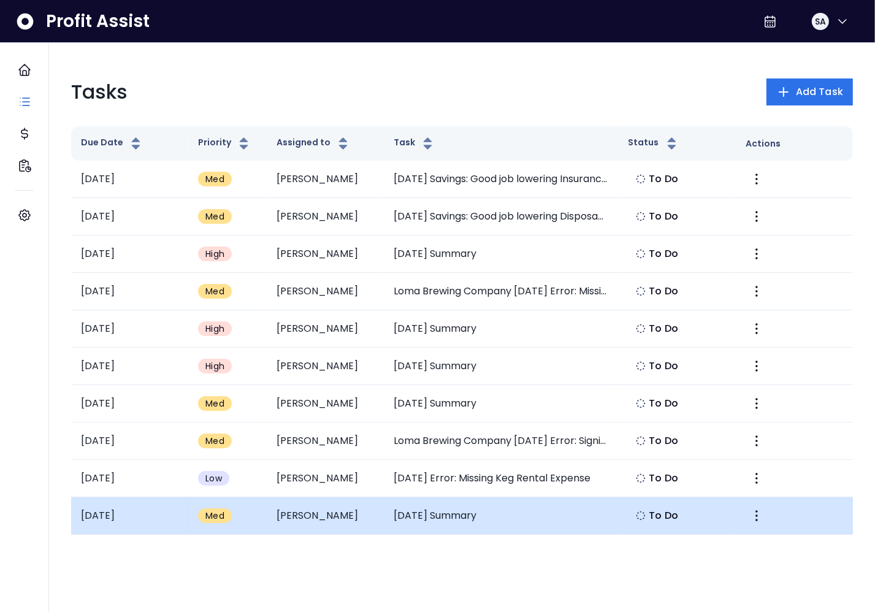
click at [466, 504] on td "[DATE] Summary" at bounding box center [501, 516] width 235 height 37
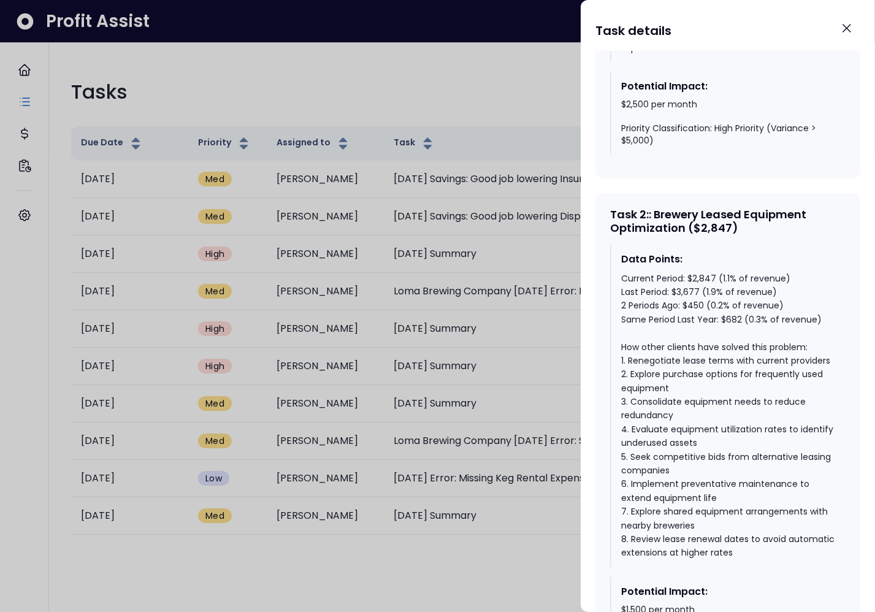
scroll to position [1014, 0]
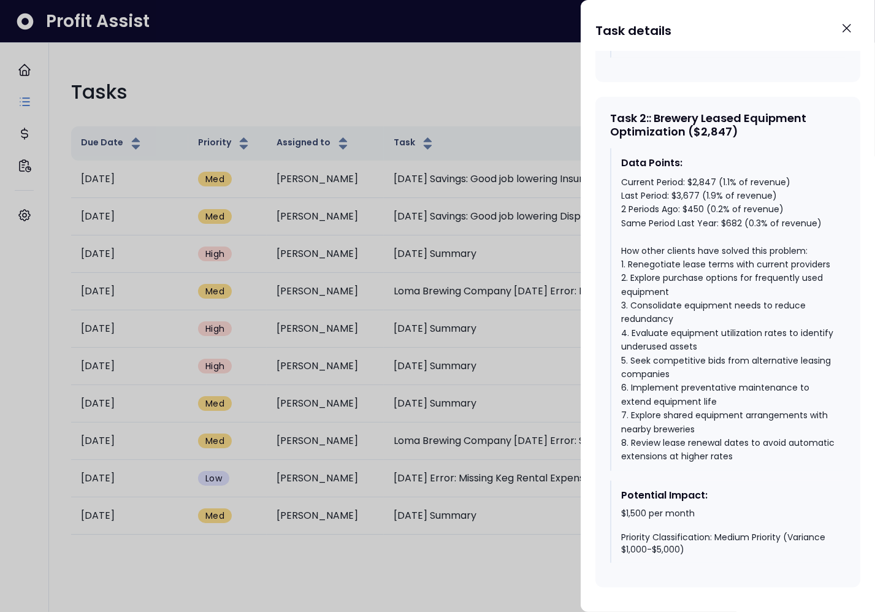
click at [498, 334] on div at bounding box center [437, 306] width 875 height 612
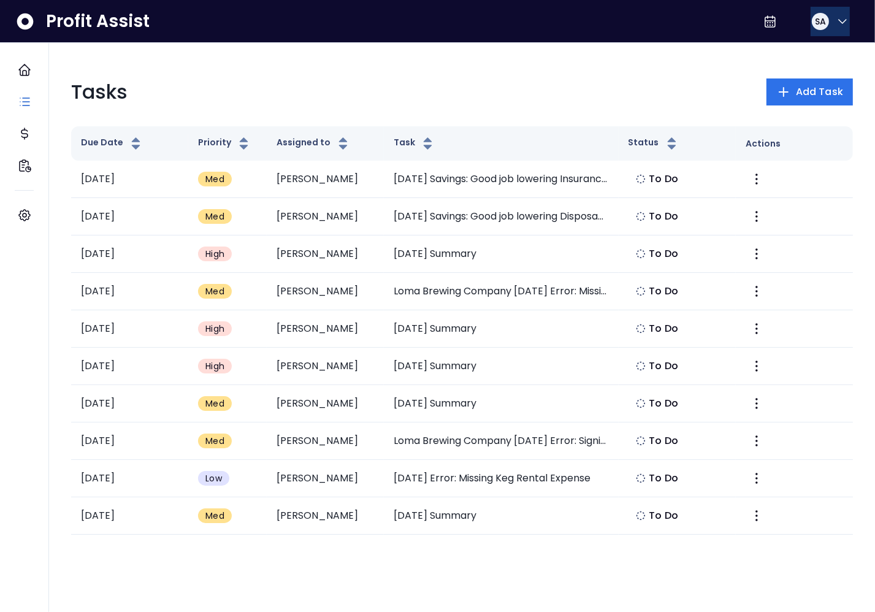
click at [815, 20] on span "SA" at bounding box center [820, 21] width 11 height 12
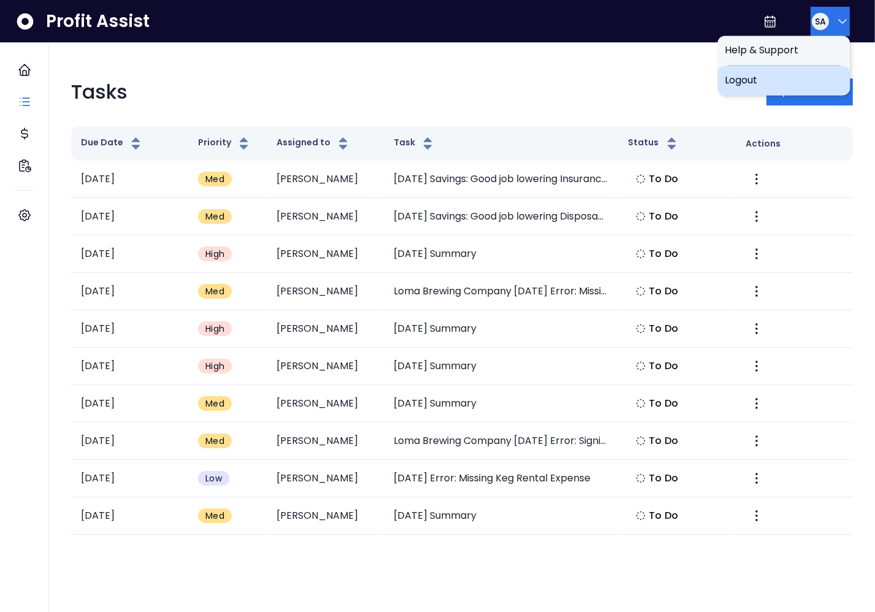
click at [804, 79] on span "Logout" at bounding box center [784, 80] width 118 height 15
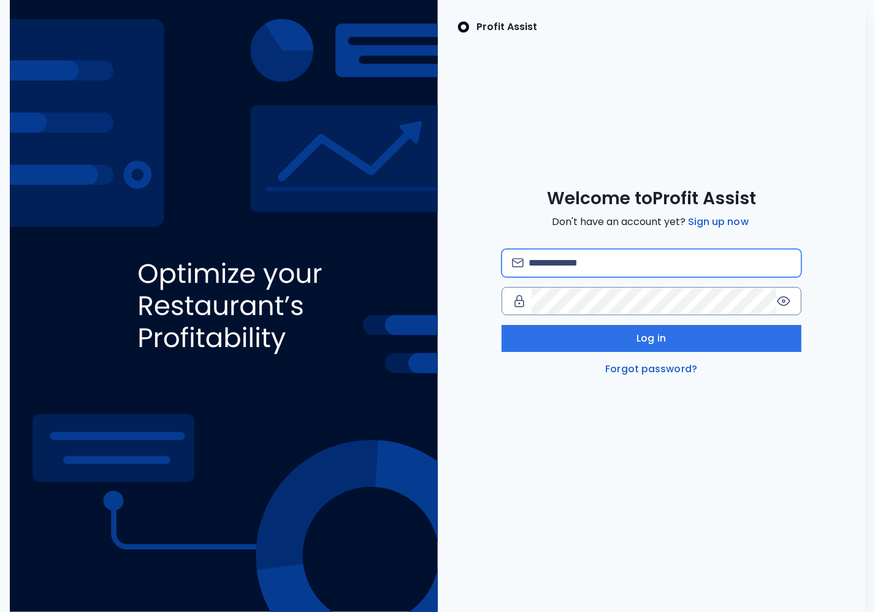
click at [585, 269] on input "email" at bounding box center [660, 263] width 263 height 27
type input "**********"
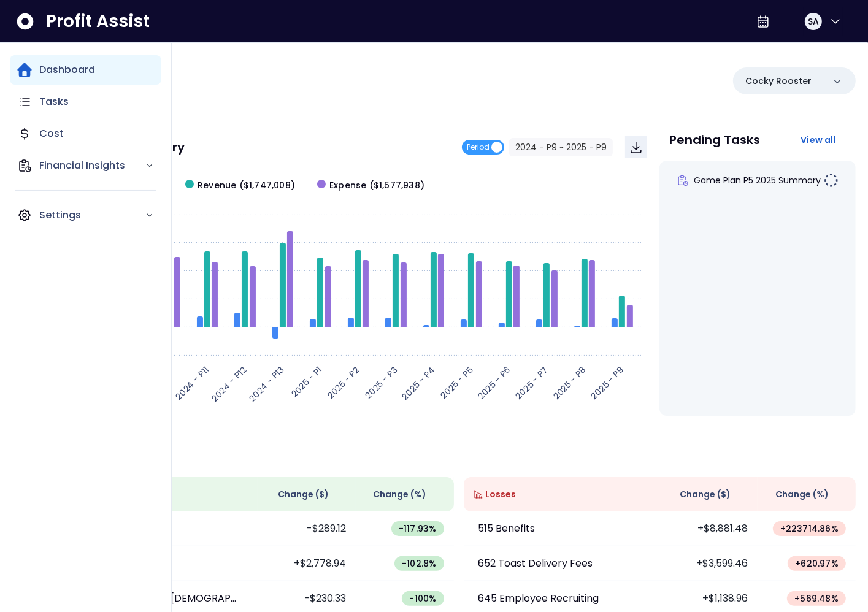
click at [72, 182] on div "Dashboard Tasks Cost Financial Insights Settings" at bounding box center [86, 142] width 152 height 175
click at [80, 167] on div "Financial Insights" at bounding box center [86, 165] width 152 height 29
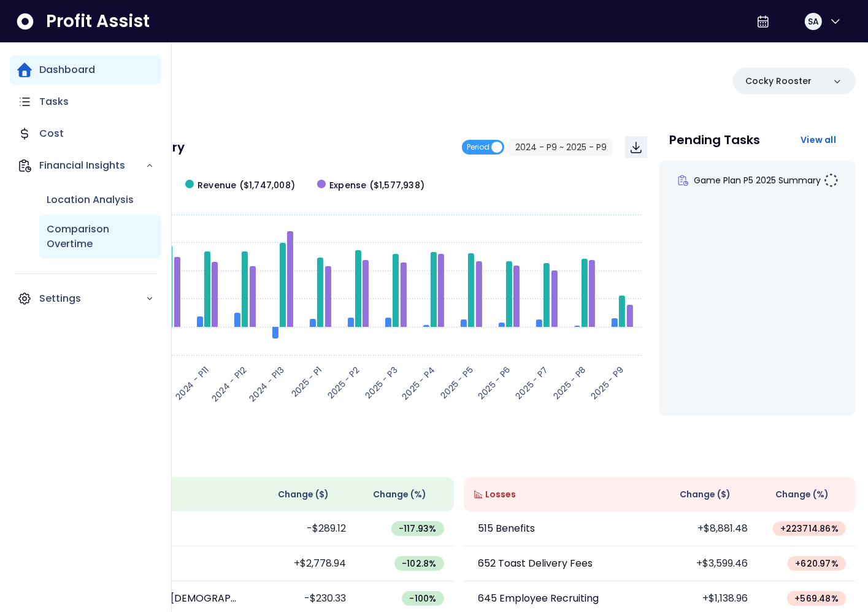
click at [99, 231] on p "Comparison Overtime" at bounding box center [100, 236] width 107 height 29
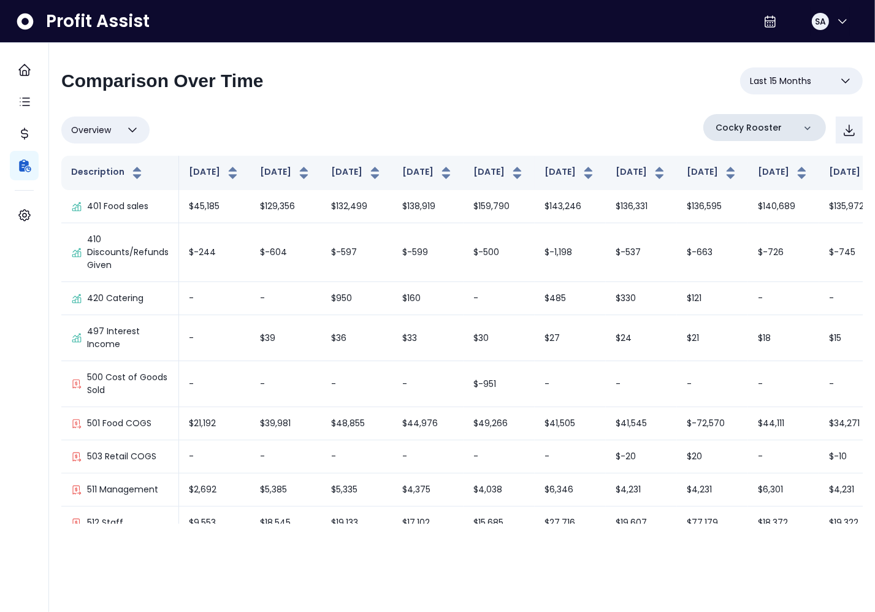
click at [779, 133] on div "Cocky Rooster" at bounding box center [765, 127] width 123 height 27
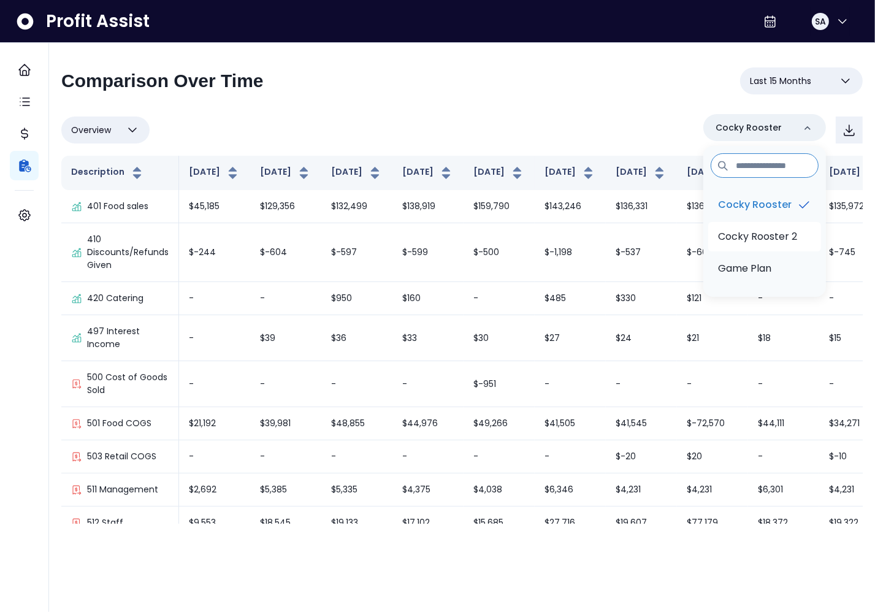
click at [766, 230] on p "Cocky Rooster 2" at bounding box center [757, 236] width 79 height 15
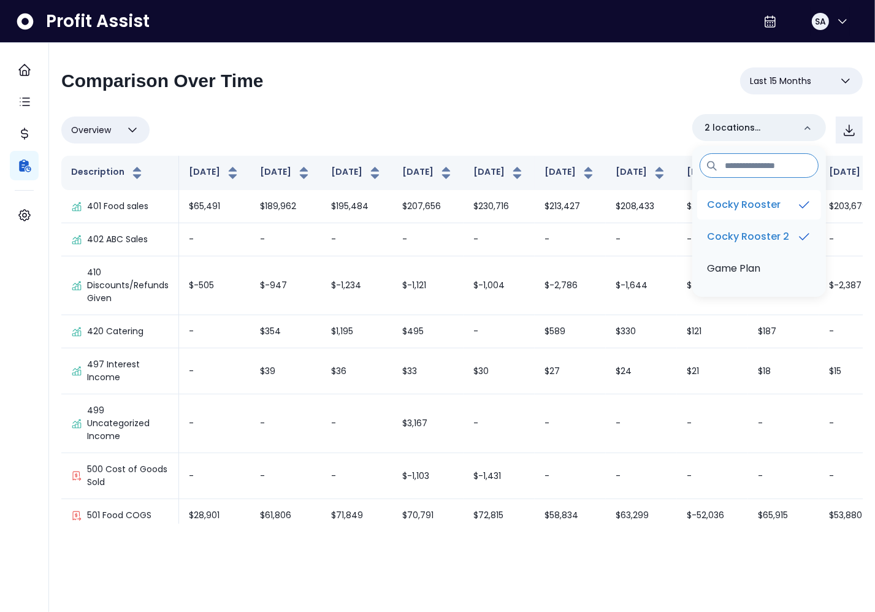
click at [765, 210] on p "Cocky Rooster" at bounding box center [744, 205] width 74 height 15
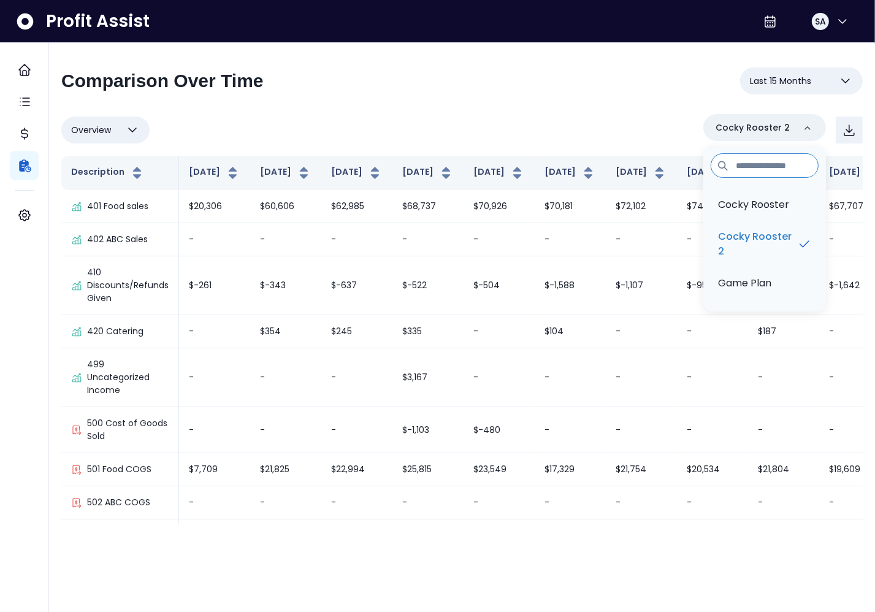
click at [529, 107] on div "**********" at bounding box center [462, 295] width 802 height 456
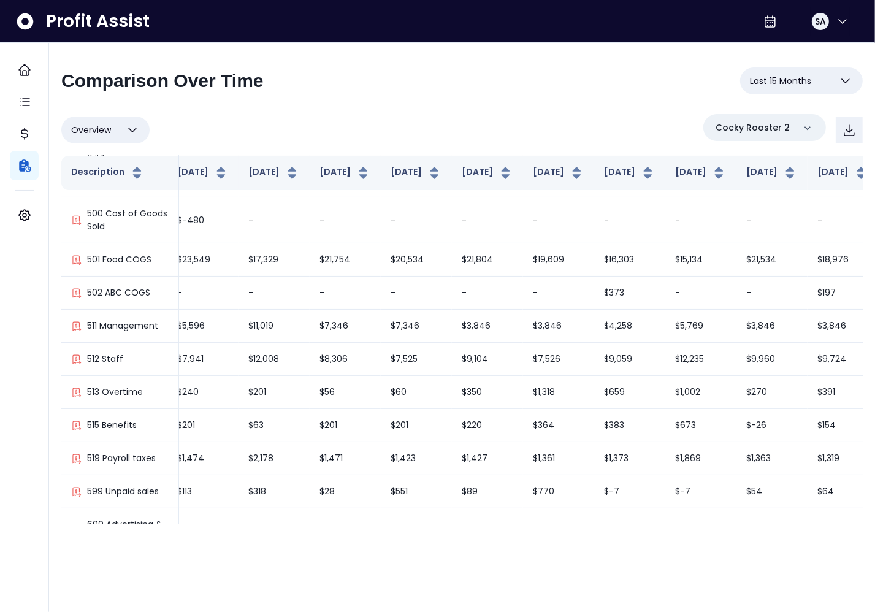
scroll to position [1767, 296]
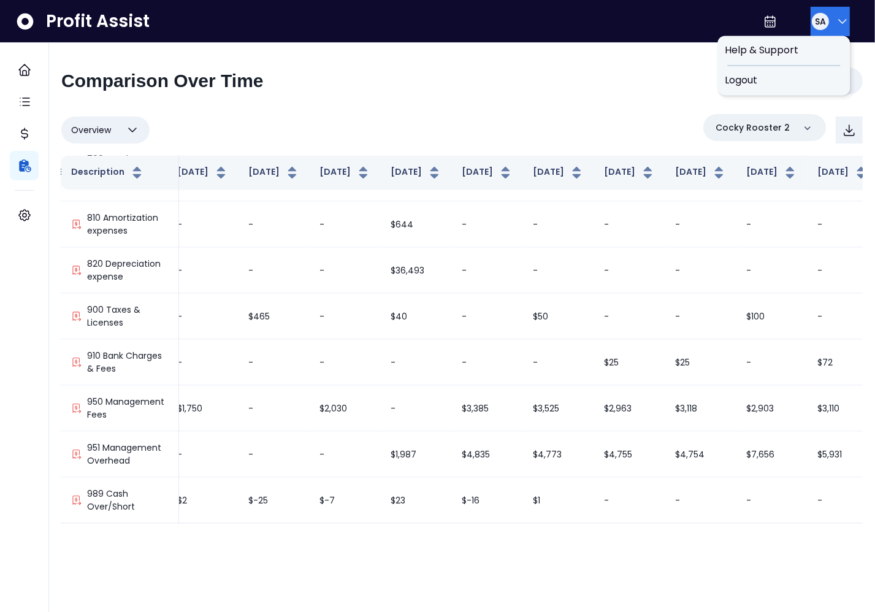
click at [826, 23] on button "SA" at bounding box center [830, 21] width 39 height 29
click at [801, 90] on div "Logout" at bounding box center [784, 80] width 133 height 29
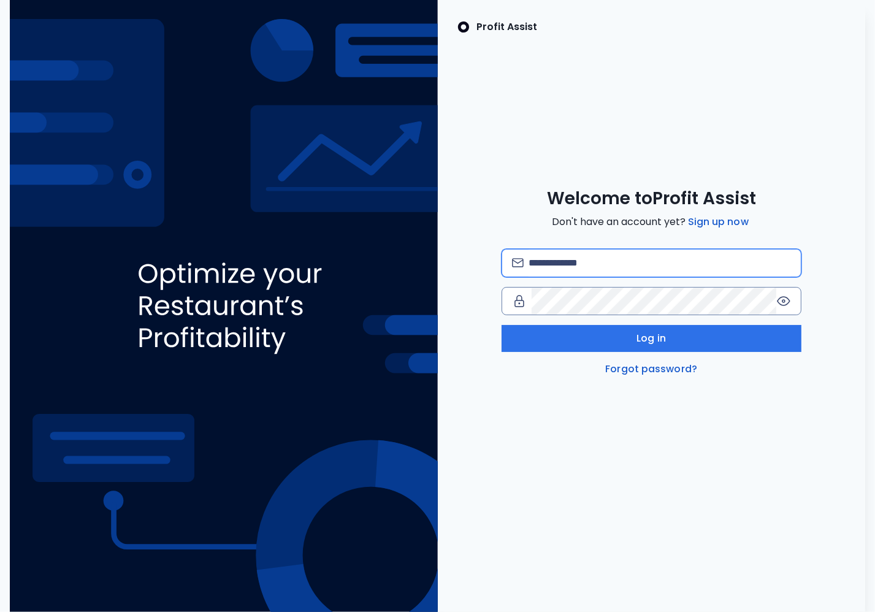
click at [560, 257] on input "email" at bounding box center [660, 263] width 263 height 27
type input "**********"
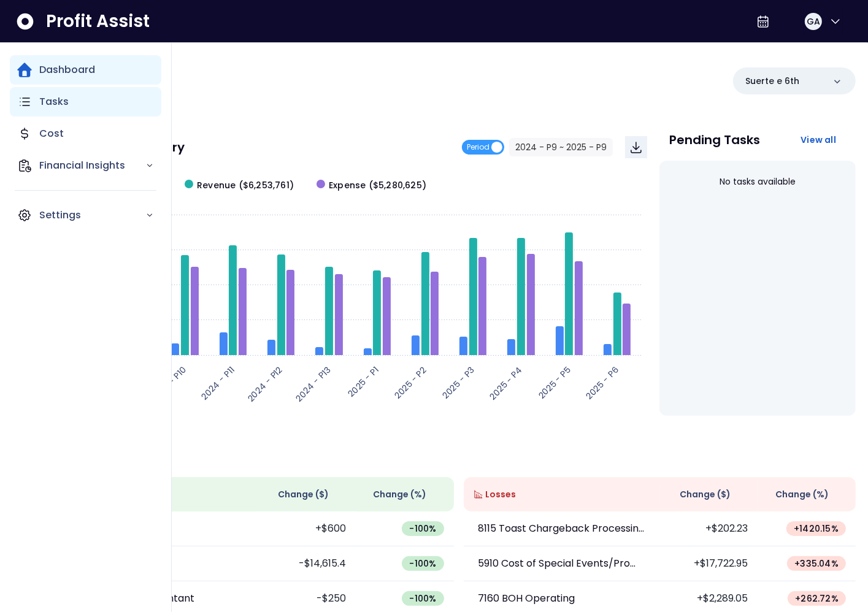
click at [34, 101] on div "Tasks" at bounding box center [86, 101] width 152 height 29
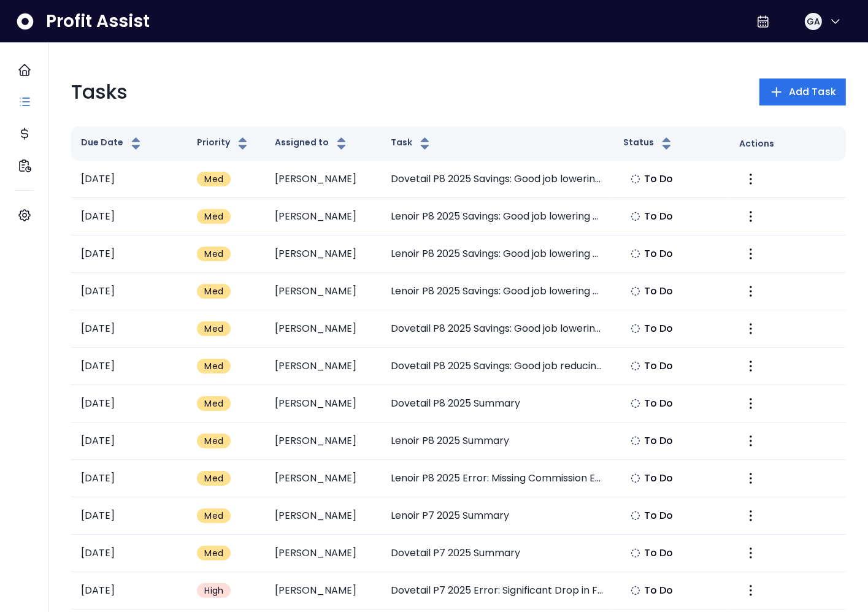
click at [446, 94] on div "Tasks Add Task" at bounding box center [458, 91] width 775 height 29
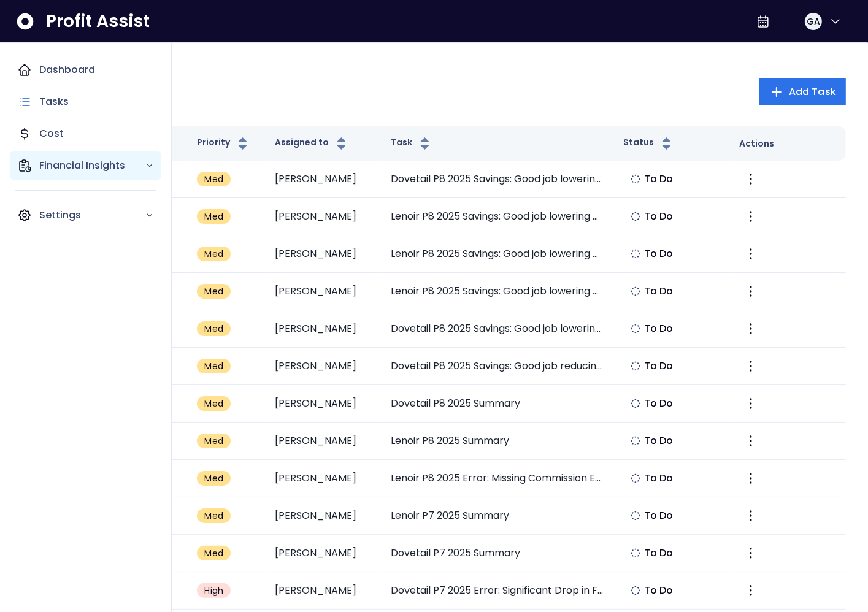
click at [46, 158] on p "Financial Insights" at bounding box center [92, 165] width 106 height 15
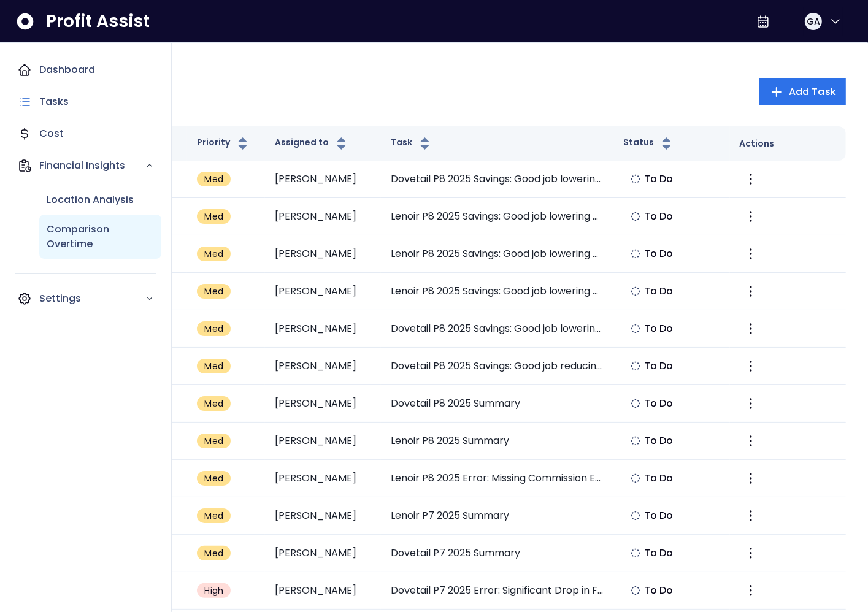
click at [110, 226] on p "Comparison Overtime" at bounding box center [100, 236] width 107 height 29
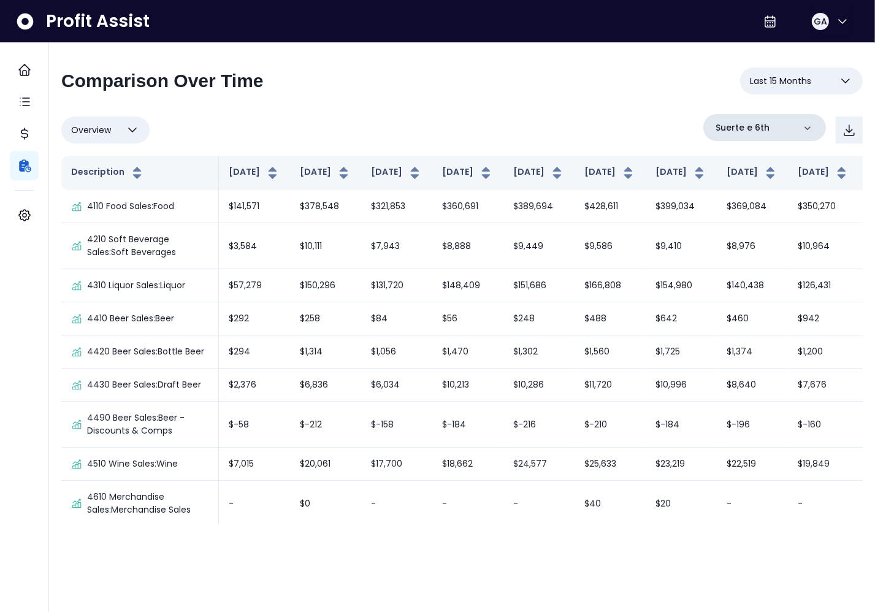
click at [779, 125] on div "Suerte e 6th" at bounding box center [765, 127] width 123 height 27
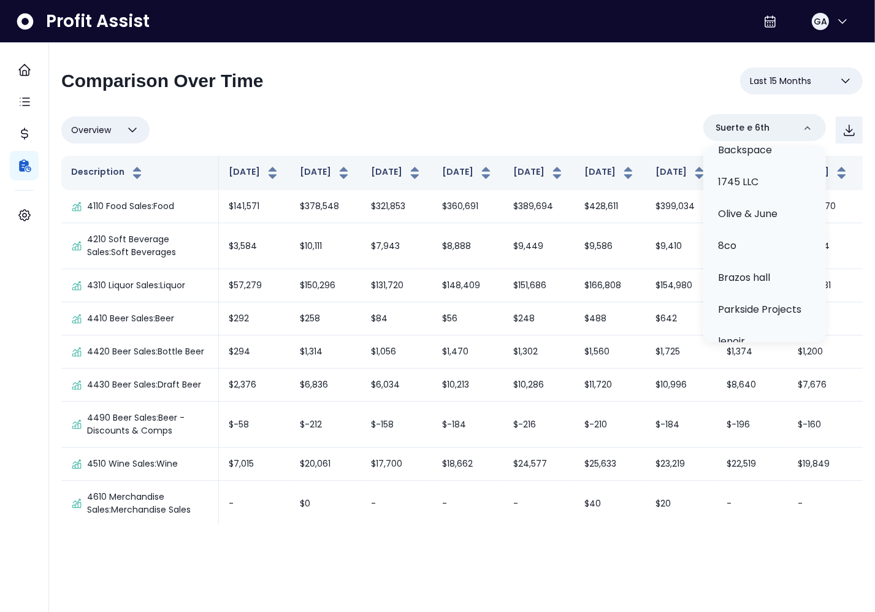
click at [775, 359] on li "dovetail" at bounding box center [765, 373] width 113 height 29
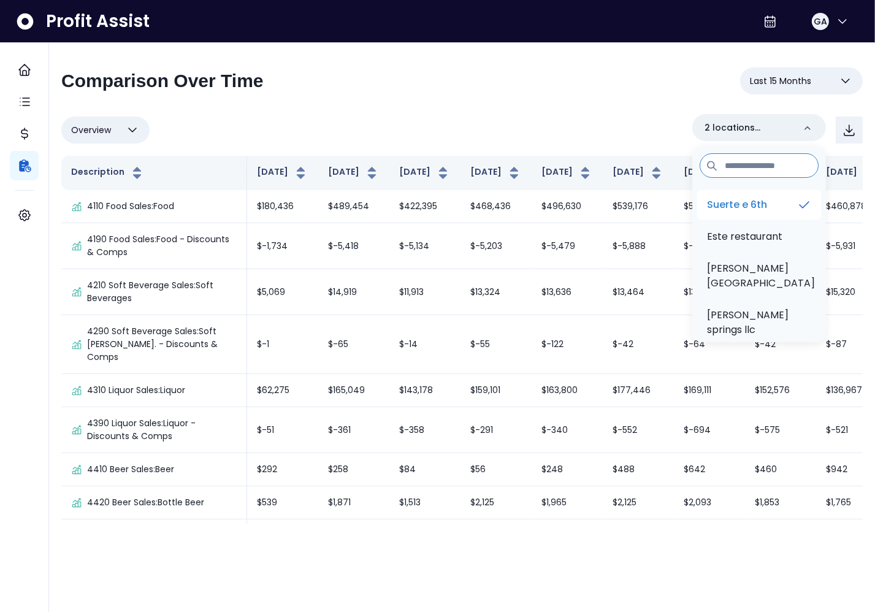
click at [752, 206] on p "Suerte e 6th" at bounding box center [737, 205] width 60 height 15
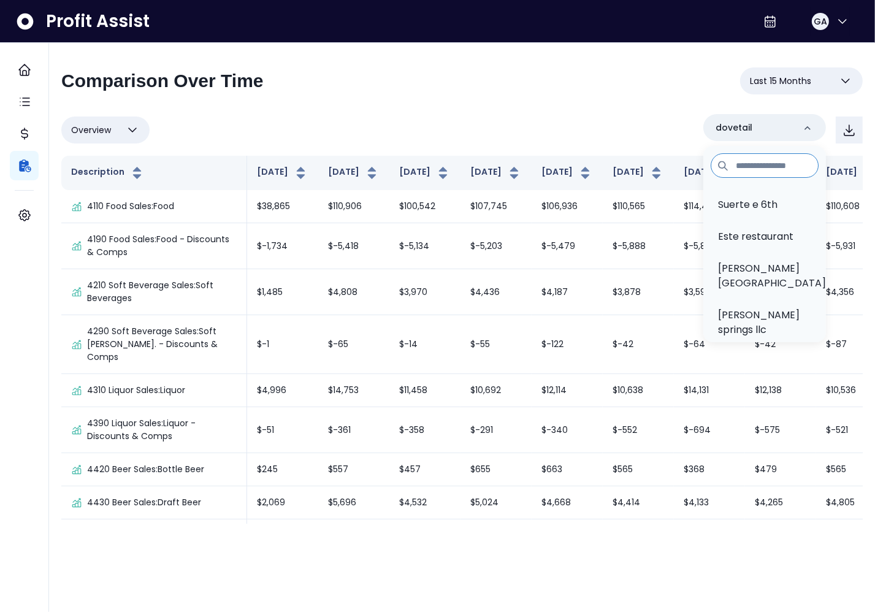
click at [811, 82] on span "Last 15 Months" at bounding box center [780, 81] width 61 height 15
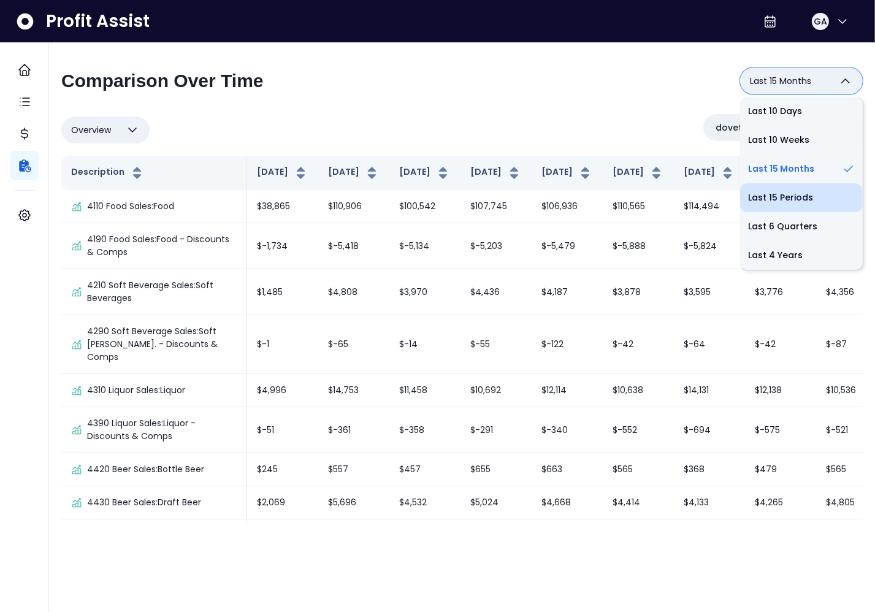
click at [801, 196] on li "Last 15 Periods" at bounding box center [802, 197] width 123 height 29
type input "**********"
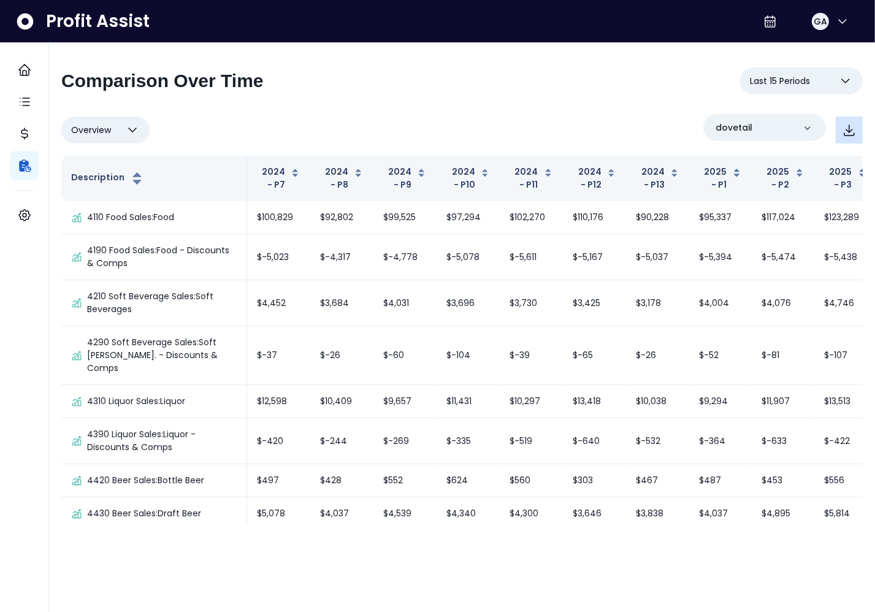
click at [850, 121] on button "button" at bounding box center [849, 130] width 27 height 27
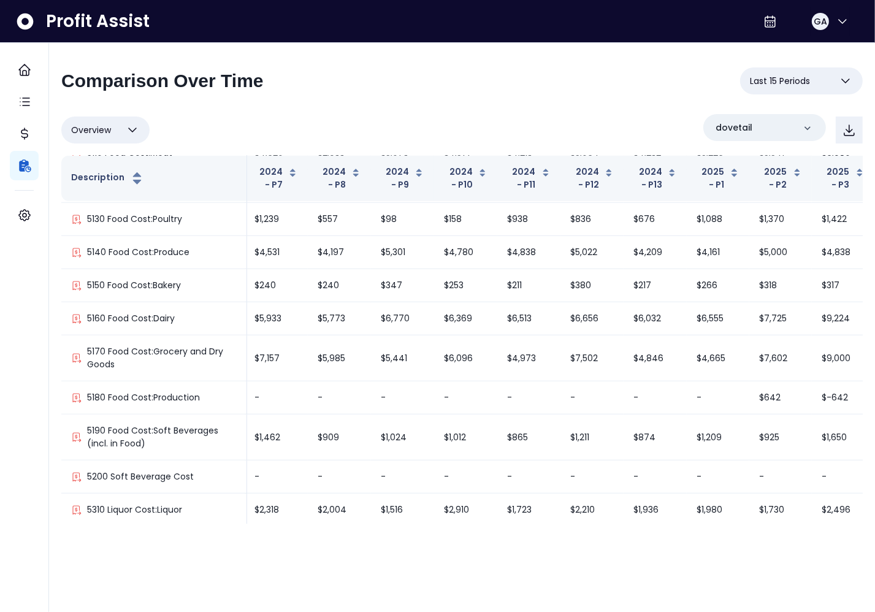
scroll to position [861, 0]
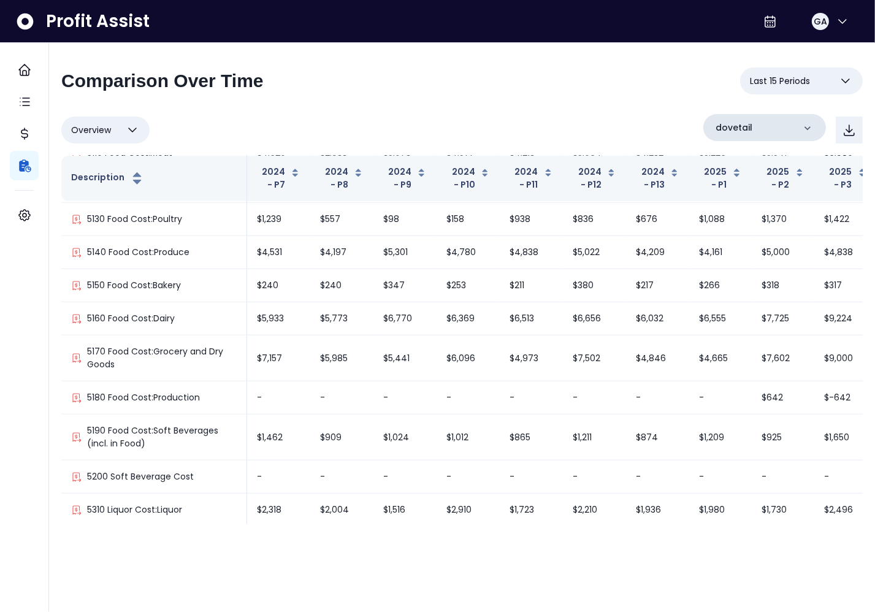
click at [761, 128] on div "dovetail" at bounding box center [765, 127] width 123 height 27
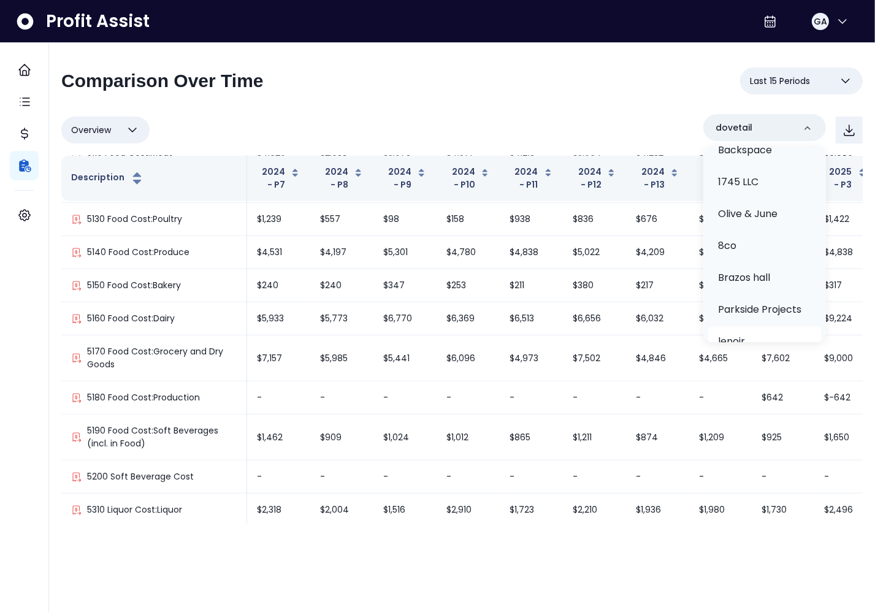
click at [750, 327] on li "lenoir" at bounding box center [765, 341] width 113 height 29
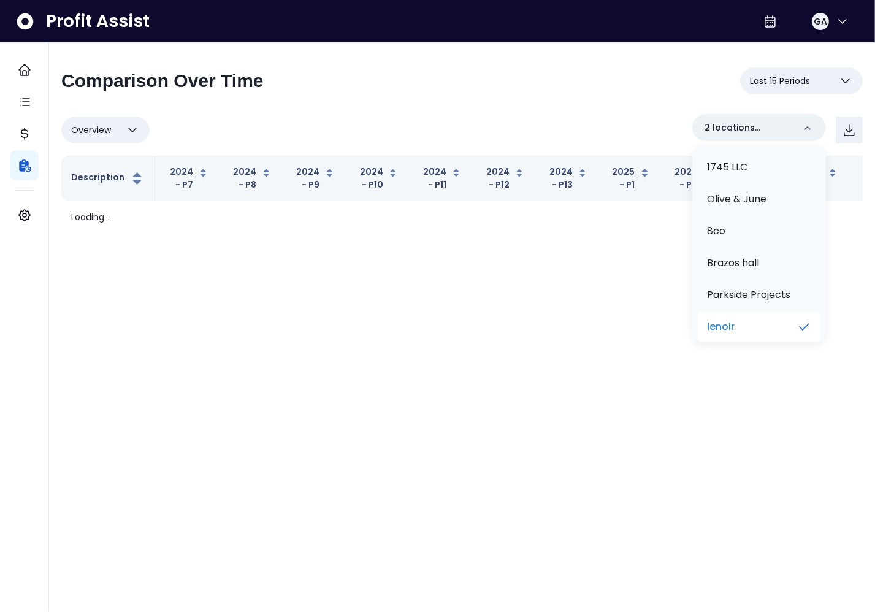
scroll to position [0, 0]
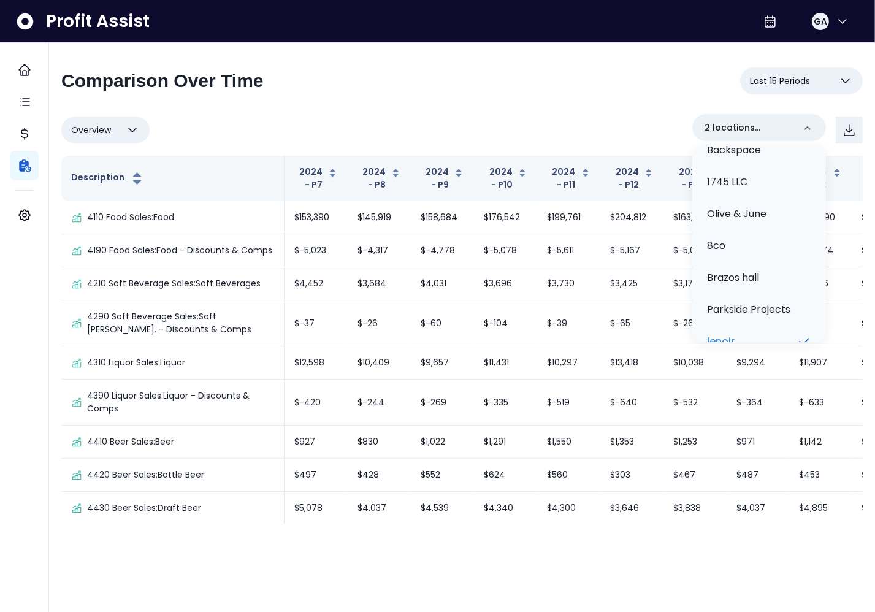
click at [759, 359] on li "dovetail" at bounding box center [760, 373] width 124 height 29
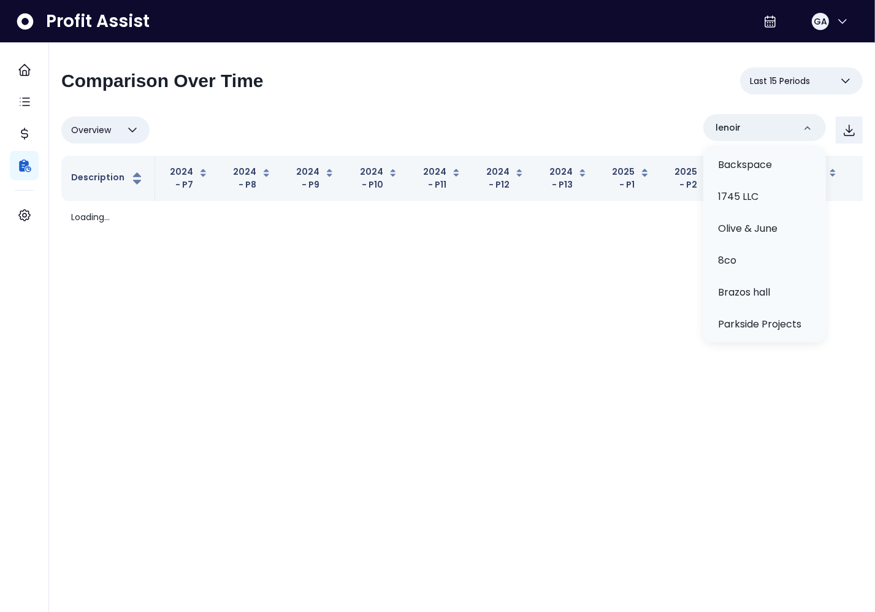
scroll to position [430, 0]
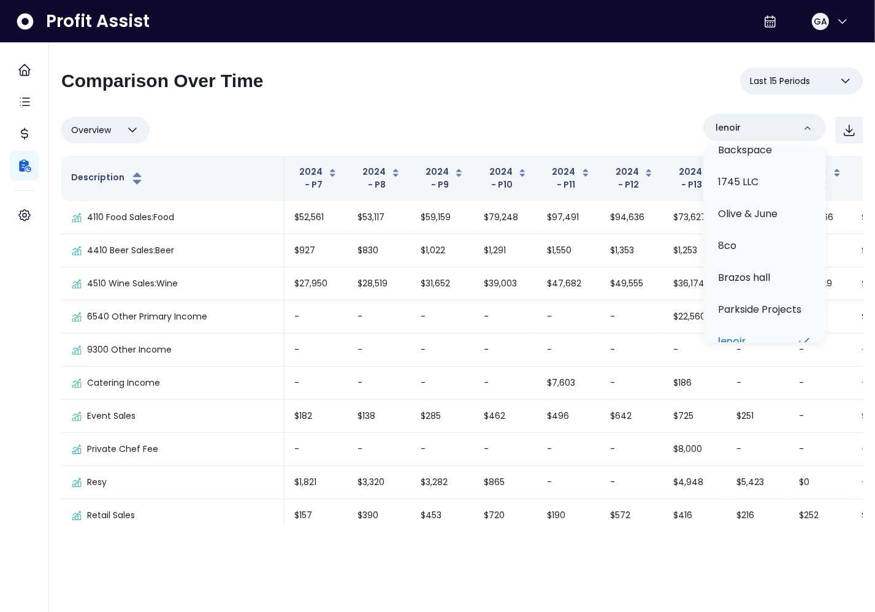
click at [577, 119] on div "Overview Overview % of cost % of sales % of budget ******** lenoir Suerte e 6th…" at bounding box center [462, 130] width 802 height 32
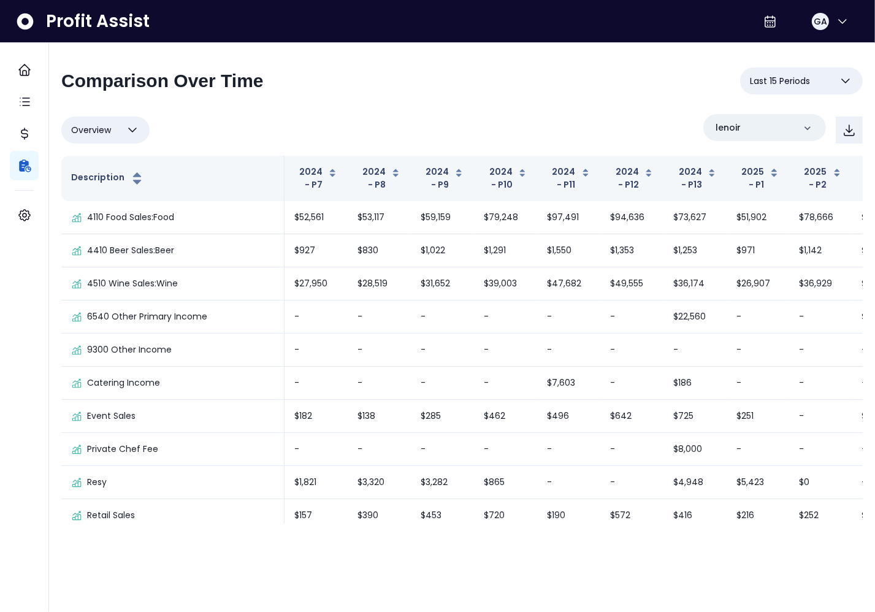
click at [566, 119] on div "Overview Overview % of cost % of sales % of budget ******** lenoir" at bounding box center [462, 130] width 802 height 32
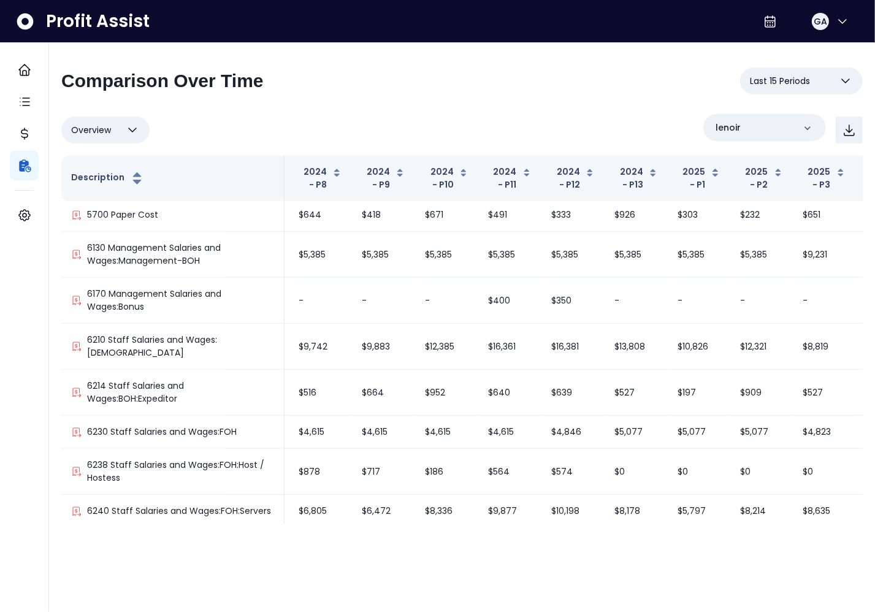
scroll to position [877, 0]
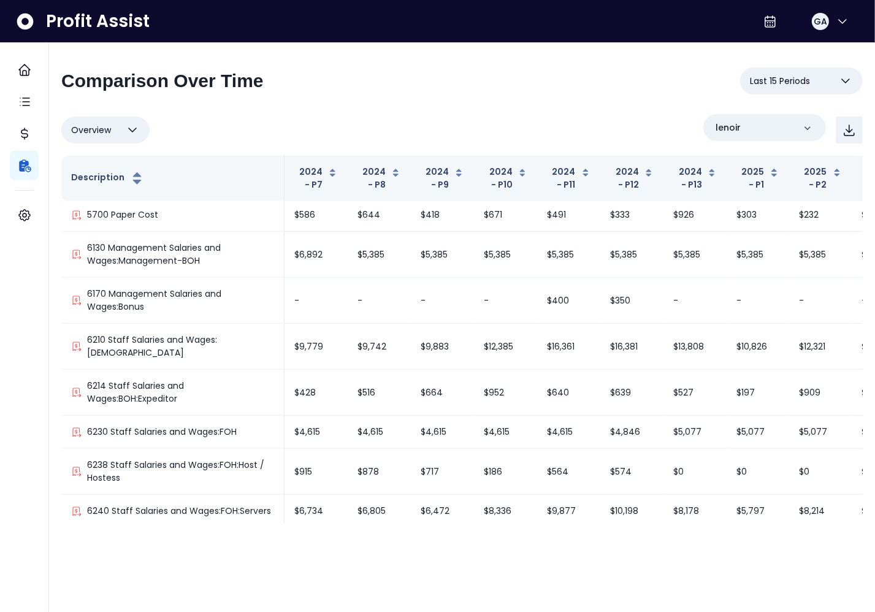
click at [117, 136] on button "Overview" at bounding box center [105, 130] width 88 height 27
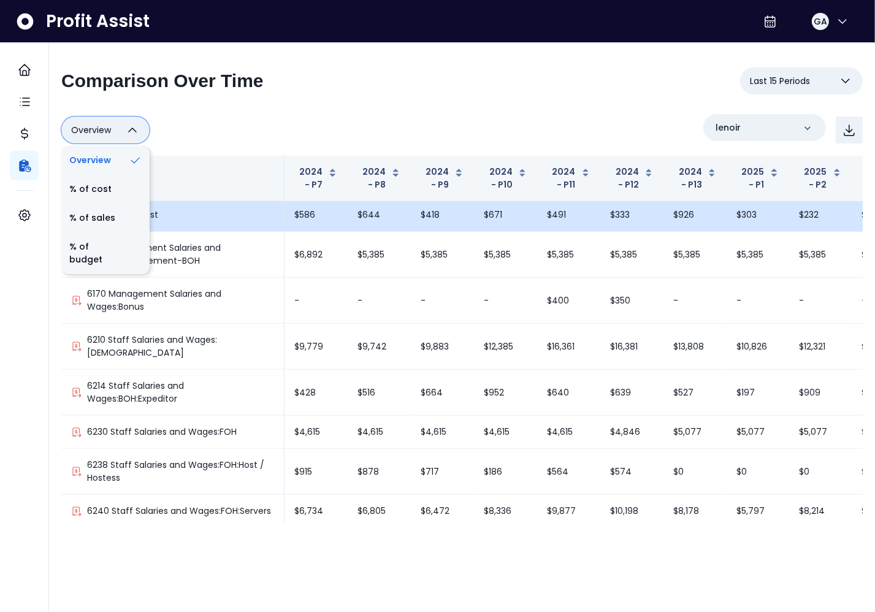
click at [118, 221] on li "% of sales" at bounding box center [105, 218] width 88 height 29
type input "*********"
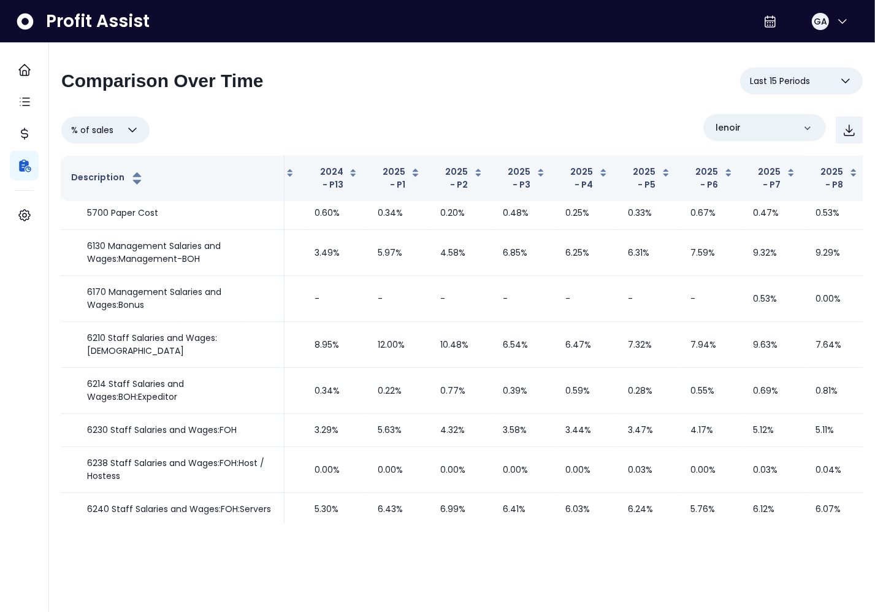
scroll to position [448, 405]
